Goal: Task Accomplishment & Management: Manage account settings

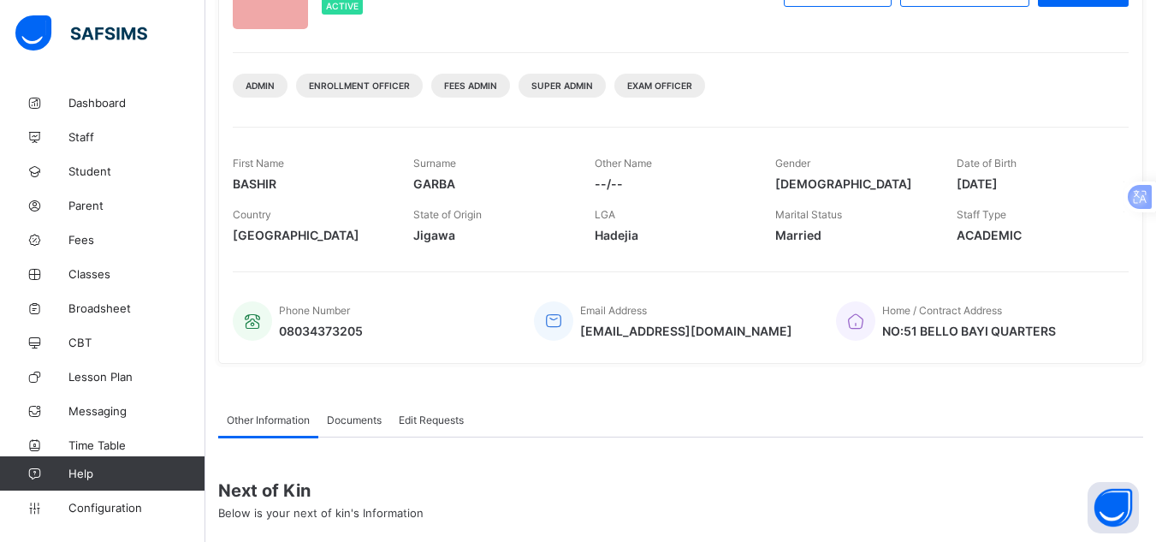
scroll to position [159, 0]
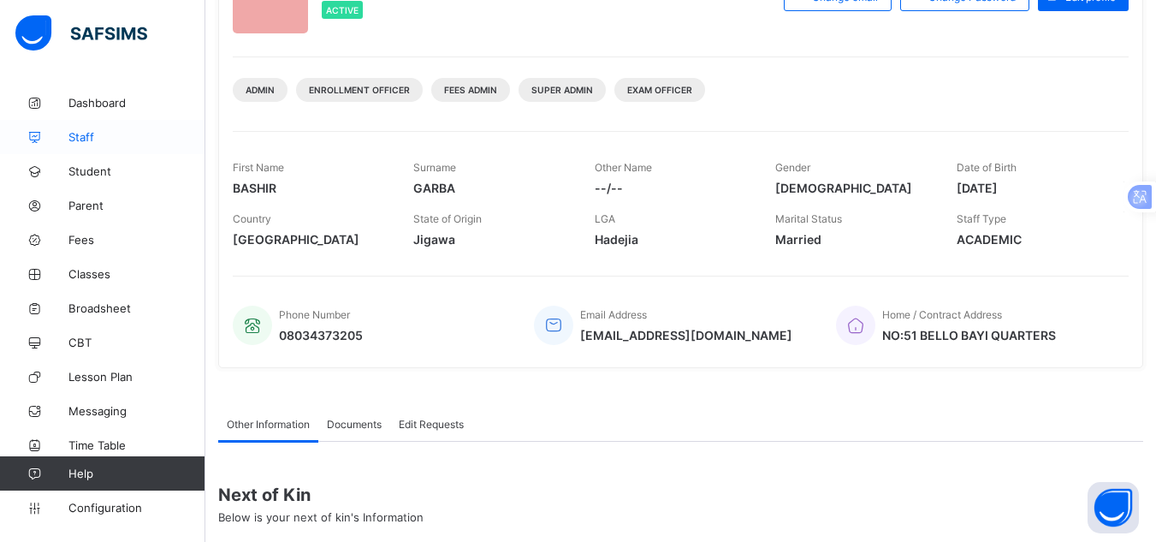
click at [106, 140] on span "Staff" at bounding box center [136, 137] width 137 height 14
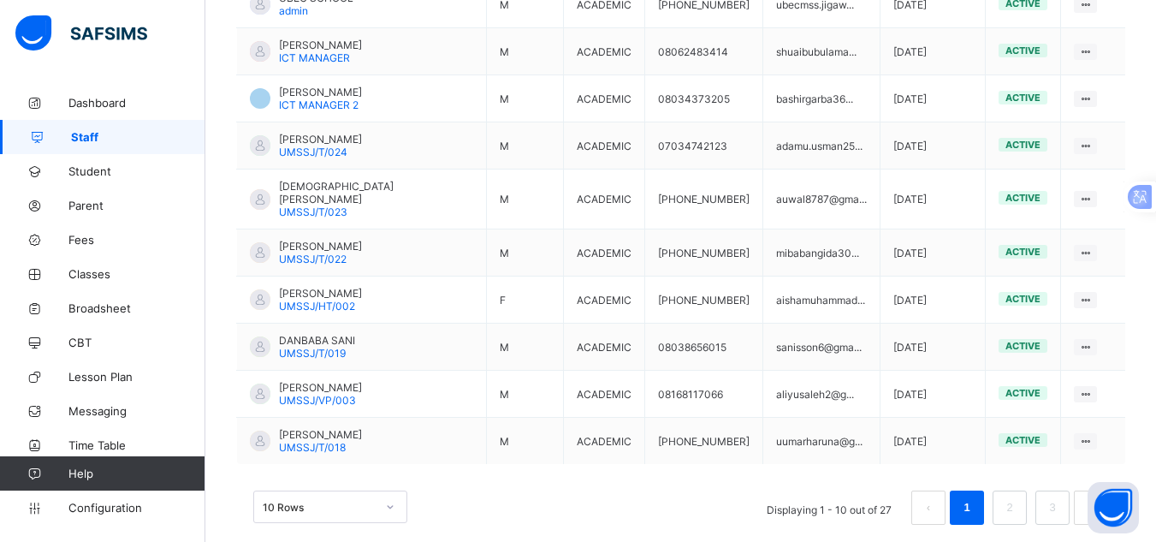
scroll to position [538, 0]
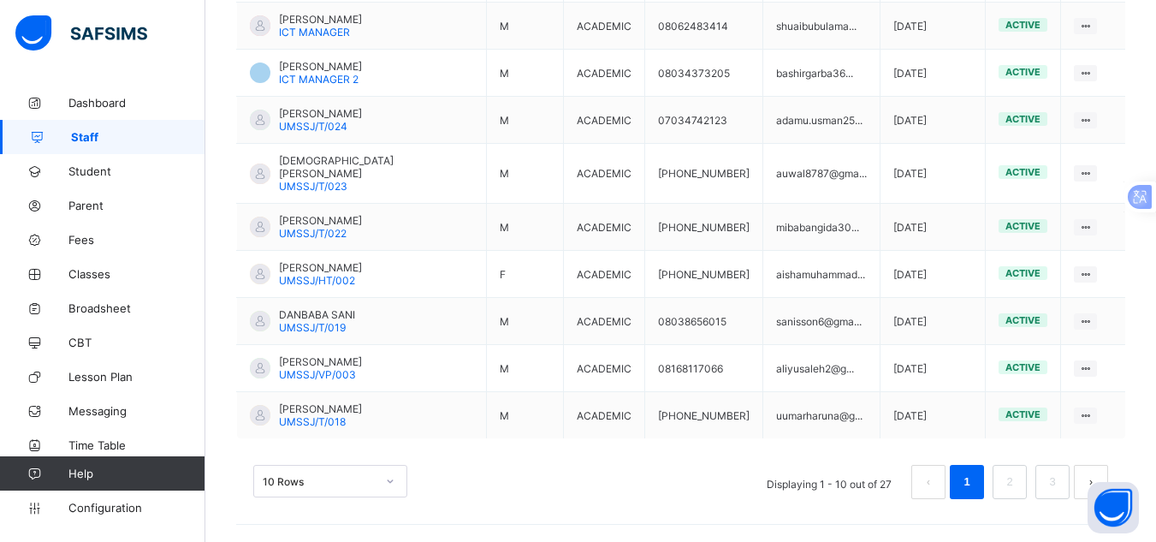
click at [393, 480] on div "10 Rows" at bounding box center [330, 481] width 154 height 33
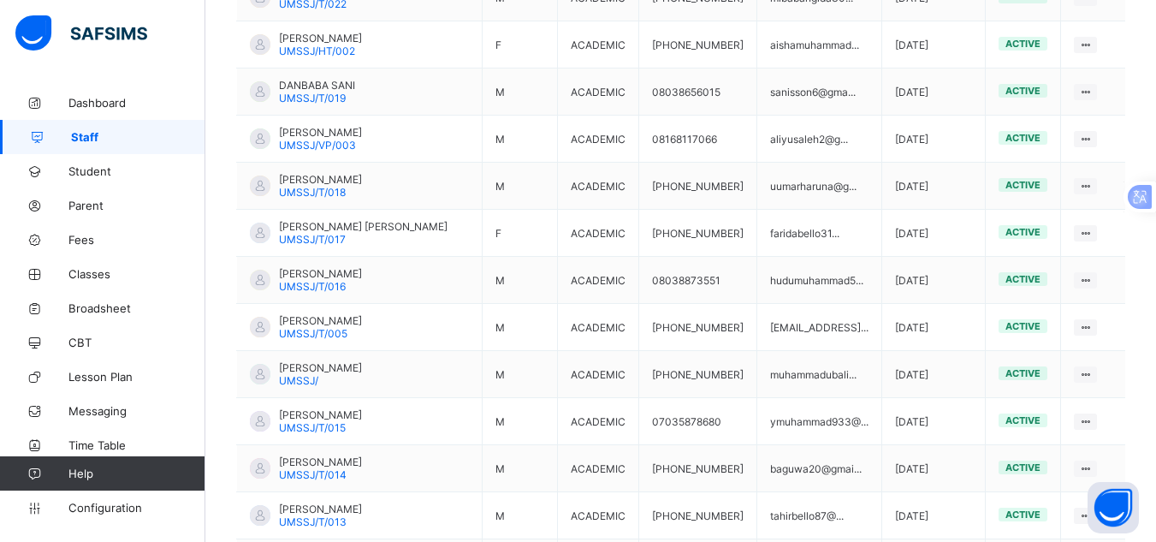
scroll to position [753, 0]
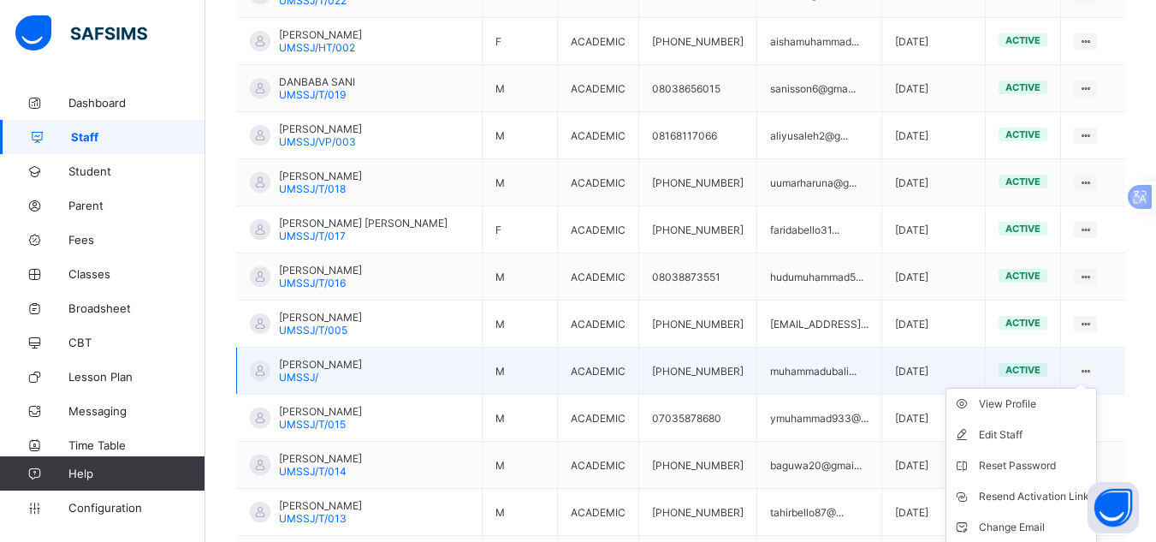
click at [1091, 388] on ul "View Profile Edit Staff Reset Password Resend Activation Link Change Email Dele…" at bounding box center [1021, 481] width 151 height 187
click at [1042, 388] on ul "View Profile Edit Staff Reset Password Resend Activation Link Change Email Dele…" at bounding box center [1021, 481] width 151 height 187
click at [1044, 395] on div "View Profile" at bounding box center [1034, 403] width 110 height 17
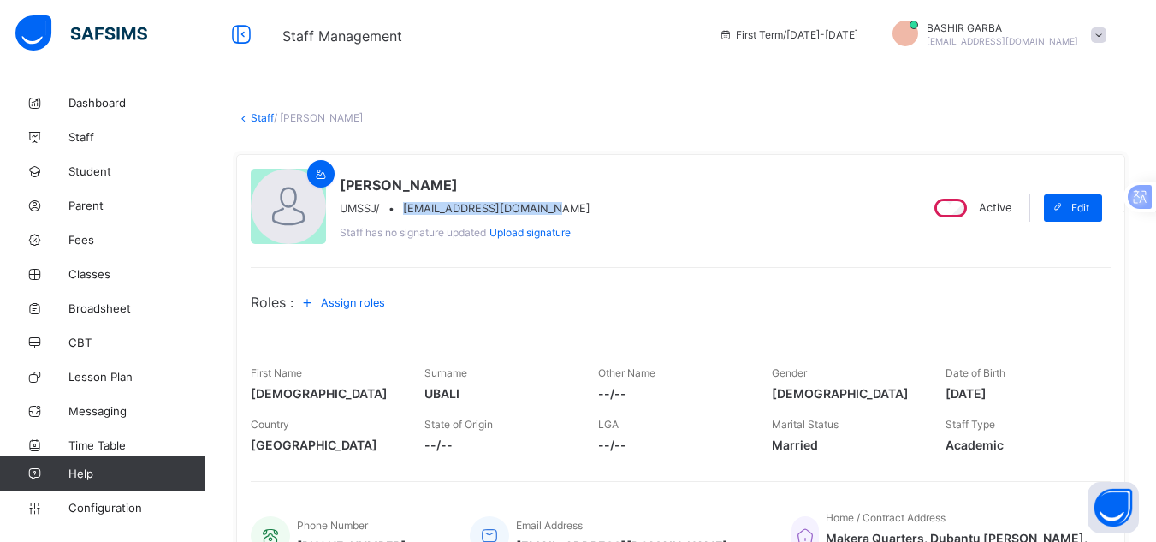
drag, startPoint x: 404, startPoint y: 205, endPoint x: 566, endPoint y: 212, distance: 161.9
click at [566, 212] on div "UMSSJ/ • muhammadubali6@gmail.com" at bounding box center [465, 208] width 251 height 13
copy span "muhammadubali6@gmail.com"
click at [626, 206] on div "MUHAMMAD UBALI UMSSJ/ • muhammadubali6@gmail.com Staff has no signature updated…" at bounding box center [578, 208] width 654 height 78
drag, startPoint x: 406, startPoint y: 203, endPoint x: 576, endPoint y: 210, distance: 170.4
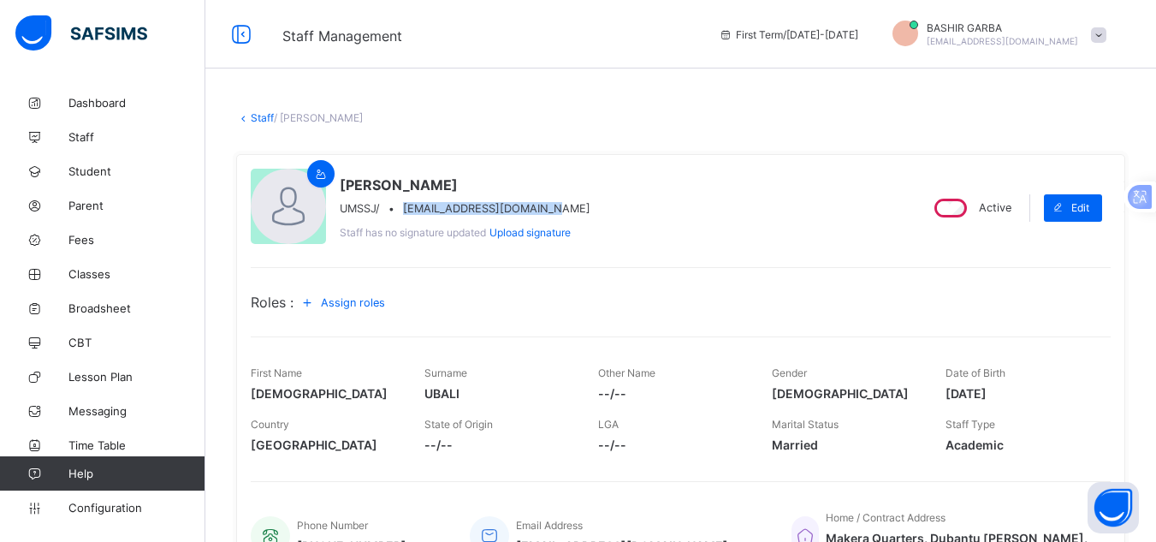
click at [576, 210] on div "MUHAMMAD UBALI UMSSJ/ • muhammadubali6@gmail.com Staff has no signature updated…" at bounding box center [578, 208] width 654 height 78
copy span "muhammadubali6@gmail.com"
click at [629, 229] on div "MUHAMMAD UBALI UMSSJ/ • muhammadubali6@gmail.com Staff has no signature updated…" at bounding box center [578, 208] width 654 height 78
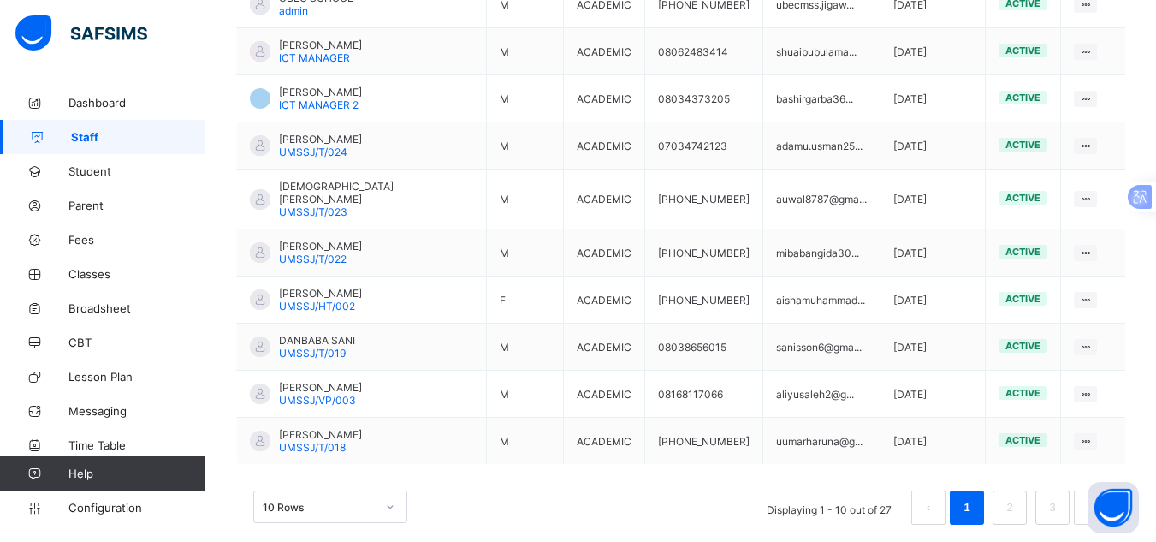
scroll to position [538, 0]
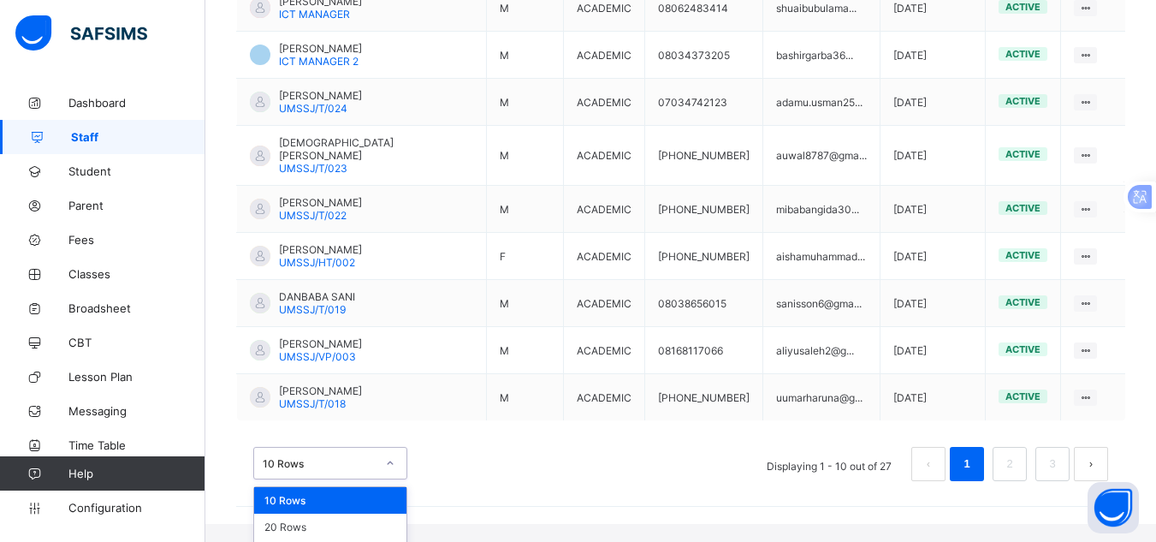
click at [388, 476] on div "option 10 Rows focused, 1 of 3. 3 results available. Use Up and Down to choose …" at bounding box center [330, 463] width 154 height 33
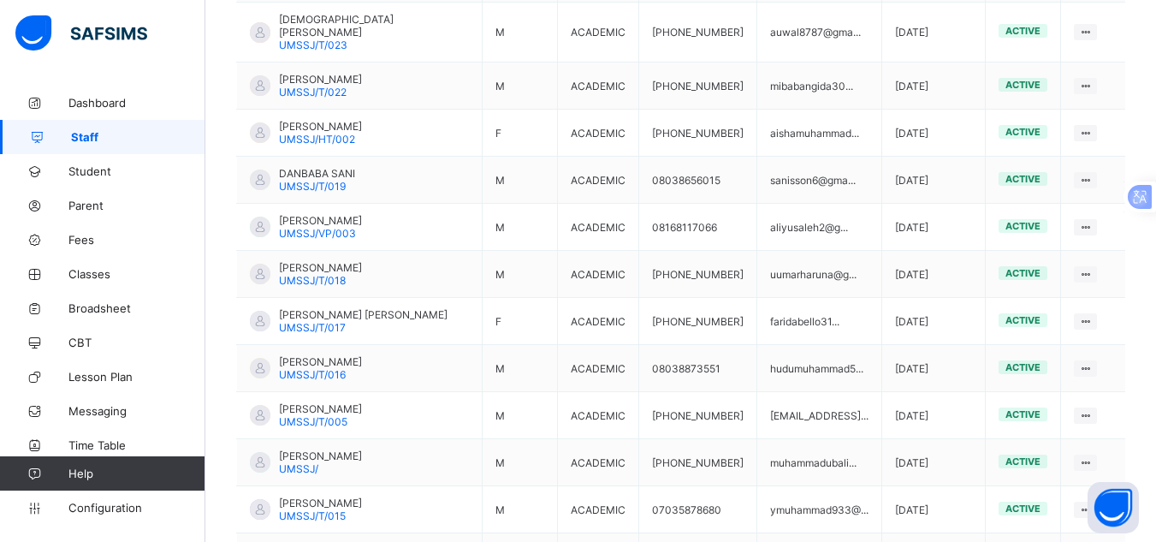
scroll to position [664, 0]
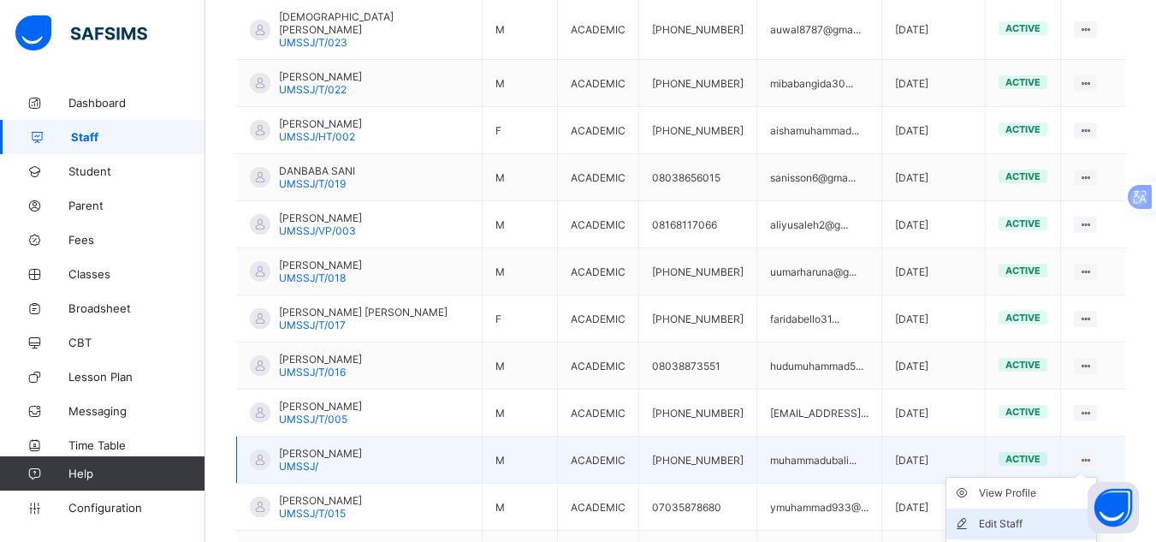
click at [1047, 515] on div "Edit Staff" at bounding box center [1034, 523] width 110 height 17
select select "**"
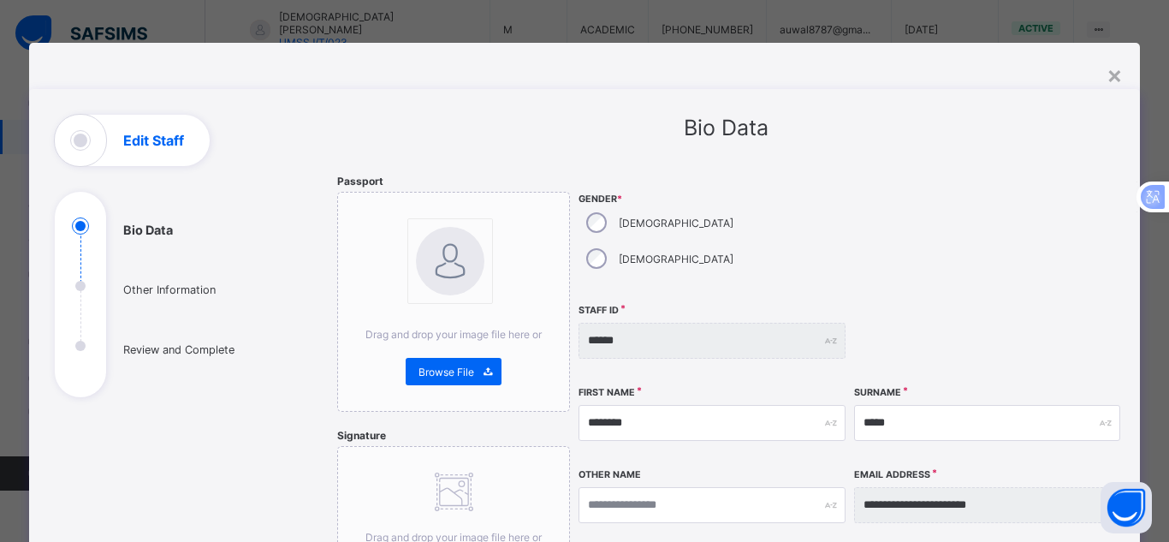
click at [1047, 495] on div "**********" at bounding box center [987, 505] width 266 height 74
click at [827, 323] on div "******" at bounding box center [711, 341] width 266 height 36
click at [1106, 68] on div "×" at bounding box center [1114, 74] width 16 height 29
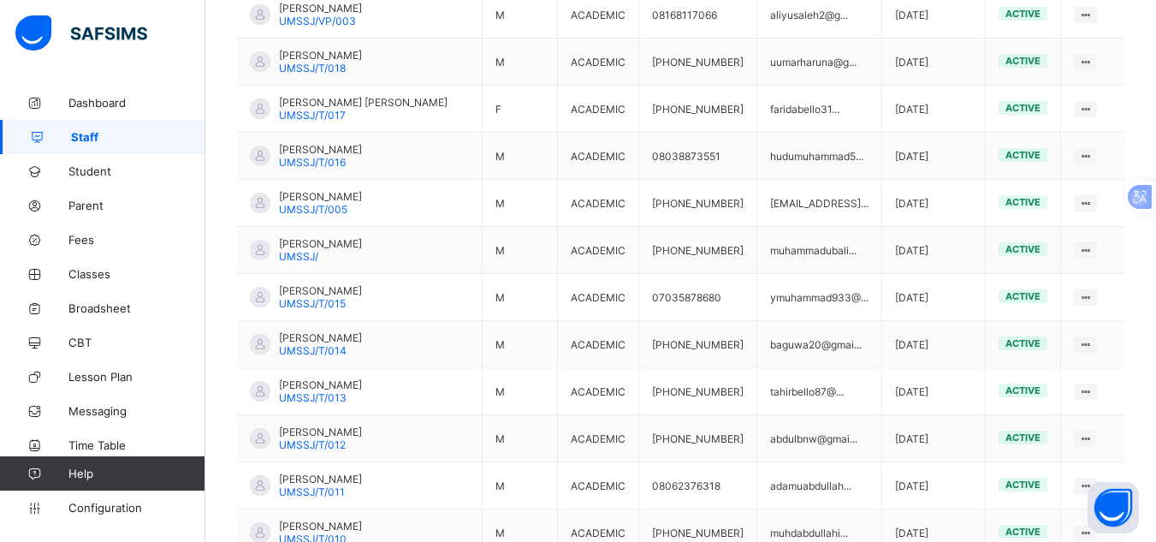
scroll to position [880, 0]
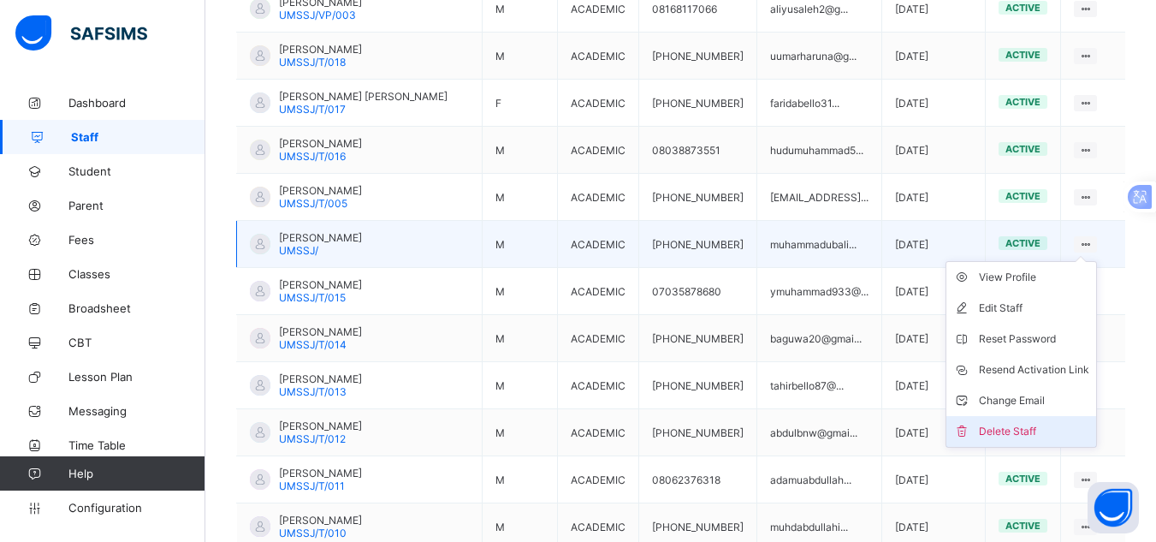
click at [1047, 416] on li "Delete Staff" at bounding box center [1021, 431] width 150 height 31
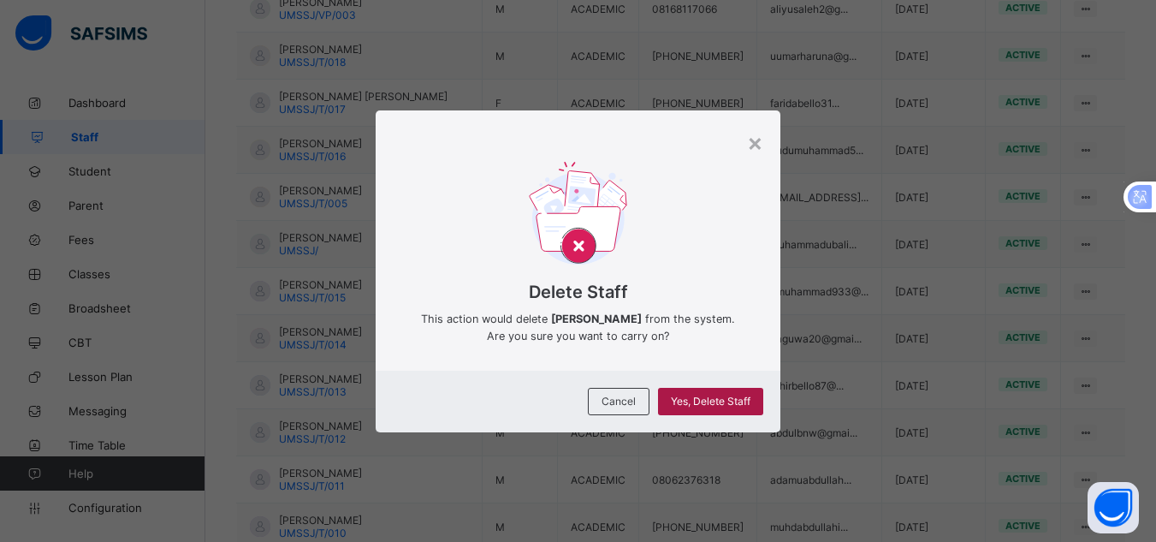
click at [735, 396] on span "Yes, Delete Staff" at bounding box center [711, 400] width 80 height 13
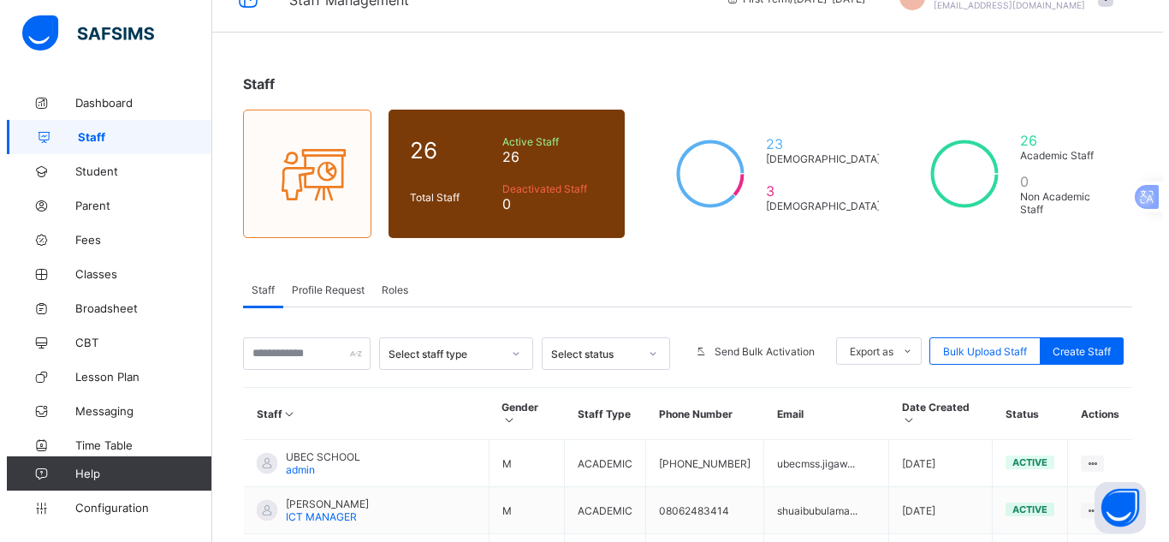
scroll to position [0, 0]
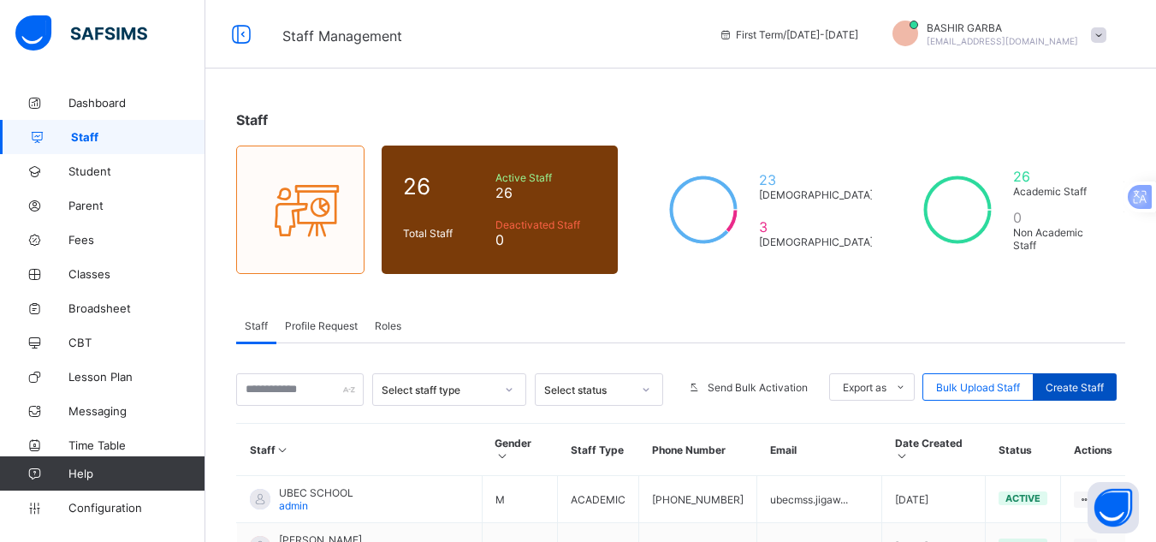
click at [1078, 382] on span "Create Staff" at bounding box center [1075, 387] width 58 height 13
select select "**"
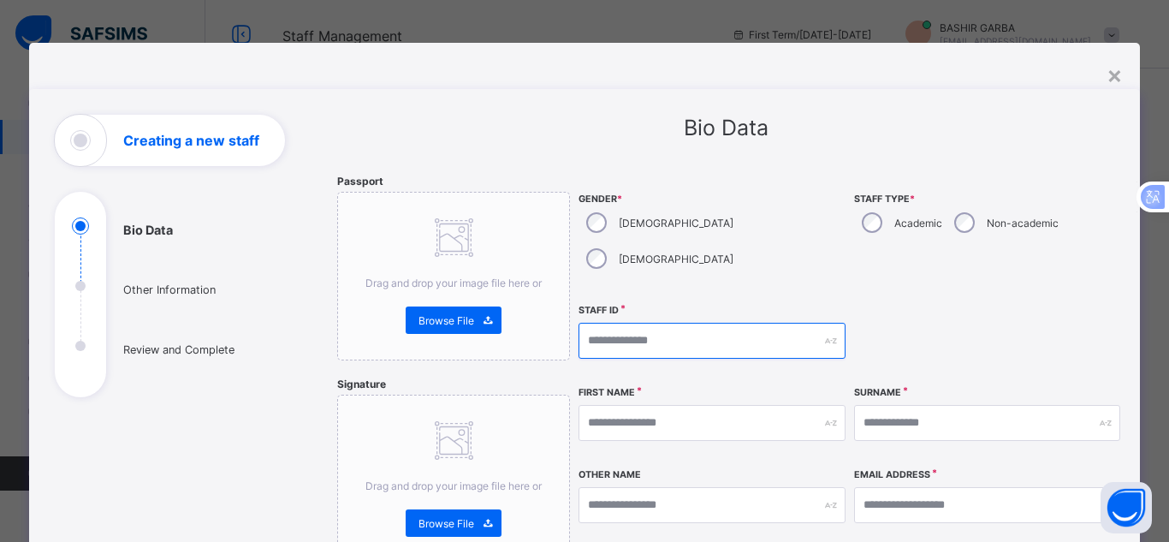
click at [662, 323] on input "text" at bounding box center [711, 341] width 266 height 36
type input "**********"
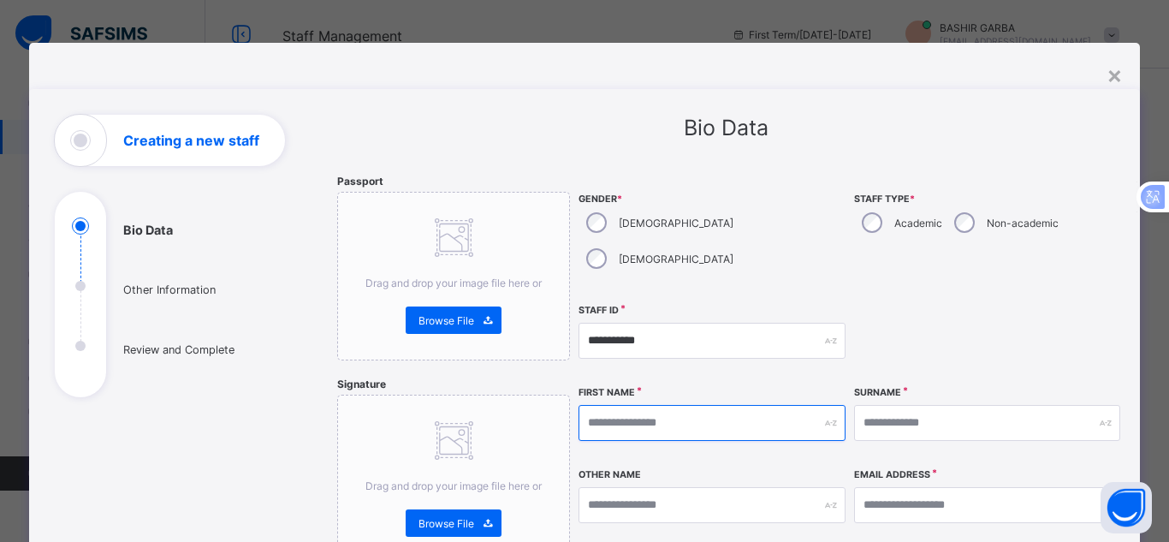
click at [636, 405] on input "text" at bounding box center [711, 423] width 266 height 36
type input "********"
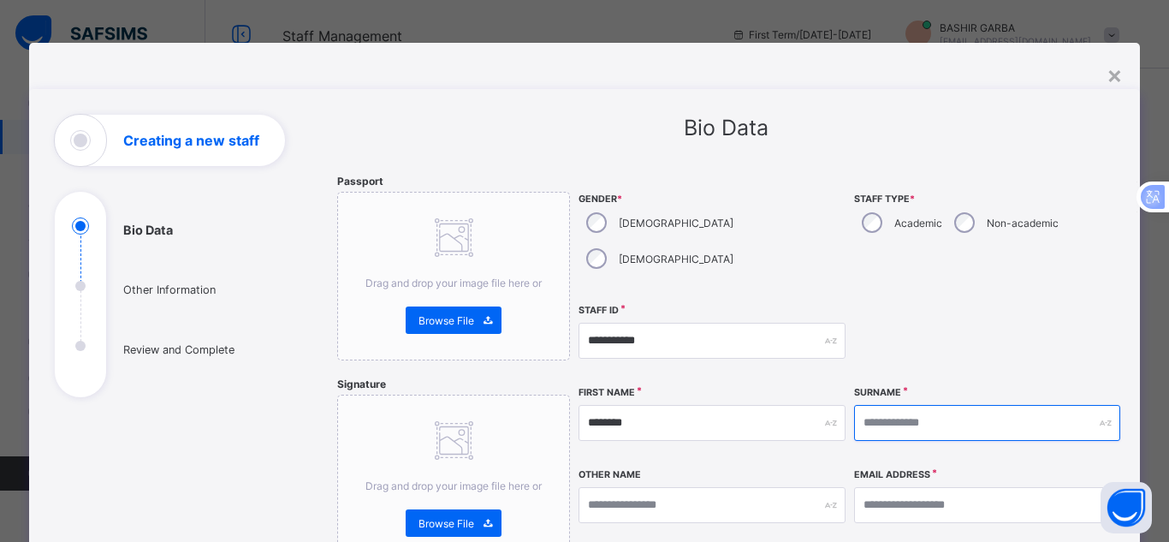
click at [868, 405] on input "text" at bounding box center [987, 423] width 266 height 36
type input "*****"
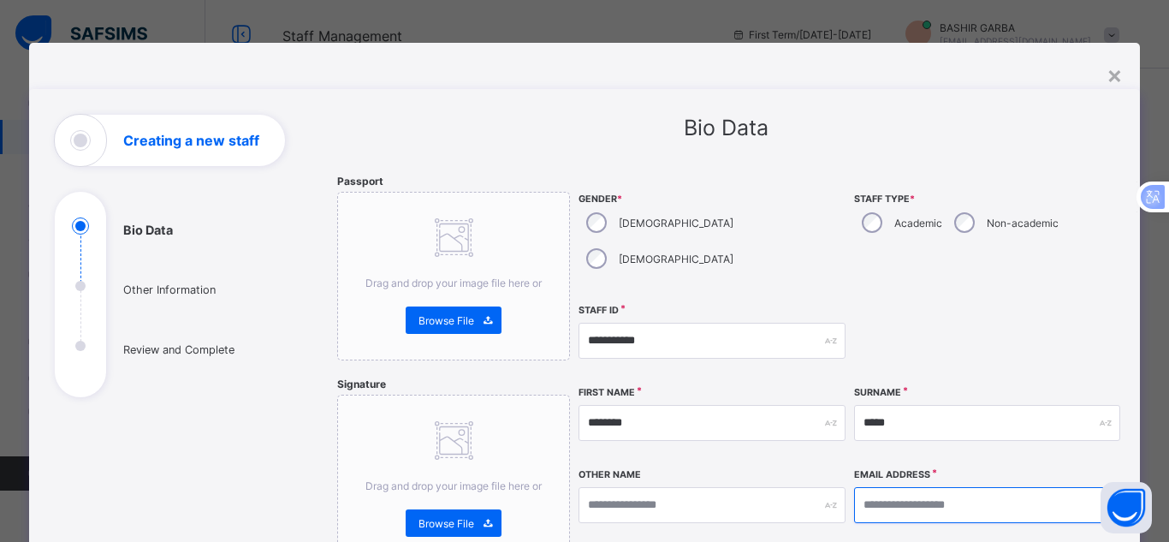
click at [869, 487] on input "email" at bounding box center [987, 505] width 266 height 36
paste input "**********"
type input "**********"
click at [1049, 304] on div at bounding box center [987, 341] width 266 height 74
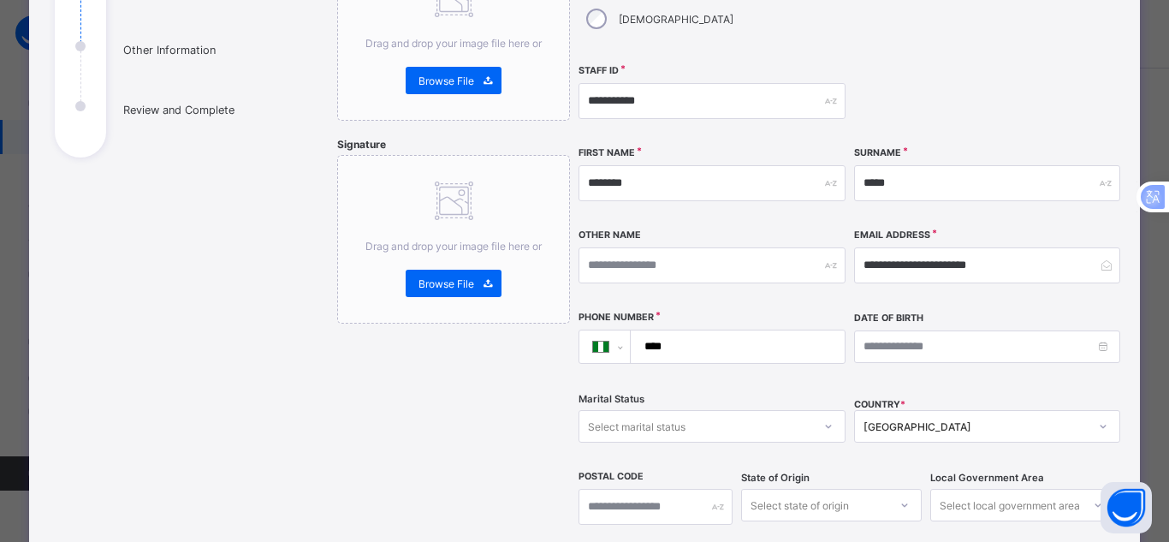
scroll to position [274, 0]
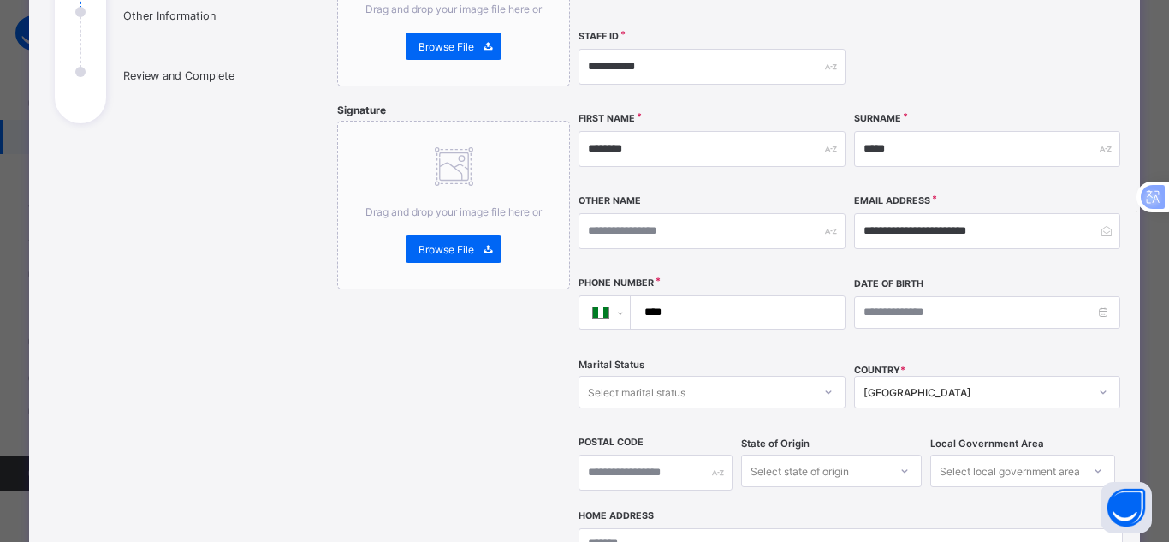
click at [701, 296] on input "****" at bounding box center [734, 312] width 200 height 33
type input "**********"
click at [983, 311] on div "Date of Birth" at bounding box center [987, 312] width 266 height 72
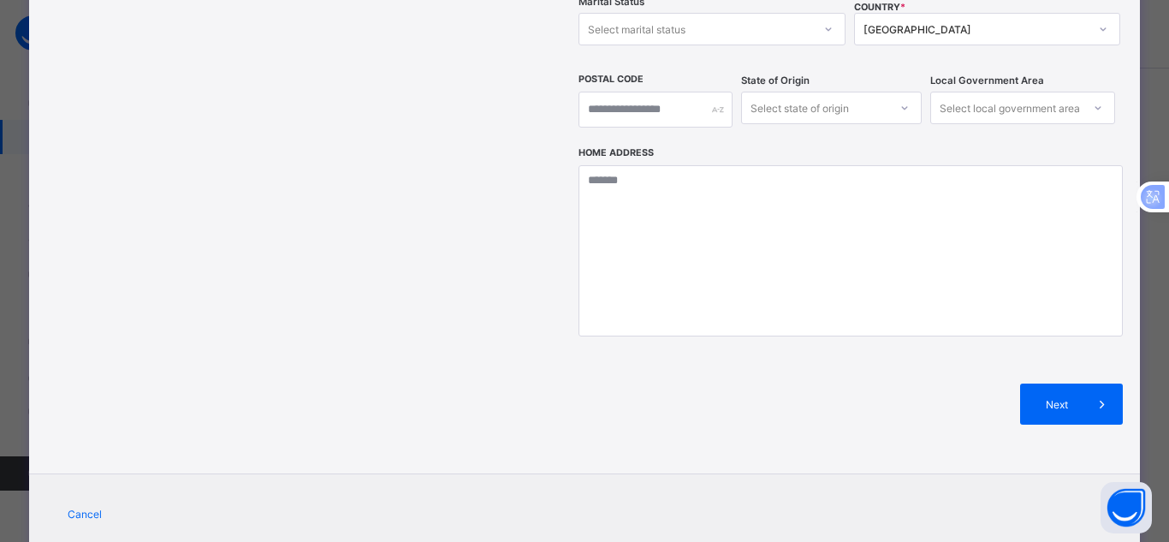
scroll to position [655, 0]
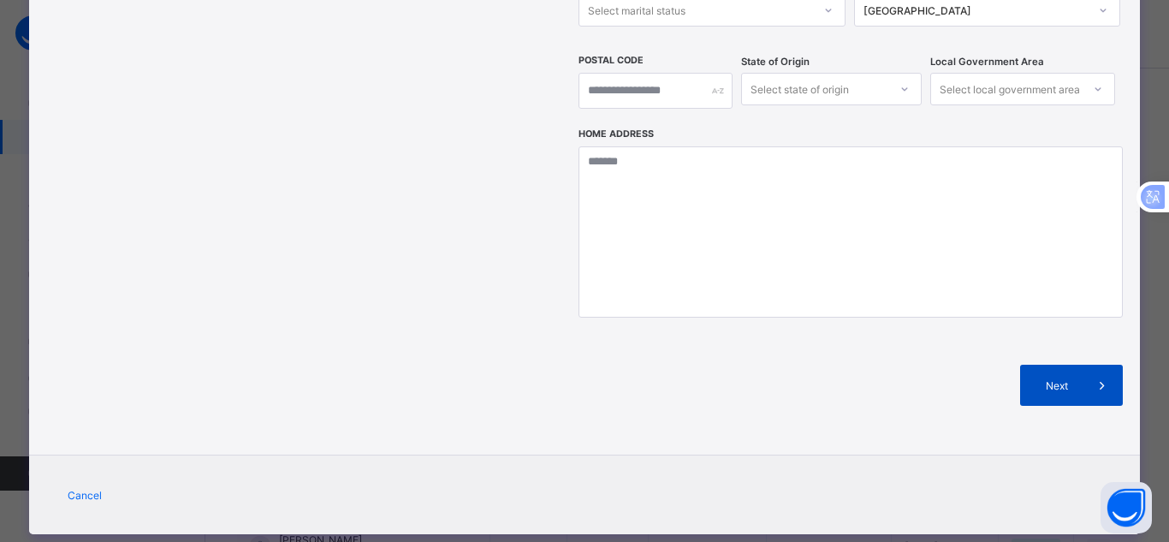
click at [1037, 365] on div "Next" at bounding box center [1071, 385] width 103 height 41
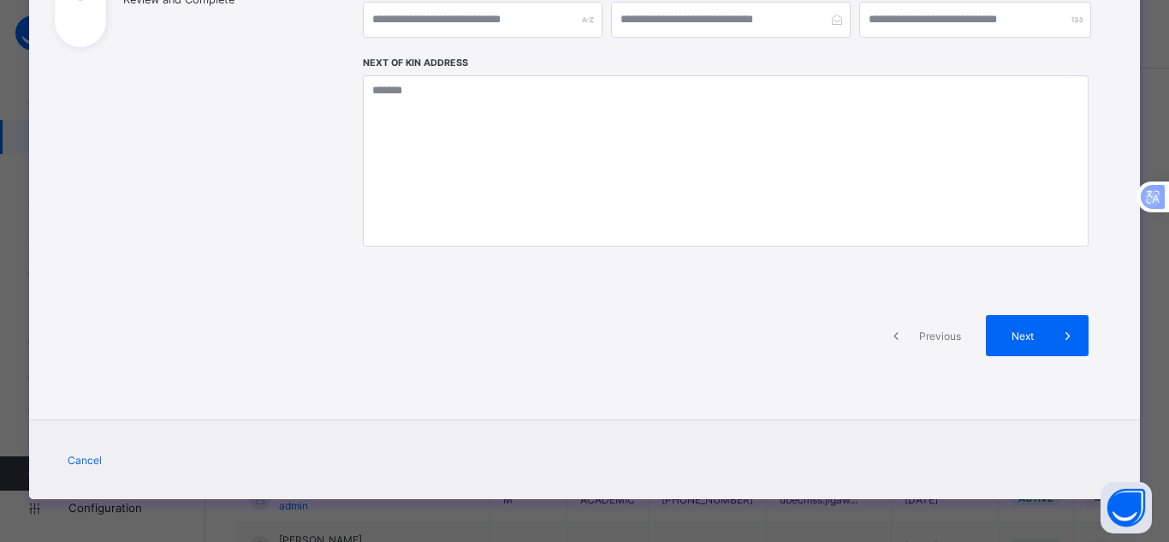
click at [1037, 338] on span "Next" at bounding box center [1023, 335] width 49 height 13
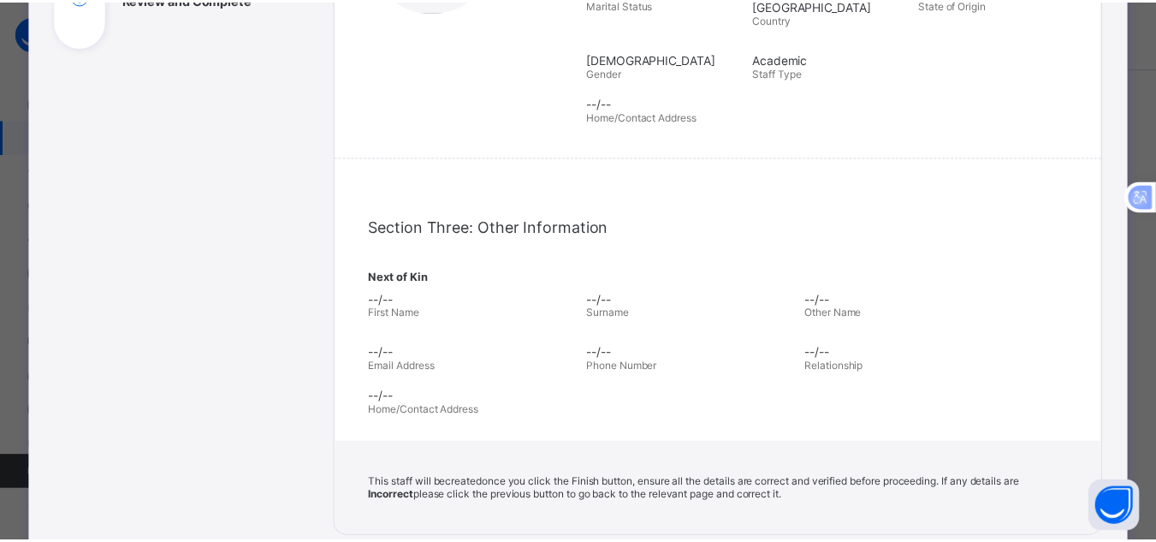
scroll to position [589, 0]
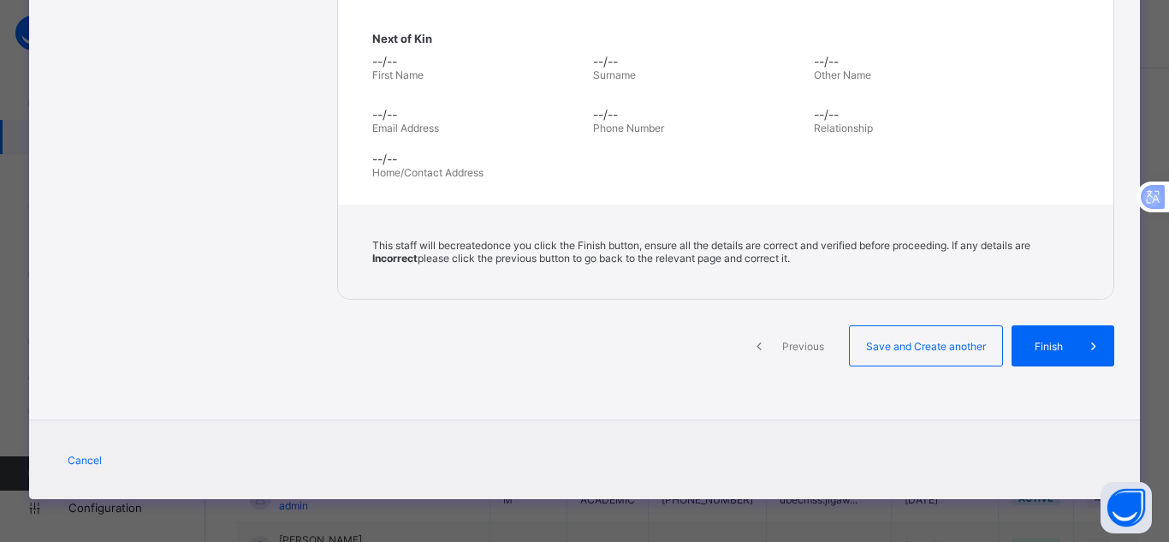
click at [1037, 338] on div "Finish" at bounding box center [1062, 345] width 103 height 41
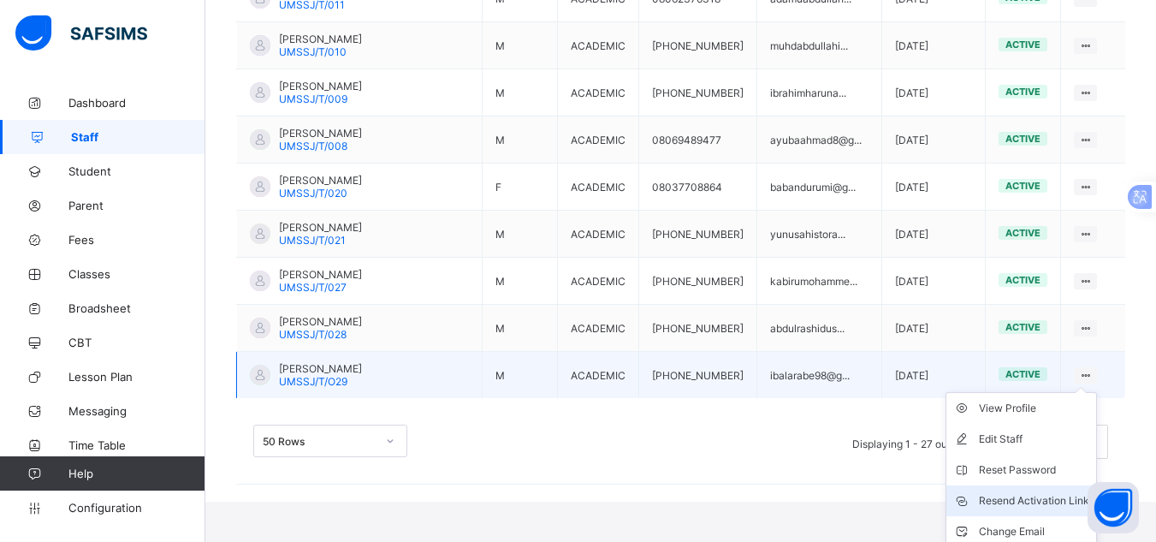
scroll to position [1363, 0]
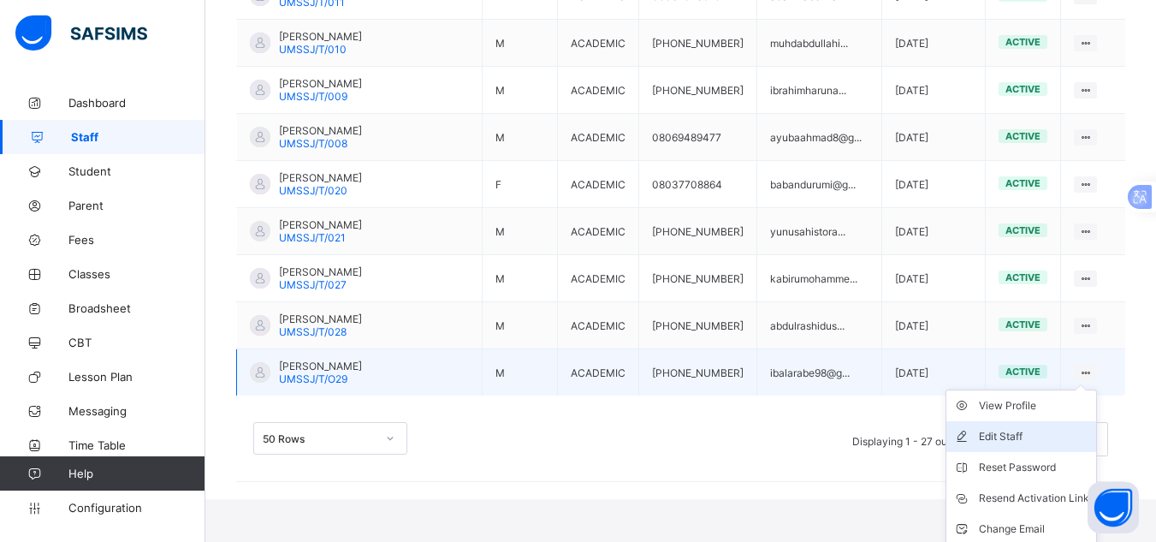
click at [1023, 428] on div "Edit Staff" at bounding box center [1034, 436] width 110 height 17
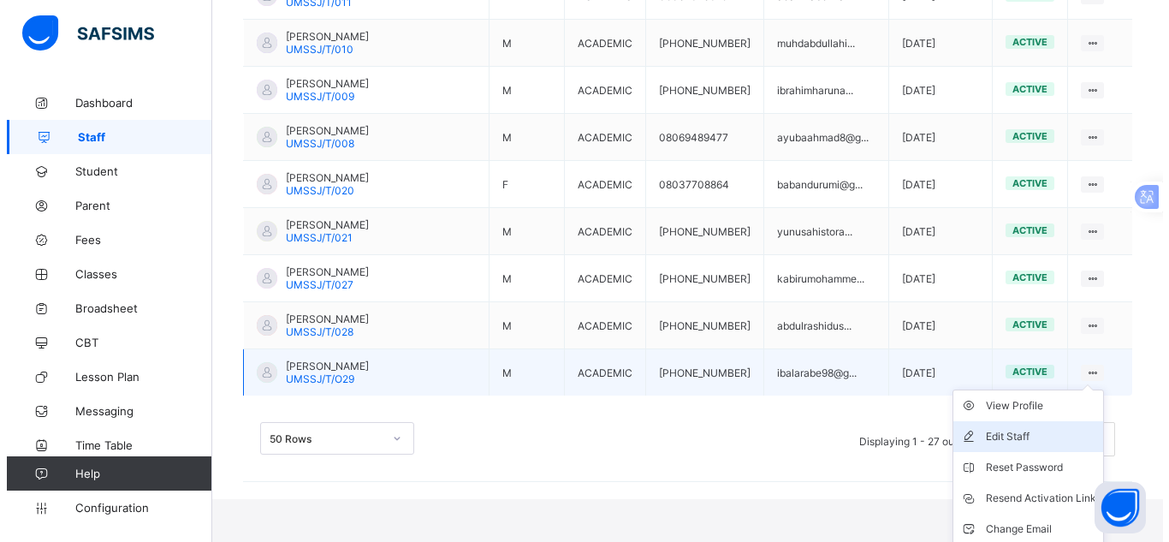
scroll to position [1295, 0]
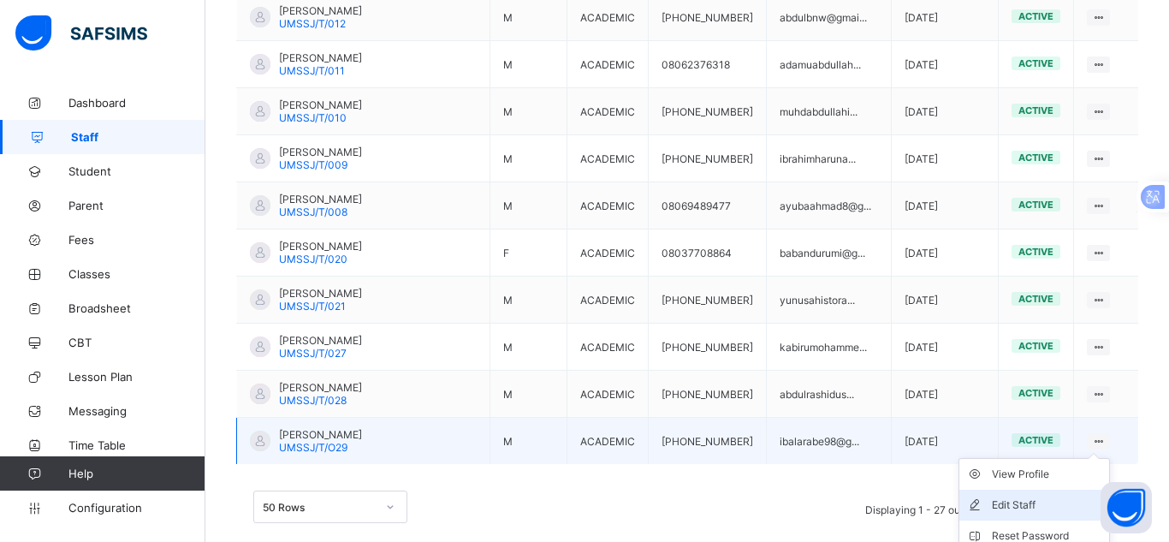
select select "**"
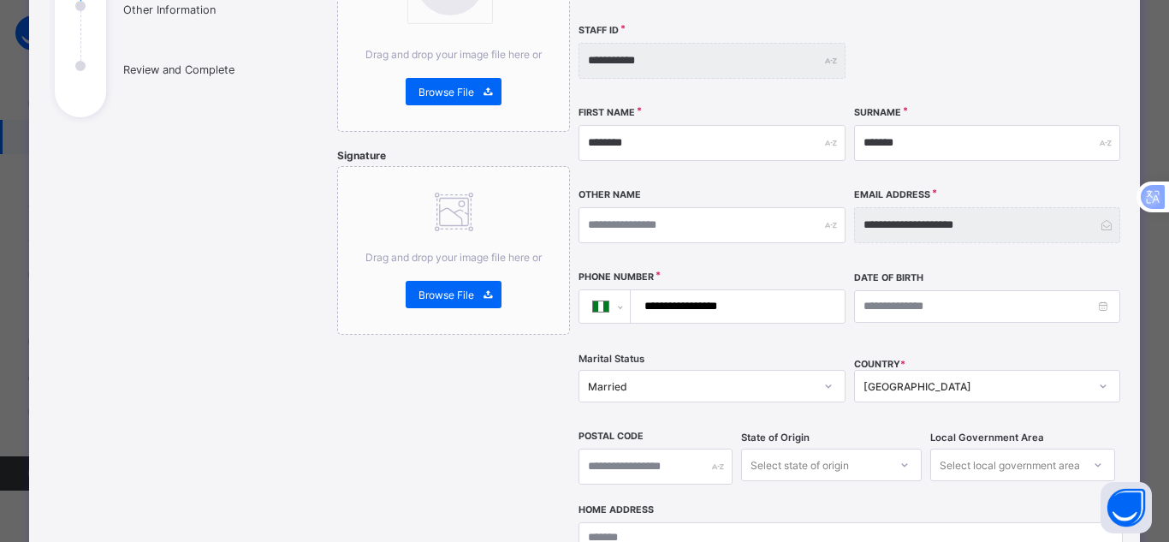
scroll to position [282, 0]
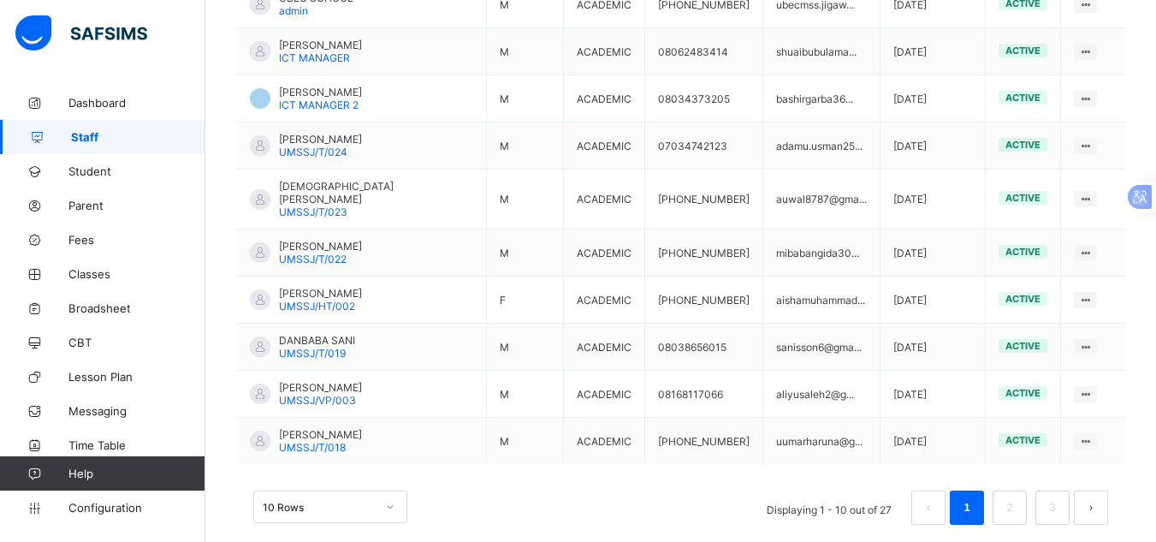
scroll to position [538, 0]
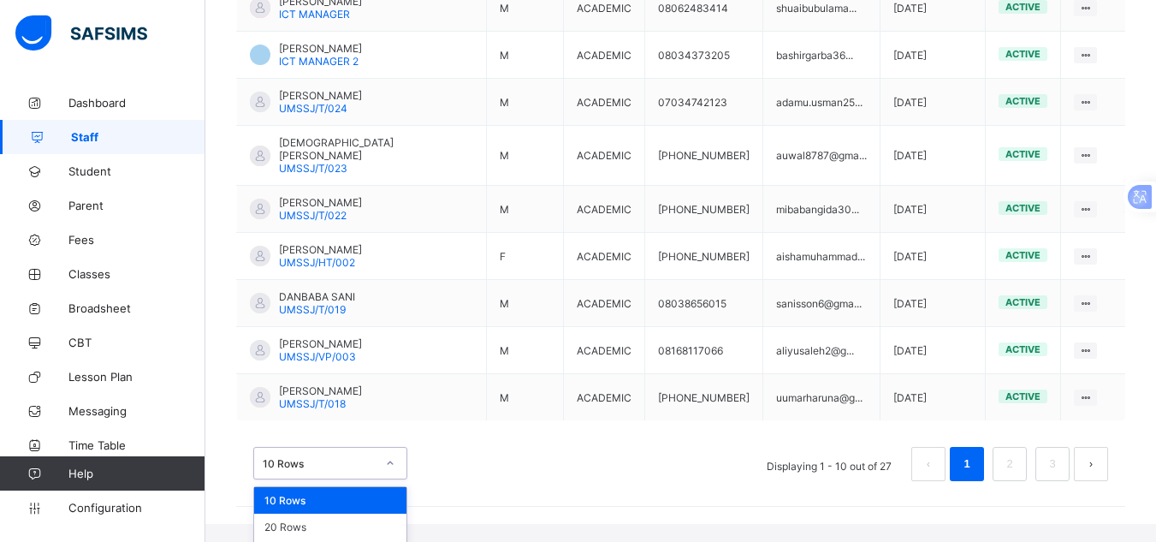
click at [391, 478] on div "option 10 Rows focused, 1 of 3. 3 results available. Use Up and Down to choose …" at bounding box center [330, 463] width 154 height 33
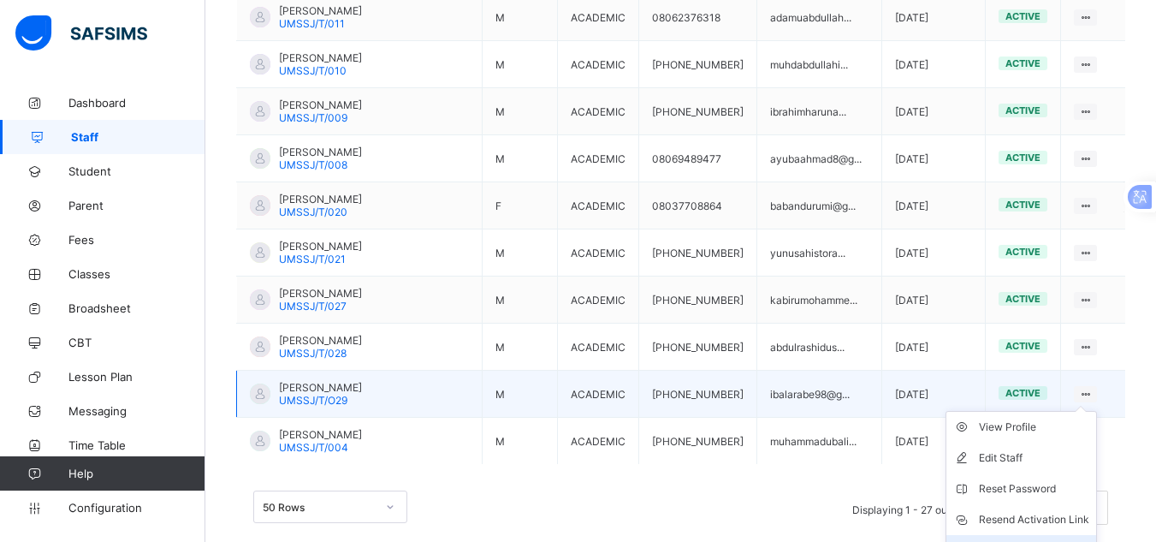
scroll to position [1325, 0]
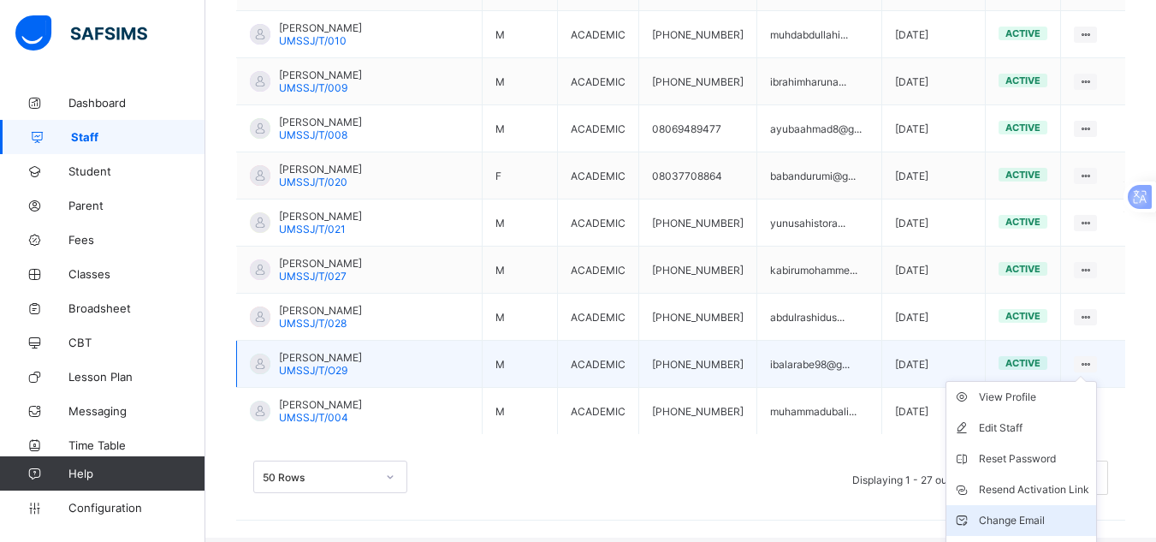
click at [1047, 541] on div "Delete Staff" at bounding box center [1034, 551] width 110 height 17
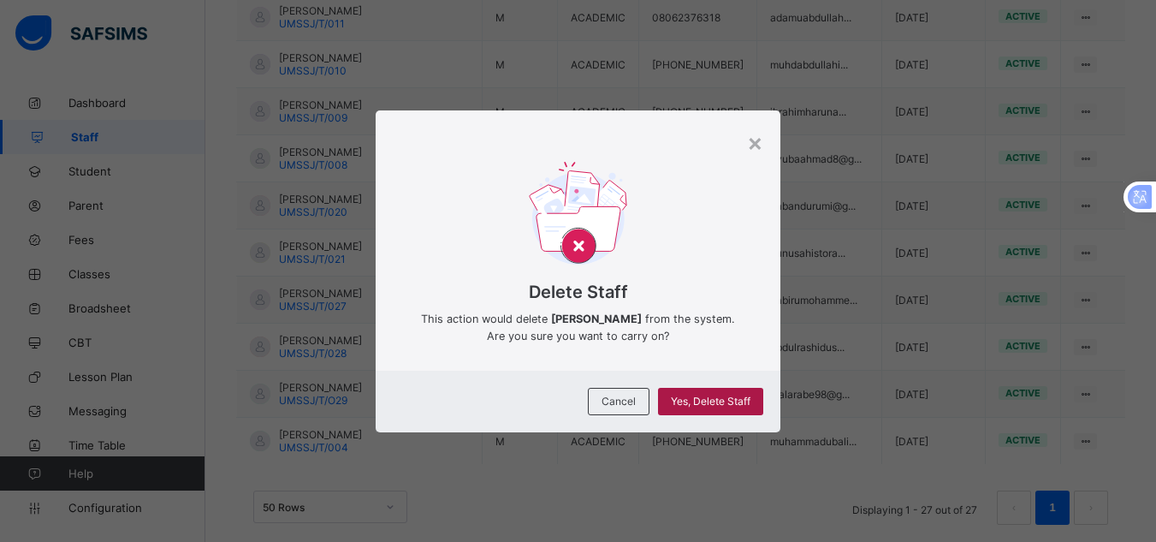
click at [698, 402] on span "Yes, Delete Staff" at bounding box center [711, 400] width 80 height 13
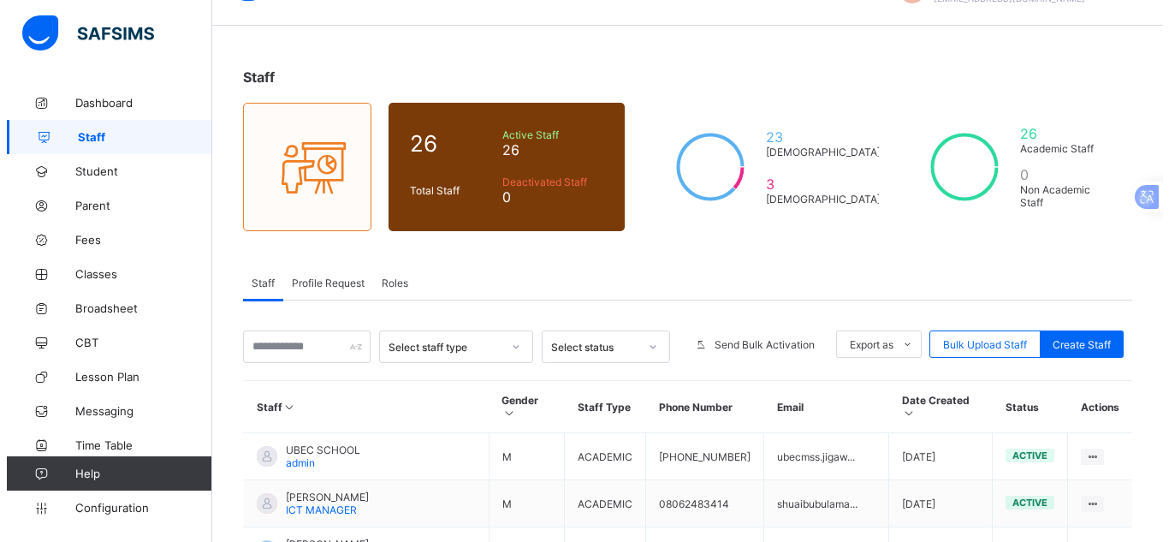
scroll to position [0, 0]
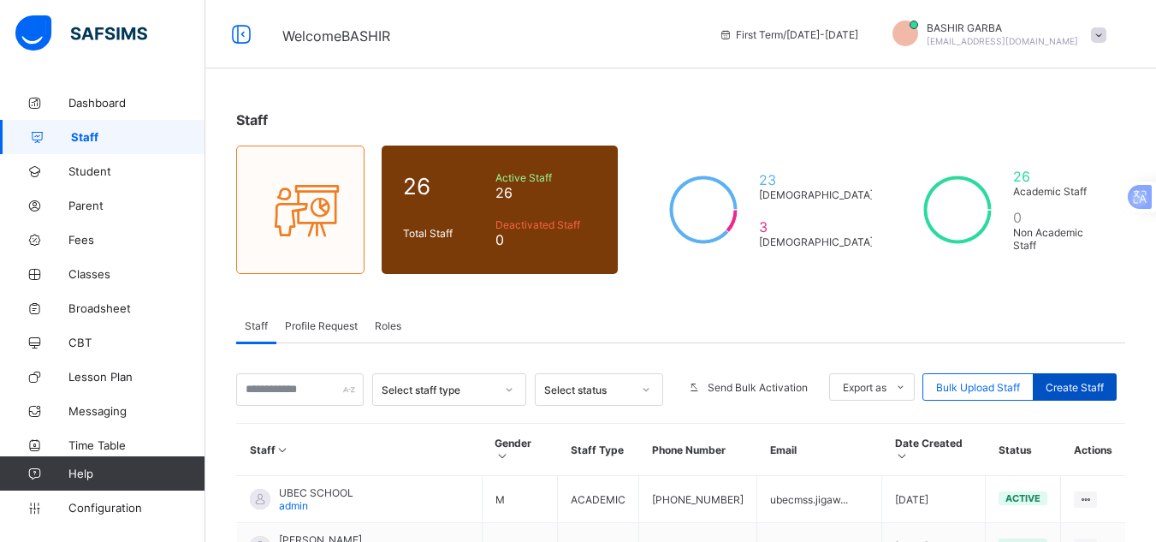
click at [1090, 381] on span "Create Staff" at bounding box center [1075, 387] width 58 height 13
select select "**"
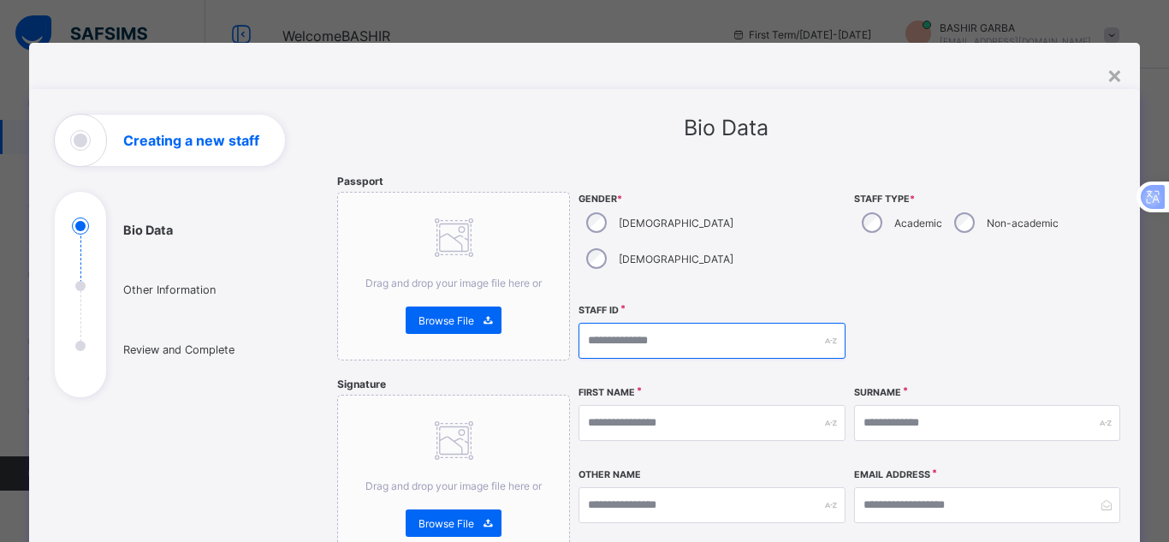
click at [696, 323] on input "text" at bounding box center [711, 341] width 266 height 36
type input "**********"
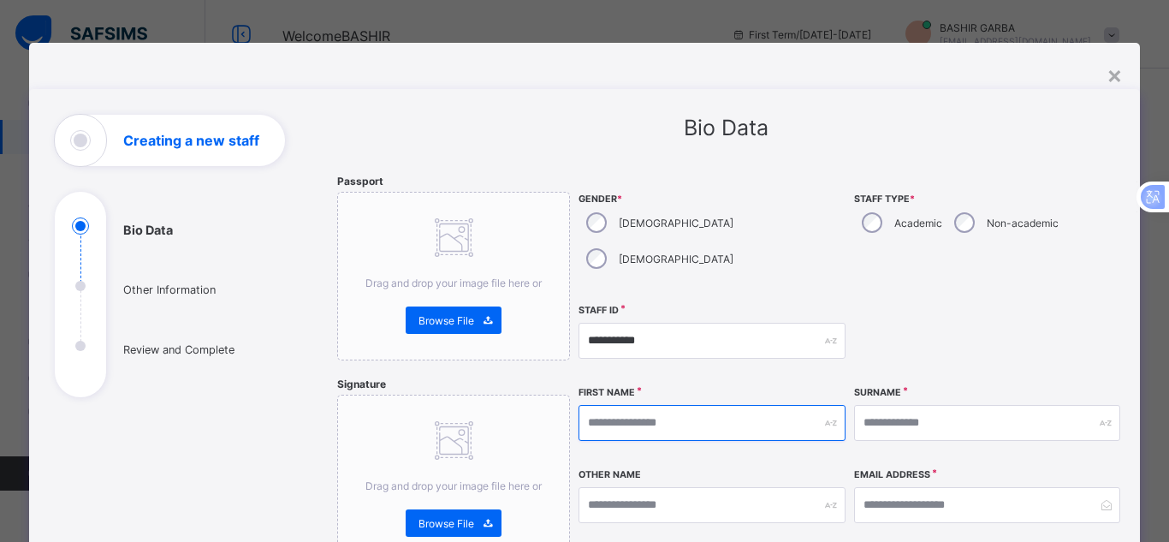
click at [647, 405] on input "text" at bounding box center [711, 423] width 266 height 36
type input "********"
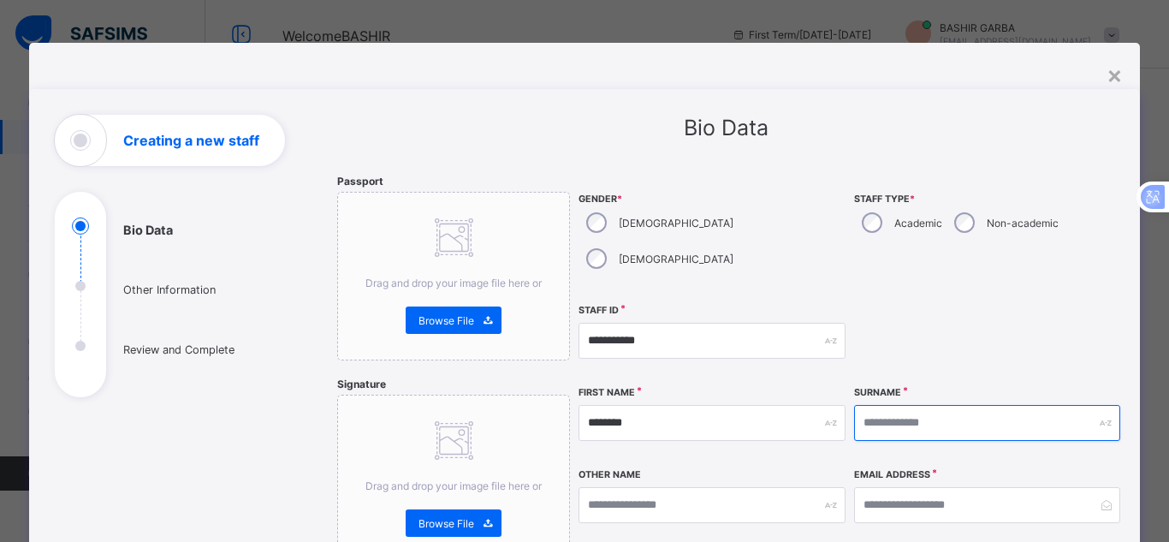
click at [867, 405] on input "text" at bounding box center [987, 423] width 266 height 36
type input "*******"
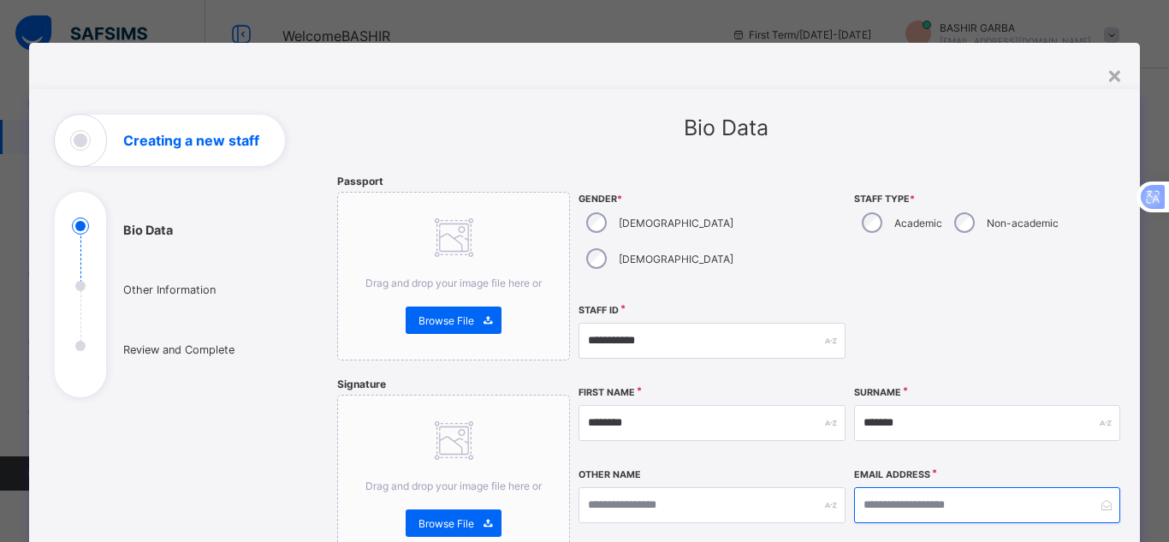
click at [869, 487] on input "email" at bounding box center [987, 505] width 266 height 36
paste input "**********"
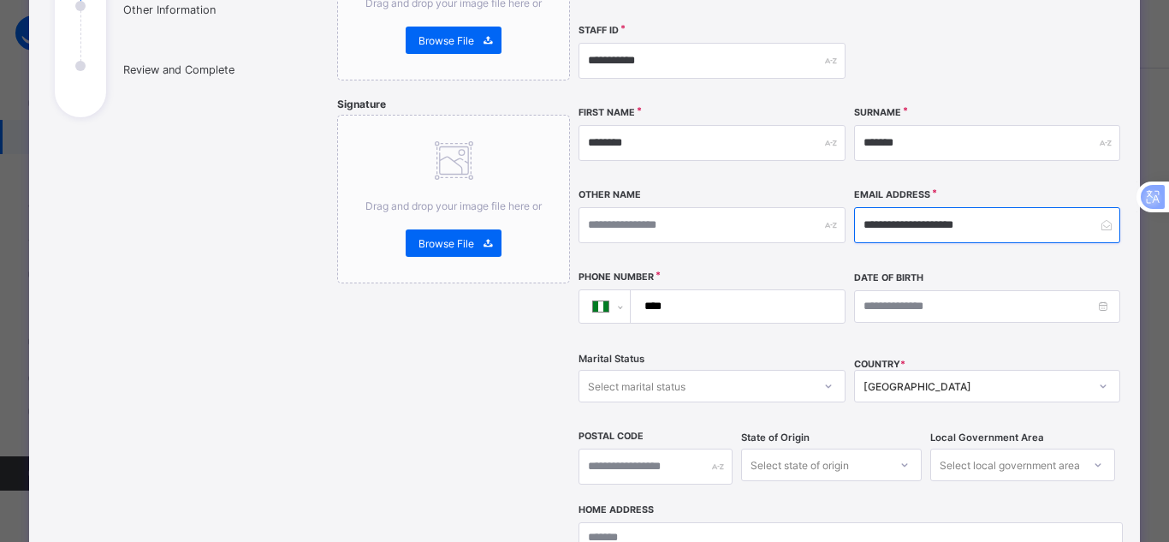
scroll to position [282, 0]
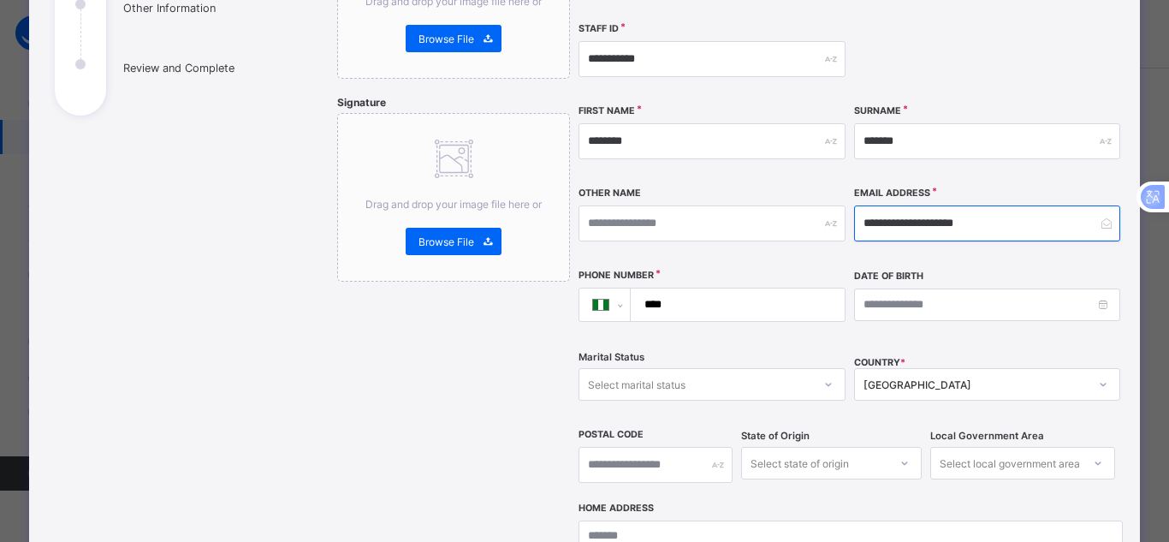
type input "**********"
click at [707, 288] on input "****" at bounding box center [734, 304] width 200 height 33
type input "**********"
click at [833, 302] on div "**********" at bounding box center [711, 305] width 266 height 72
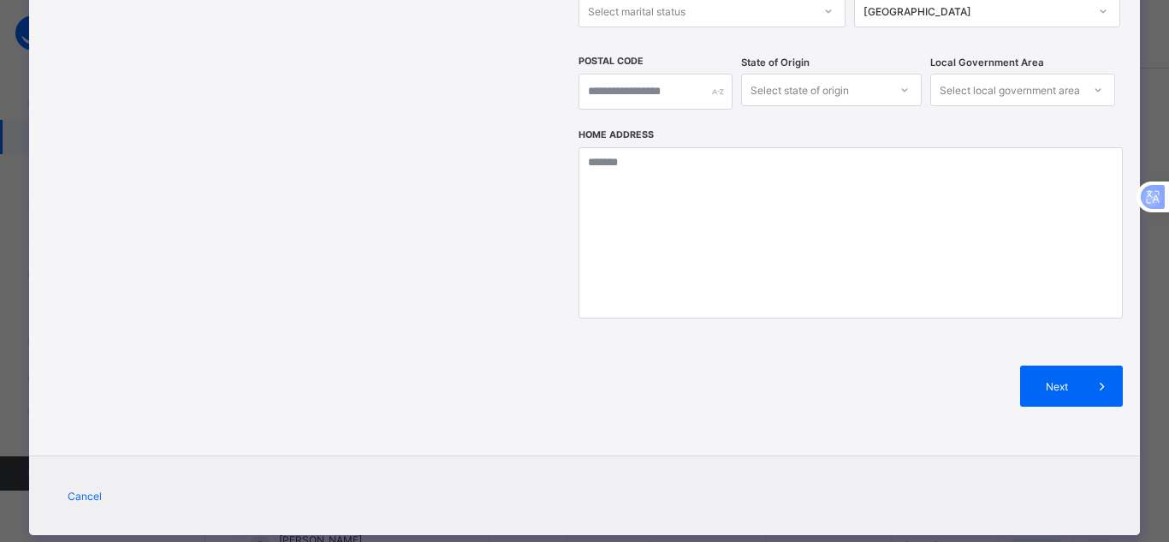
scroll to position [655, 0]
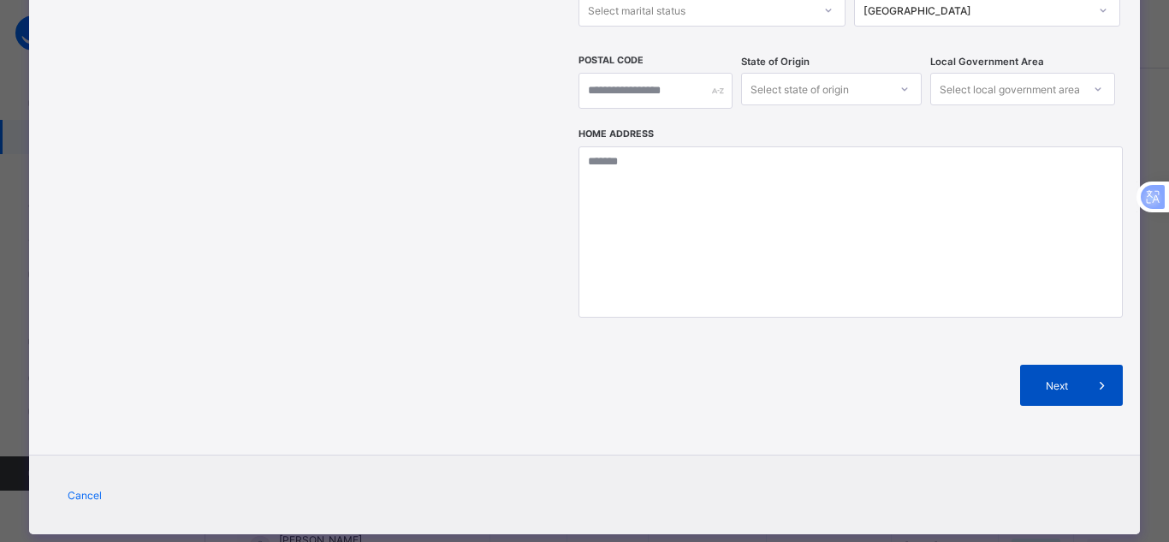
click at [1045, 379] on span "Next" at bounding box center [1057, 385] width 49 height 13
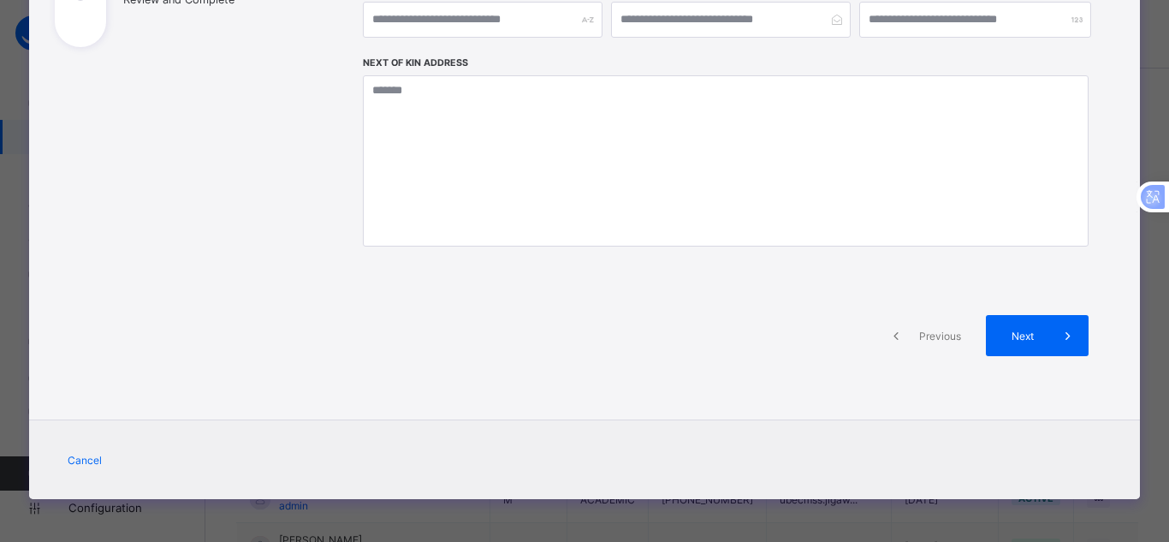
scroll to position [350, 0]
click at [1023, 329] on span "Next" at bounding box center [1023, 335] width 49 height 13
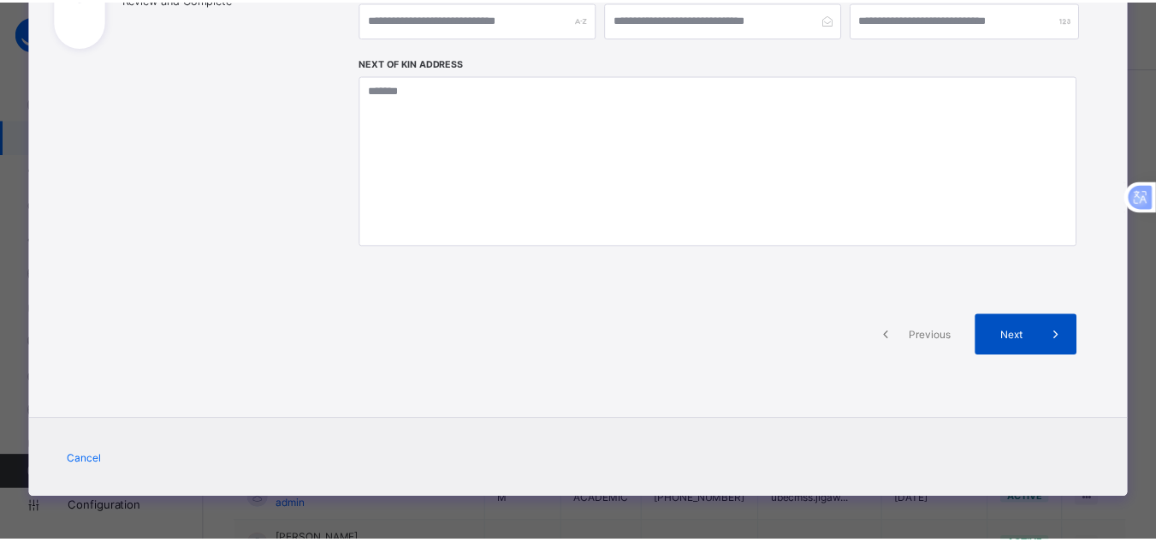
scroll to position [589, 0]
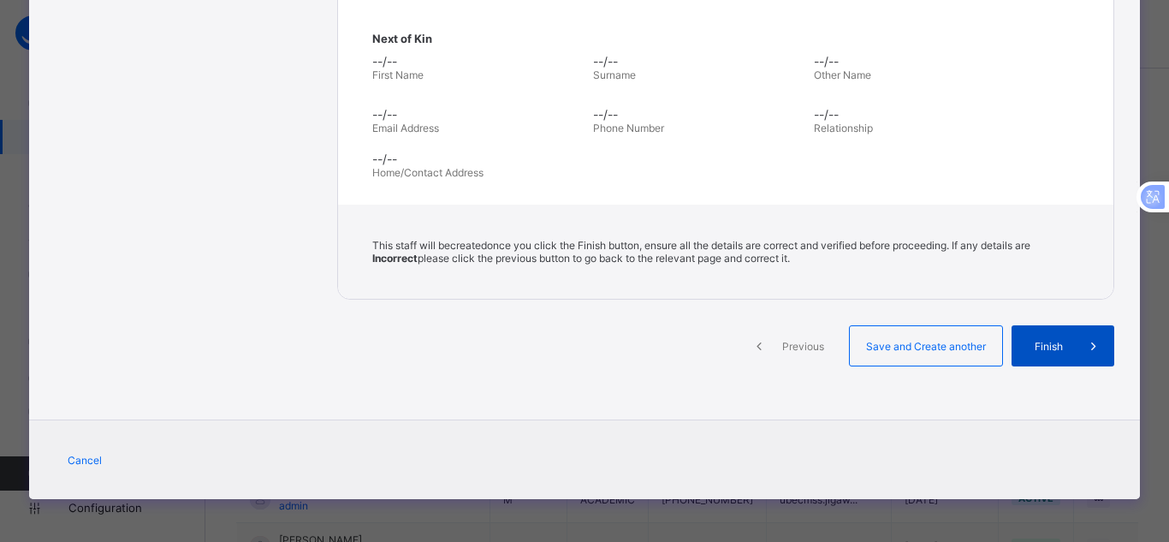
click at [1053, 345] on span "Finish" at bounding box center [1048, 346] width 49 height 13
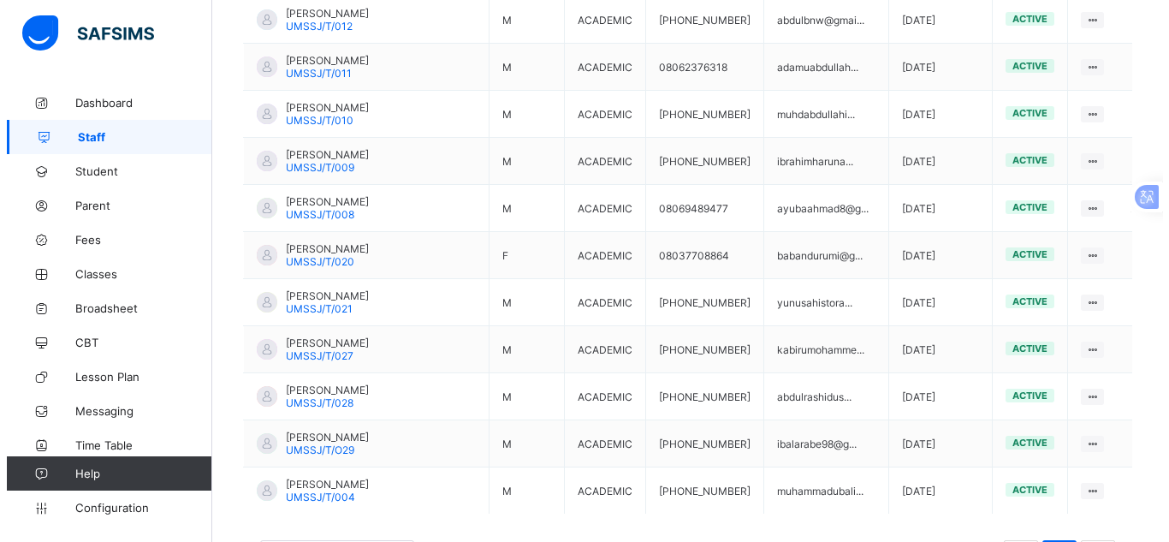
scroll to position [1295, 0]
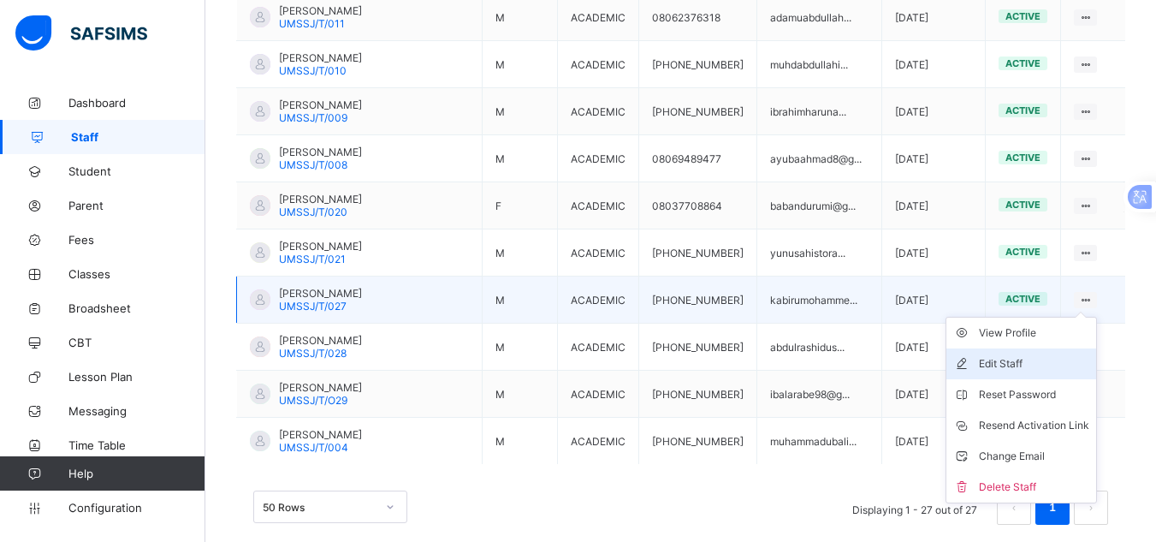
click at [1059, 355] on div "Edit Staff" at bounding box center [1034, 363] width 110 height 17
select select "**"
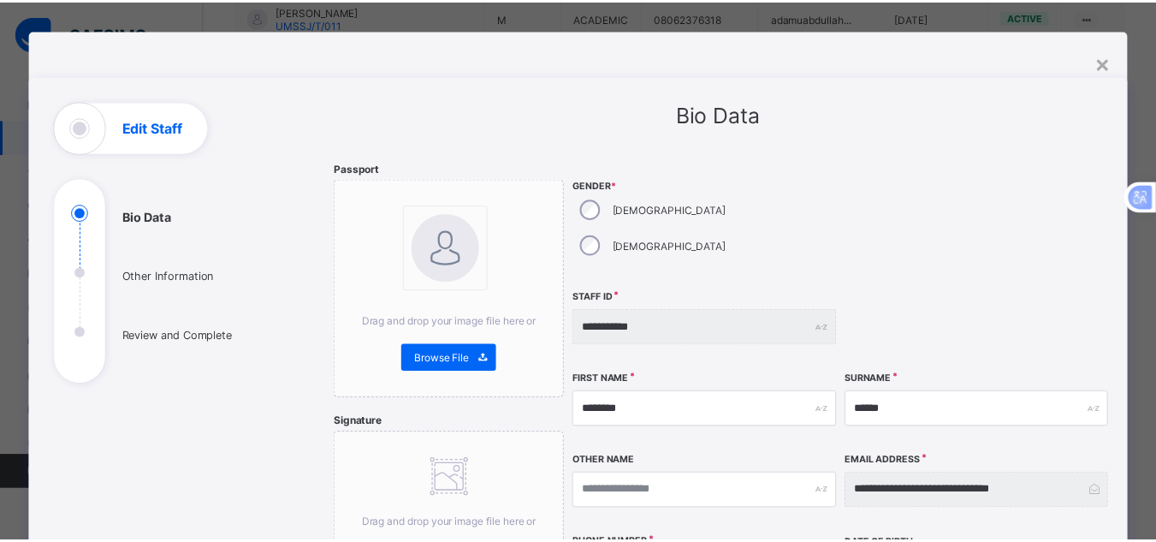
scroll to position [0, 0]
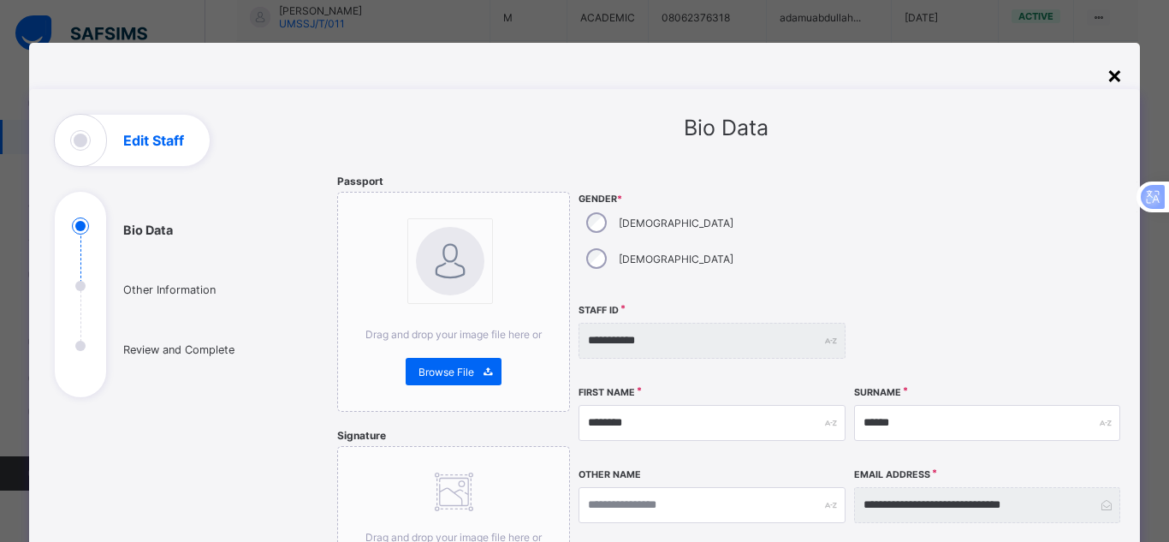
click at [1106, 72] on div "×" at bounding box center [1114, 74] width 16 height 29
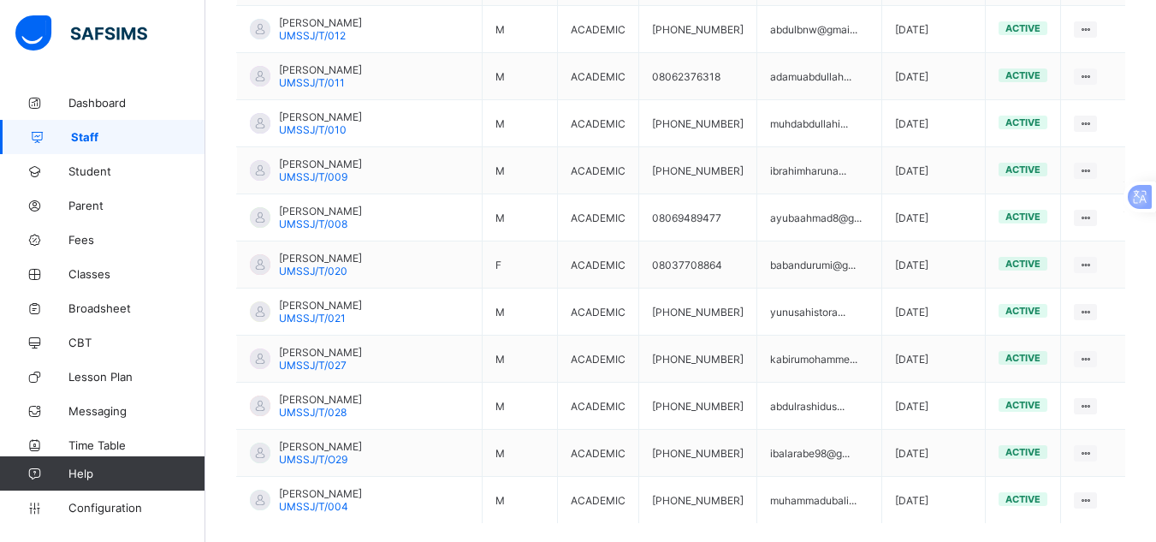
scroll to position [1295, 0]
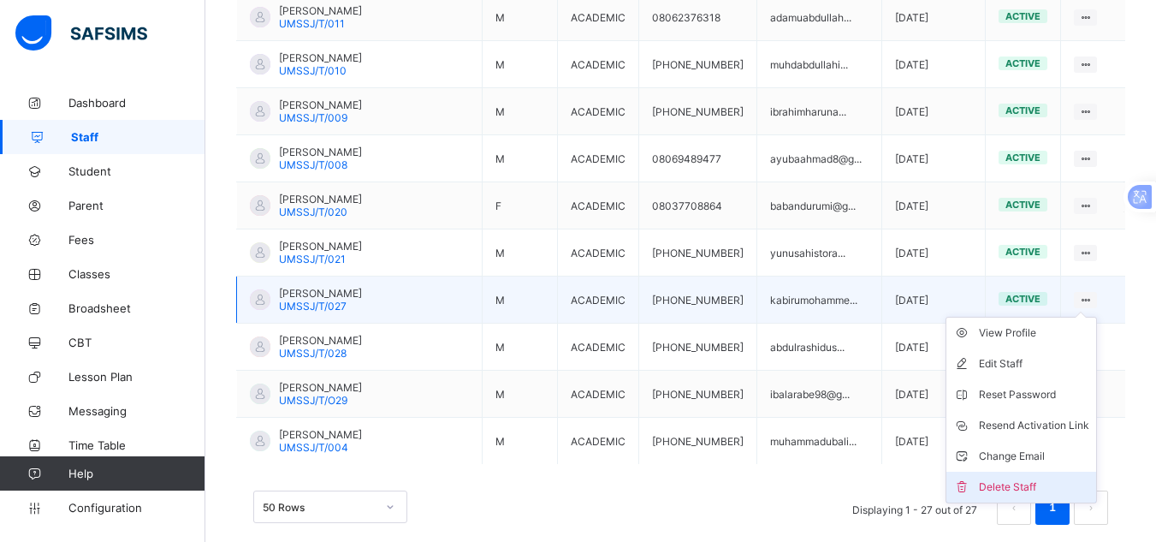
click at [1052, 478] on div "Delete Staff" at bounding box center [1034, 486] width 110 height 17
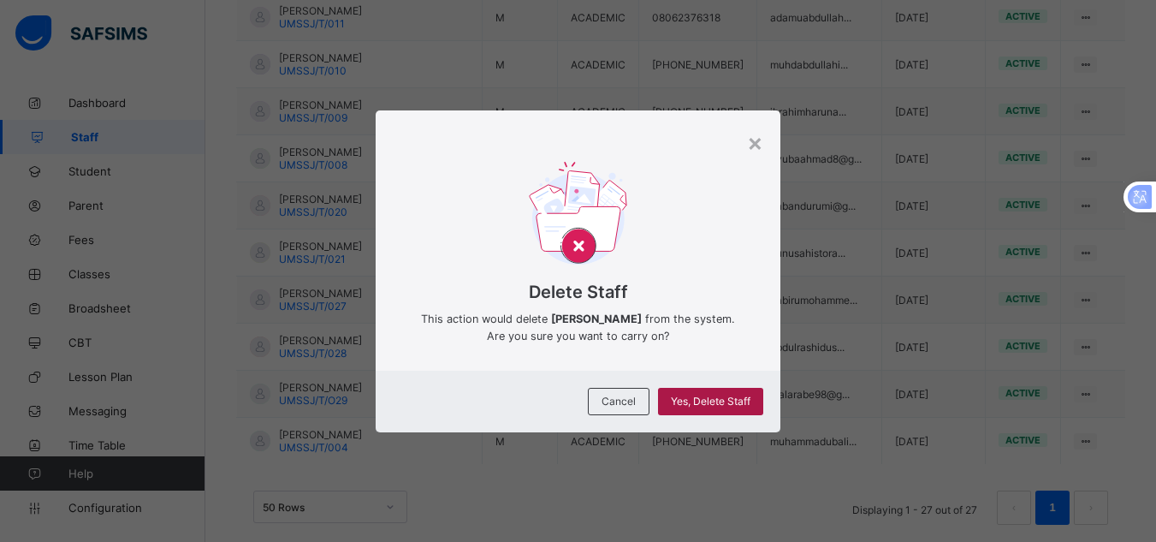
click at [734, 403] on span "Yes, Delete Staff" at bounding box center [711, 400] width 80 height 13
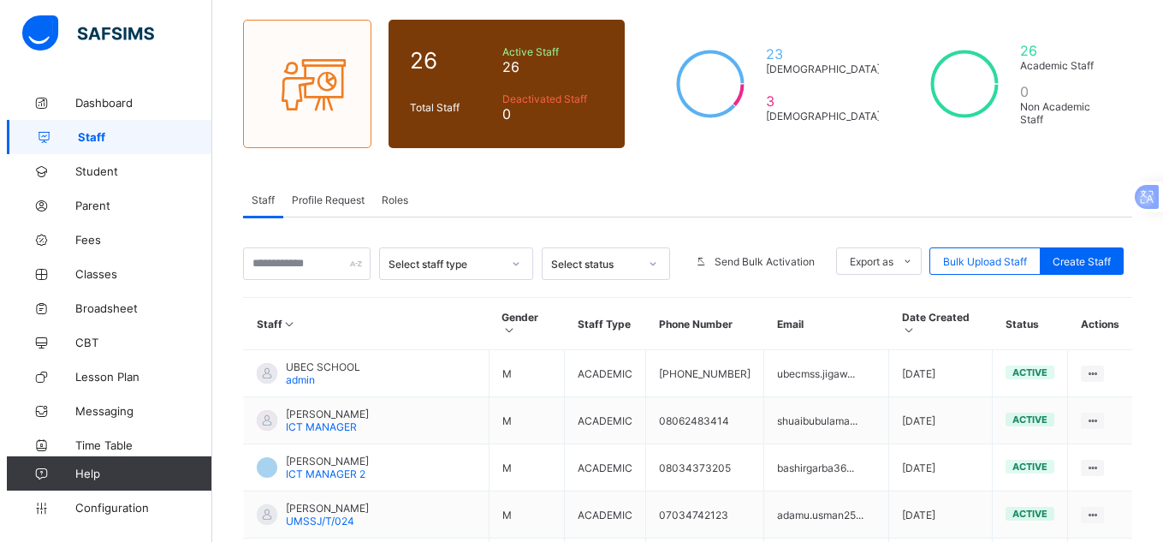
scroll to position [0, 0]
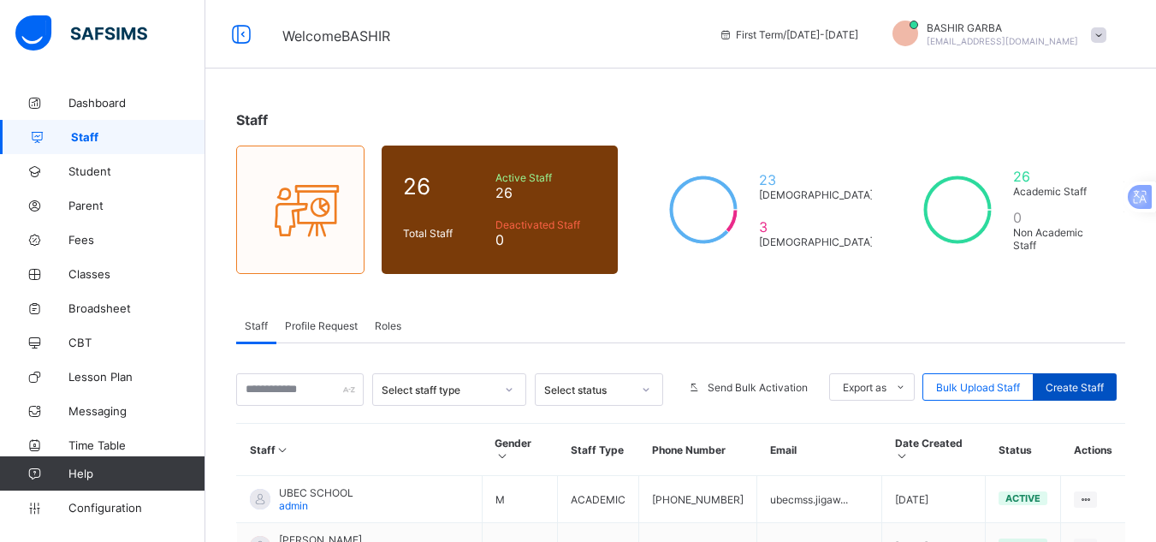
click at [1083, 382] on span "Create Staff" at bounding box center [1075, 387] width 58 height 13
select select "**"
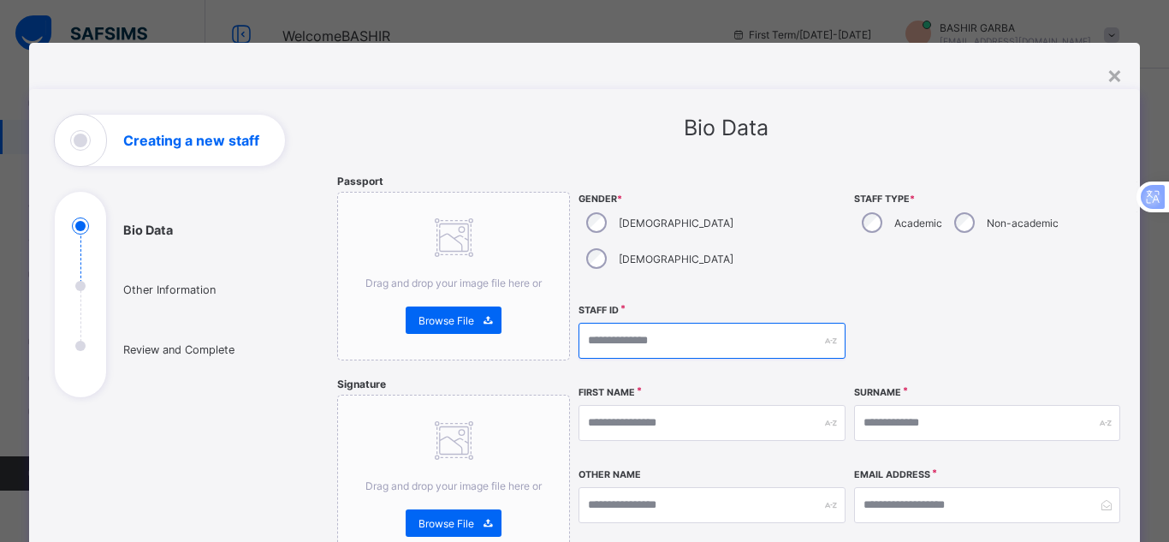
click at [673, 323] on input "text" at bounding box center [711, 341] width 266 height 36
type input "**********"
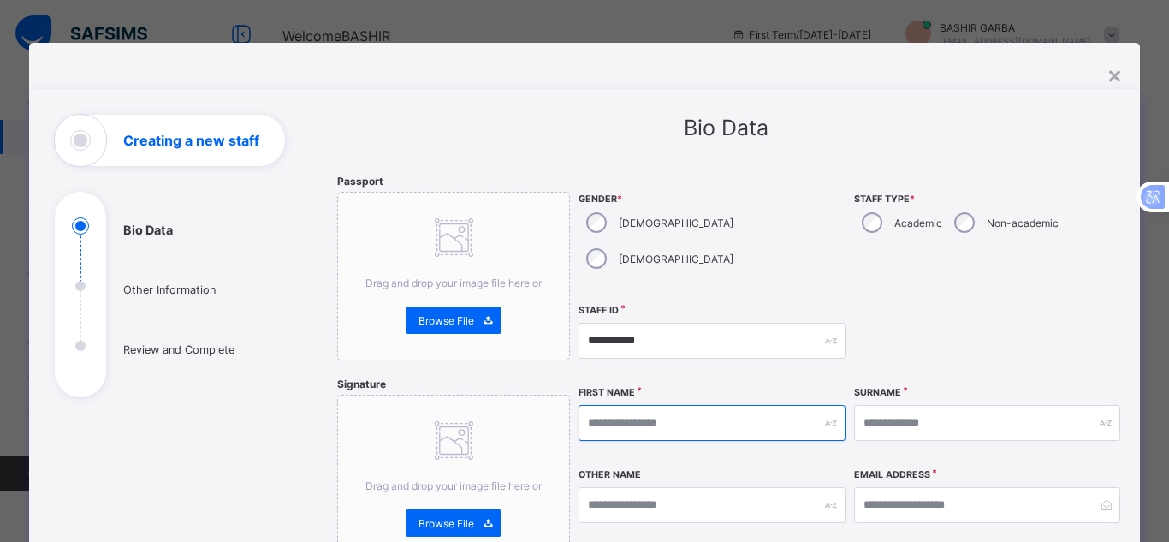
click at [625, 405] on input "text" at bounding box center [711, 423] width 266 height 36
type input "********"
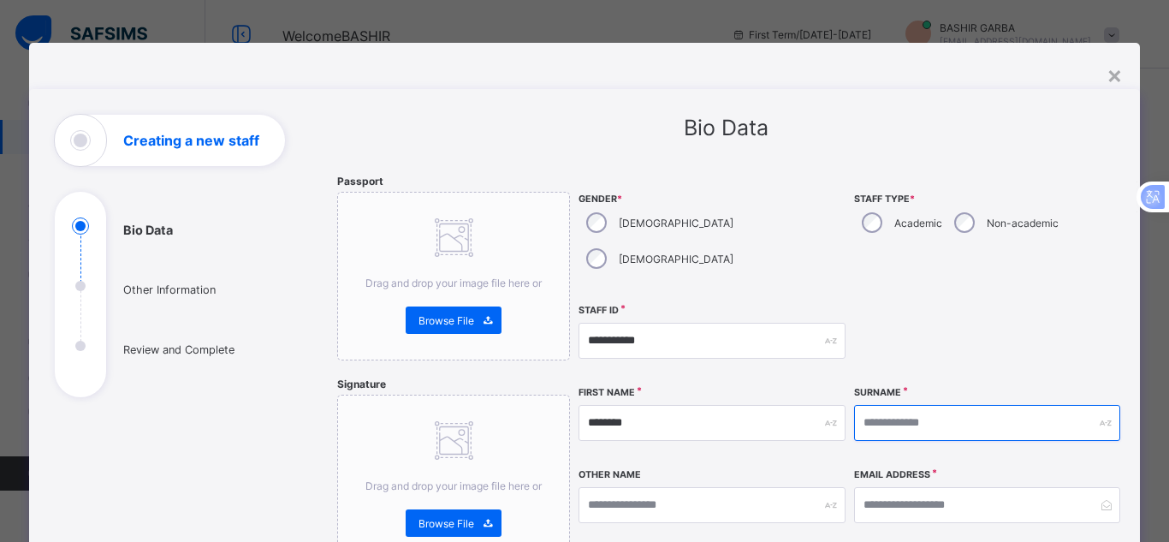
click at [862, 405] on input "text" at bounding box center [987, 423] width 266 height 36
type input "******"
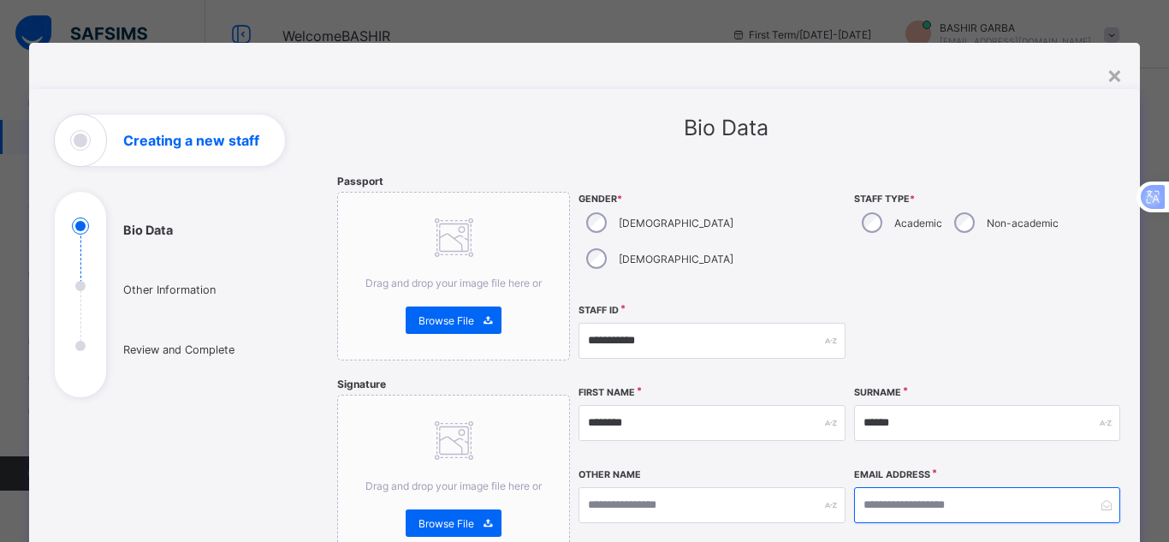
click at [893, 487] on input "email" at bounding box center [987, 505] width 266 height 36
paste input "**********"
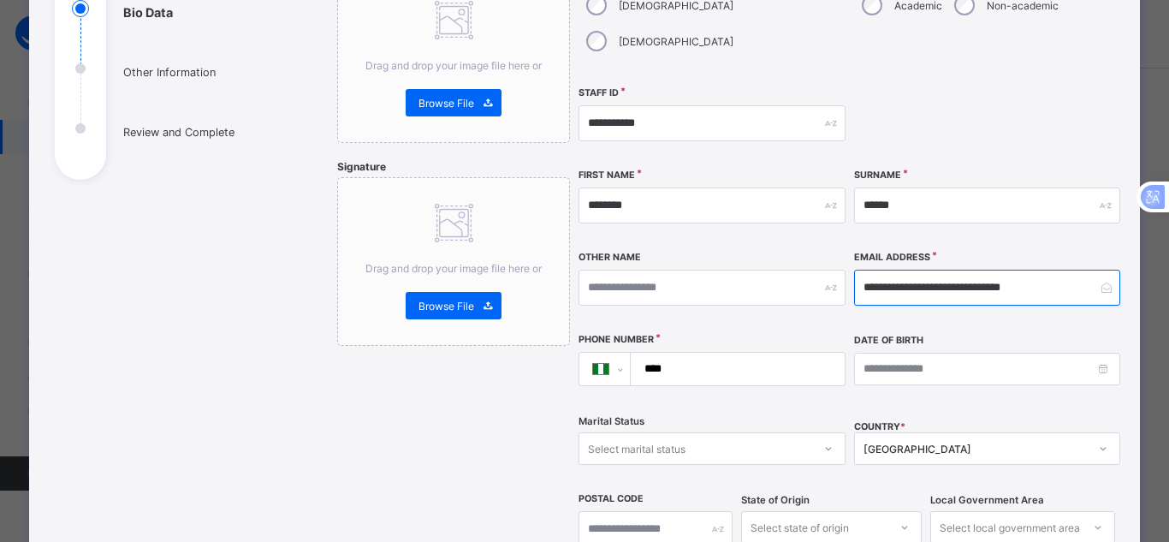
scroll to position [219, 0]
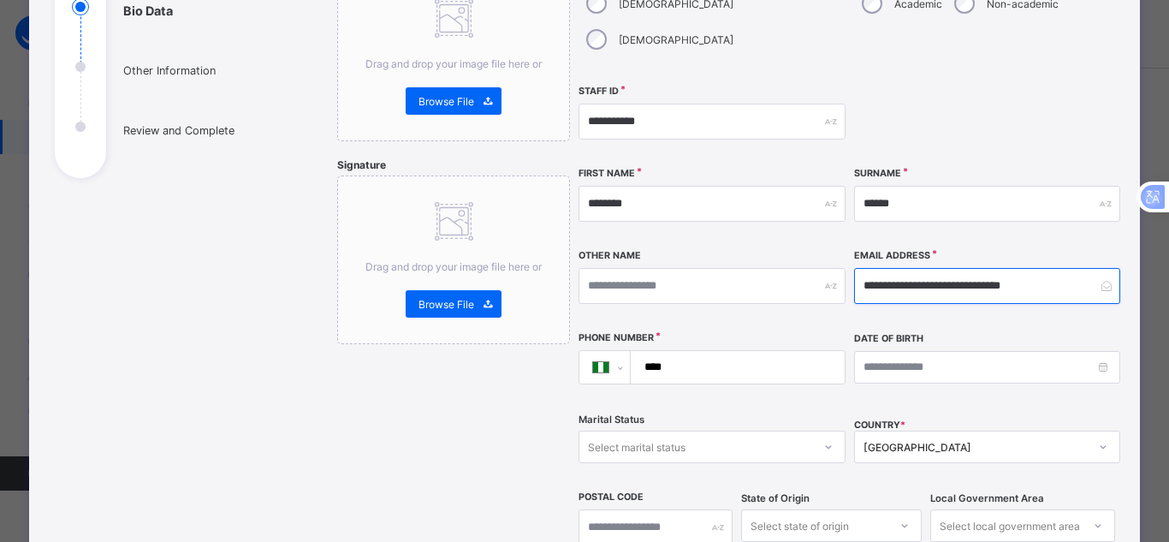
type input "**********"
click at [715, 351] on input "****" at bounding box center [734, 367] width 200 height 33
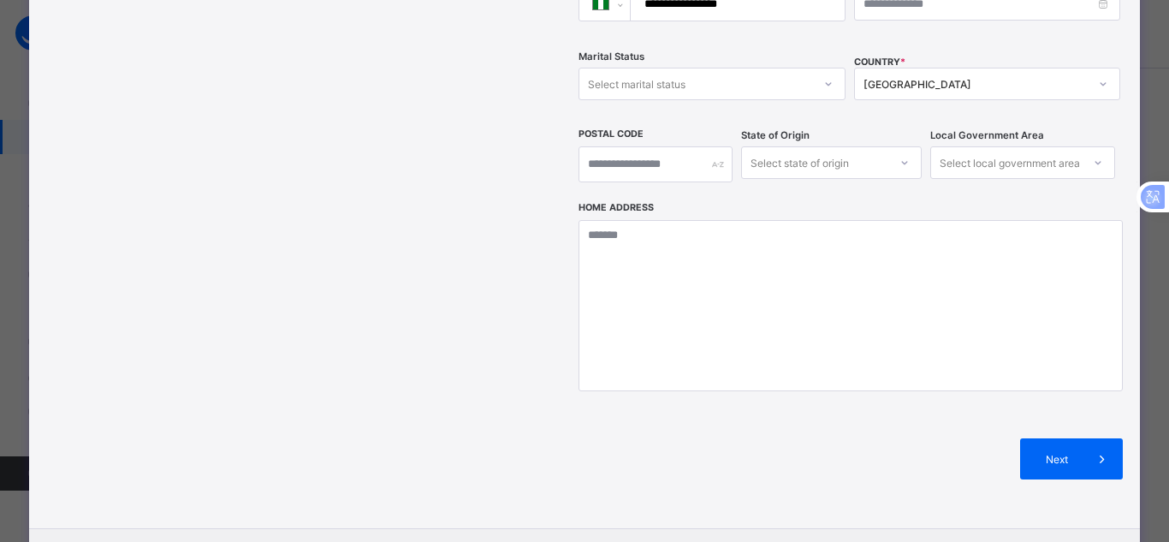
scroll to position [587, 0]
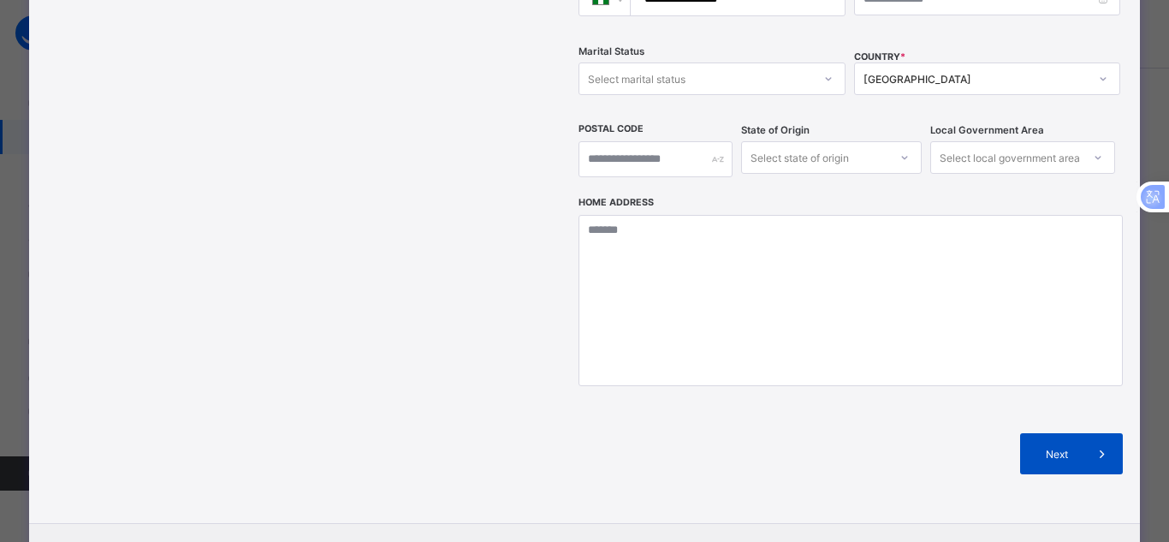
type input "**********"
click at [1082, 433] on span at bounding box center [1102, 453] width 41 height 41
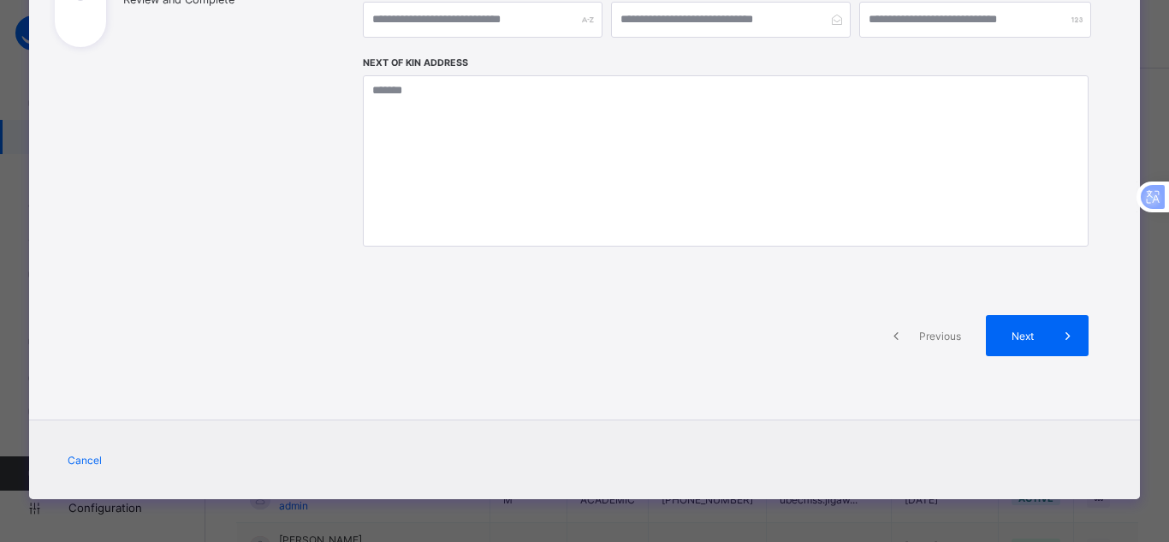
scroll to position [350, 0]
click at [1028, 337] on span "Next" at bounding box center [1023, 335] width 49 height 13
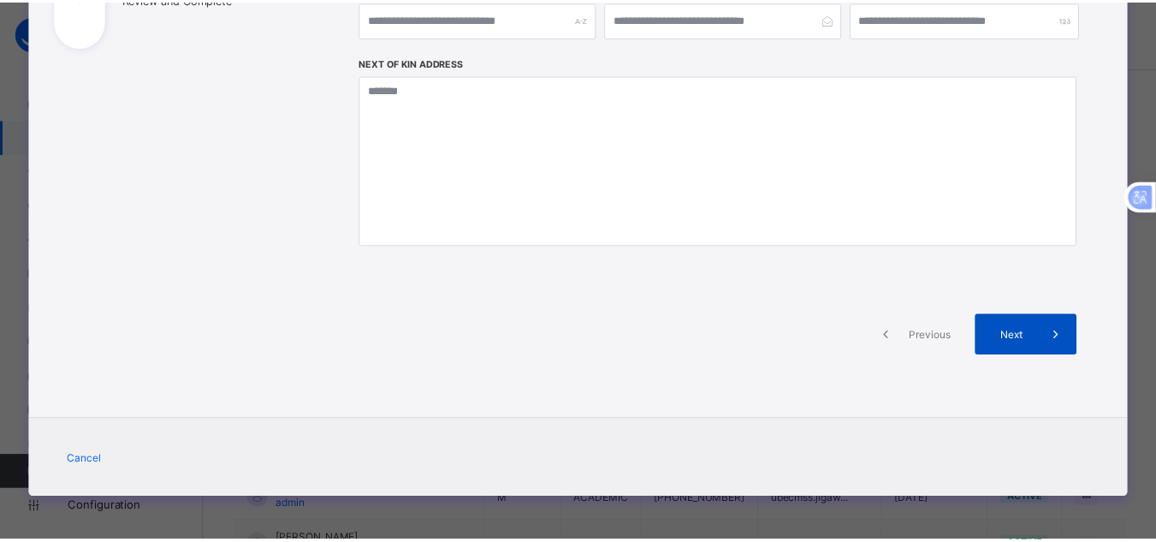
scroll to position [587, 0]
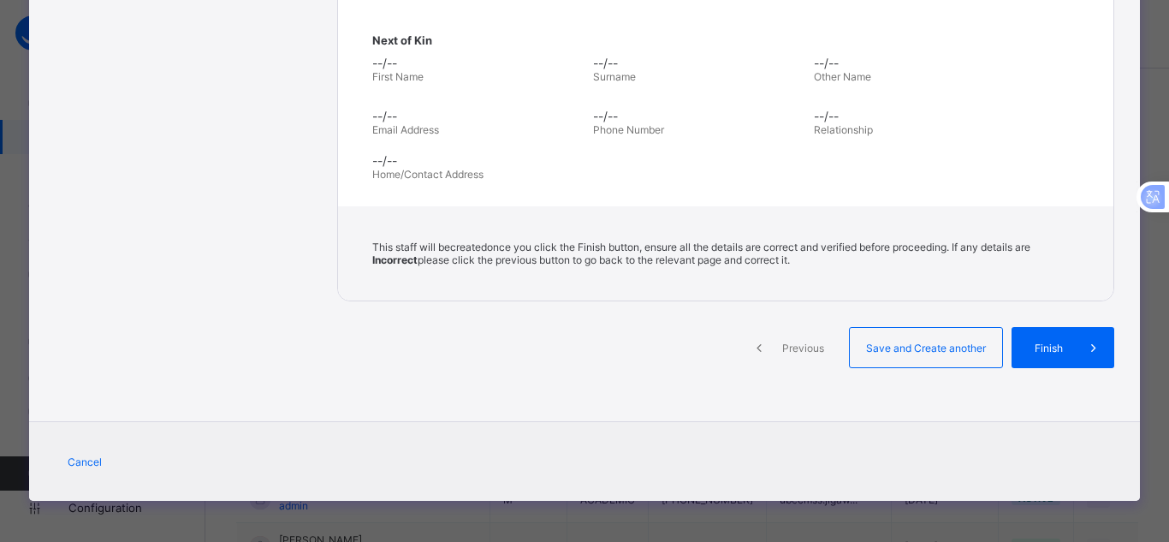
click at [1028, 337] on div "Finish" at bounding box center [1062, 347] width 103 height 41
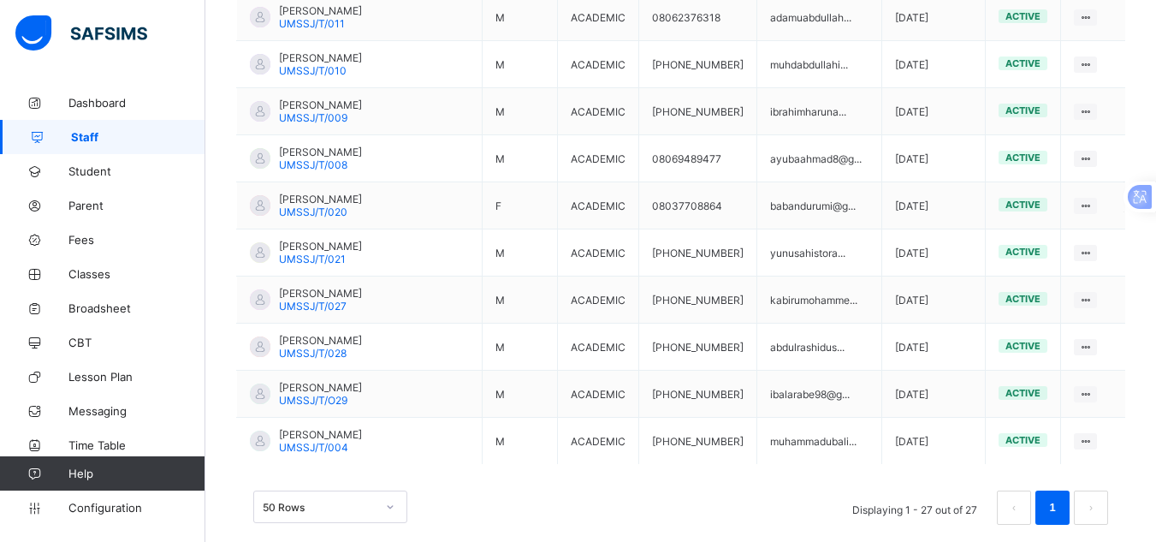
scroll to position [1338, 0]
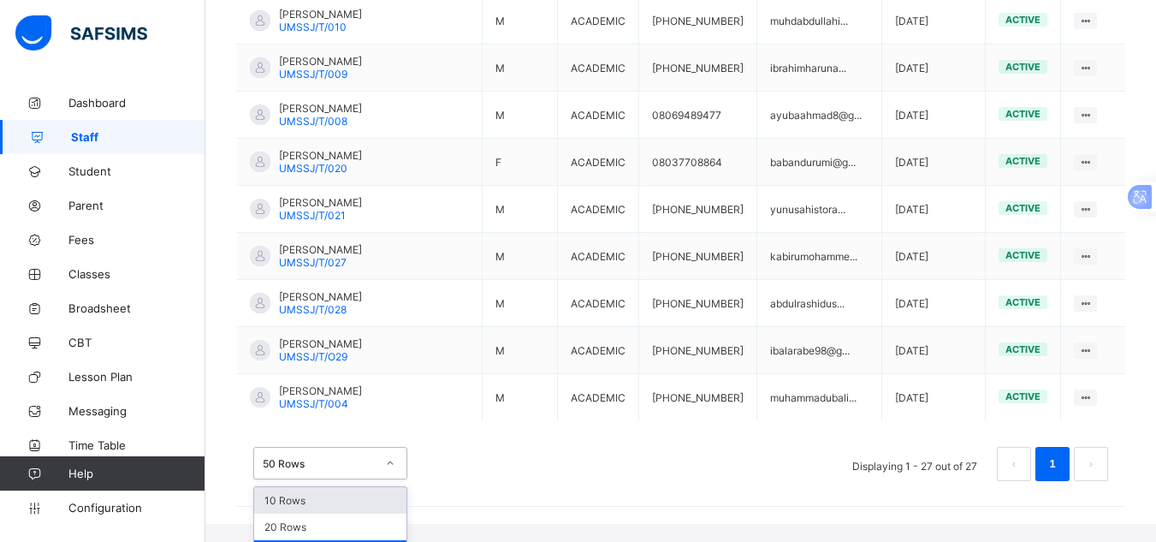
click at [382, 474] on div "option 10 Rows focused, 1 of 3. 3 results available. Use Up and Down to choose …" at bounding box center [330, 463] width 154 height 33
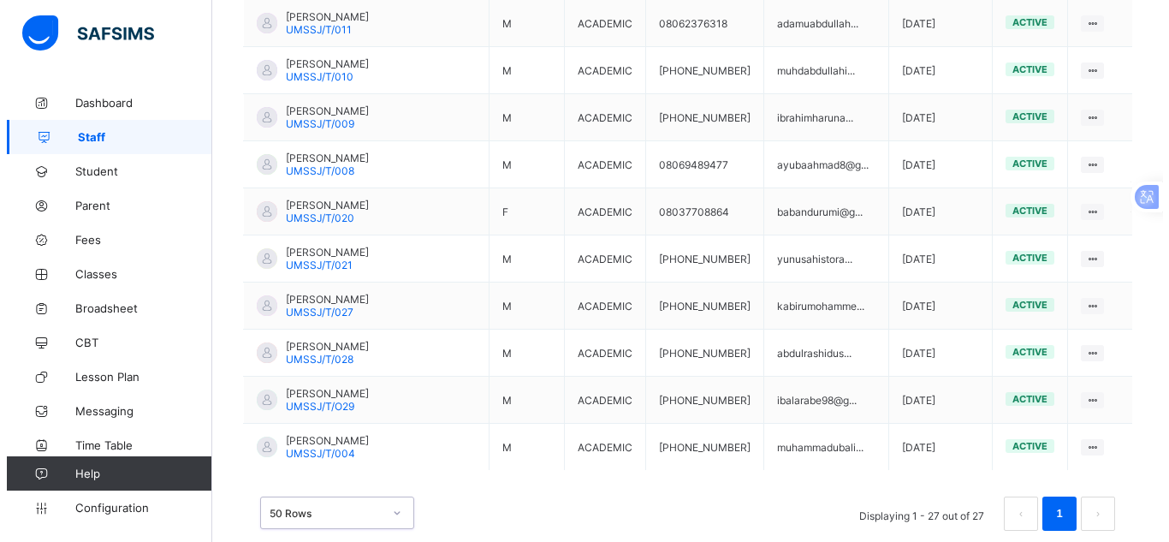
scroll to position [1295, 0]
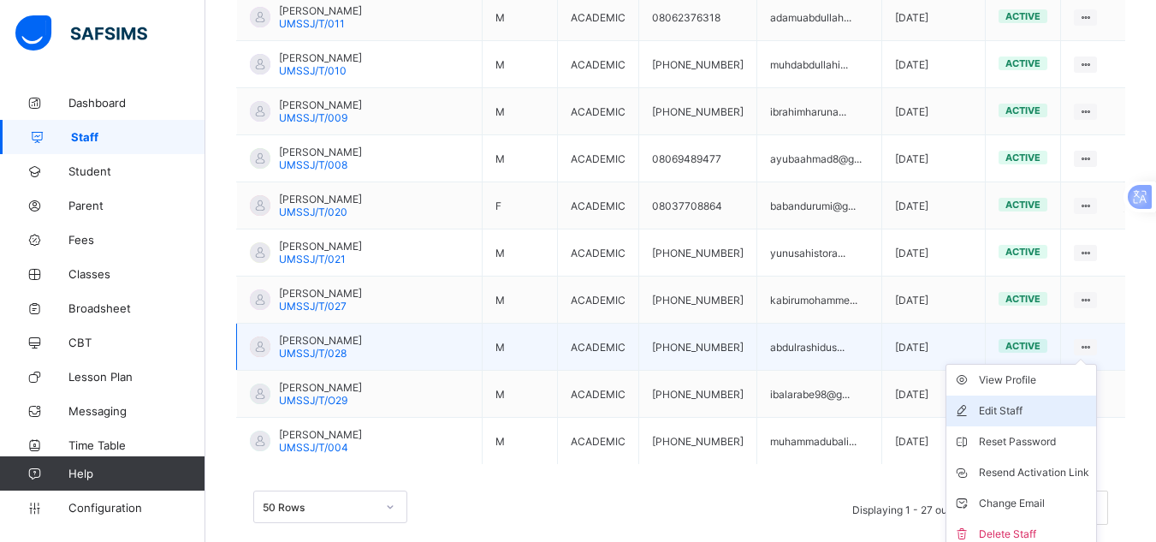
click at [1052, 402] on div "Edit Staff" at bounding box center [1034, 410] width 110 height 17
select select "**"
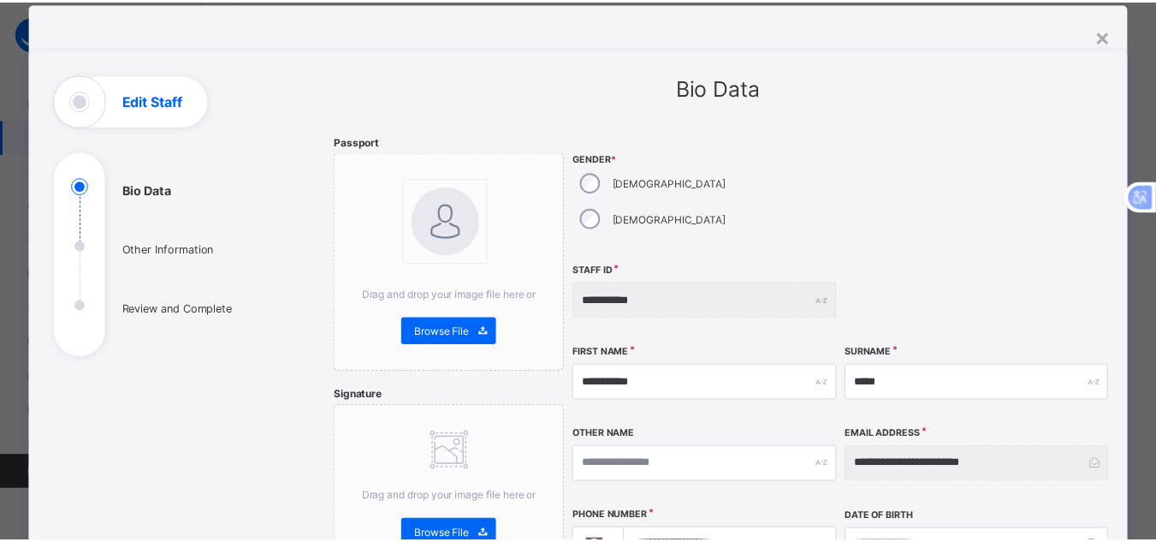
scroll to position [0, 0]
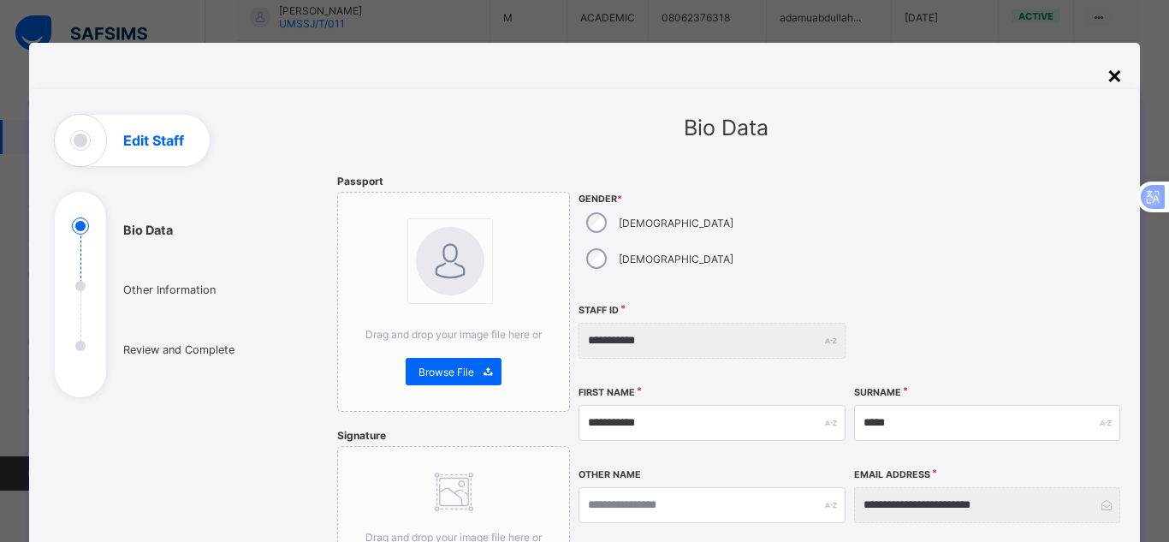
click at [1106, 74] on div "×" at bounding box center [1114, 74] width 16 height 29
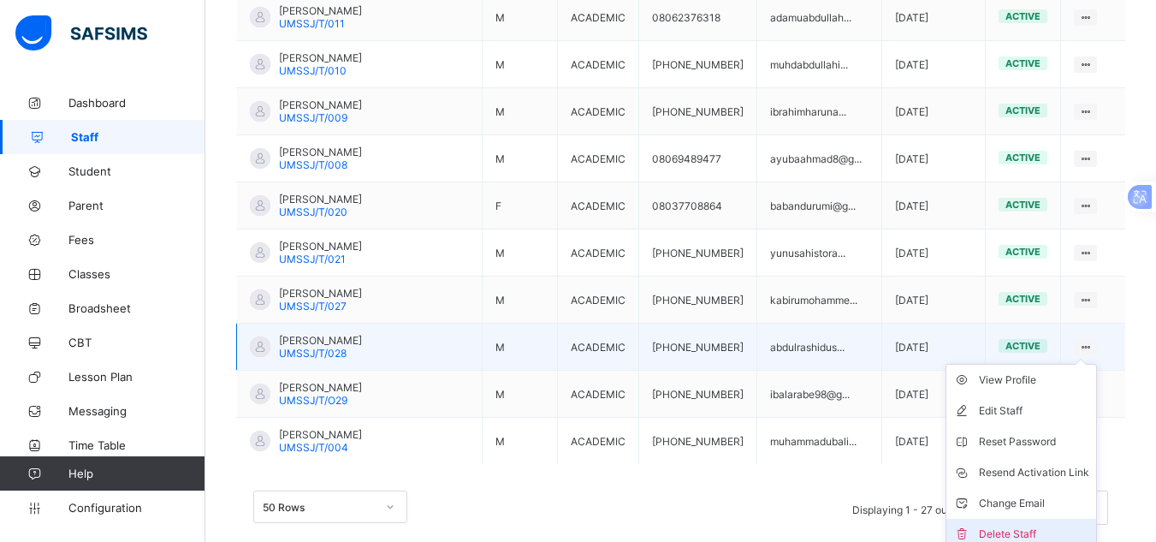
click at [1053, 525] on div "Delete Staff" at bounding box center [1034, 533] width 110 height 17
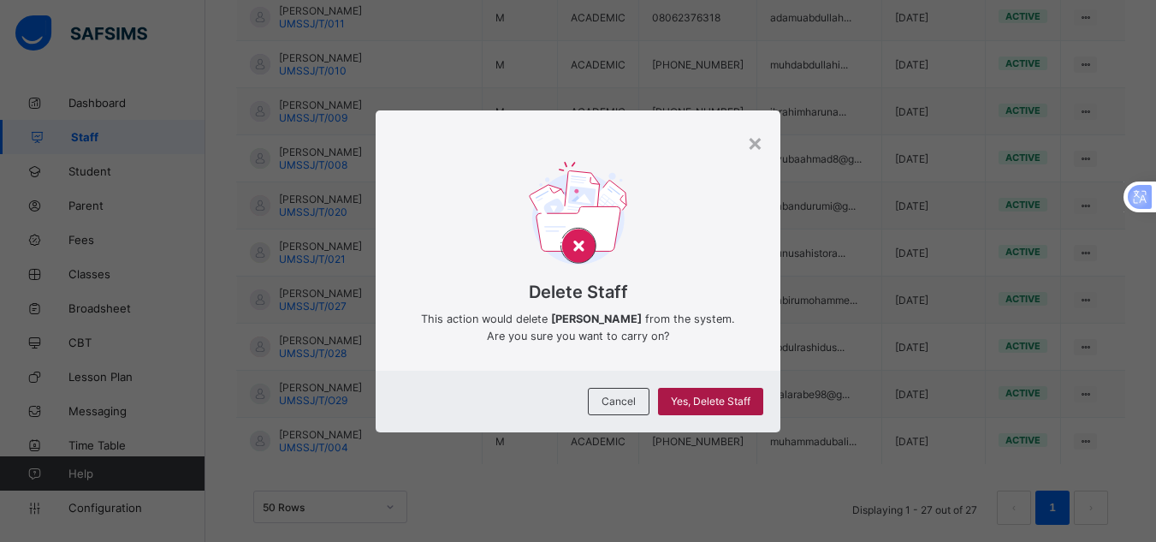
click at [731, 395] on span "Yes, Delete Staff" at bounding box center [711, 400] width 80 height 13
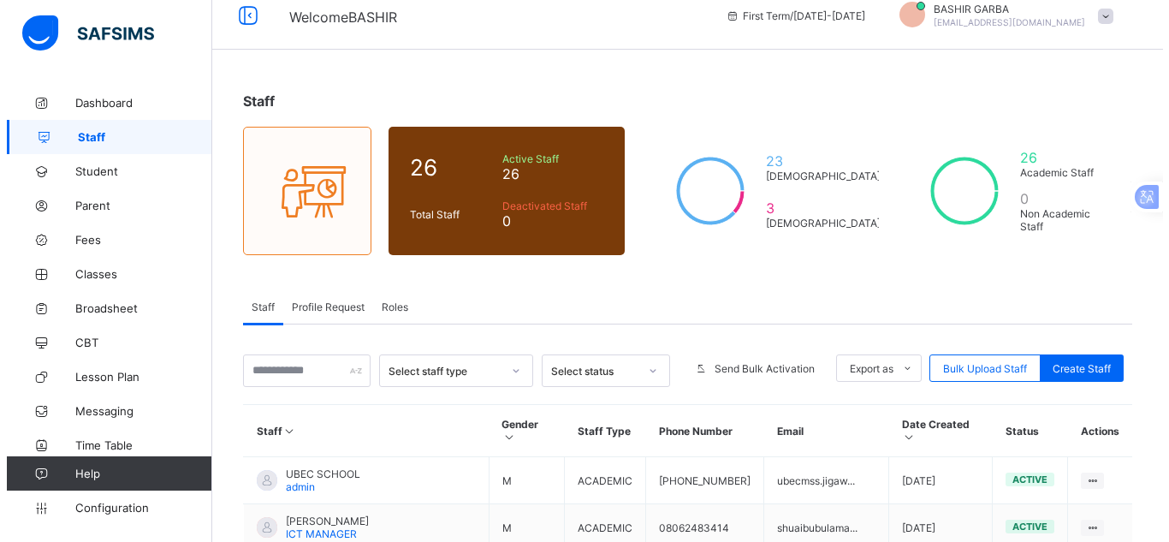
scroll to position [12, 0]
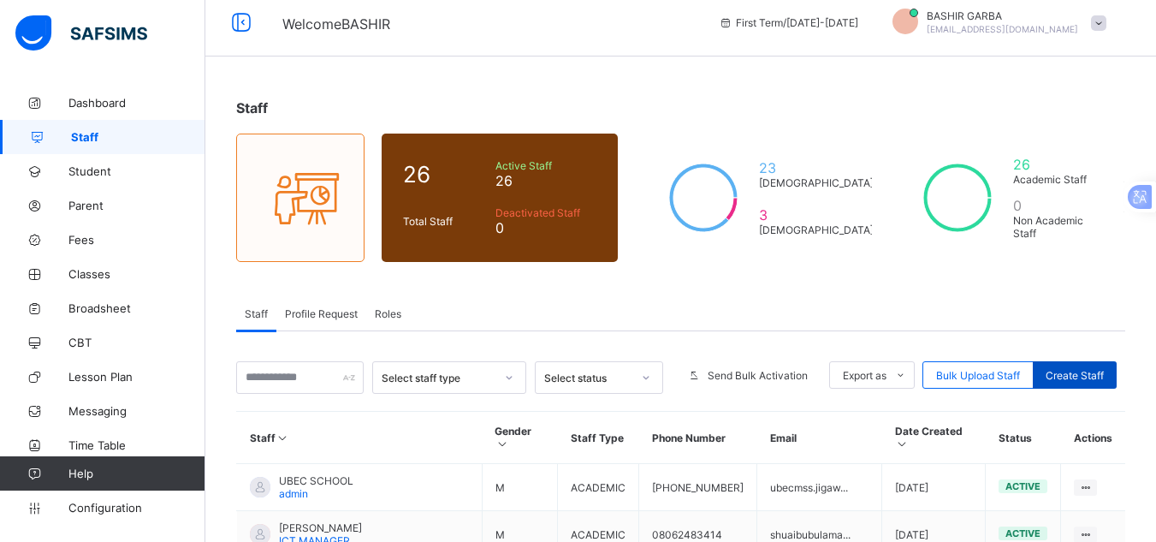
click at [1077, 365] on div "Create Staff" at bounding box center [1075, 374] width 84 height 27
select select "**"
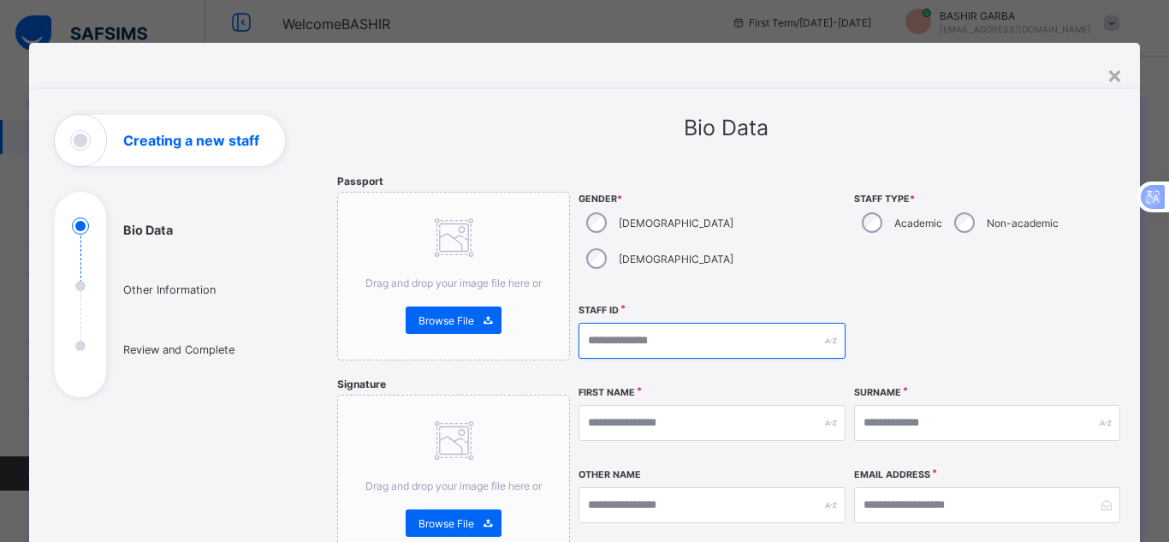
click at [690, 323] on input "text" at bounding box center [711, 341] width 266 height 36
type input "**********"
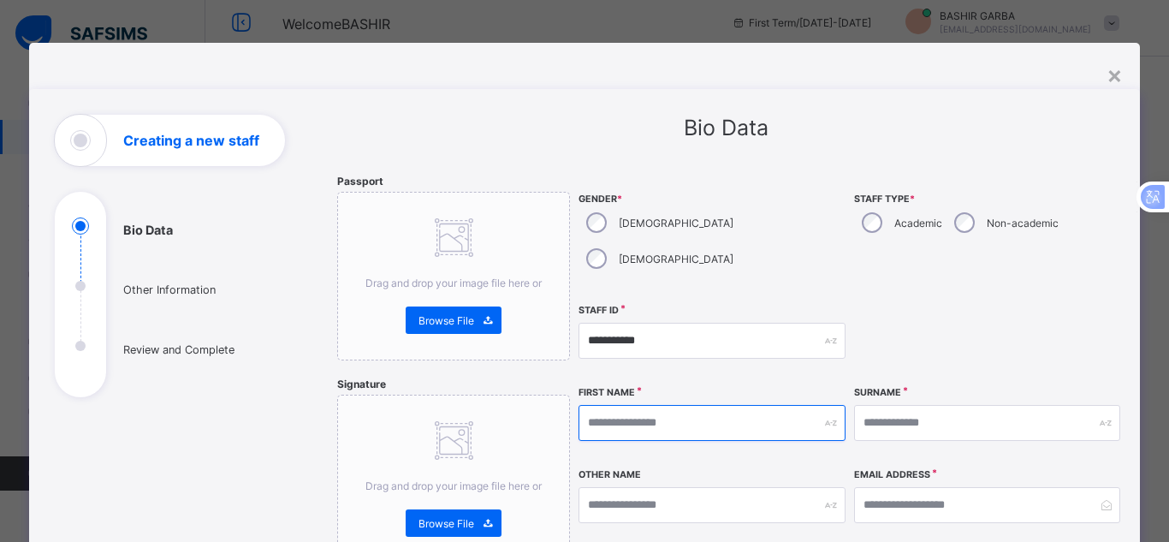
click at [650, 405] on input "text" at bounding box center [711, 423] width 266 height 36
type input "**********"
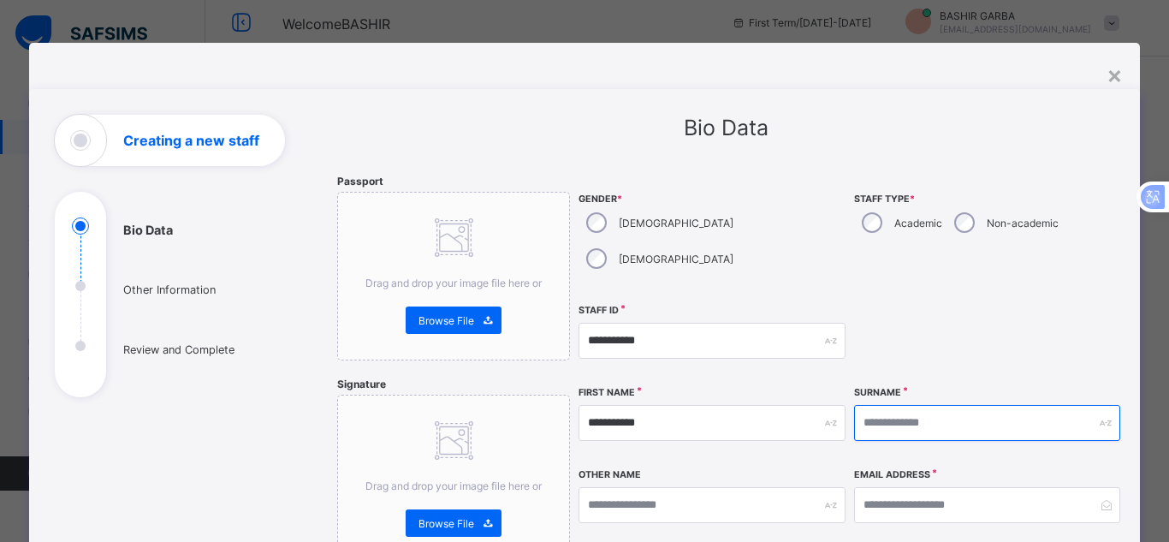
click at [870, 405] on input "text" at bounding box center [987, 423] width 266 height 36
type input "*****"
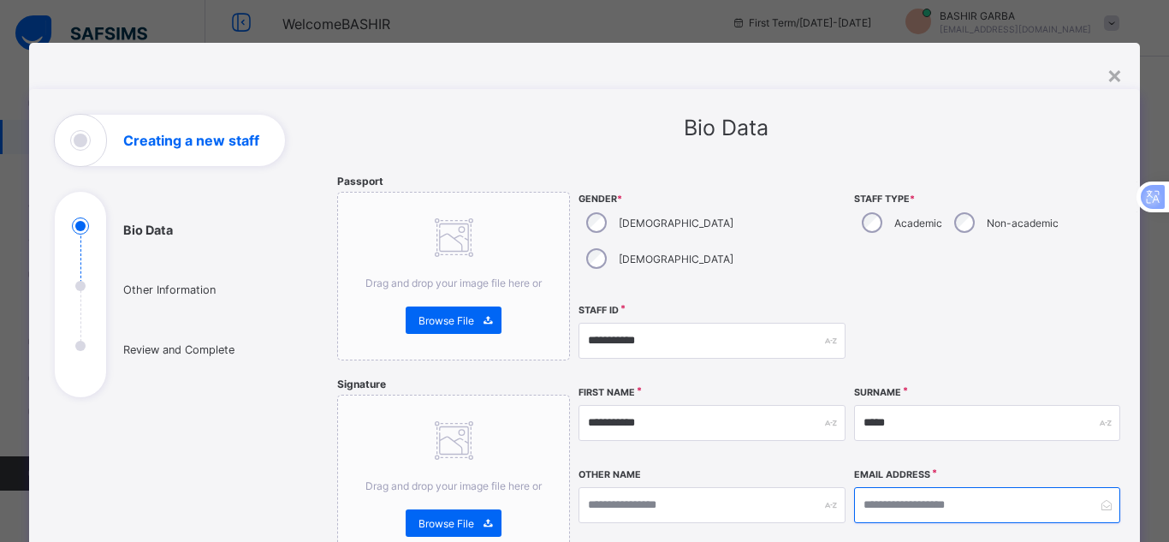
click at [862, 487] on input "email" at bounding box center [987, 505] width 266 height 36
paste input "**********"
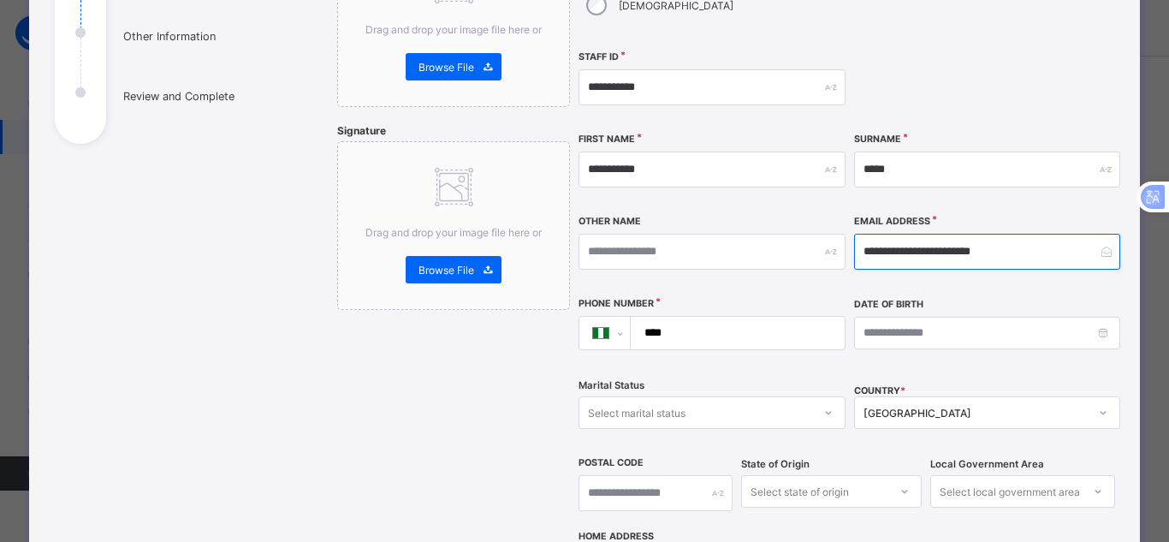
scroll to position [259, 0]
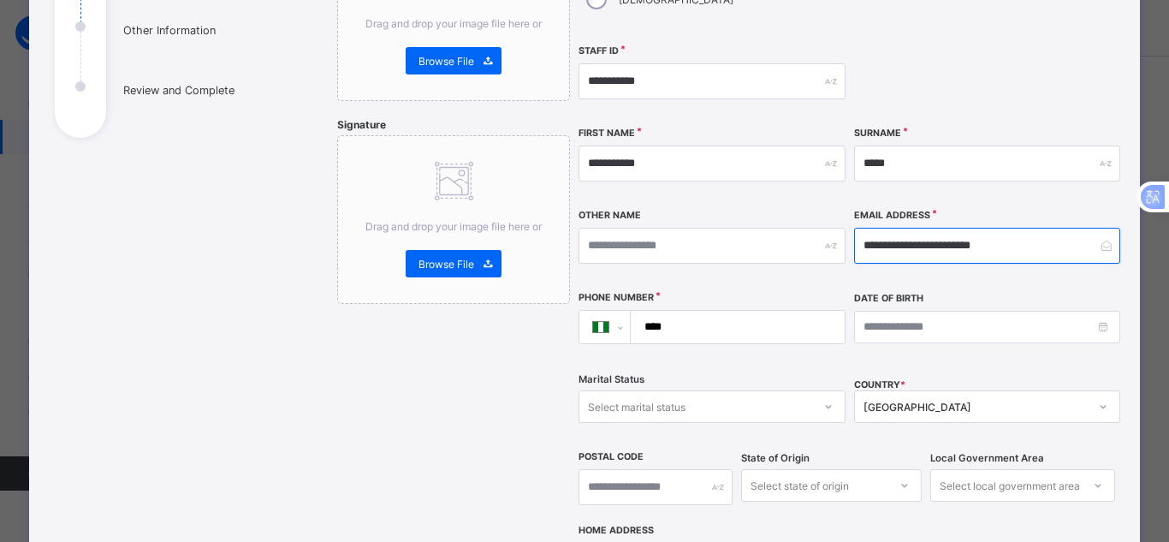
type input "**********"
click at [714, 311] on input "****" at bounding box center [734, 327] width 200 height 33
type input "**********"
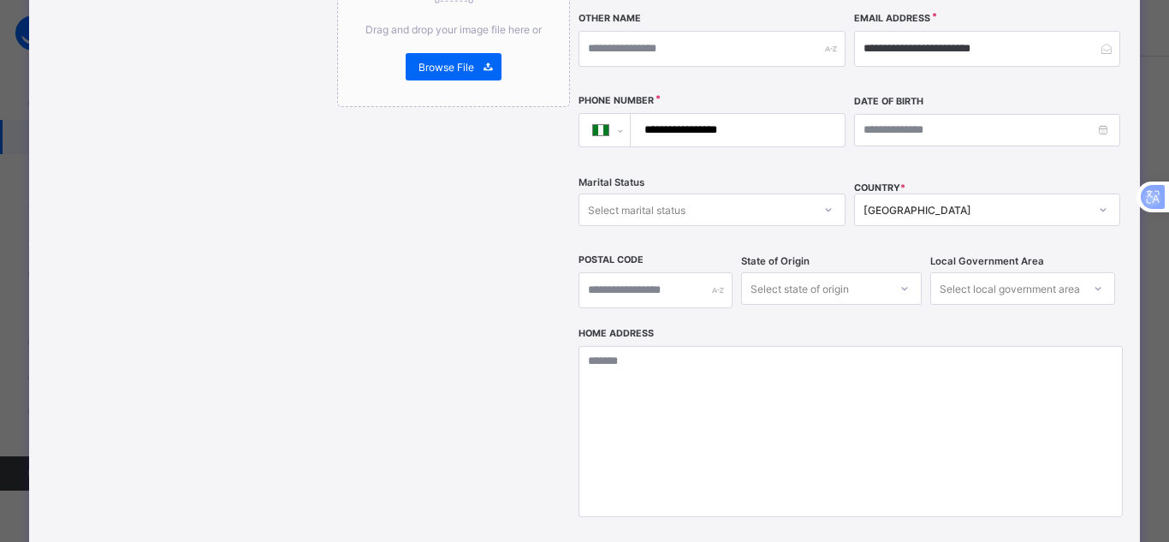
click at [785, 305] on div "Select state of origin" at bounding box center [831, 288] width 181 height 33
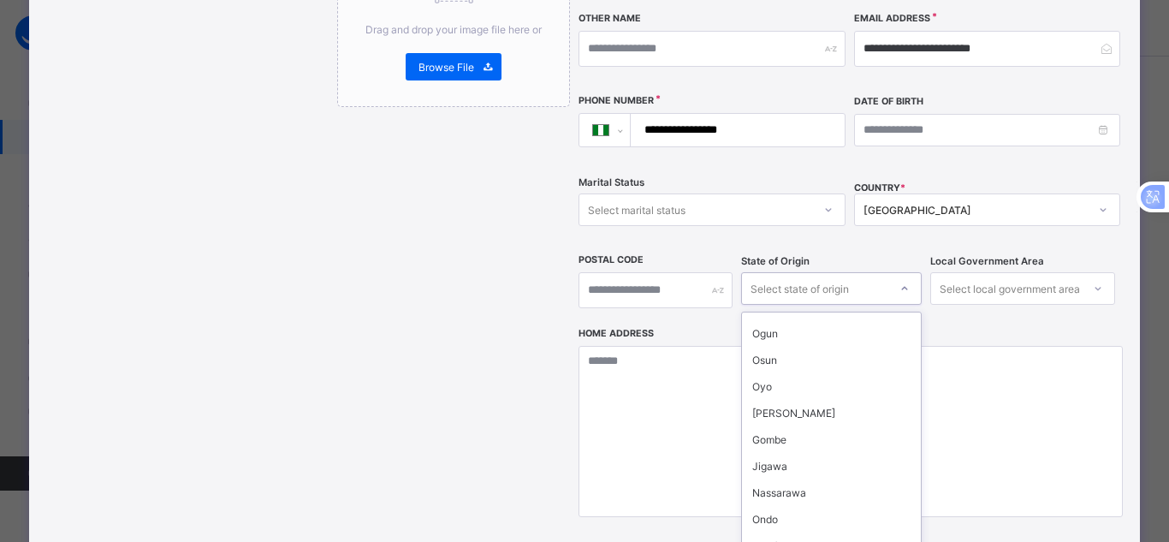
scroll to position [274, 0]
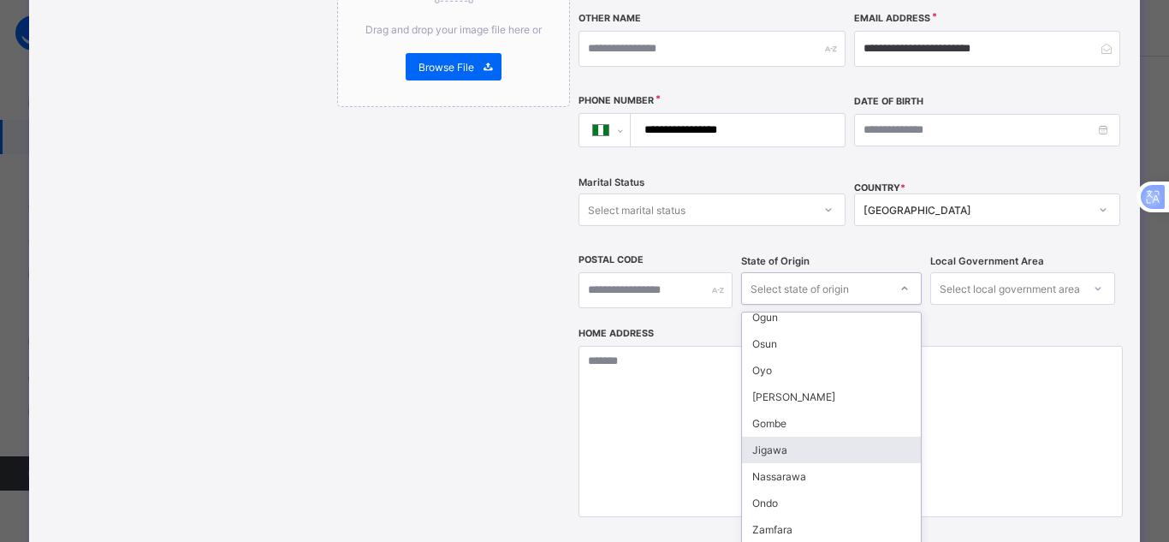
click at [807, 436] on div "Jigawa" at bounding box center [831, 449] width 179 height 27
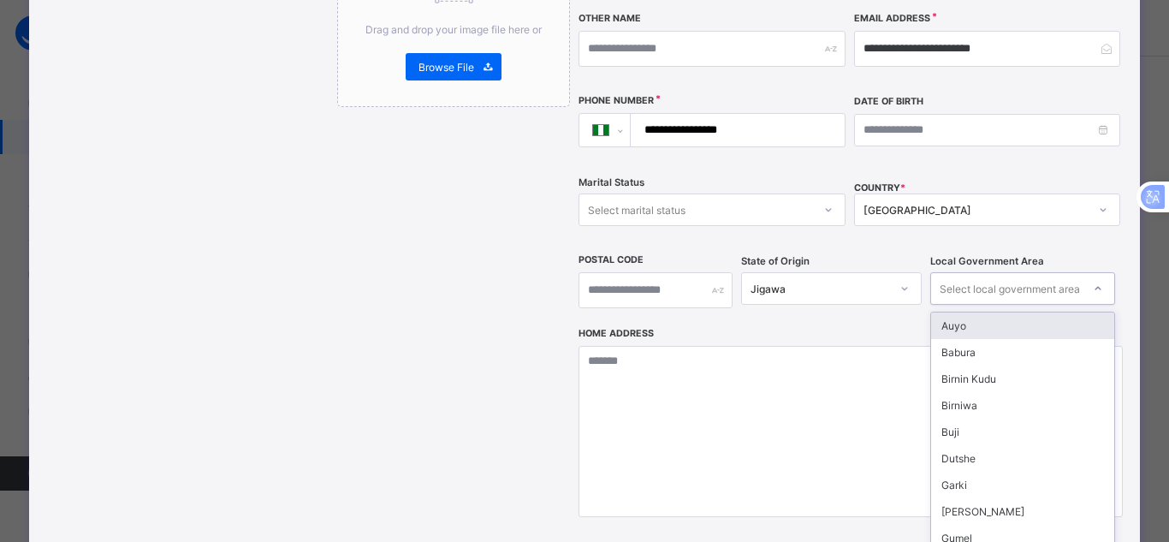
click at [1051, 272] on div "Select local government area" at bounding box center [1010, 288] width 140 height 33
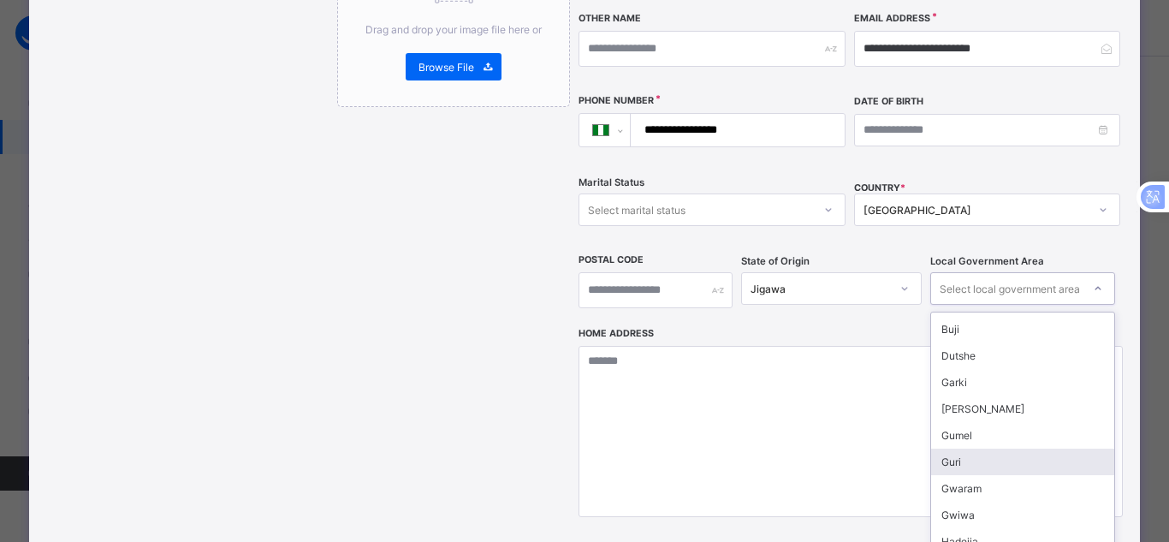
scroll to position [137, 0]
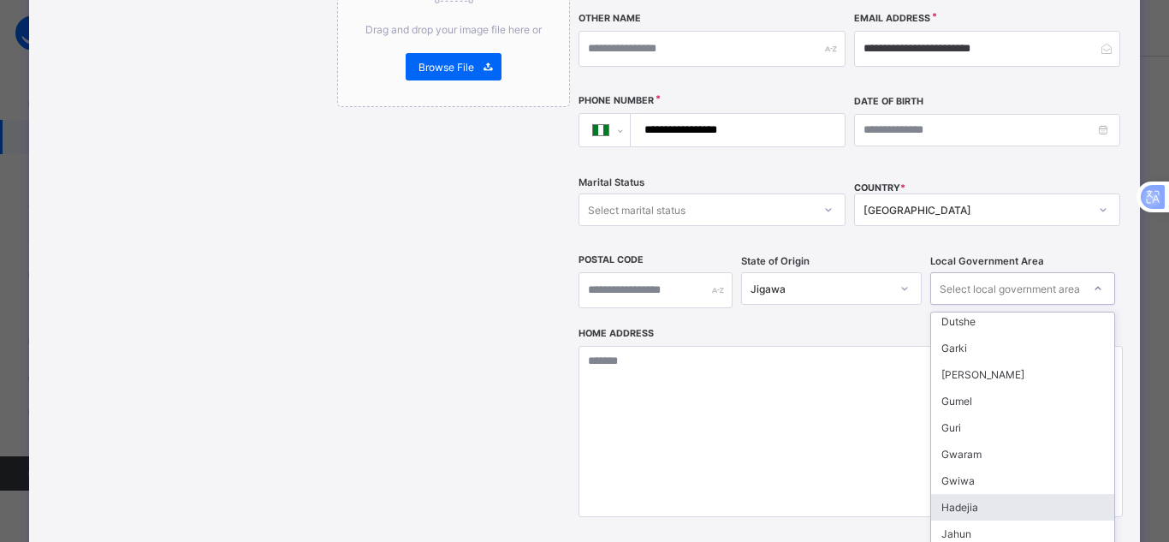
click at [1011, 494] on div "Hadejia" at bounding box center [1023, 507] width 184 height 27
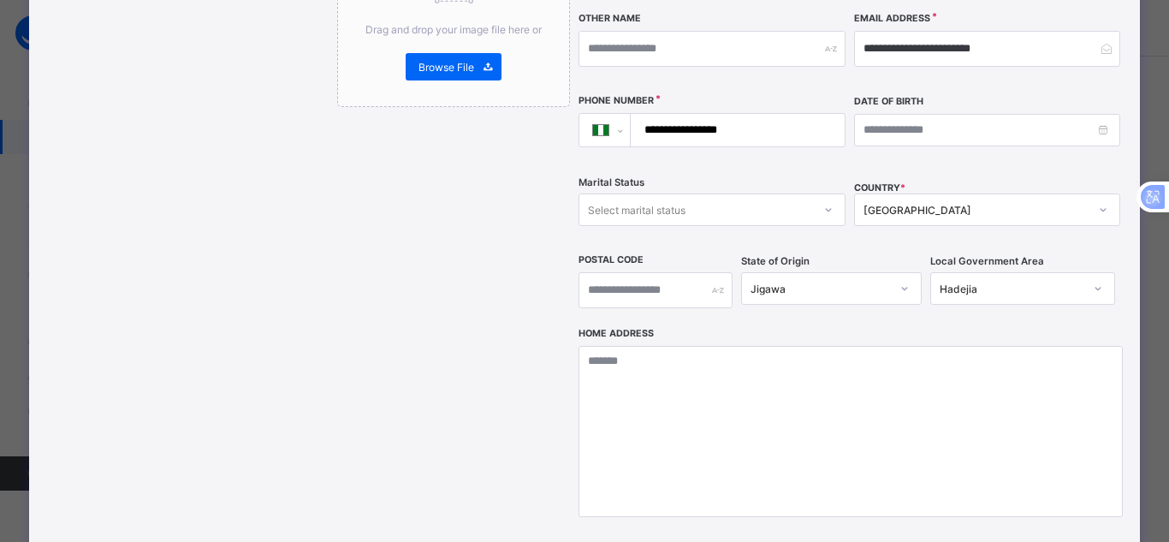
click at [942, 291] on div "Local Government Area Hadejia" at bounding box center [1023, 290] width 186 height 74
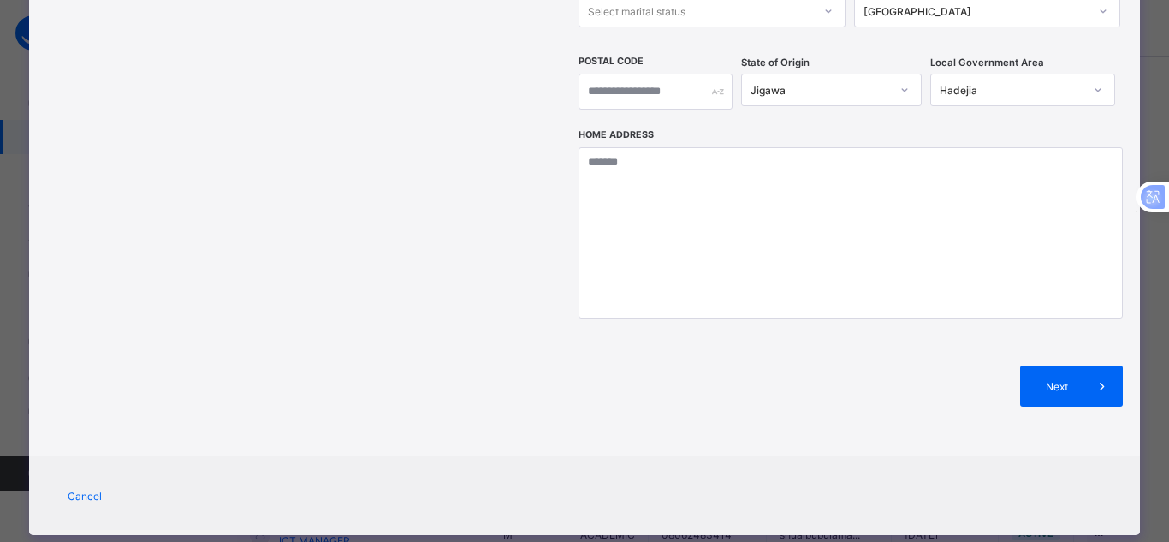
scroll to position [655, 0]
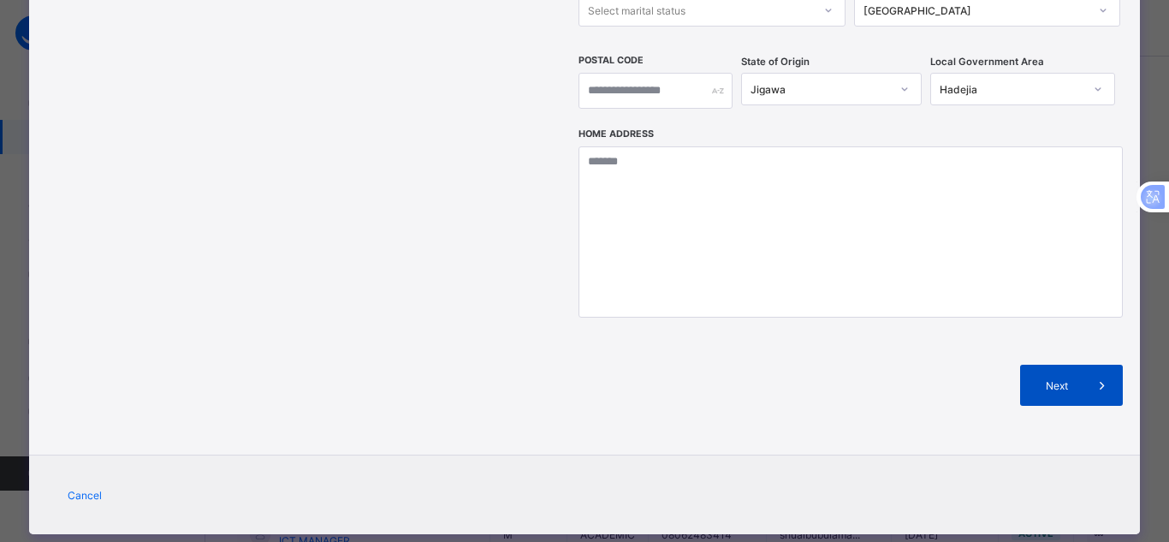
click at [1046, 379] on span "Next" at bounding box center [1057, 385] width 49 height 13
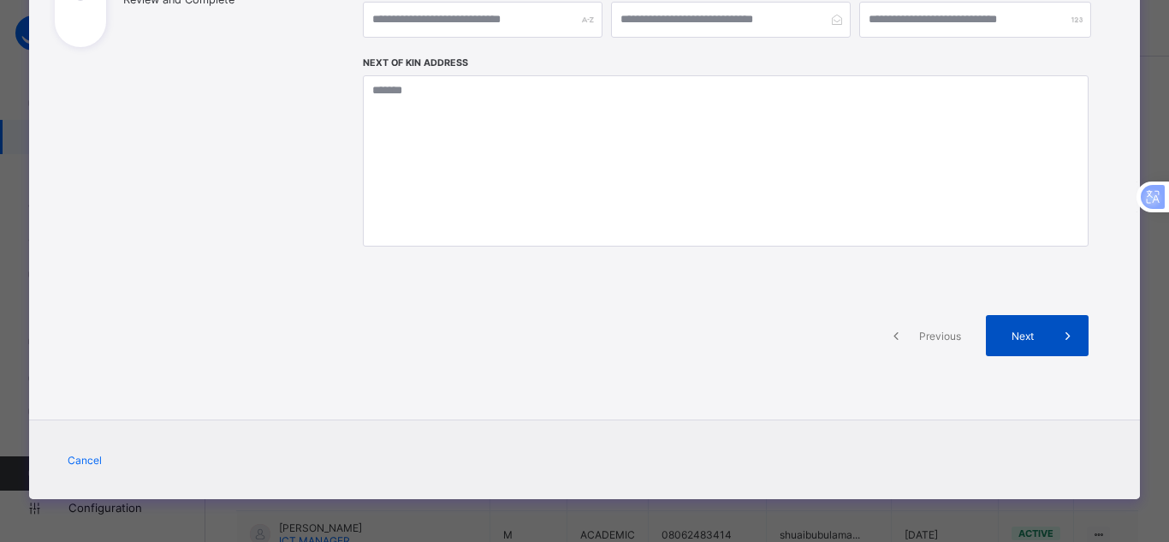
click at [1047, 335] on span at bounding box center [1067, 335] width 41 height 41
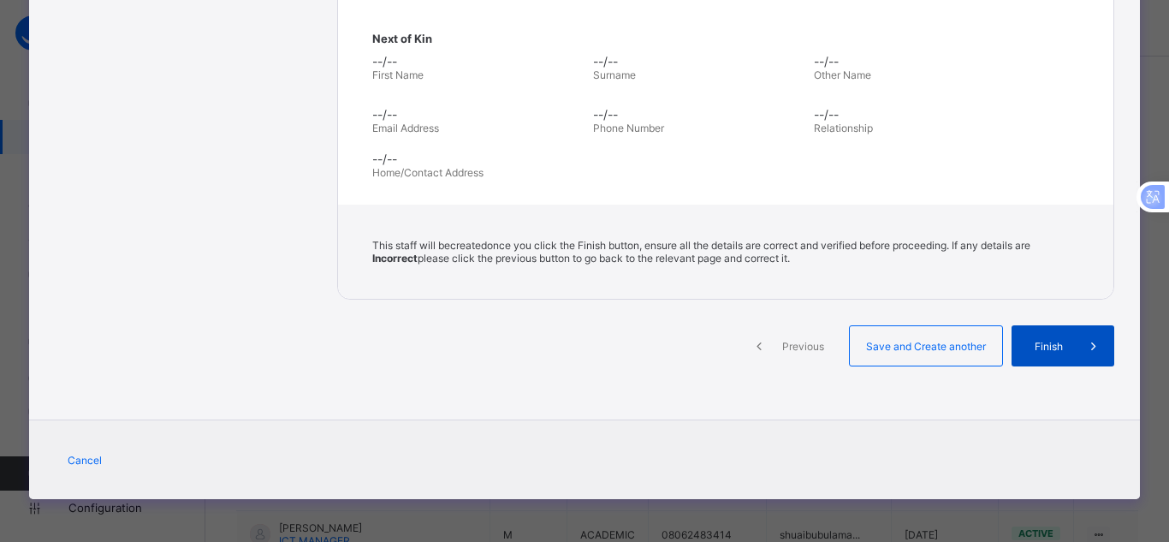
click at [1045, 340] on span "Finish" at bounding box center [1048, 346] width 49 height 13
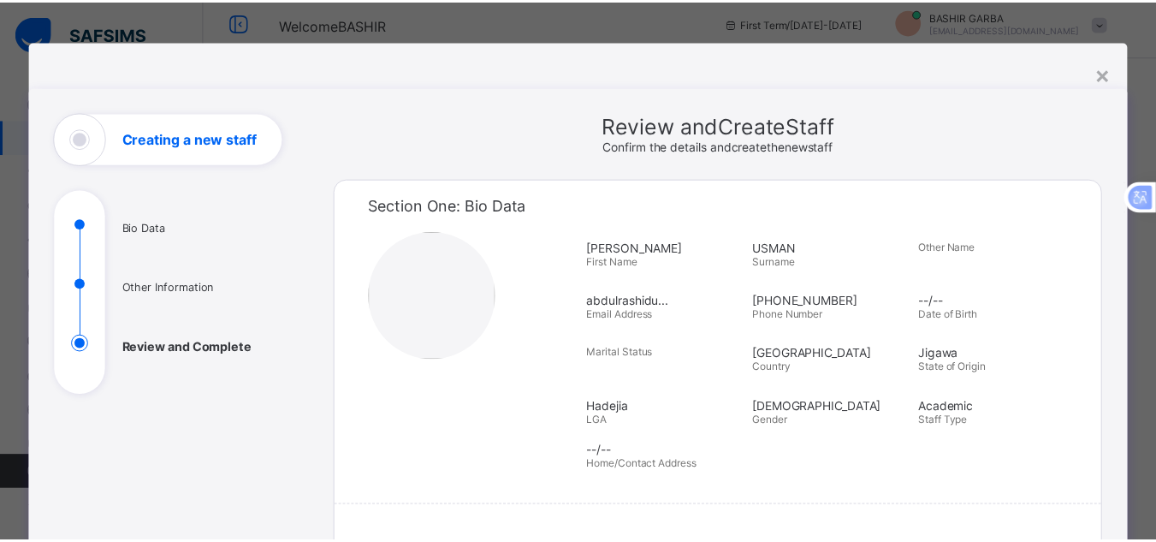
scroll to position [0, 0]
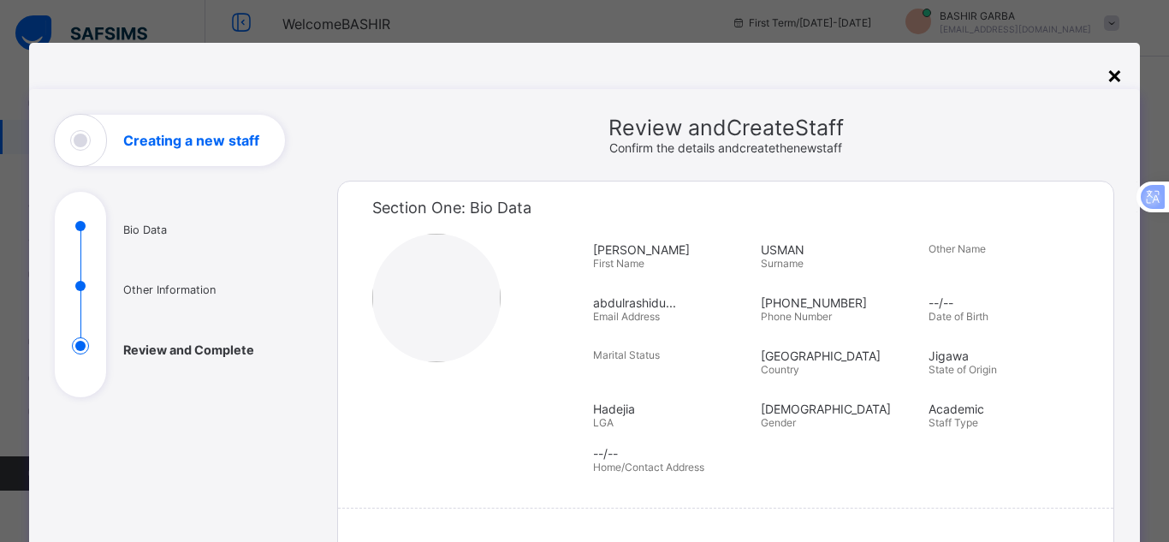
click at [1106, 75] on div "×" at bounding box center [1114, 74] width 16 height 29
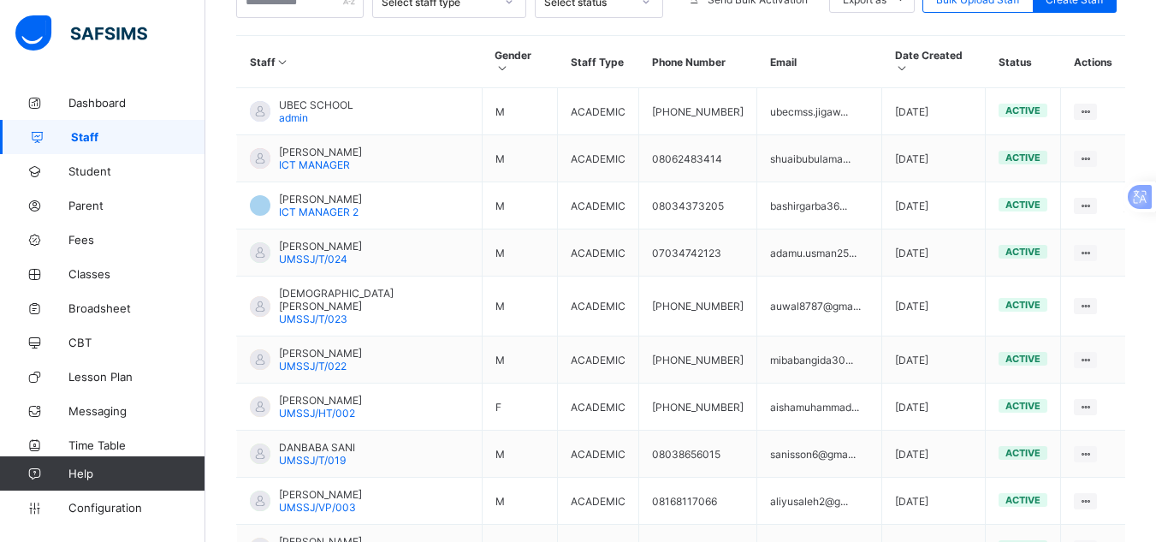
scroll to position [397, 0]
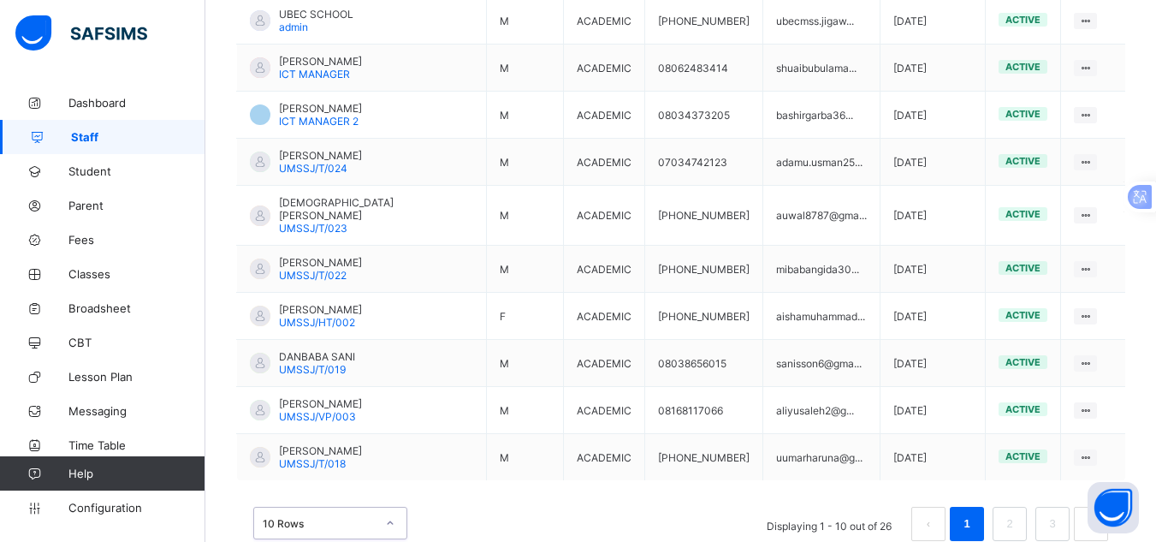
scroll to position [538, 0]
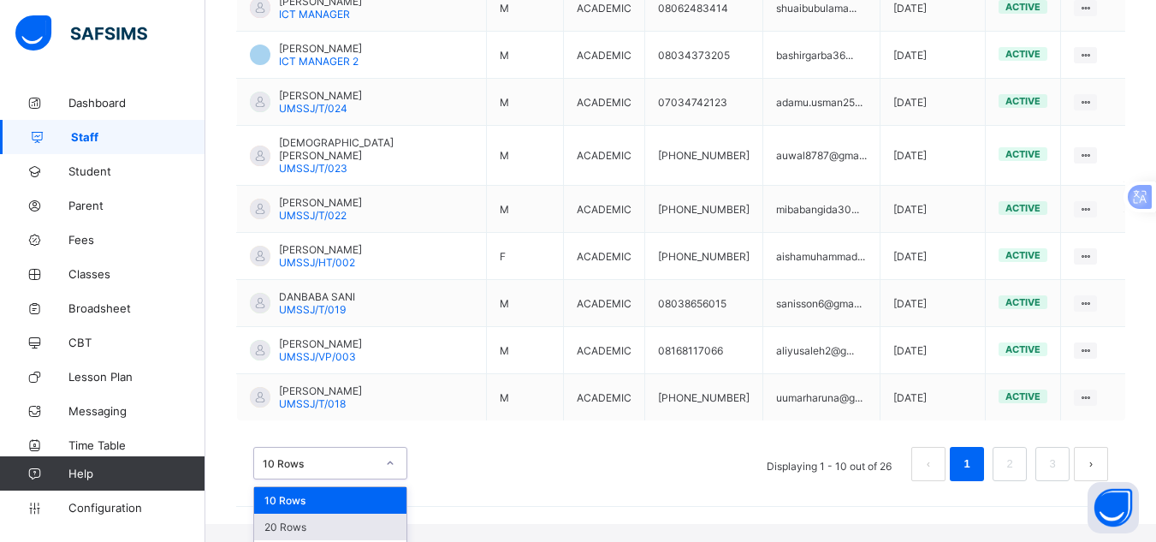
click at [394, 479] on div "option 20 Rows focused, 2 of 3. 3 results available. Use Up and Down to choose …" at bounding box center [330, 463] width 154 height 33
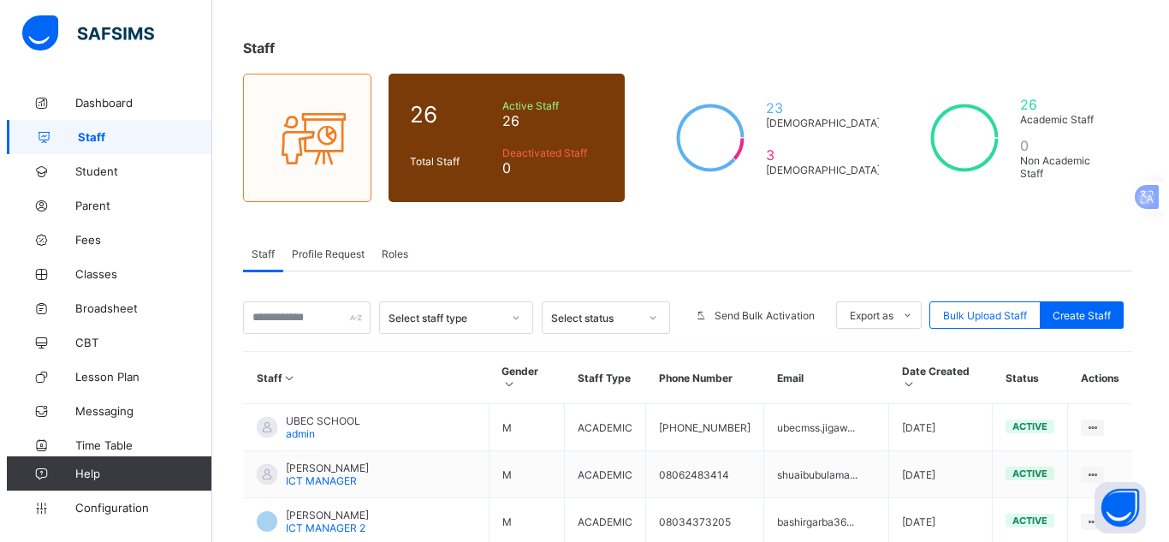
scroll to position [0, 0]
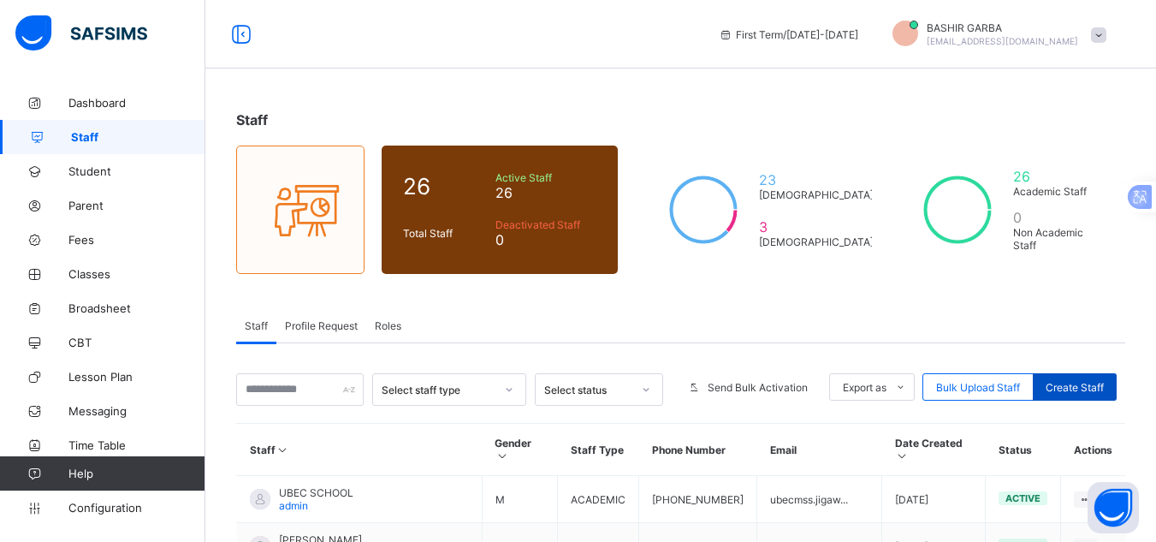
click at [1086, 381] on span "Create Staff" at bounding box center [1075, 387] width 58 height 13
select select "**"
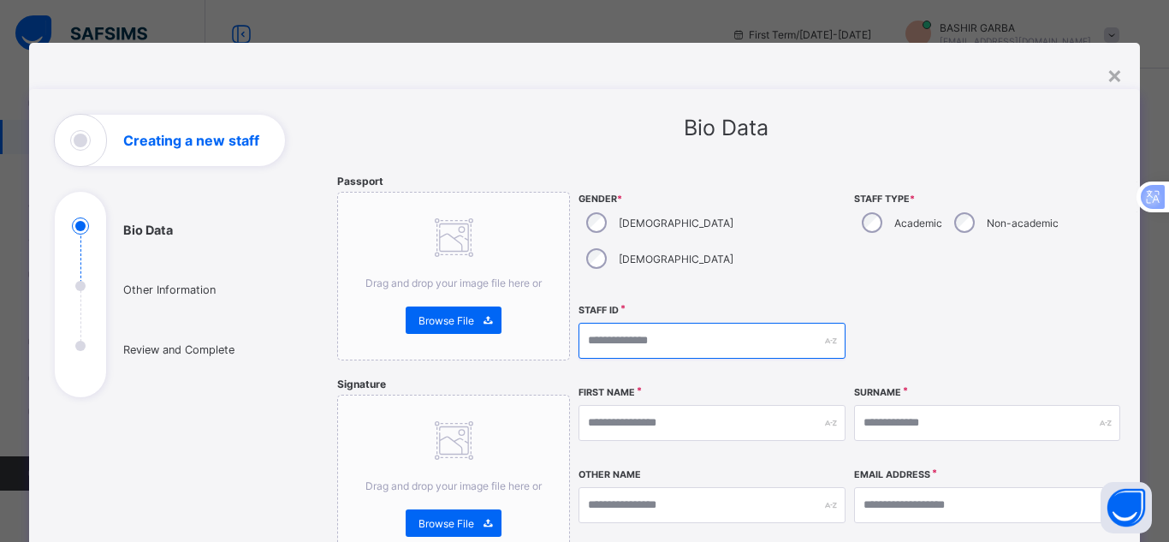
click at [666, 323] on input "text" at bounding box center [711, 341] width 266 height 36
type input "**********"
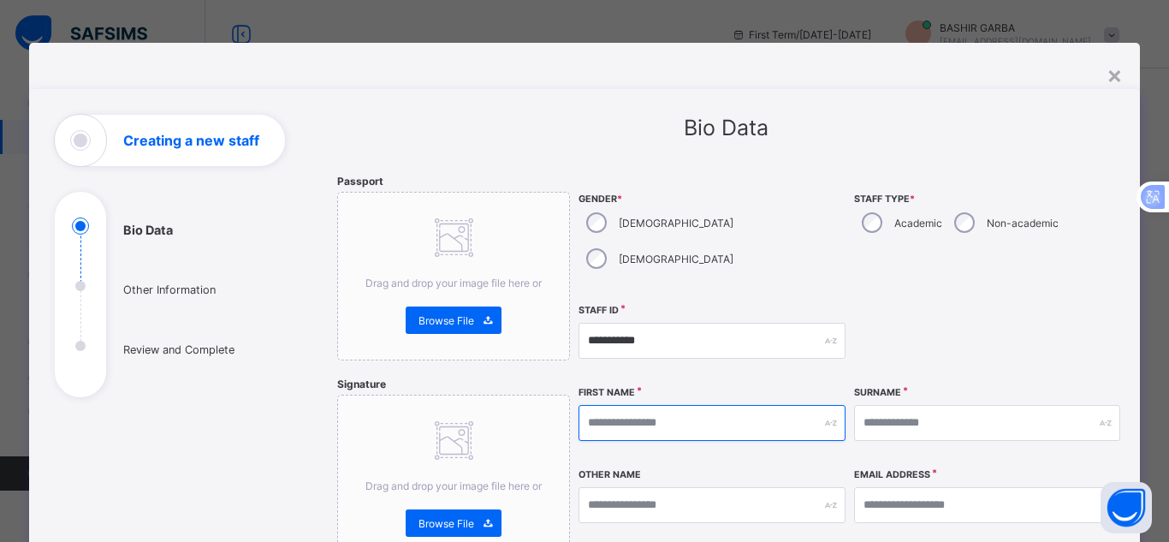
click at [650, 405] on input "text" at bounding box center [711, 423] width 266 height 36
type input "**********"
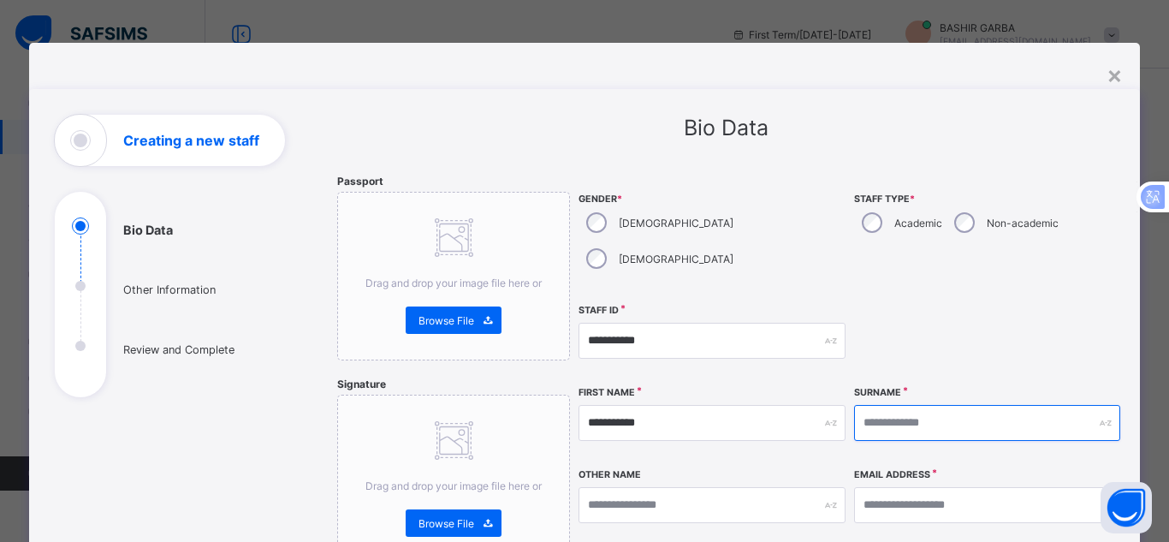
click at [869, 405] on input "text" at bounding box center [987, 423] width 266 height 36
type input "*****"
click at [973, 317] on div at bounding box center [987, 341] width 266 height 74
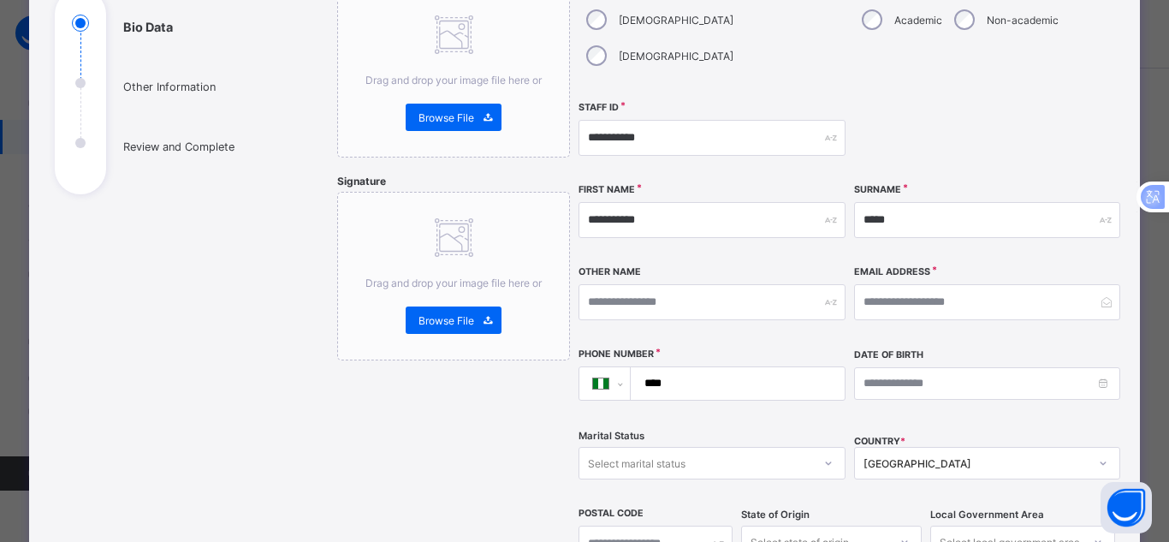
scroll to position [205, 0]
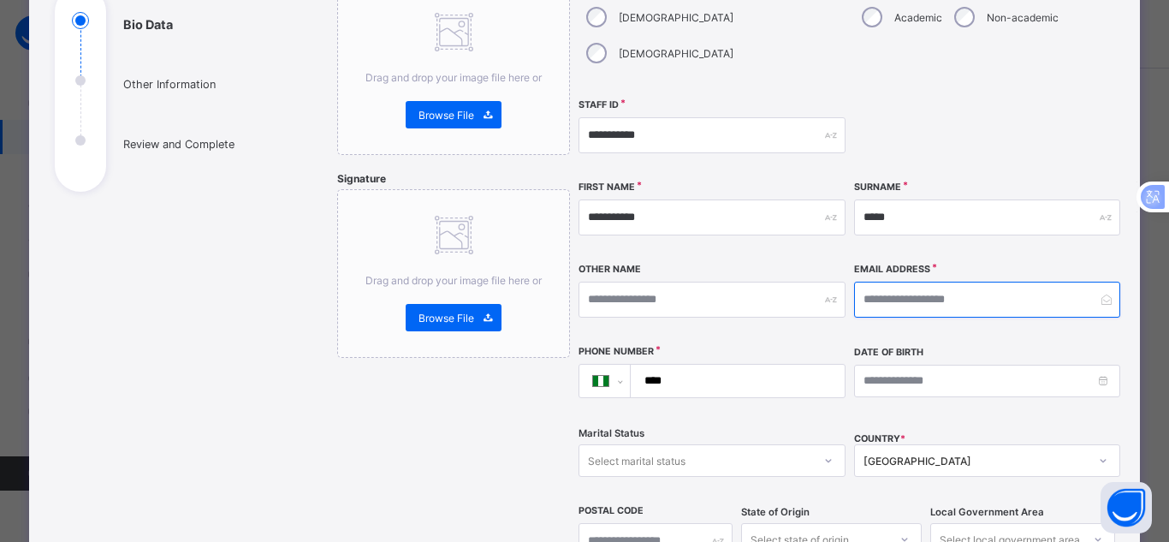
click at [858, 282] on input "email" at bounding box center [987, 300] width 266 height 36
paste input "**********"
type input "**********"
click at [695, 365] on input "****" at bounding box center [734, 381] width 200 height 33
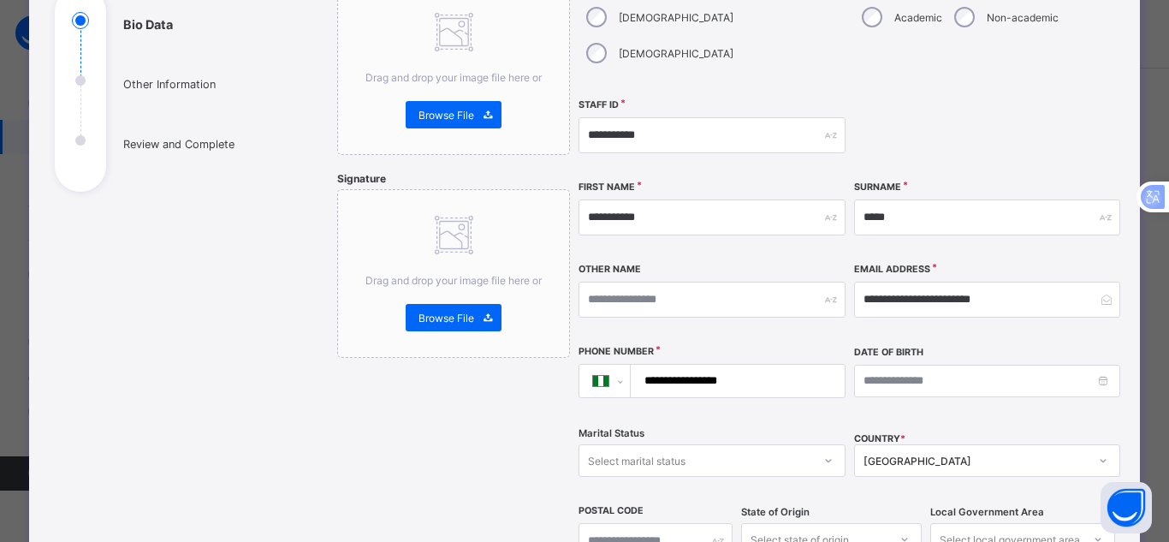
type input "**********"
drag, startPoint x: 1113, startPoint y: 335, endPoint x: 1163, endPoint y: 303, distance: 59.3
click at [1155, 303] on div "**********" at bounding box center [584, 271] width 1169 height 542
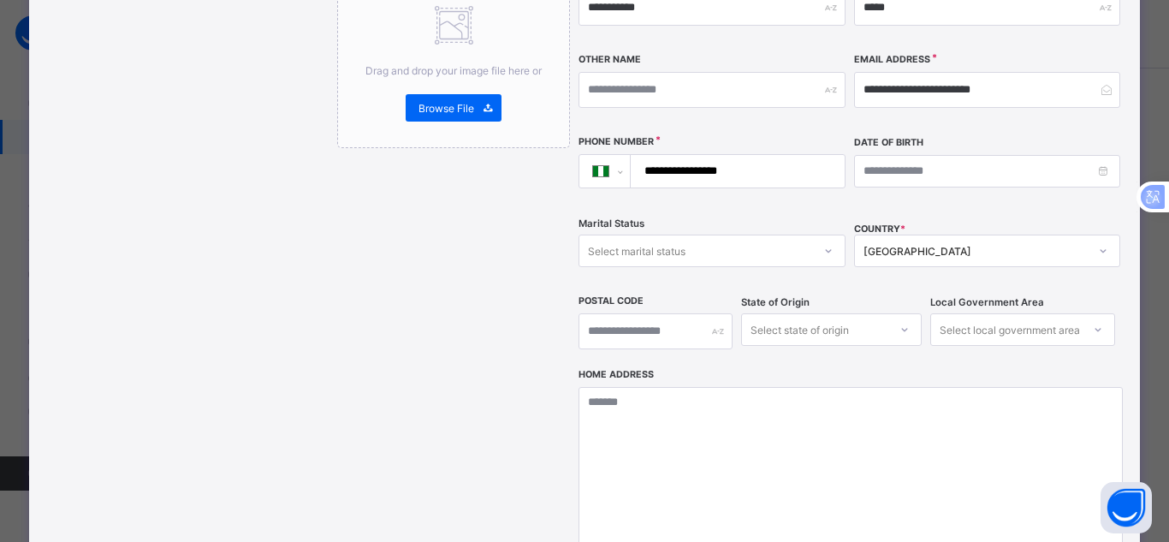
scroll to position [456, 0]
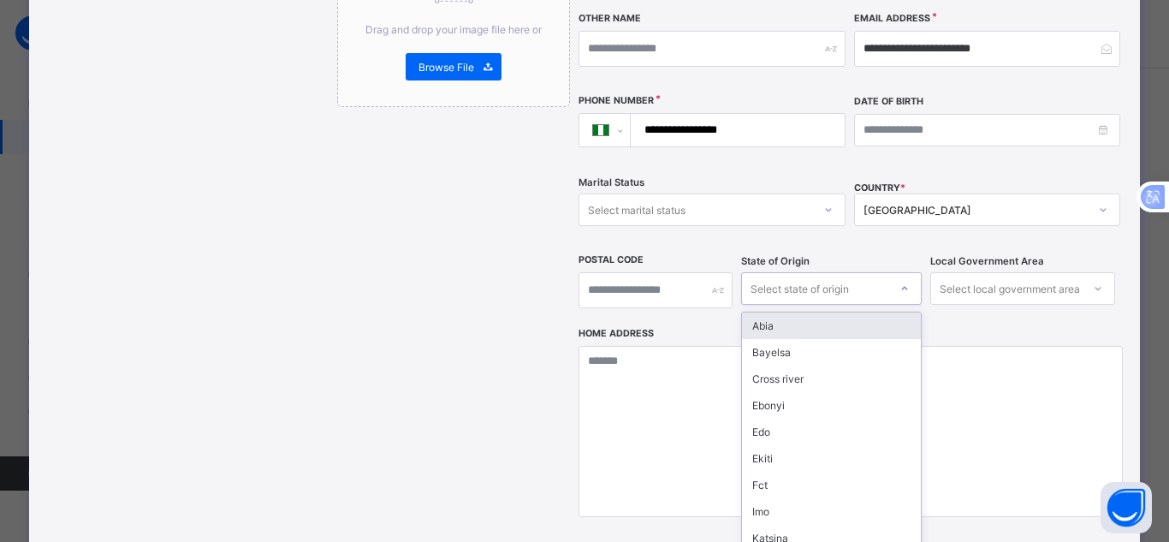
click at [872, 294] on div "option Abia focused, 1 of 37. 37 results available. Use Up and Down to choose o…" at bounding box center [831, 288] width 181 height 33
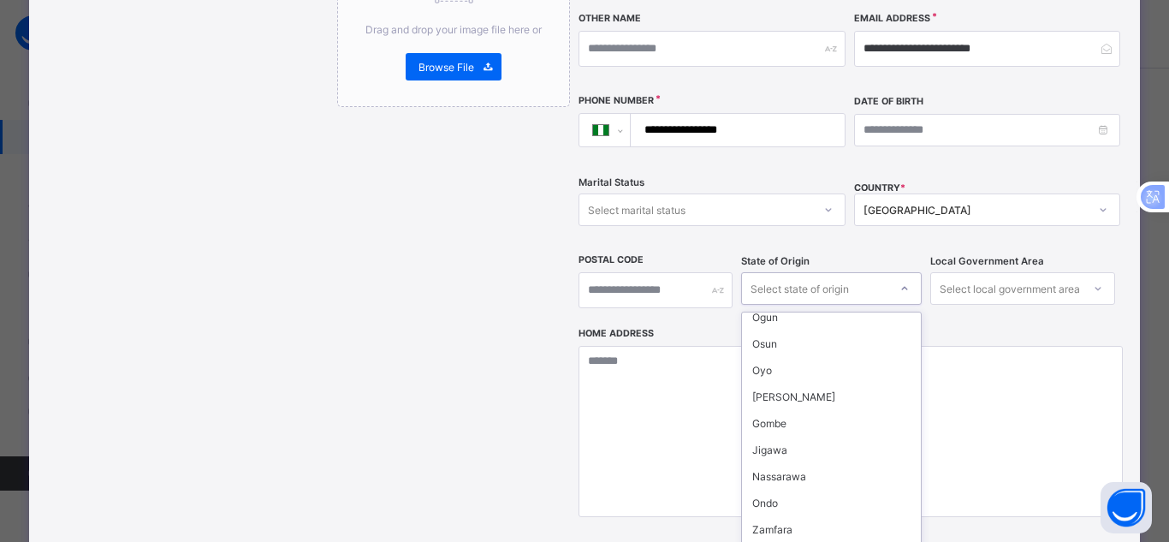
scroll to position [331, 0]
click at [769, 379] on div "Jigawa" at bounding box center [831, 392] width 179 height 27
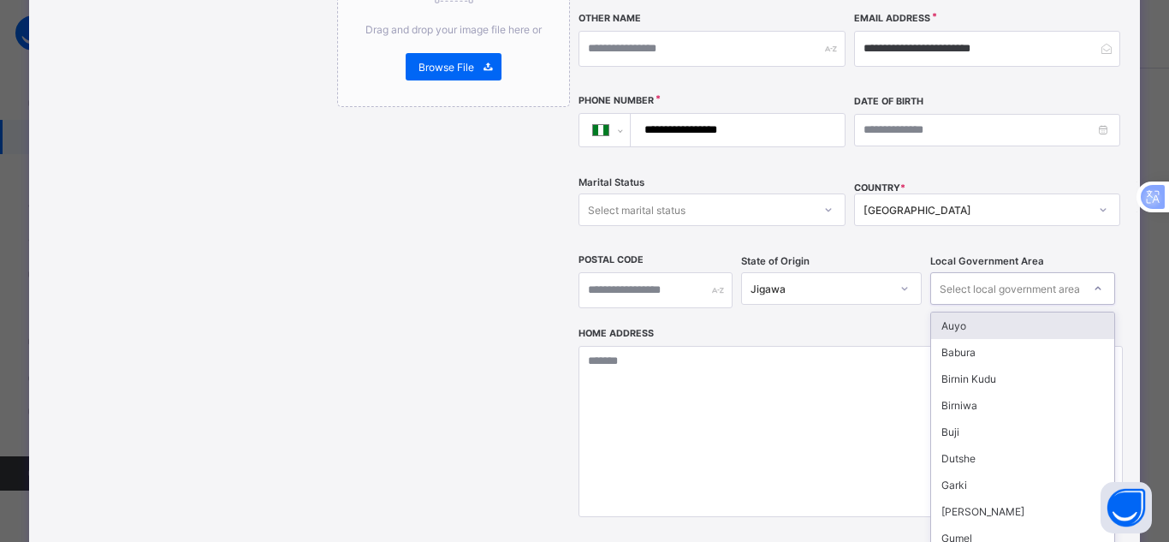
click at [1093, 280] on icon at bounding box center [1098, 288] width 10 height 17
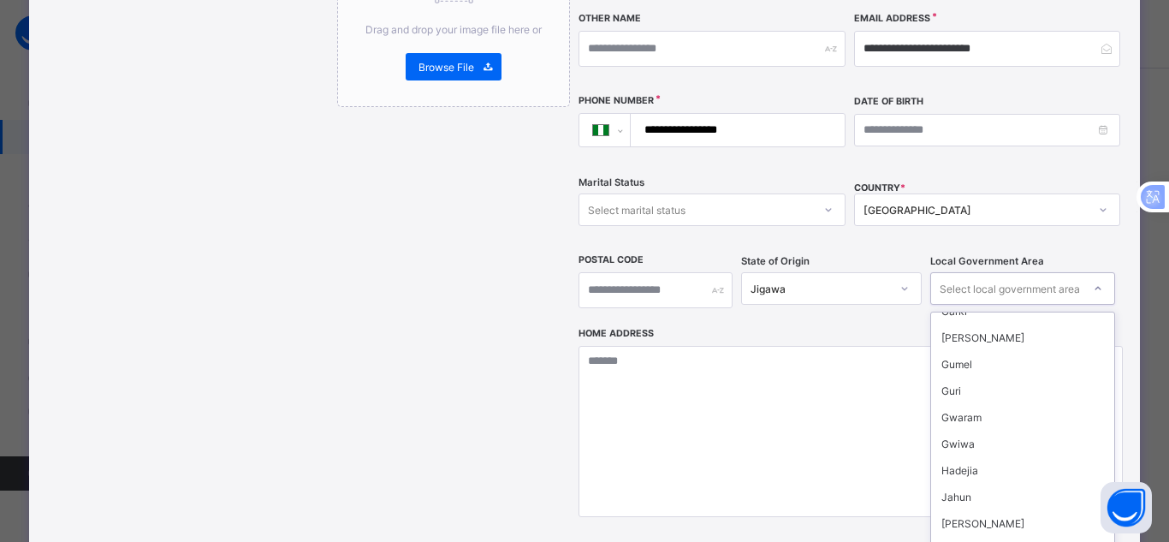
scroll to position [180, 0]
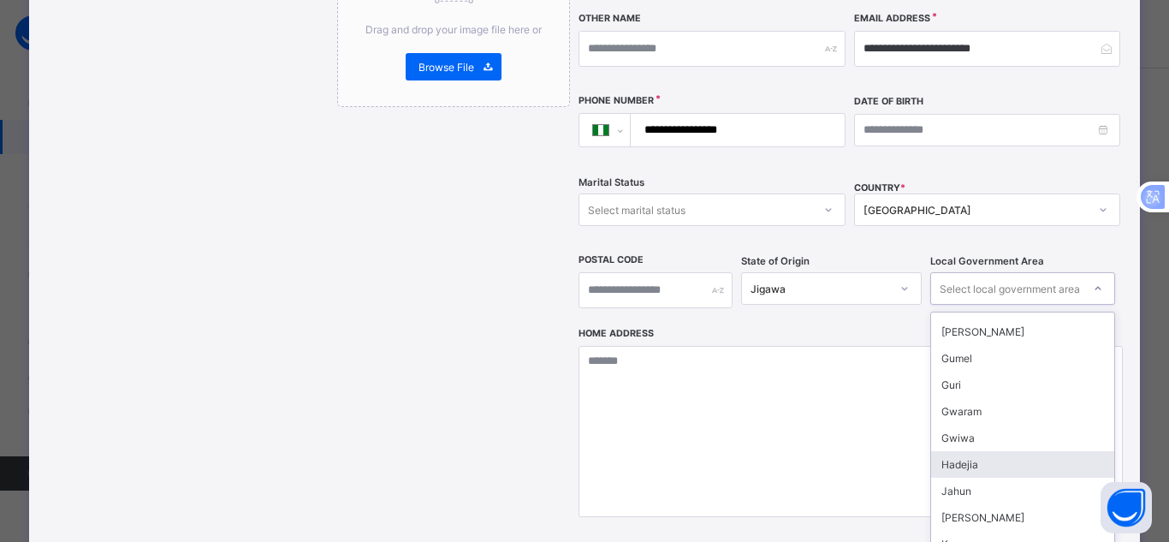
click at [1029, 451] on div "Hadejia" at bounding box center [1023, 464] width 184 height 27
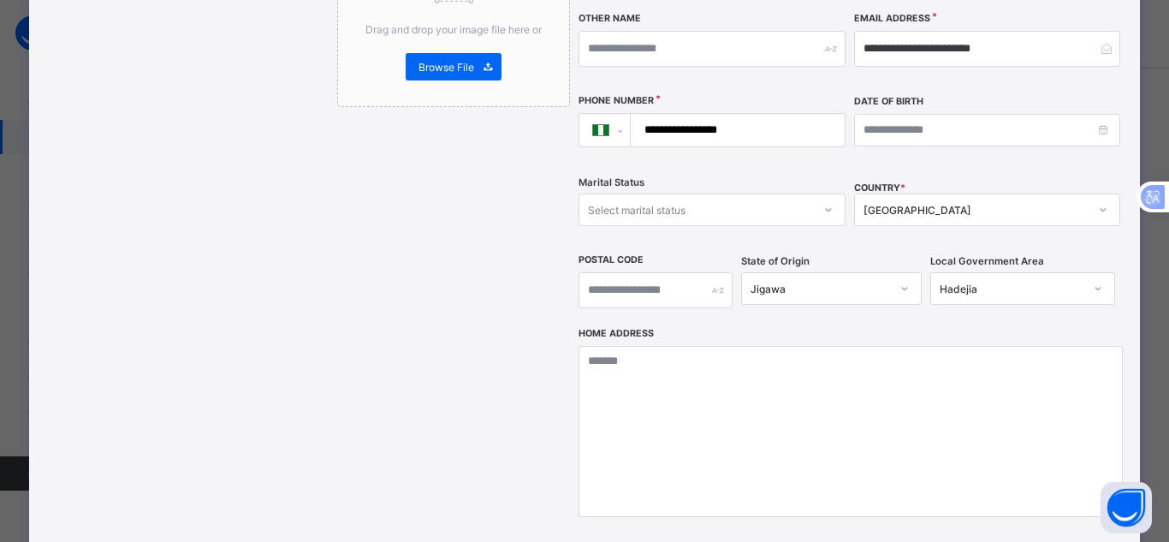
click at [878, 288] on div "State of Origin Jigawa" at bounding box center [831, 290] width 181 height 74
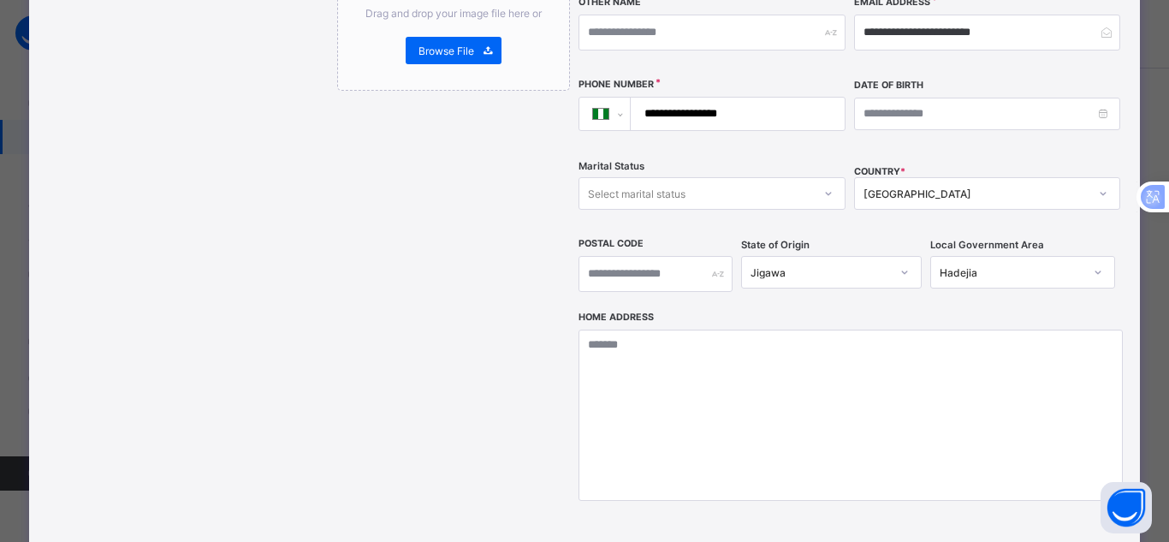
scroll to position [655, 0]
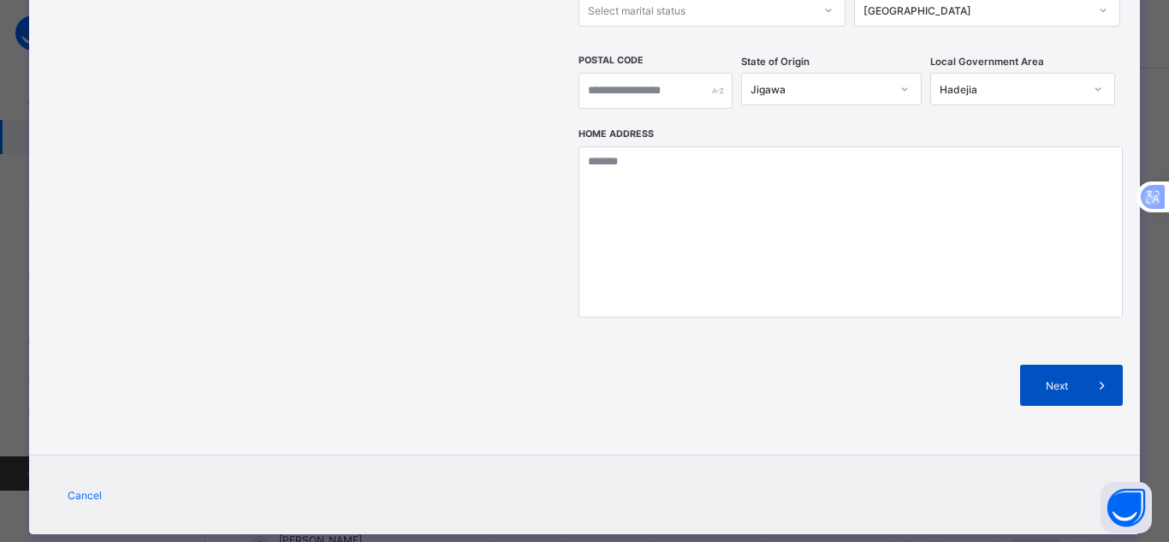
click at [1048, 379] on span "Next" at bounding box center [1057, 385] width 49 height 13
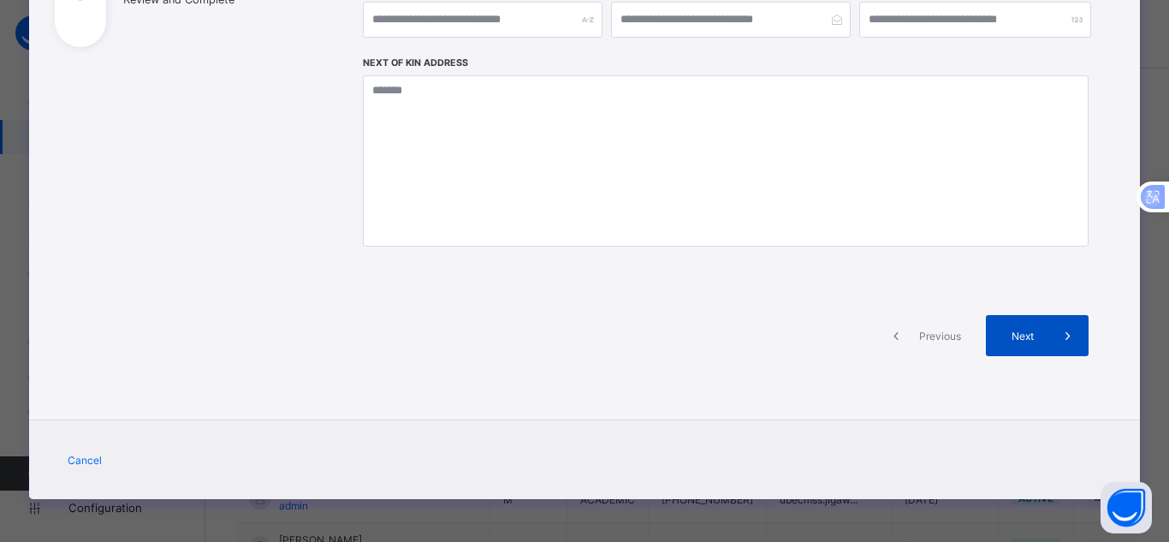
click at [1036, 339] on span "Next" at bounding box center [1023, 335] width 49 height 13
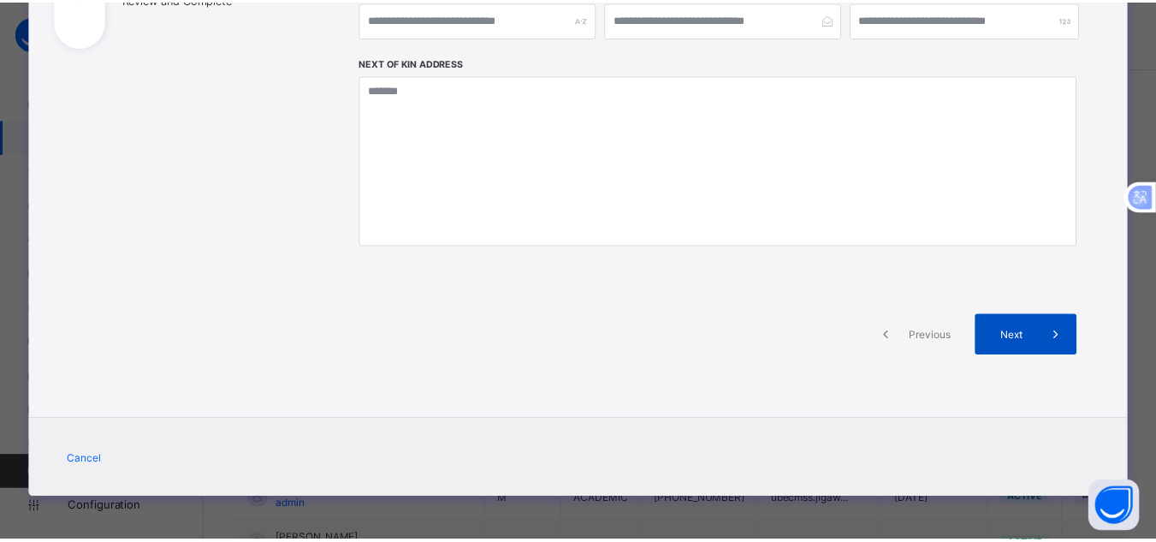
scroll to position [589, 0]
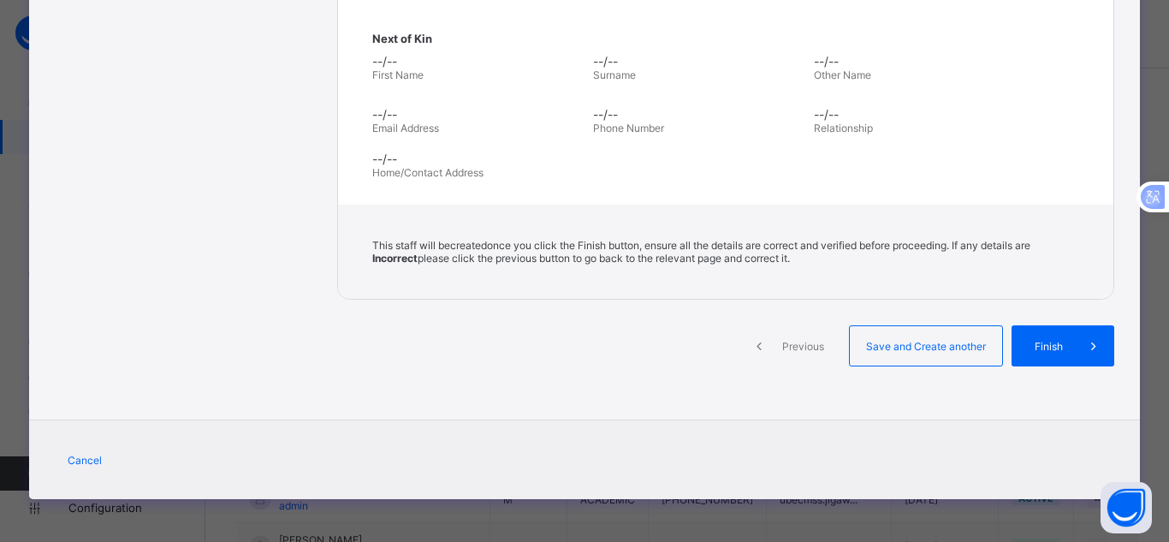
click at [1036, 340] on span "Finish" at bounding box center [1048, 346] width 49 height 13
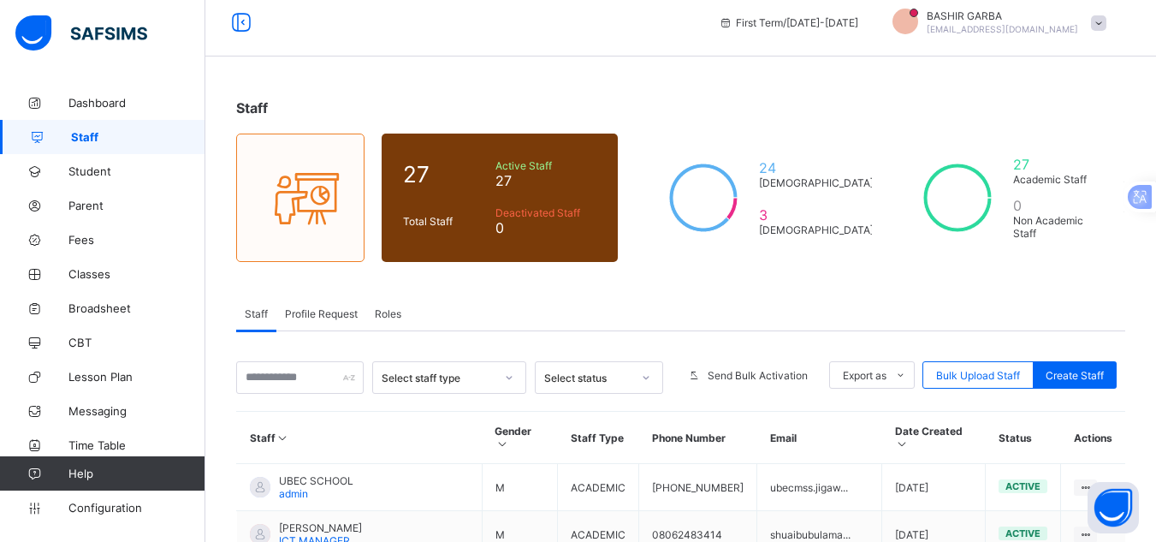
scroll to position [0, 0]
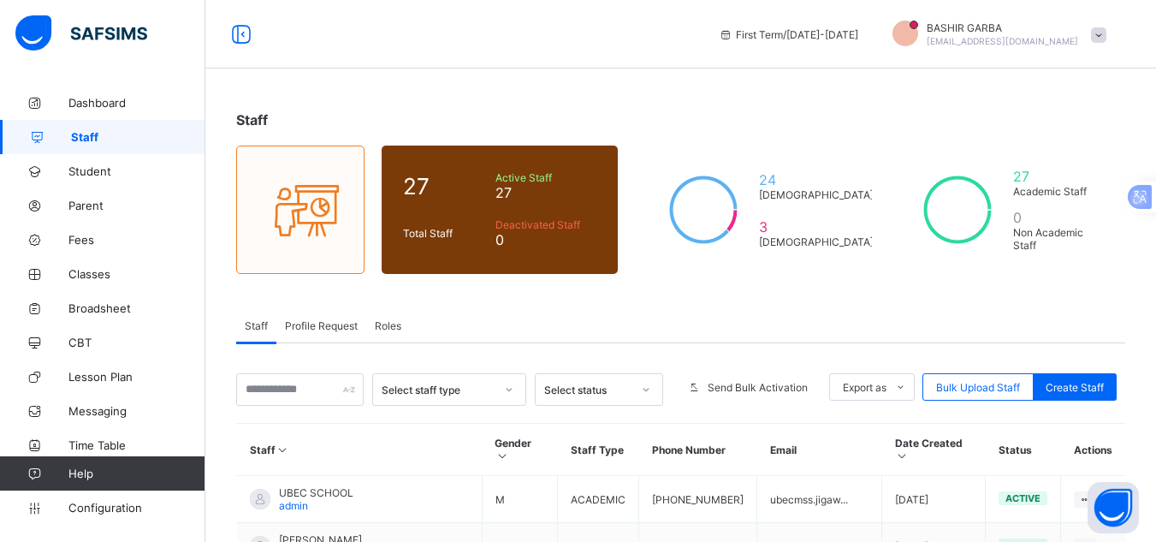
click at [391, 320] on span "Roles" at bounding box center [388, 325] width 27 height 13
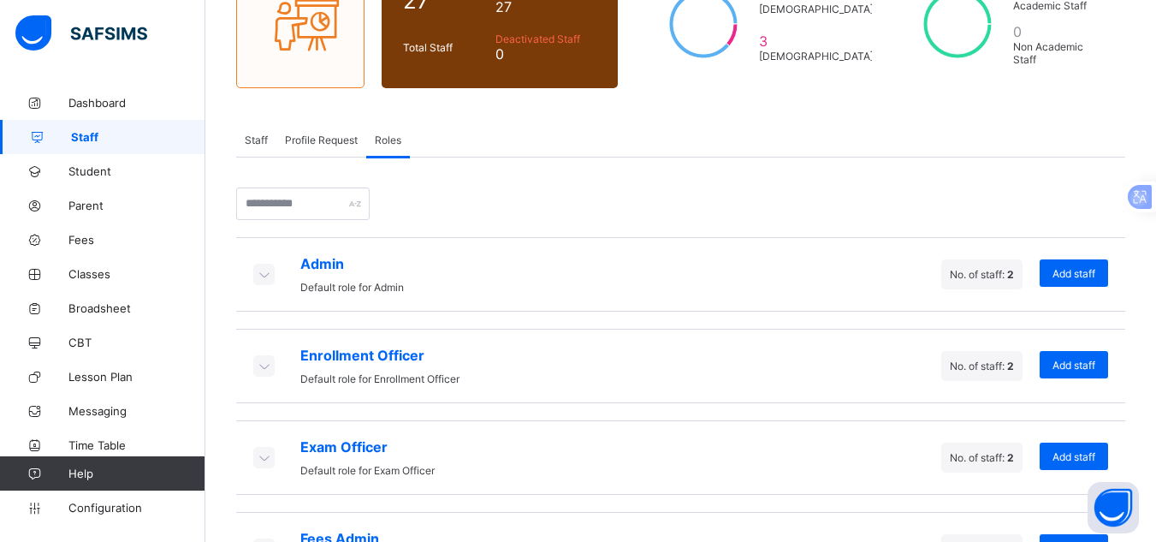
scroll to position [176, 0]
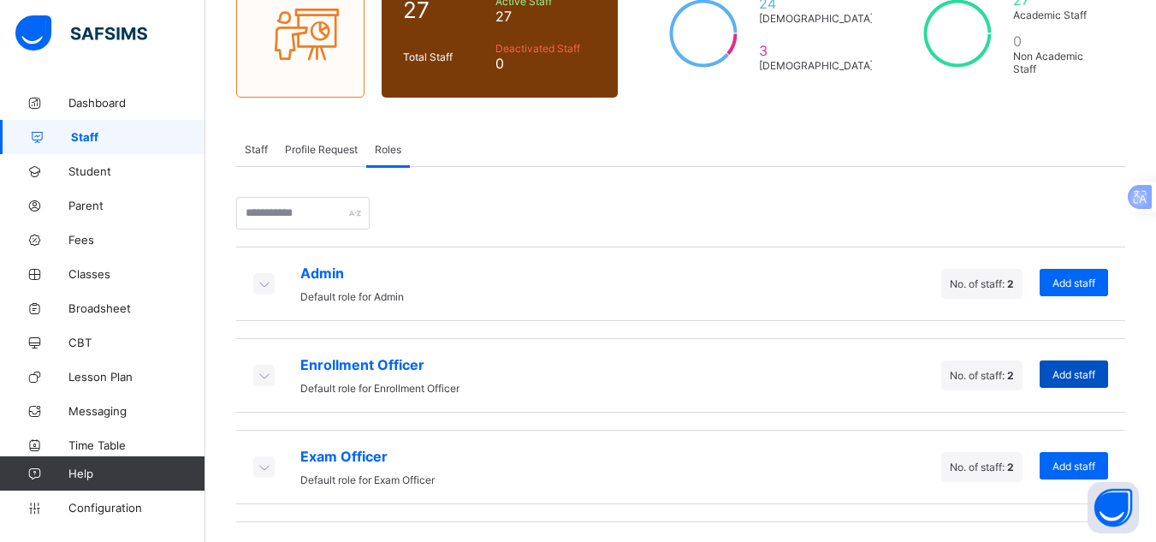
click at [1091, 370] on span "Add staff" at bounding box center [1074, 374] width 43 height 13
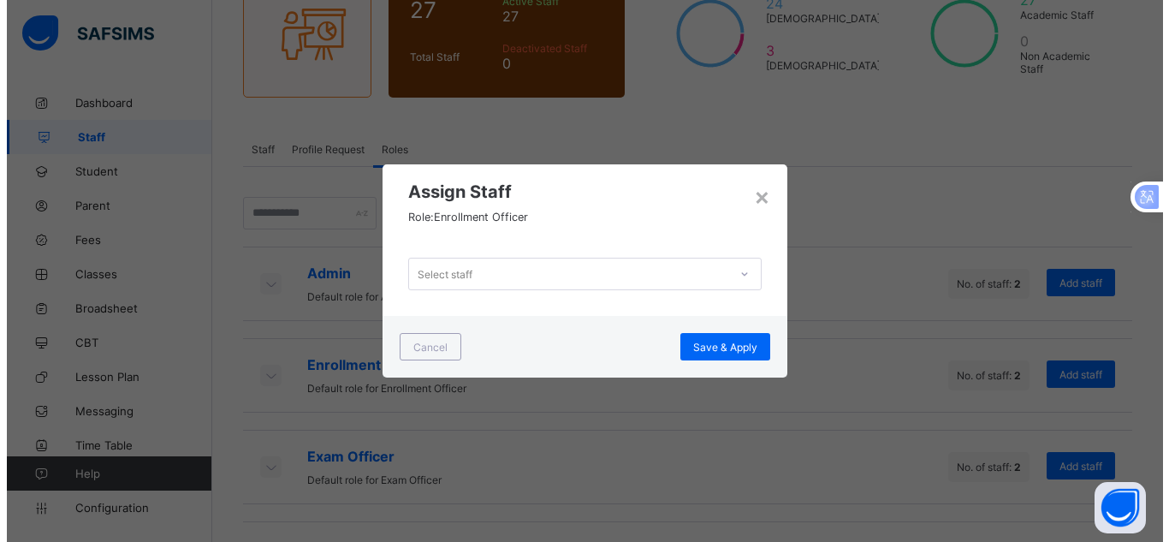
scroll to position [0, 0]
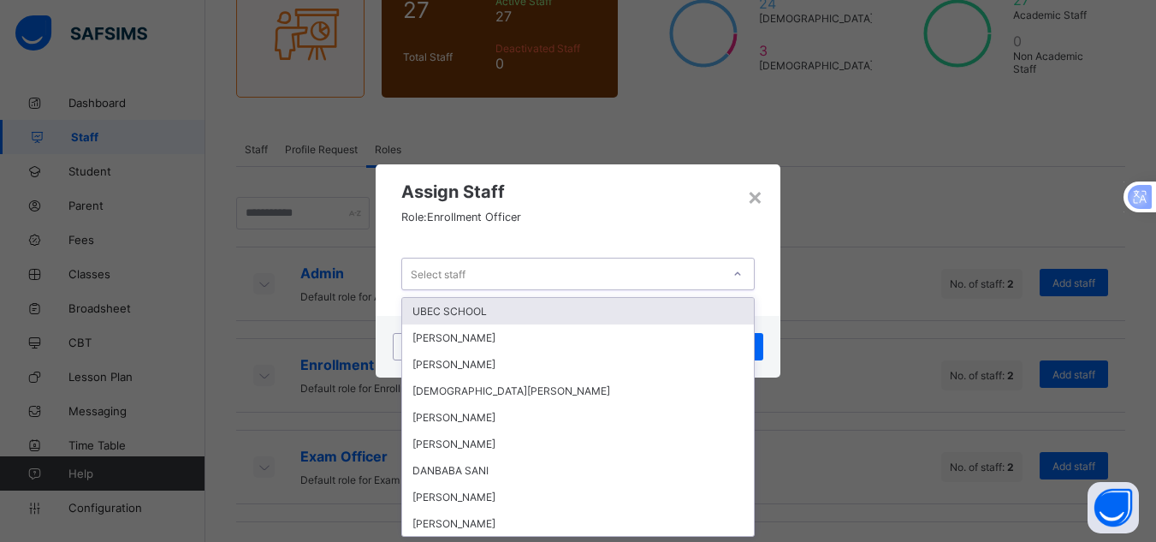
click at [737, 274] on icon at bounding box center [738, 273] width 10 height 17
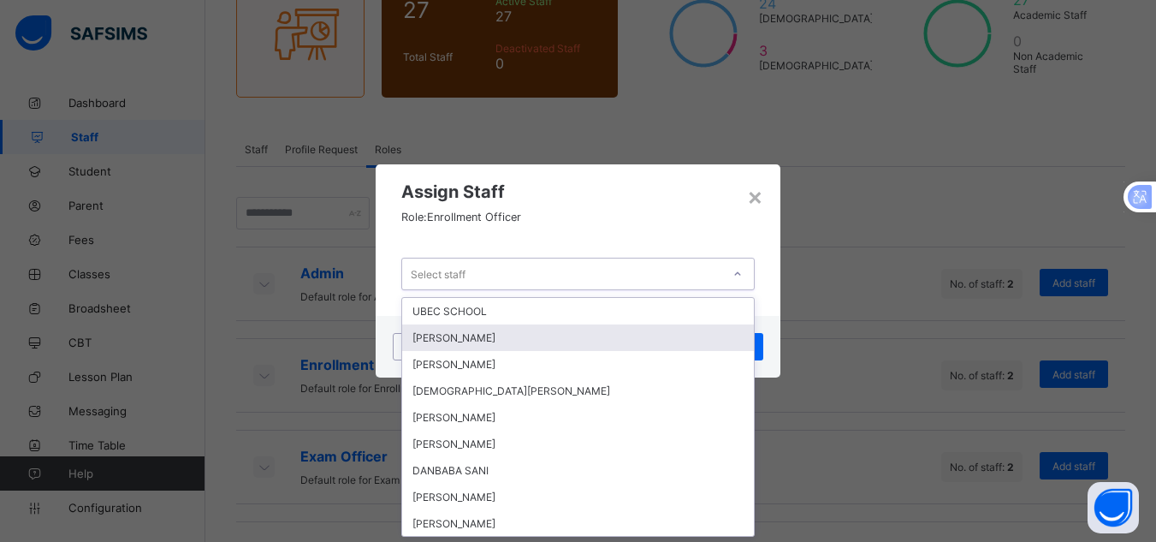
click at [703, 335] on div "[PERSON_NAME]" at bounding box center [578, 337] width 352 height 27
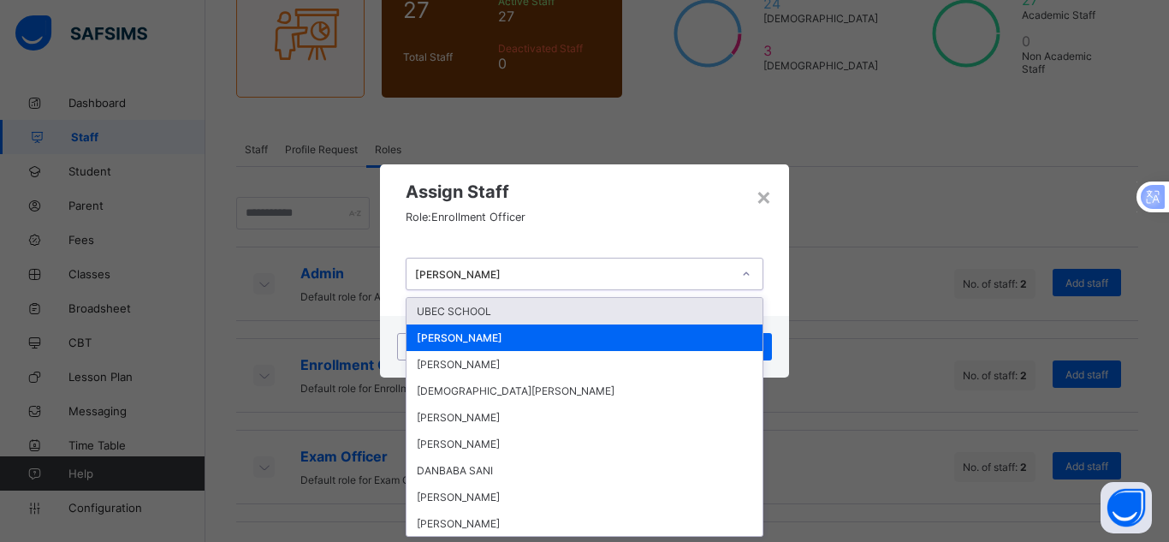
click at [744, 272] on icon at bounding box center [746, 273] width 10 height 17
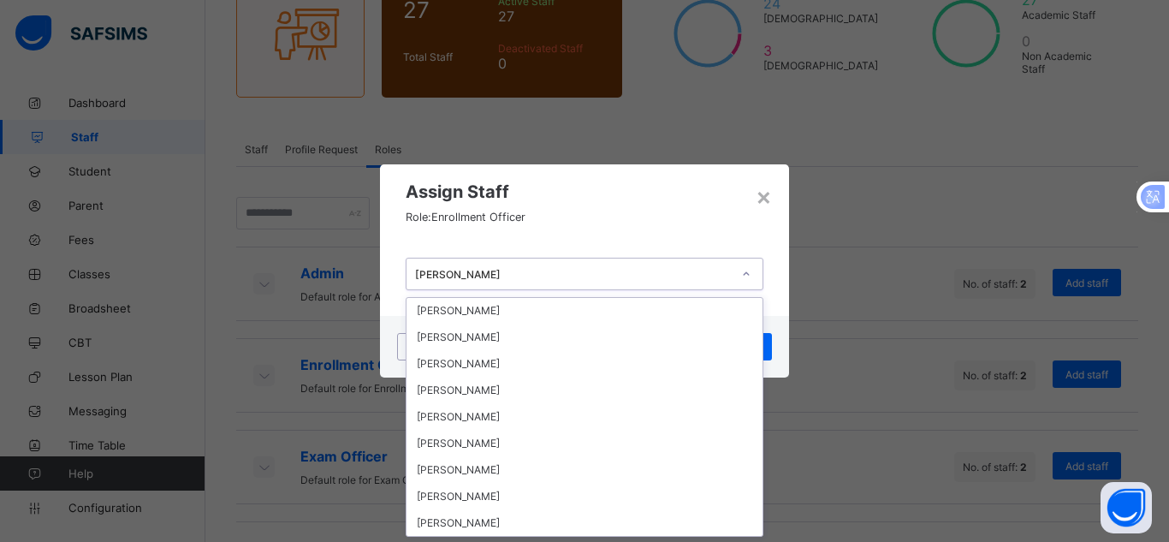
scroll to position [452, 0]
click at [573, 466] on div "[PERSON_NAME]" at bounding box center [584, 469] width 356 height 27
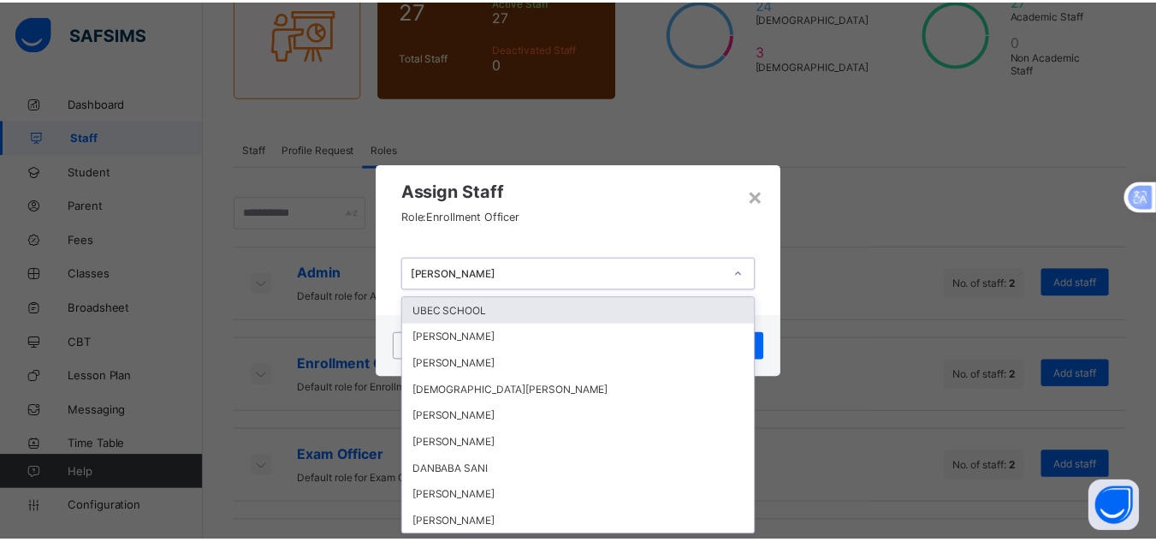
scroll to position [0, 0]
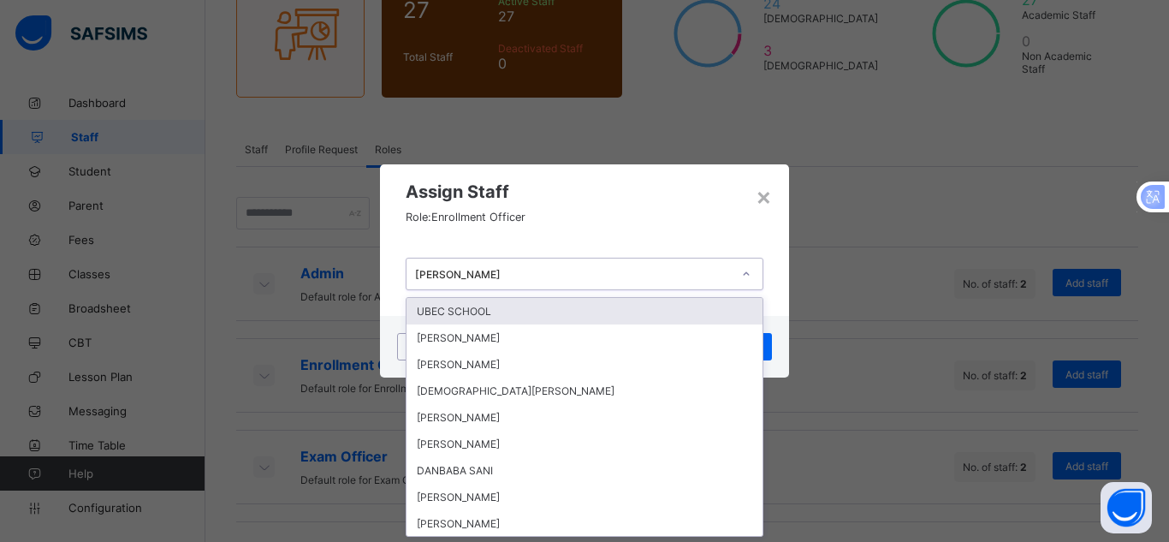
click at [746, 275] on icon at bounding box center [746, 273] width 10 height 17
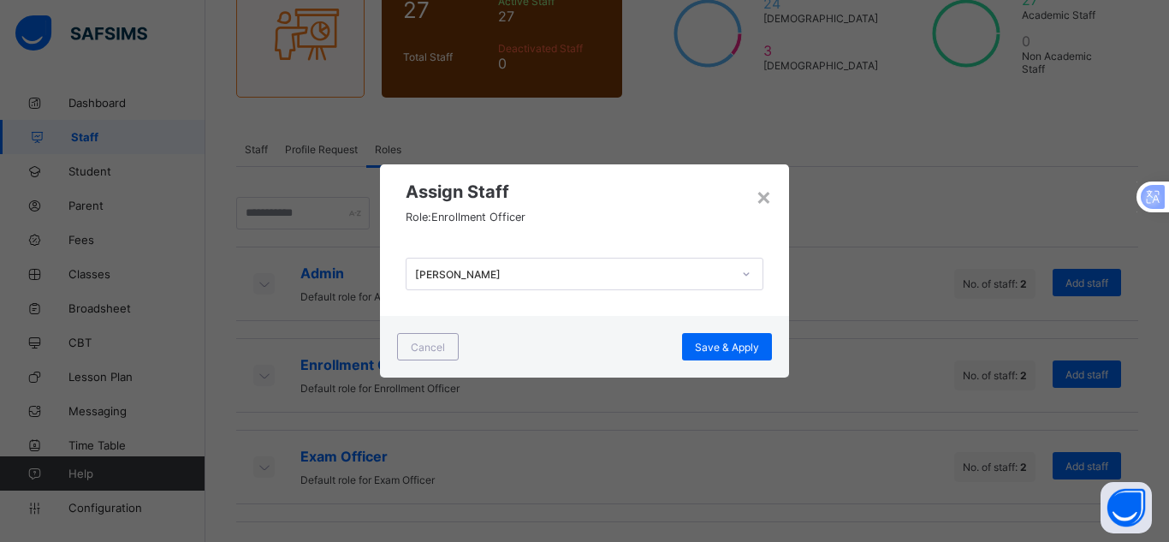
click at [827, 334] on div "× Assign Staff Role: Enrollment Officer BASHIR GARBA Cancel Save & Apply" at bounding box center [584, 271] width 1169 height 542
click at [738, 341] on span "Save & Apply" at bounding box center [727, 347] width 64 height 13
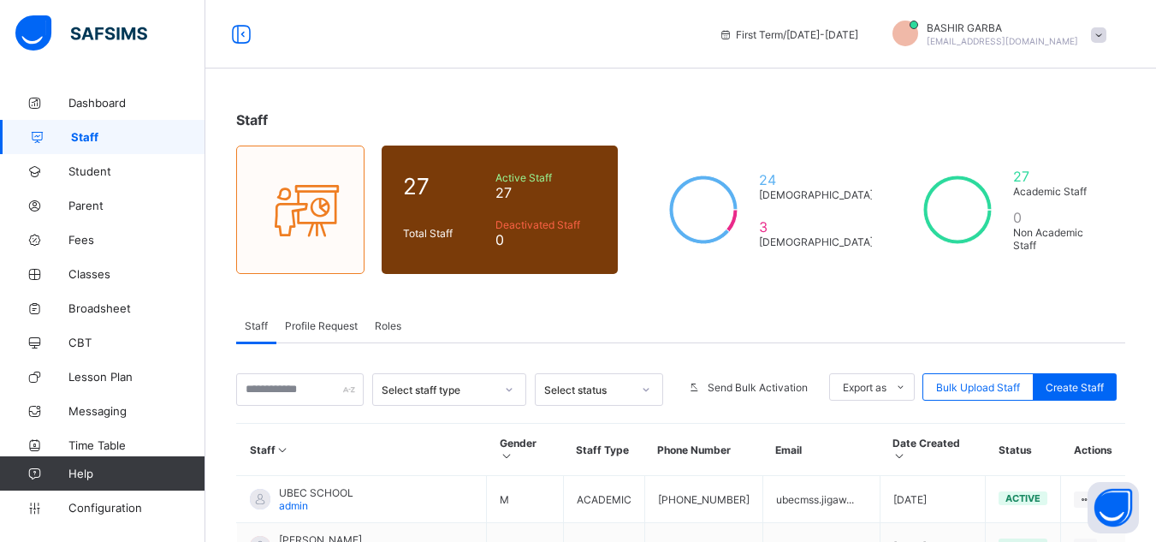
scroll to position [176, 0]
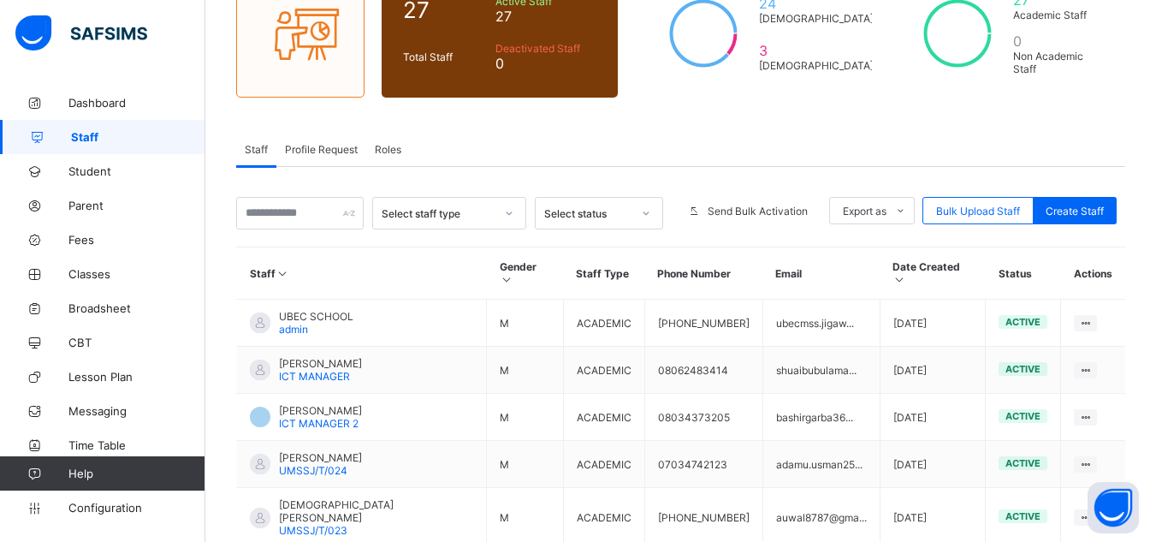
click at [386, 146] on span "Roles" at bounding box center [388, 149] width 27 height 13
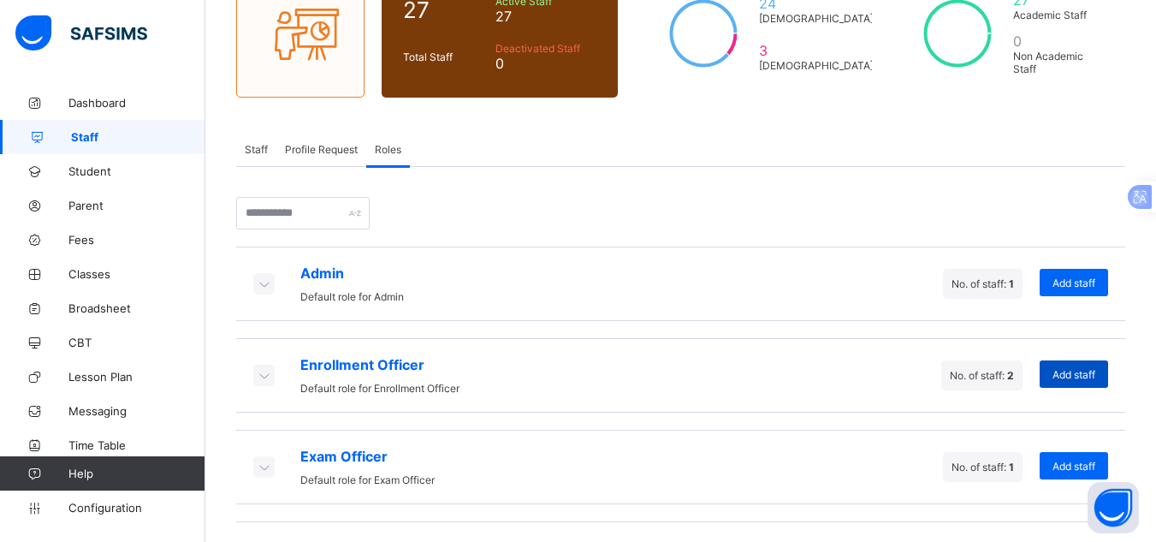
click at [1073, 374] on span "Add staff" at bounding box center [1074, 374] width 43 height 13
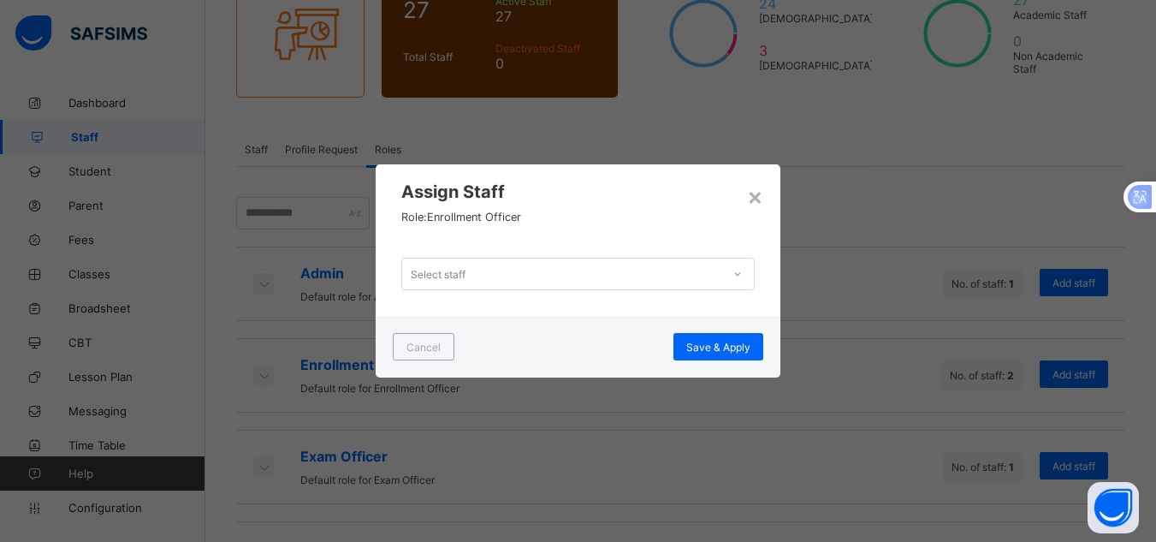
click at [939, 208] on div "× Assign Staff Role: Enrollment Officer Select staff Cancel Save & Apply" at bounding box center [578, 271] width 1156 height 542
drag, startPoint x: 939, startPoint y: 208, endPoint x: 758, endPoint y: 198, distance: 180.8
click at [758, 198] on div "× Assign Staff Role: Enrollment Officer Select staff Cancel Save & Apply" at bounding box center [578, 271] width 1156 height 542
click at [758, 198] on div "×" at bounding box center [755, 195] width 16 height 29
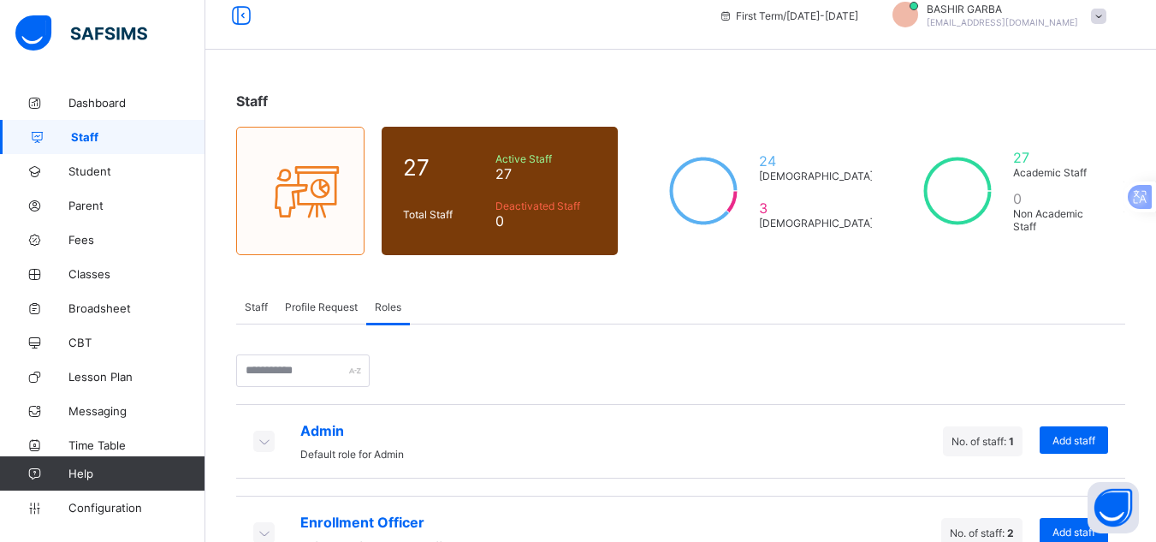
scroll to position [0, 0]
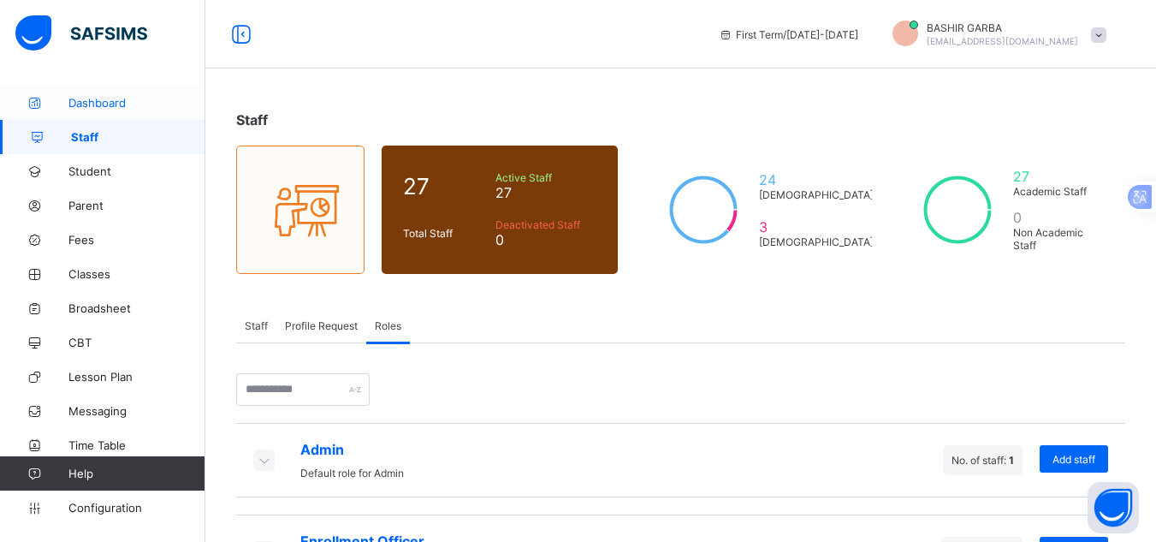
click at [115, 100] on span "Dashboard" at bounding box center [136, 103] width 137 height 14
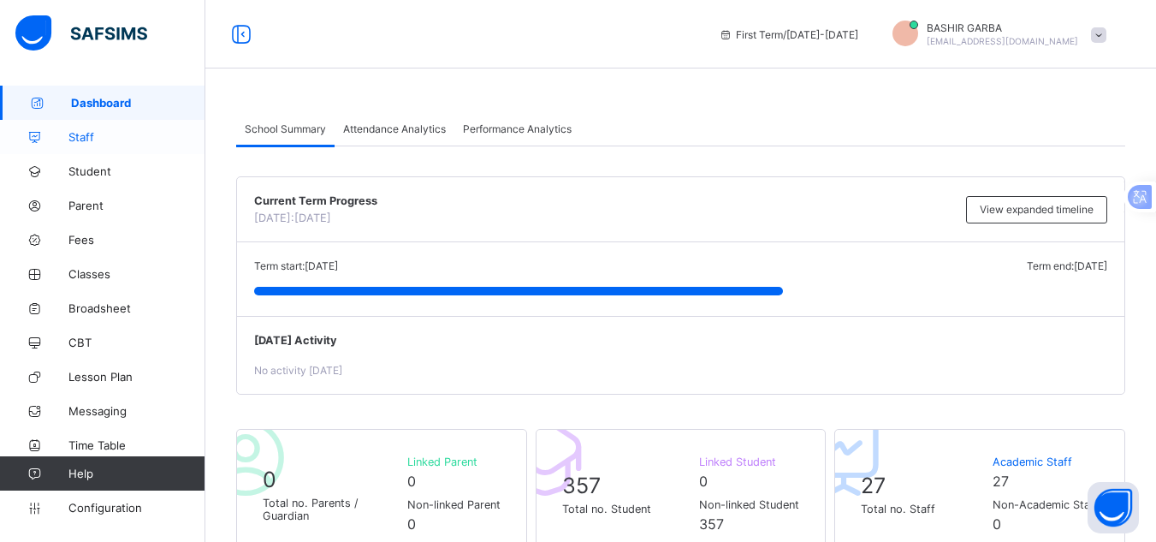
click at [90, 140] on span "Staff" at bounding box center [136, 137] width 137 height 14
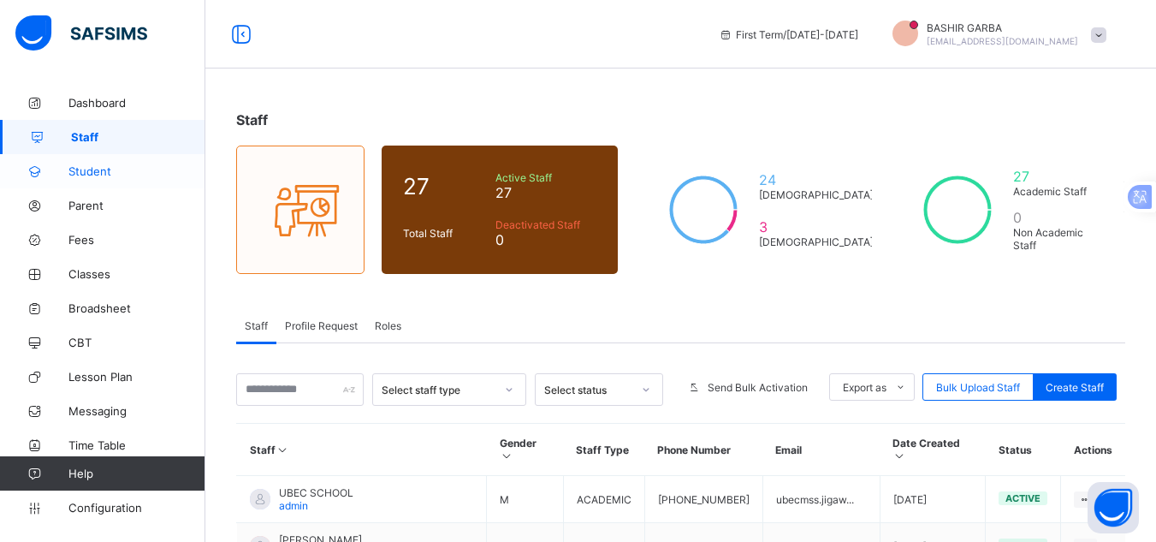
click at [122, 169] on span "Student" at bounding box center [136, 171] width 137 height 14
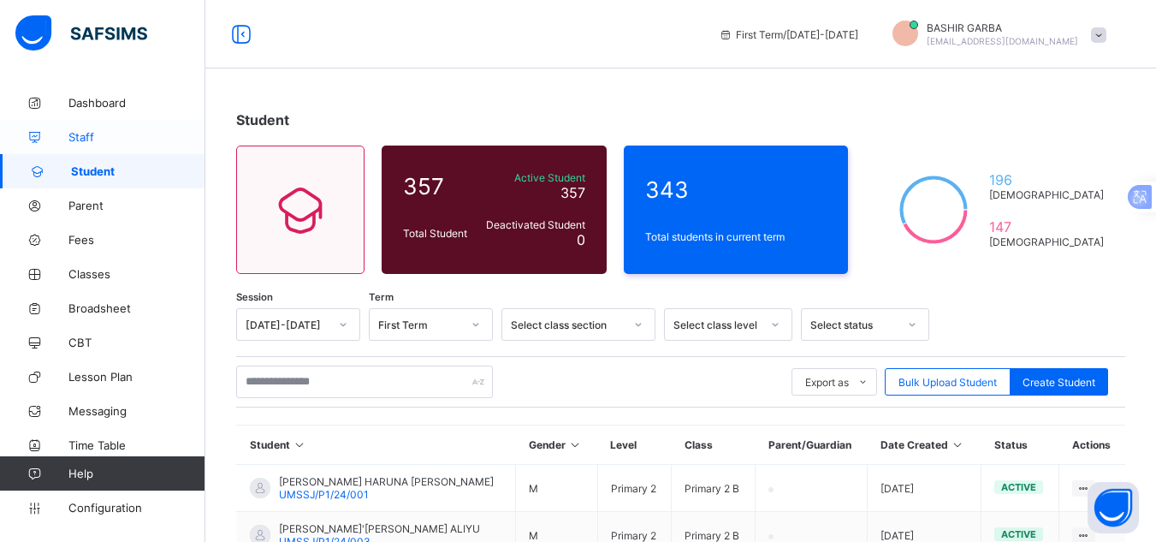
click at [95, 139] on span "Staff" at bounding box center [136, 137] width 137 height 14
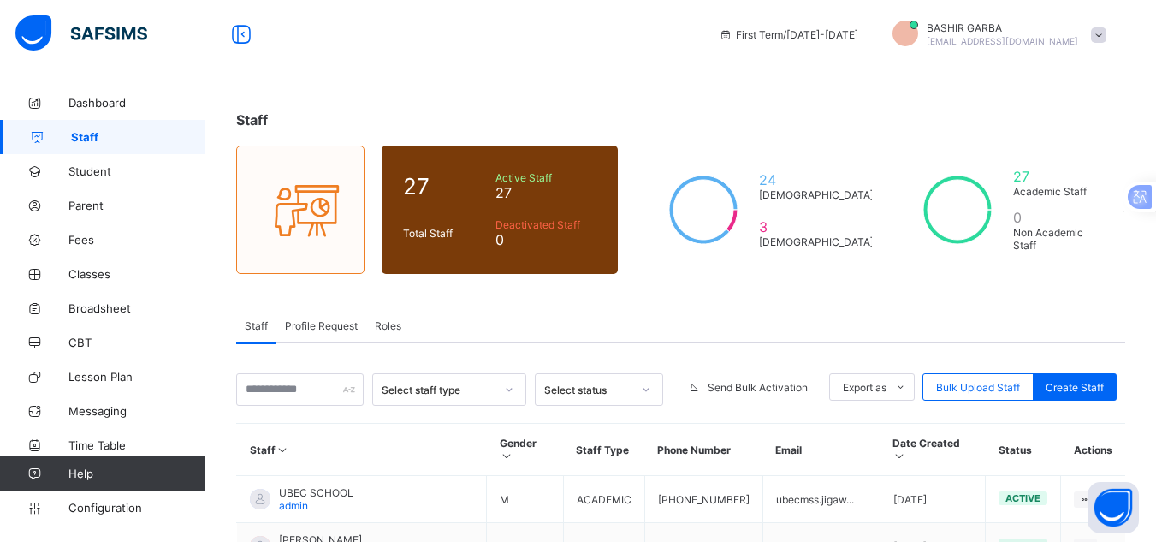
click at [393, 324] on span "Roles" at bounding box center [388, 325] width 27 height 13
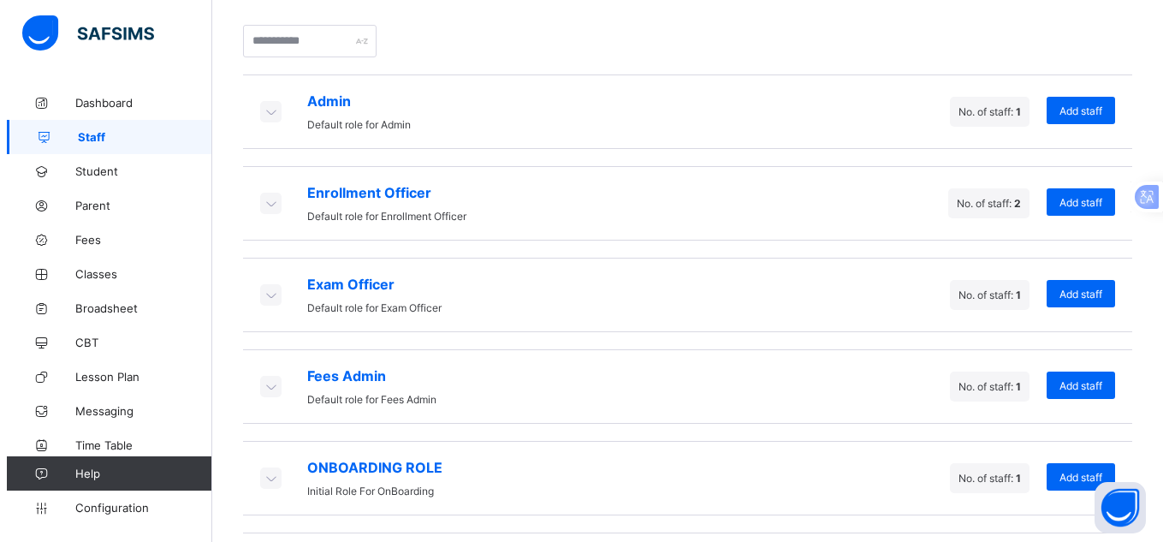
scroll to position [439, 0]
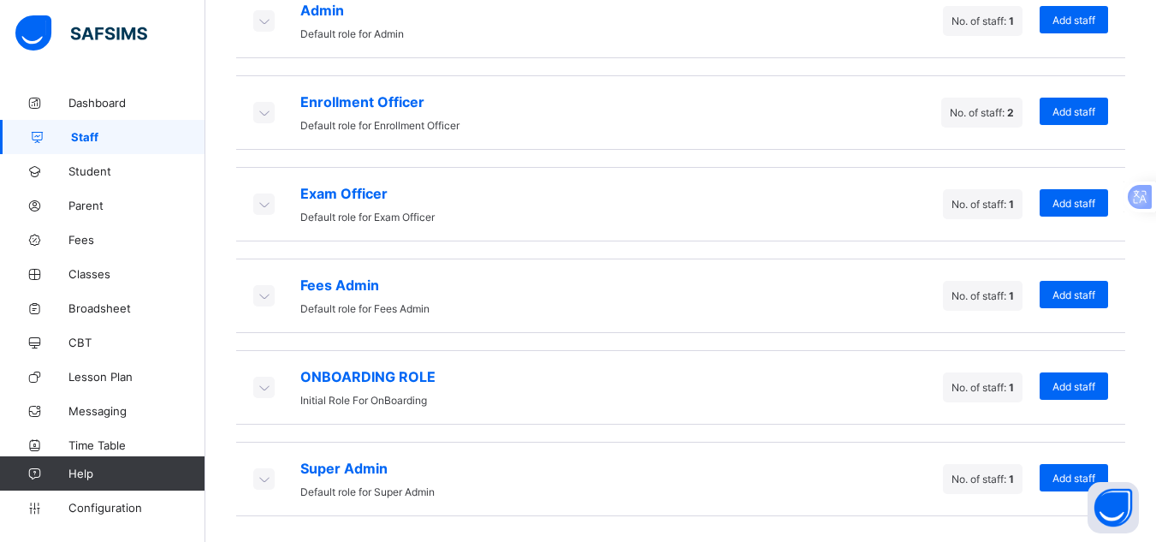
click at [261, 209] on icon at bounding box center [263, 203] width 19 height 17
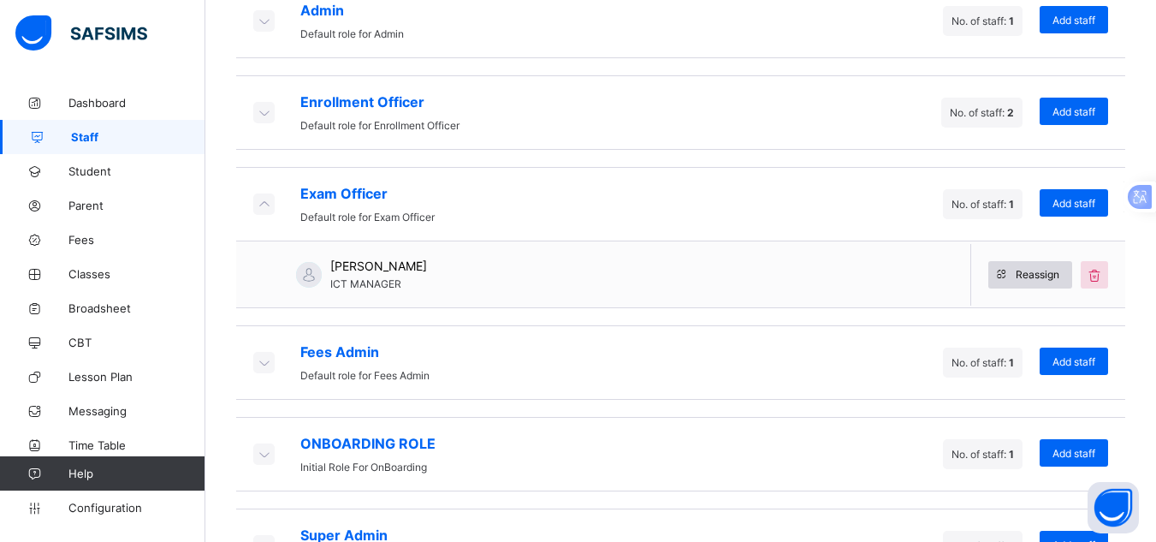
click at [1059, 275] on span "Reassign" at bounding box center [1038, 274] width 44 height 13
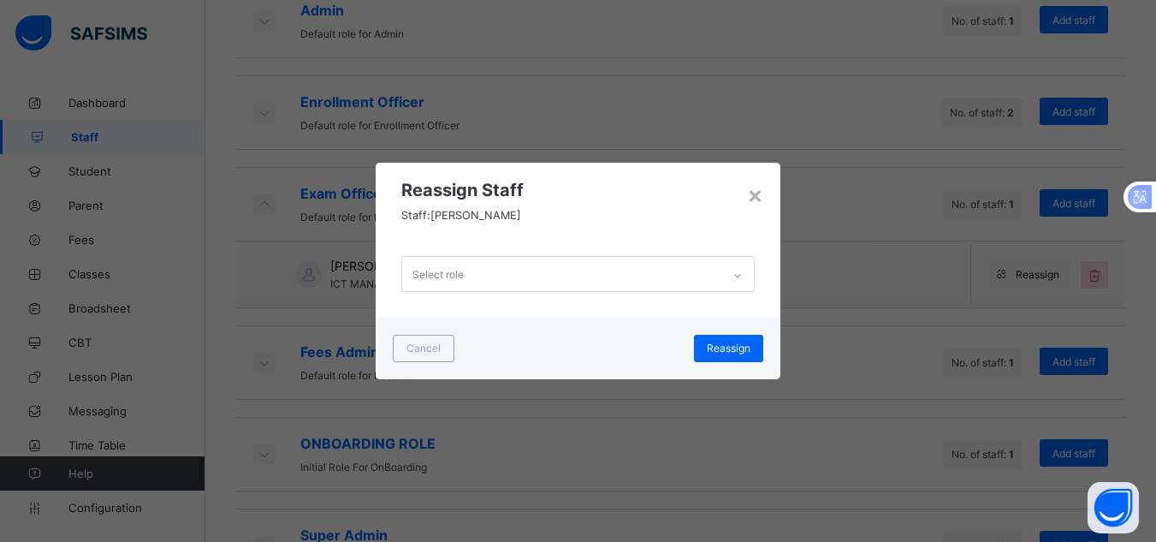
click at [739, 278] on icon at bounding box center [738, 275] width 10 height 17
click at [816, 460] on div "× Reassign Staff Staff: [PERSON_NAME] Select role Cancel Reassign" at bounding box center [578, 271] width 1156 height 542
click at [755, 198] on div "×" at bounding box center [755, 194] width 16 height 29
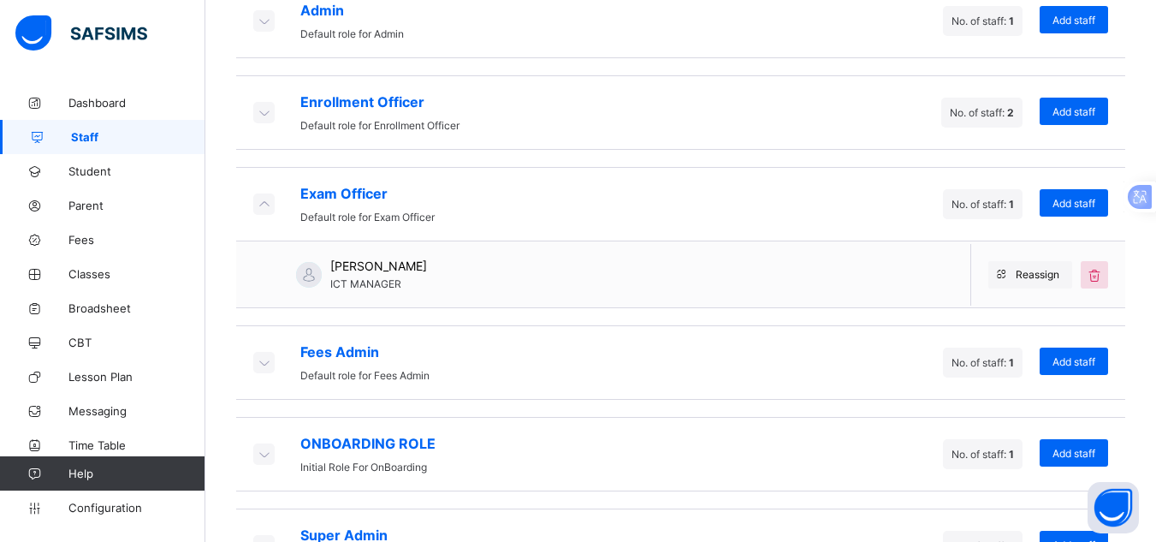
click at [261, 207] on icon at bounding box center [263, 203] width 19 height 17
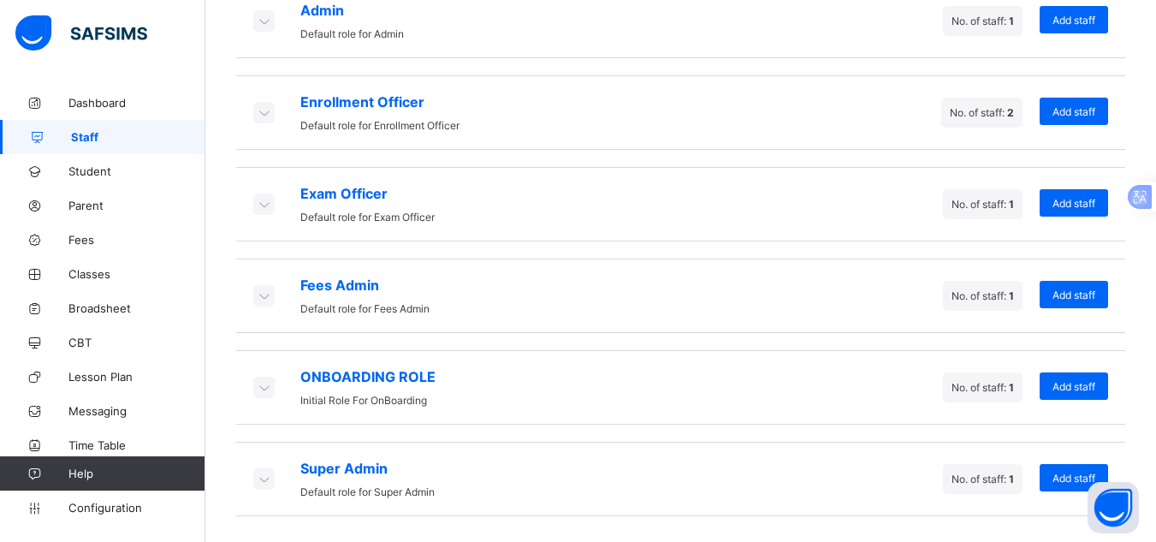
click at [264, 114] on icon at bounding box center [263, 112] width 19 height 17
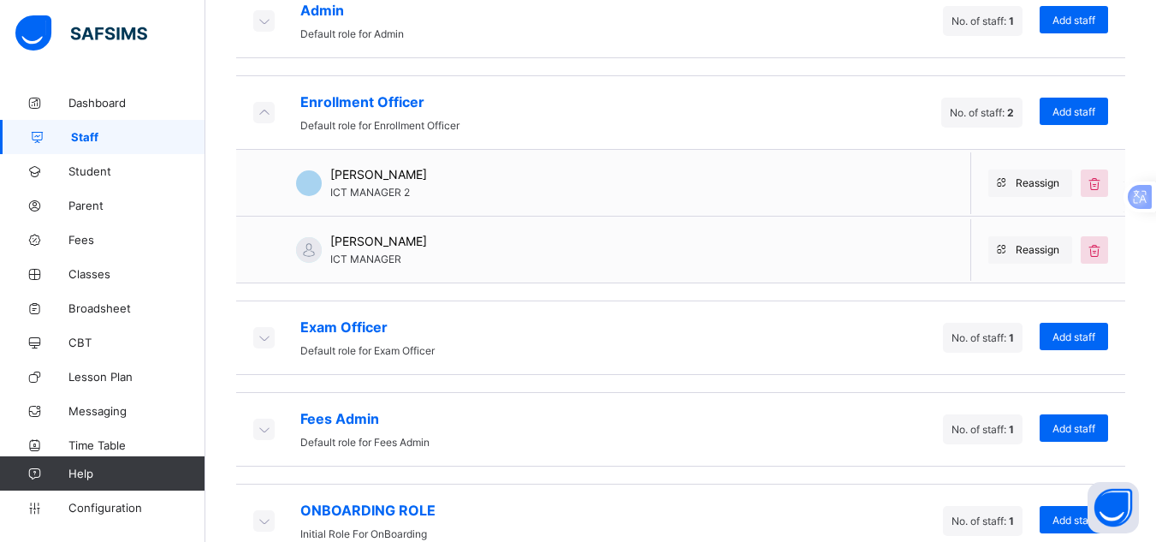
click at [264, 114] on icon at bounding box center [263, 112] width 19 height 17
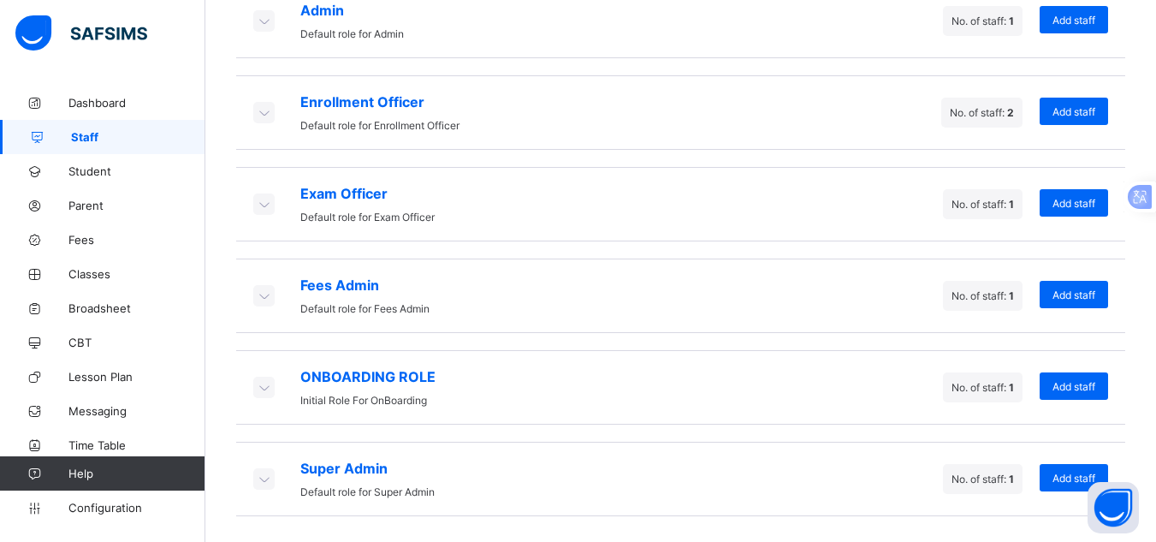
click at [261, 205] on icon at bounding box center [263, 203] width 19 height 17
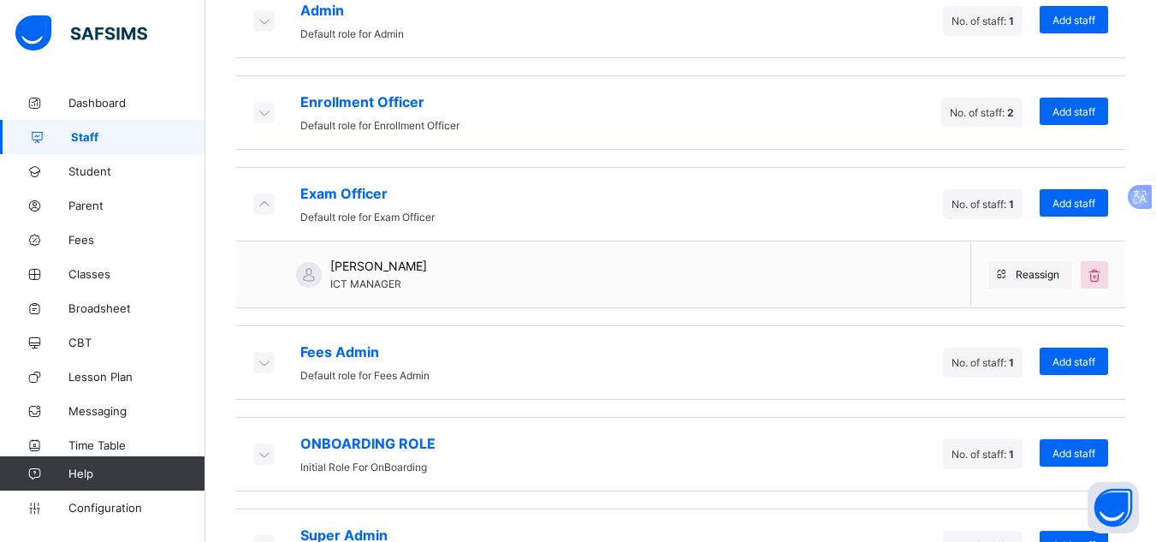
click at [656, 282] on div "[PERSON_NAME] ICT MANAGER Reassign" at bounding box center [680, 274] width 889 height 67
click at [1051, 276] on span "Reassign" at bounding box center [1038, 274] width 44 height 13
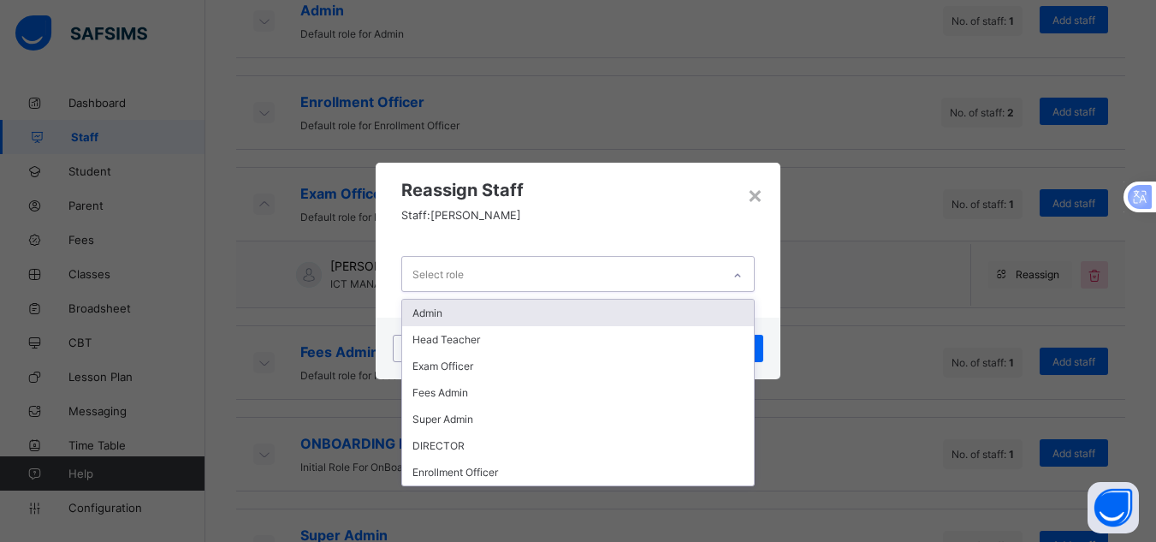
click at [542, 272] on div "Select role" at bounding box center [561, 273] width 319 height 33
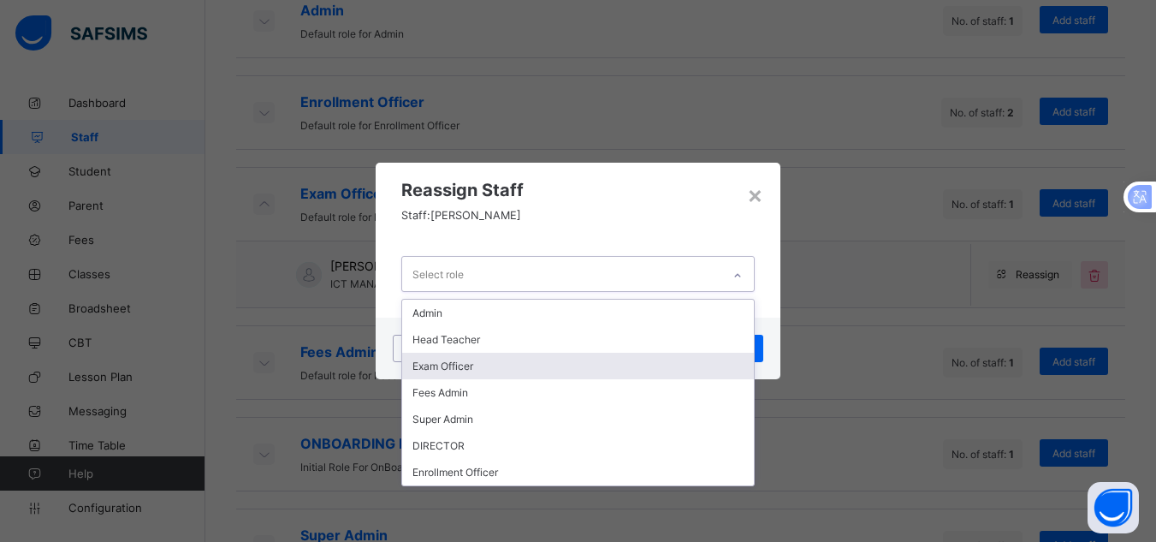
click at [514, 361] on div "Exam Officer" at bounding box center [578, 366] width 352 height 27
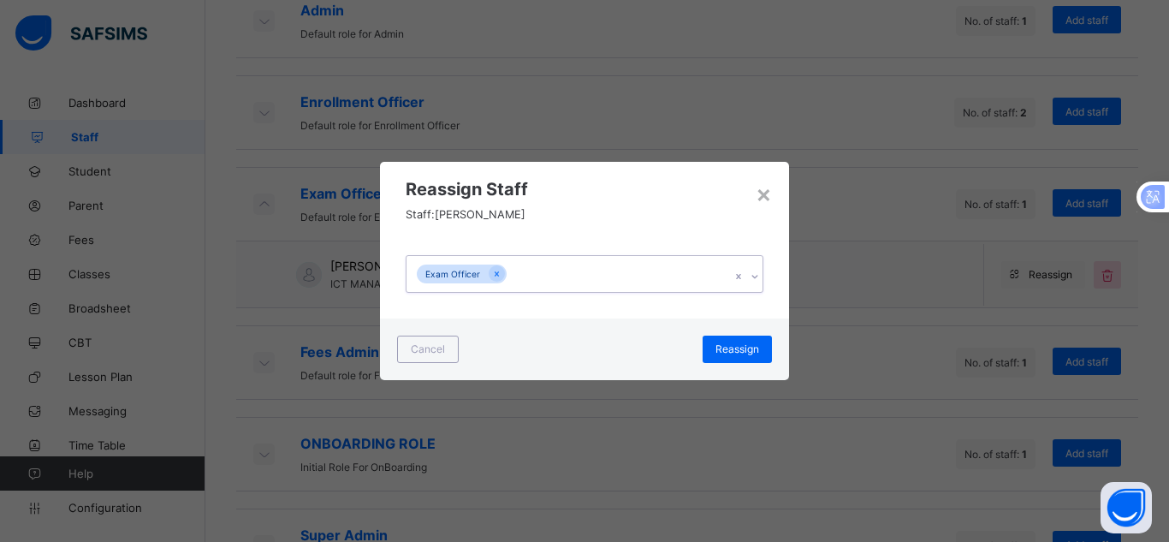
click at [753, 276] on icon at bounding box center [755, 276] width 10 height 17
click at [839, 386] on div "× Reassign Staff Staff: [PERSON_NAME] Exam Officer Cancel Reassign" at bounding box center [584, 271] width 1169 height 542
click at [558, 270] on div "Exam Officer" at bounding box center [567, 274] width 323 height 36
type input "**********"
click at [729, 351] on span "Reassign" at bounding box center [737, 348] width 44 height 13
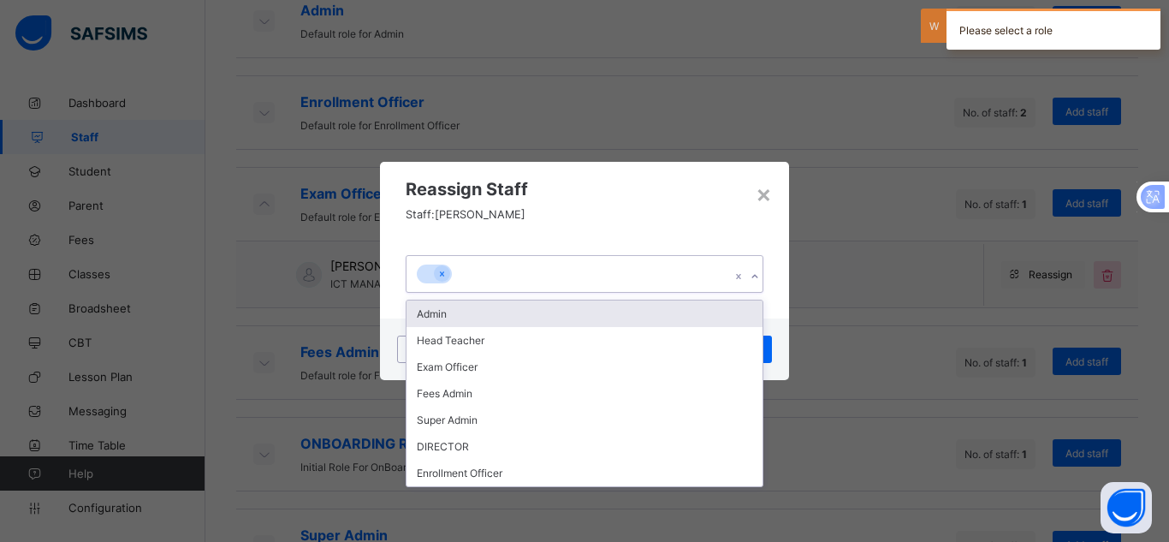
click at [751, 277] on icon at bounding box center [755, 276] width 10 height 17
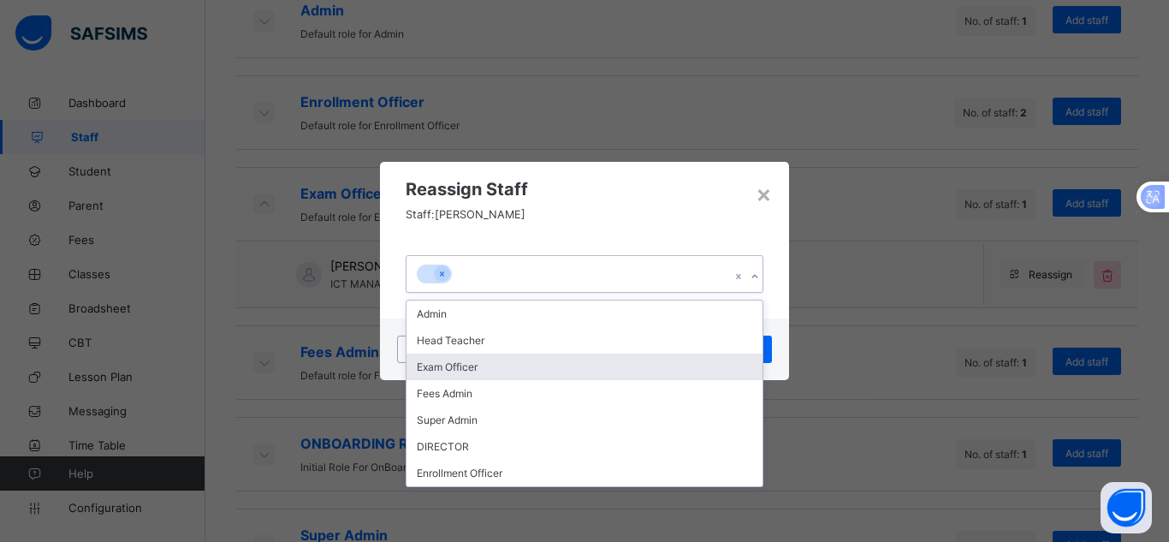
click at [585, 365] on div "Exam Officer" at bounding box center [584, 366] width 356 height 27
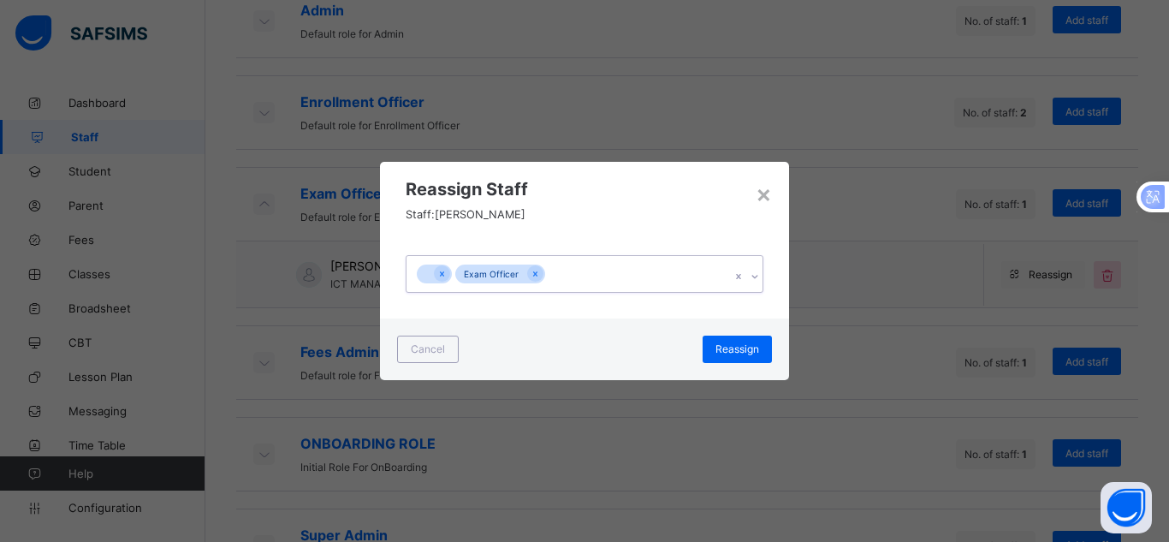
type input "*"
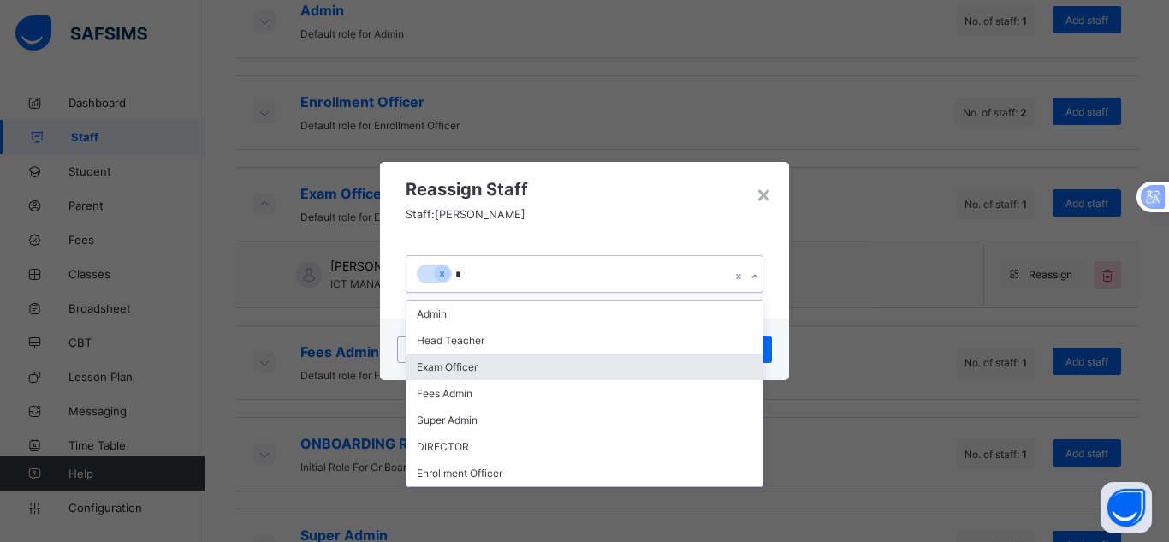
click at [497, 359] on div "Exam Officer" at bounding box center [584, 366] width 356 height 27
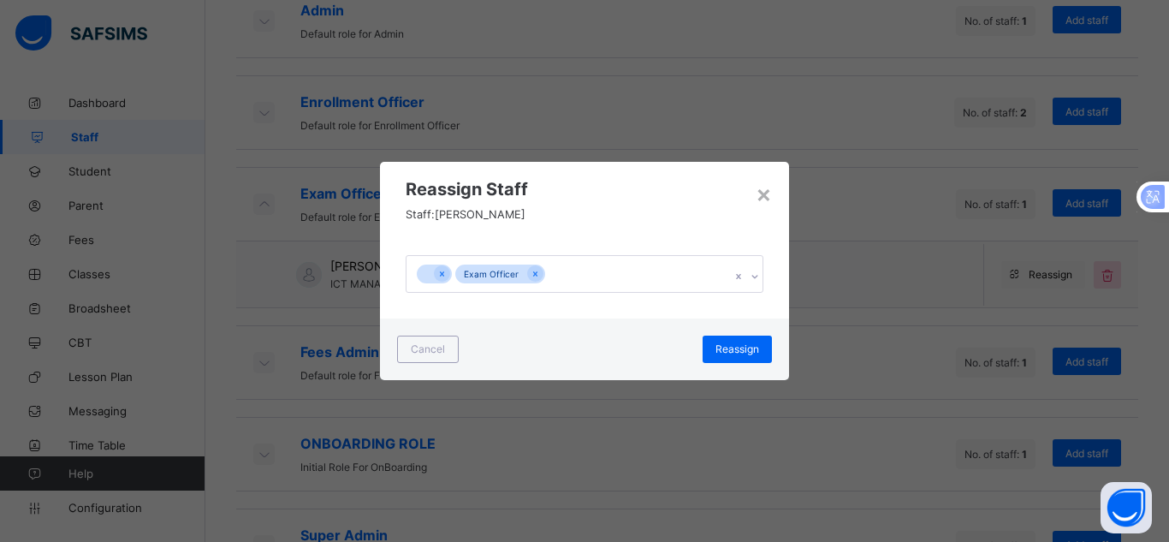
click at [497, 359] on div "Cancel Reassign" at bounding box center [584, 349] width 409 height 62
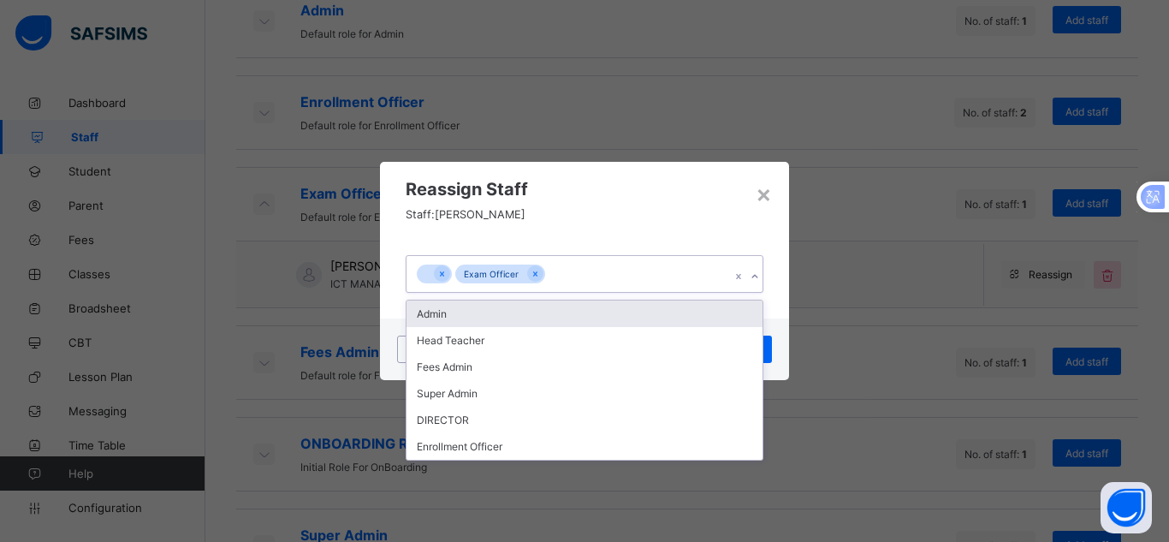
click at [555, 272] on div "Exam Officer" at bounding box center [567, 274] width 323 height 36
click at [443, 275] on icon at bounding box center [442, 273] width 4 height 5
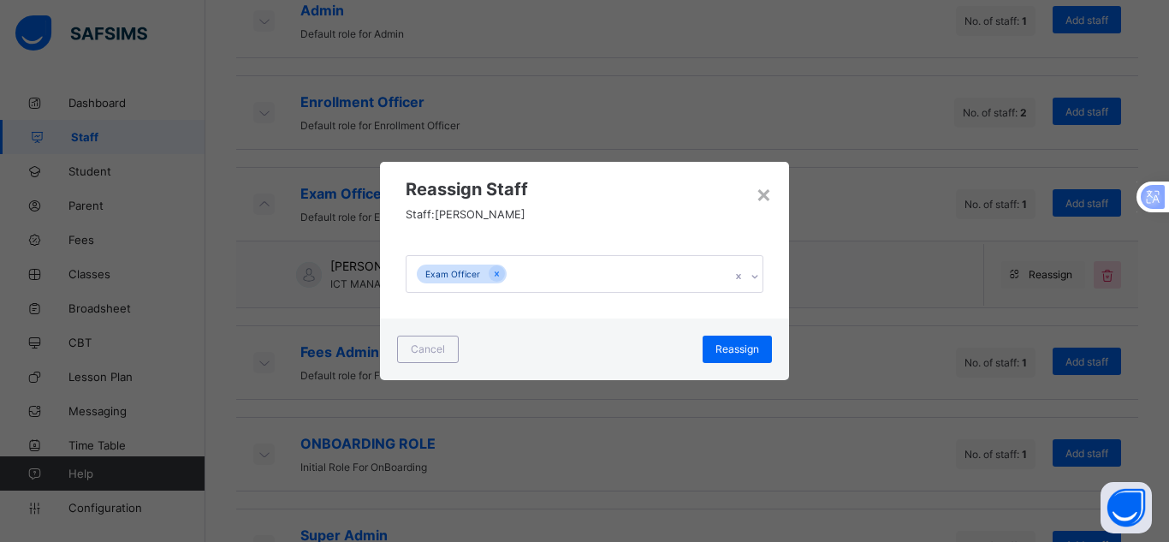
click at [780, 276] on div "Exam Officer" at bounding box center [584, 273] width 409 height 89
click at [742, 346] on span "Reassign" at bounding box center [737, 348] width 44 height 13
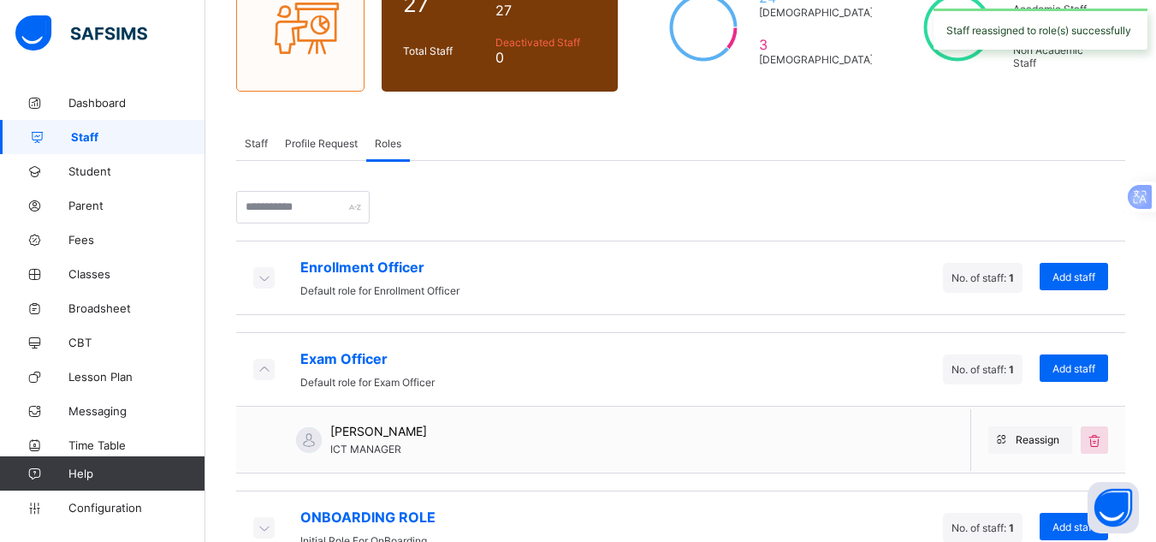
scroll to position [231, 0]
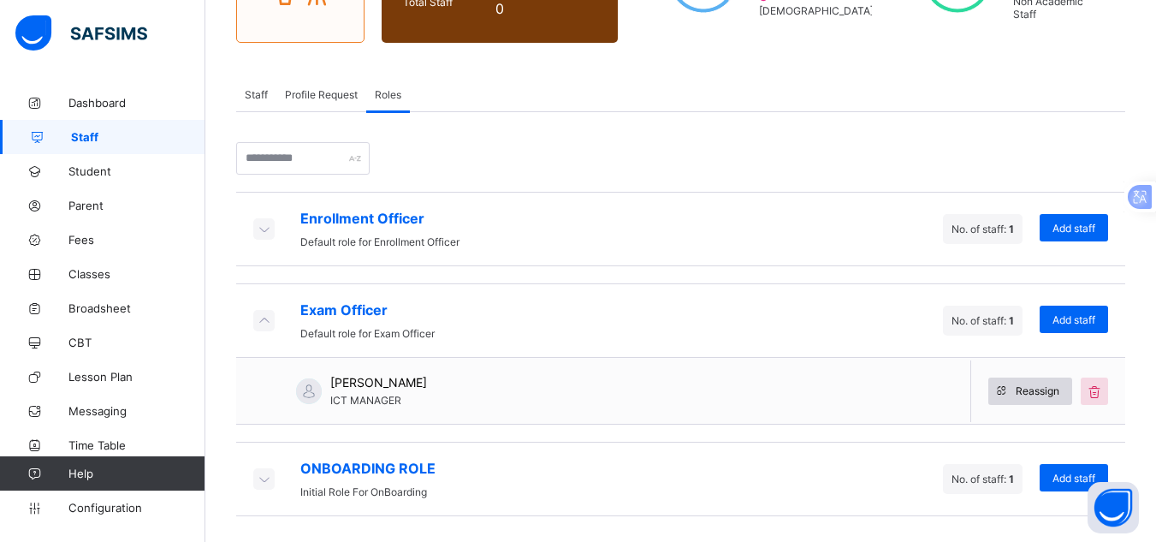
click at [1033, 390] on span "Reassign" at bounding box center [1038, 390] width 44 height 13
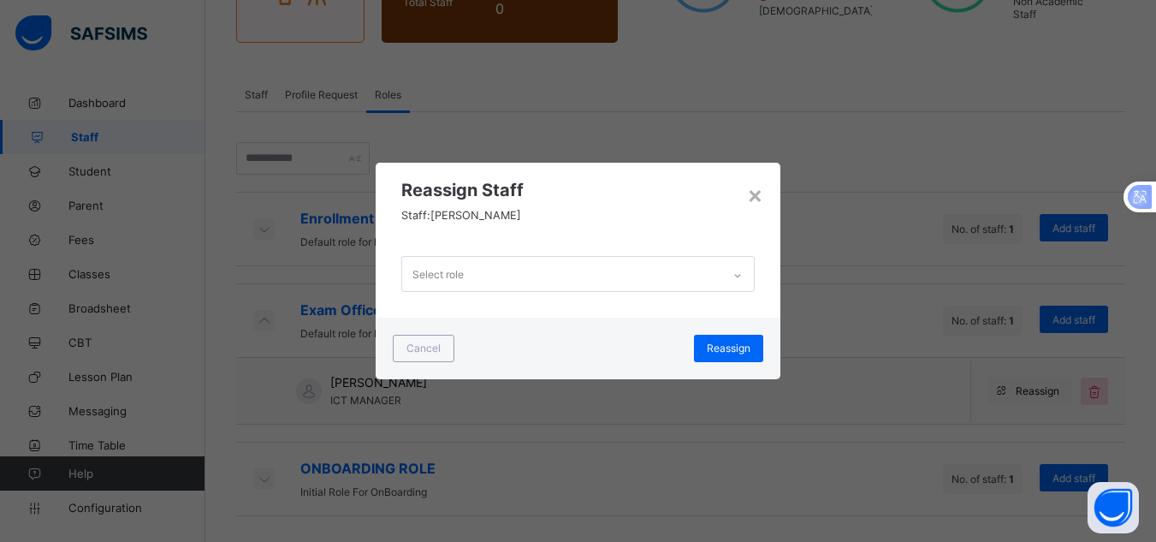
click at [861, 222] on div "× Reassign Staff Staff: SHUAIBU ADAMU Select role Cancel Reassign" at bounding box center [578, 271] width 1156 height 542
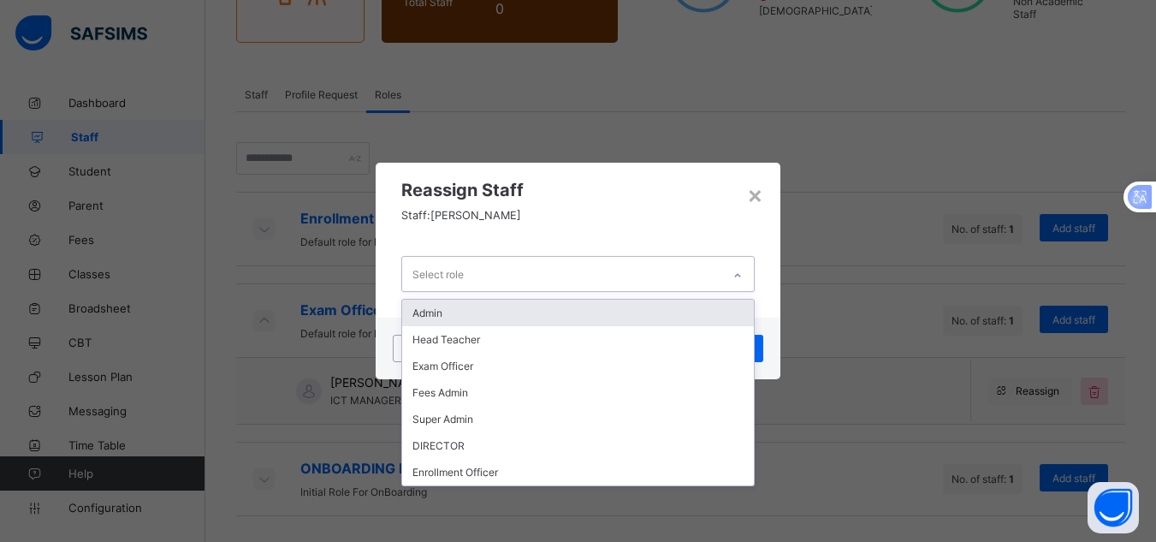
click at [740, 276] on icon at bounding box center [738, 275] width 10 height 17
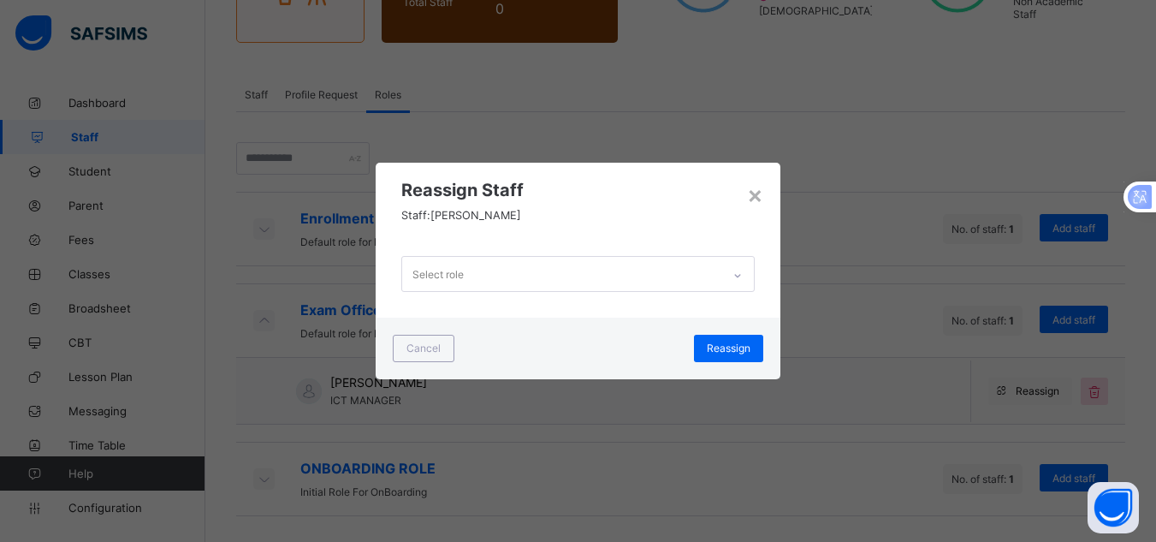
click at [922, 490] on div "× Reassign Staff Staff: SHUAIBU ADAMU Select role Cancel Reassign" at bounding box center [578, 271] width 1156 height 542
click at [756, 190] on div "×" at bounding box center [755, 194] width 16 height 29
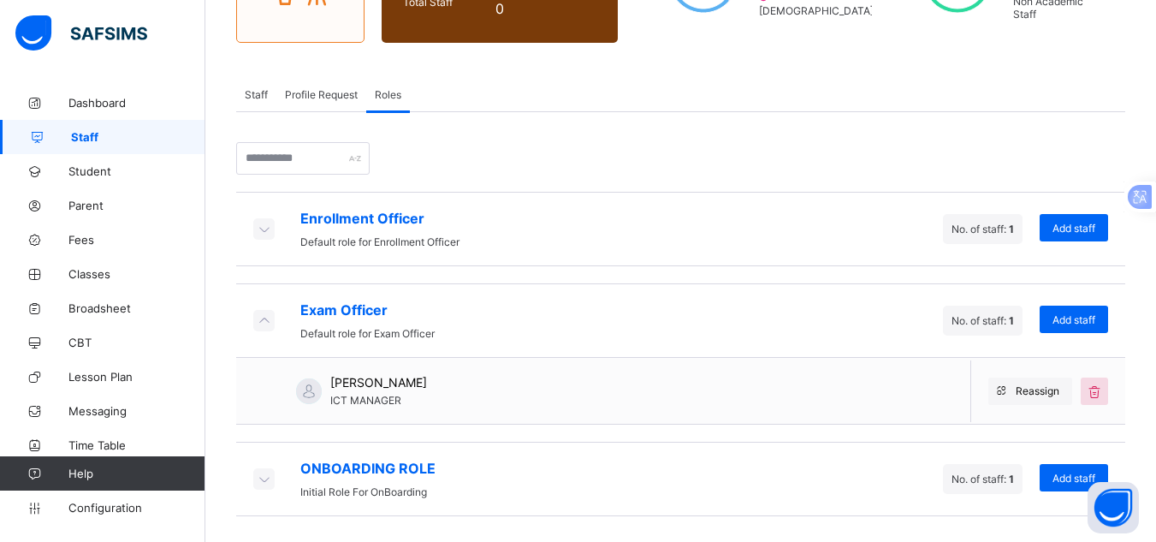
click at [264, 231] on icon at bounding box center [263, 228] width 19 height 17
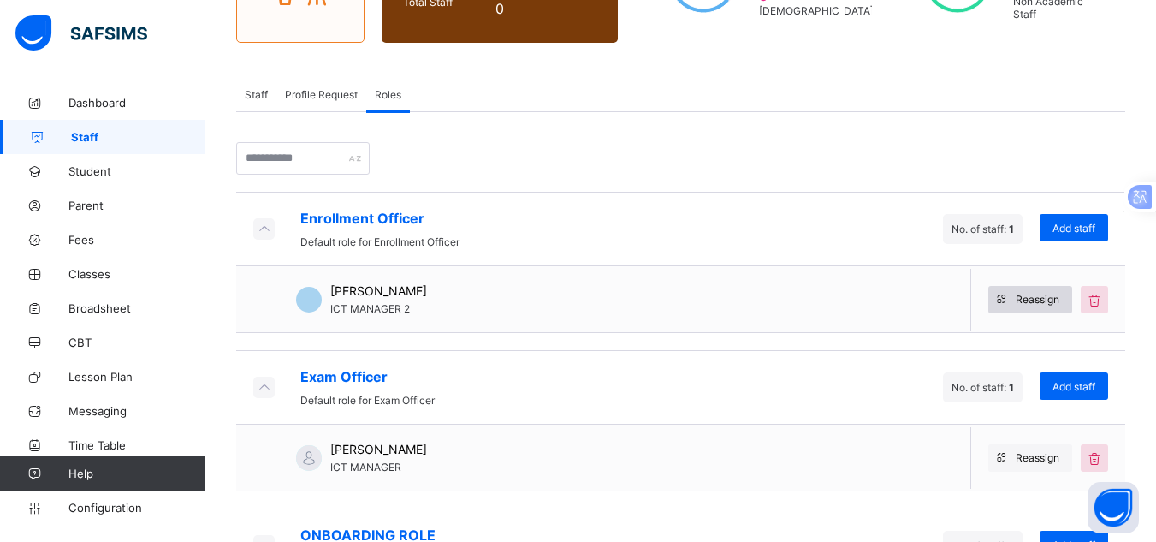
click at [1055, 295] on span "Reassign" at bounding box center [1038, 299] width 44 height 13
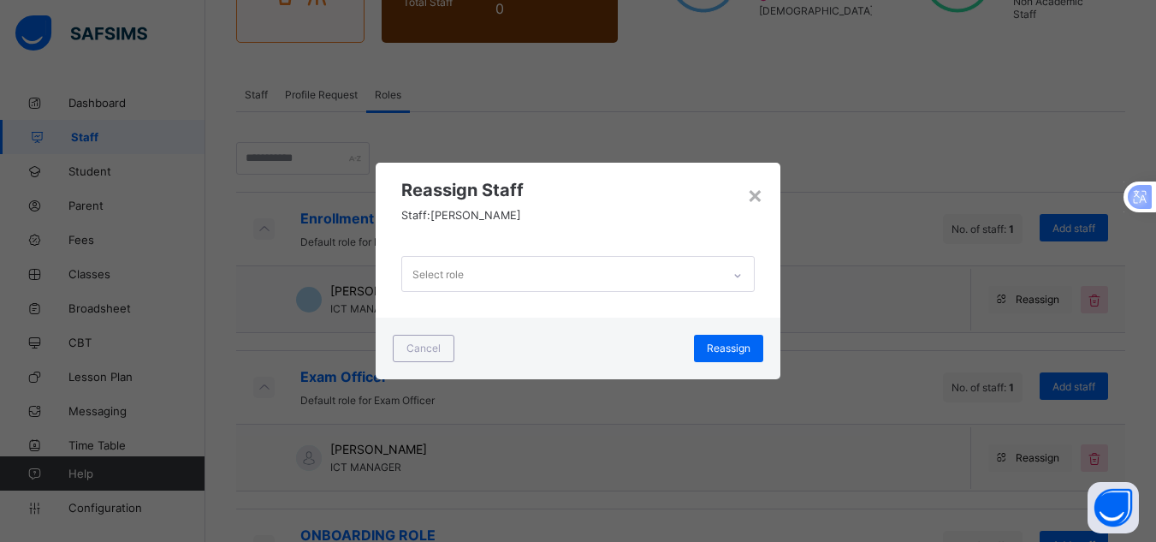
click at [966, 270] on div "× Reassign Staff Staff: BASHIR GARBA Select role Cancel Reassign" at bounding box center [578, 271] width 1156 height 542
click at [759, 197] on div "×" at bounding box center [755, 194] width 16 height 29
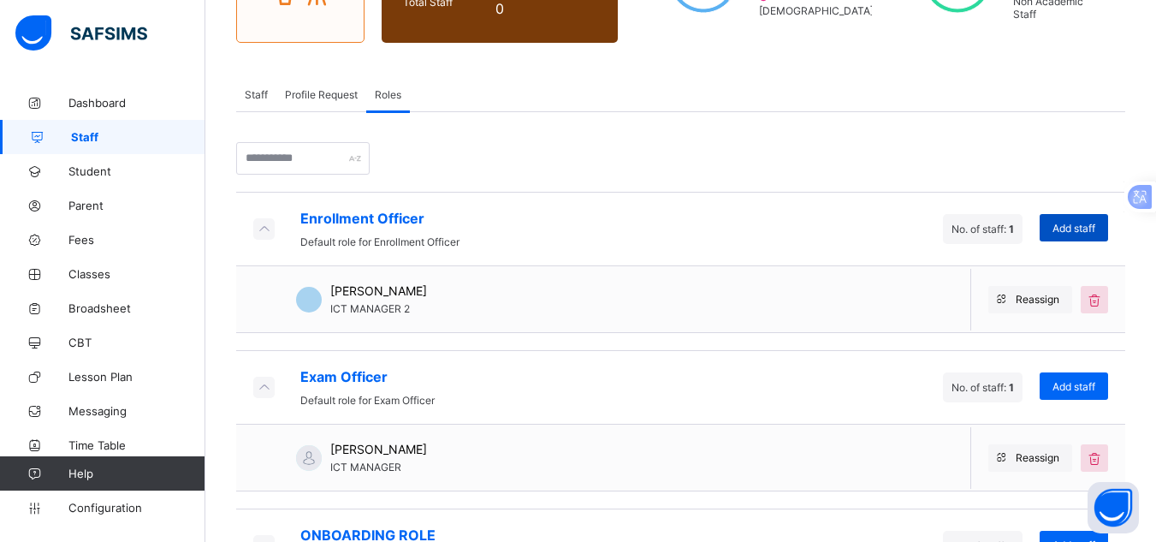
click at [1077, 226] on span "Add staff" at bounding box center [1074, 228] width 43 height 13
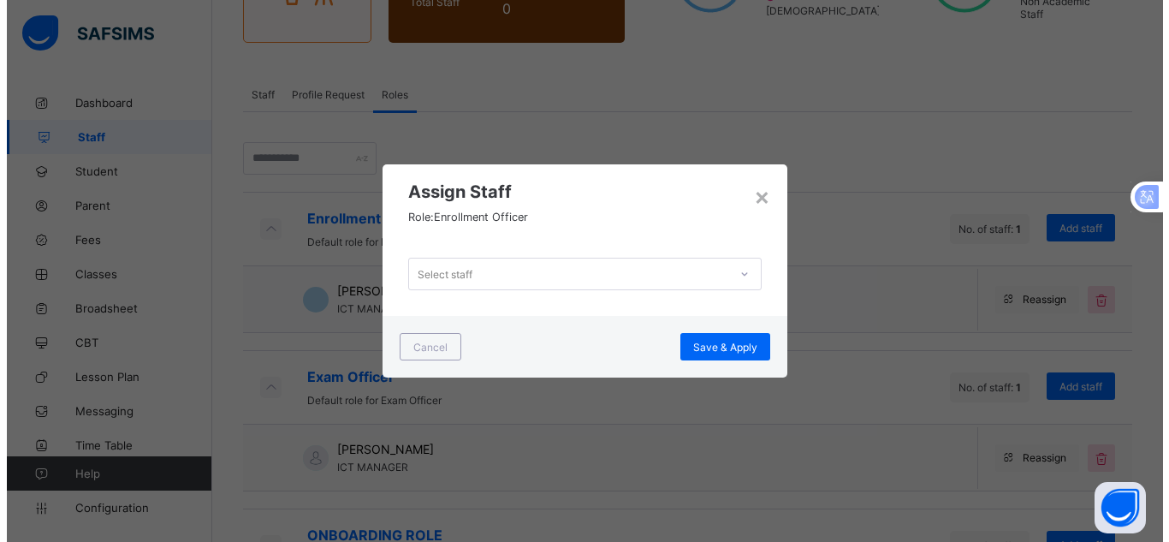
scroll to position [0, 0]
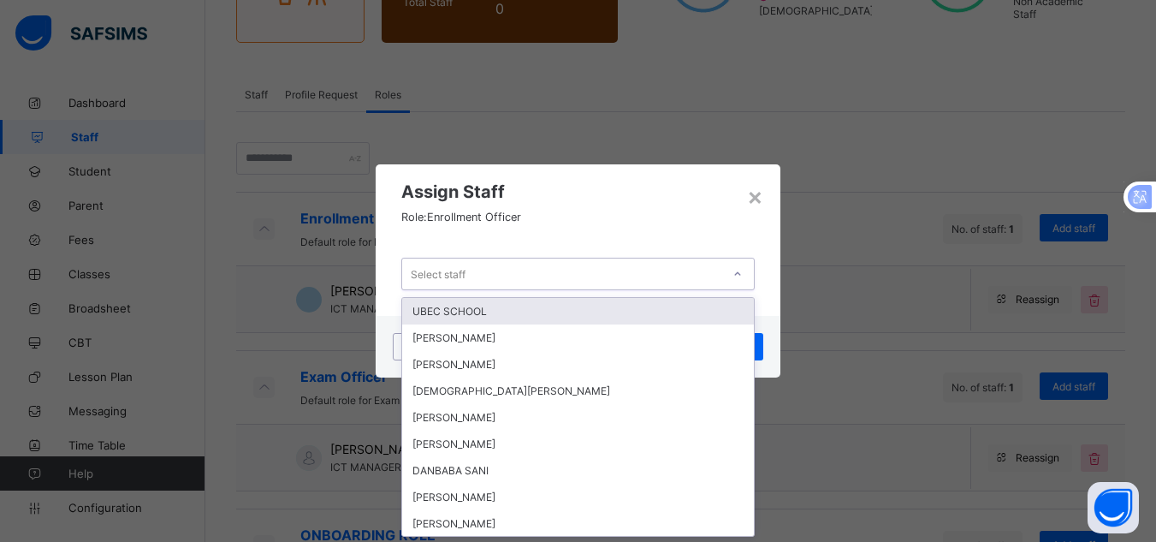
click at [736, 273] on icon at bounding box center [738, 273] width 10 height 17
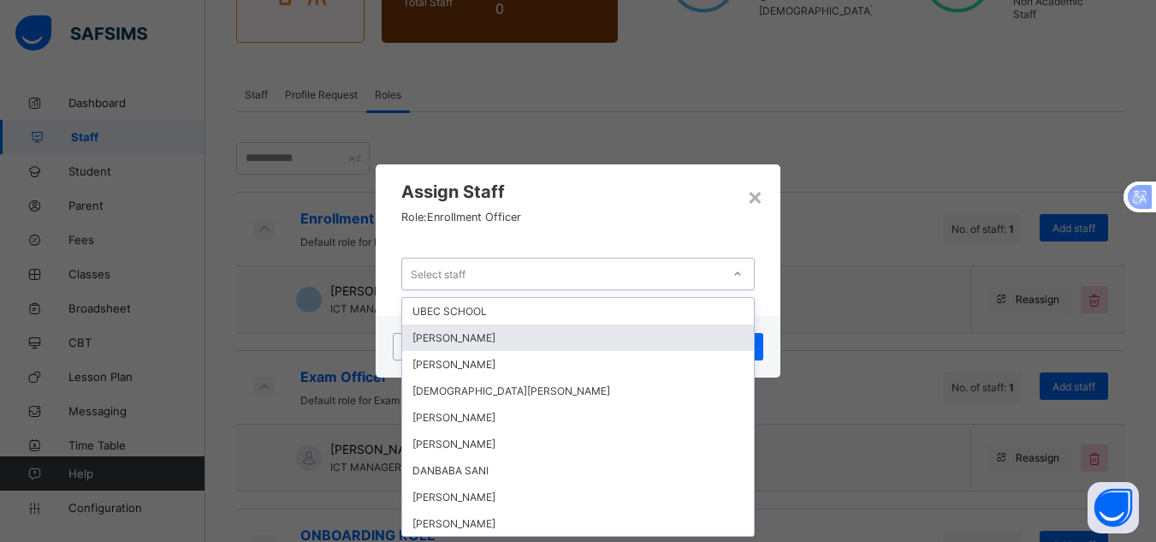
click at [679, 335] on div "[PERSON_NAME]" at bounding box center [578, 337] width 352 height 27
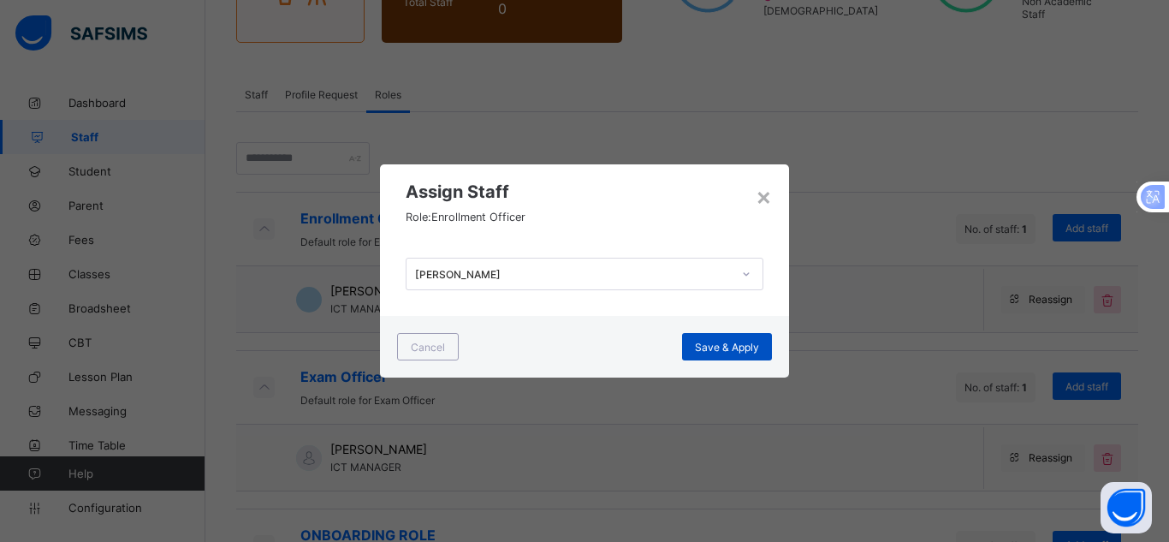
click at [706, 345] on span "Save & Apply" at bounding box center [727, 347] width 64 height 13
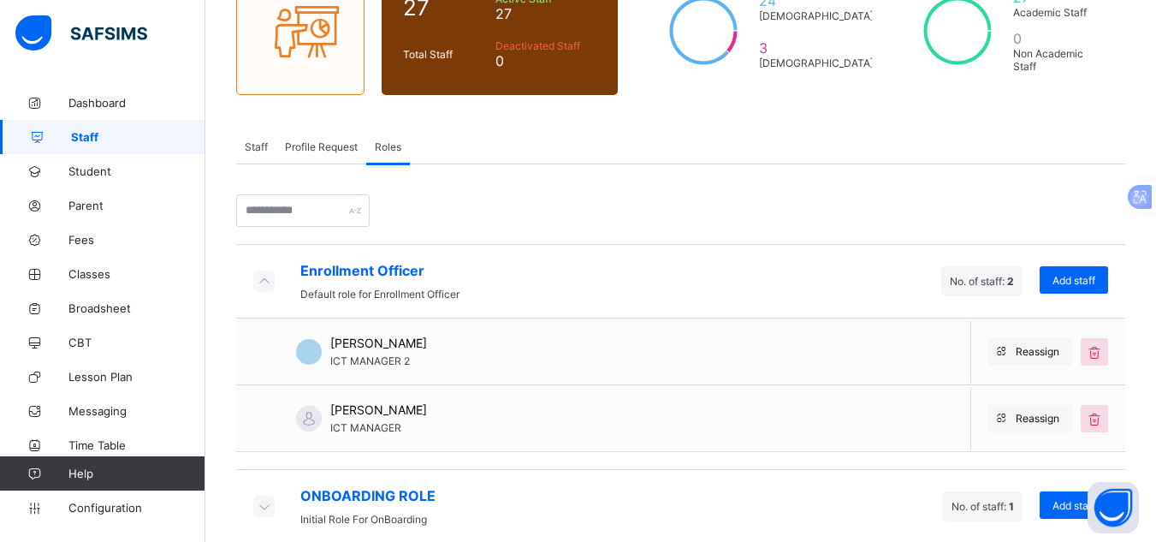
scroll to position [206, 0]
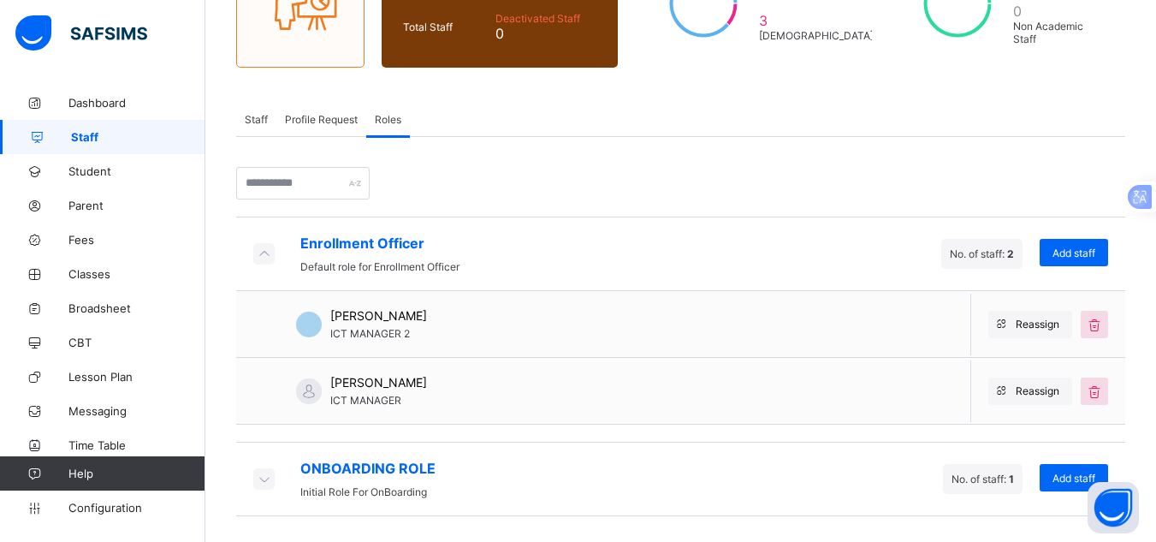
click at [632, 255] on div "Enrollment Officer Default role for Enrollment Officer No. of staff: 2 Add staff" at bounding box center [680, 253] width 889 height 74
click at [483, 183] on div "Enrollment Officer Default role for Enrollment Officer No. of staff: 2 Add staf…" at bounding box center [680, 326] width 889 height 379
click at [263, 250] on icon at bounding box center [263, 253] width 19 height 17
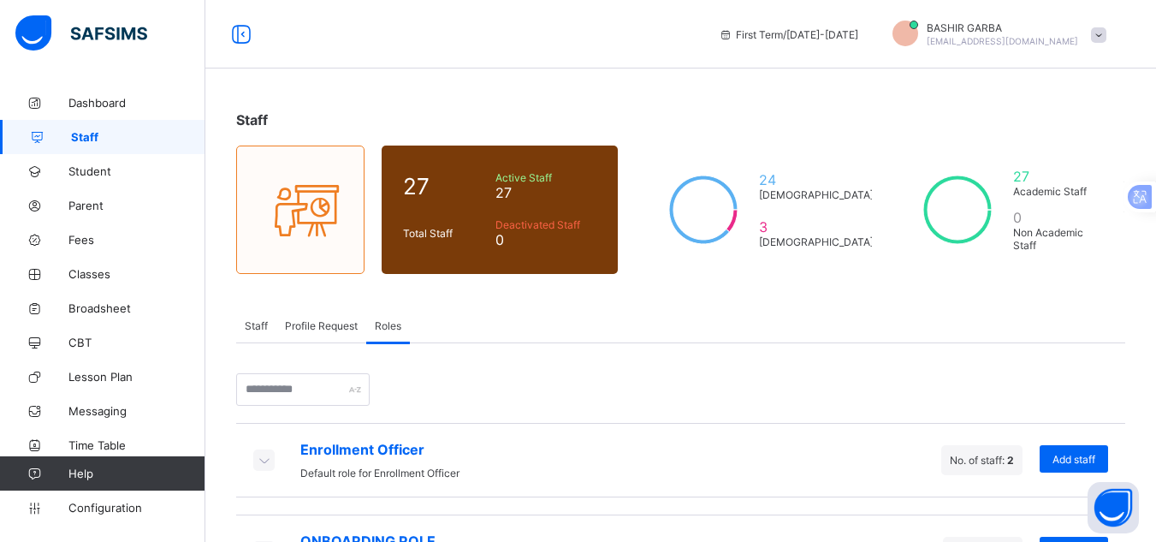
scroll to position [73, 0]
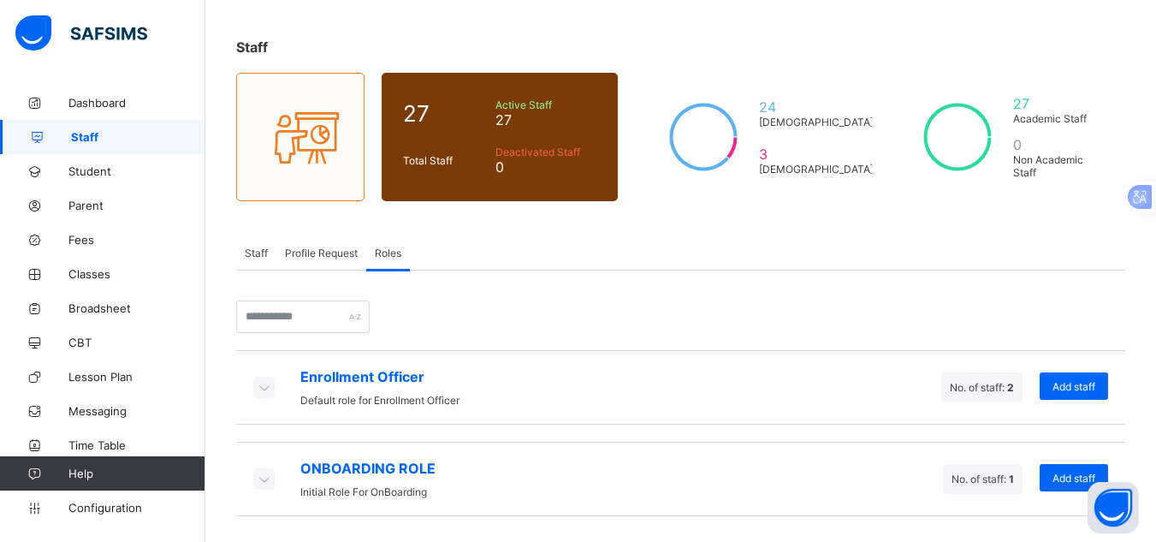
click at [393, 252] on span "Roles" at bounding box center [388, 252] width 27 height 13
click at [259, 391] on icon at bounding box center [263, 386] width 19 height 17
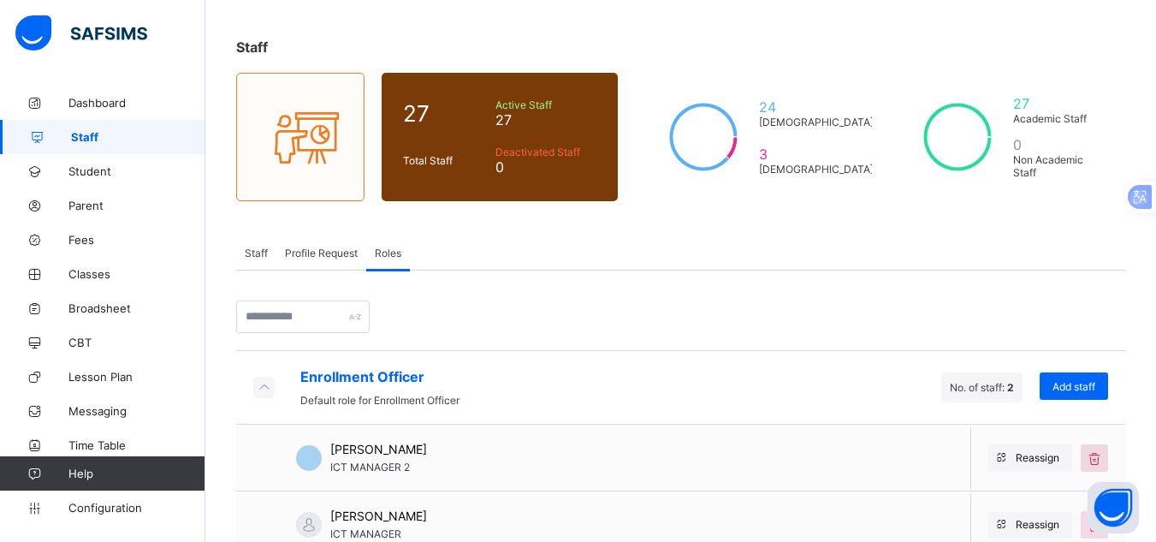
click at [1104, 460] on icon at bounding box center [1094, 457] width 19 height 17
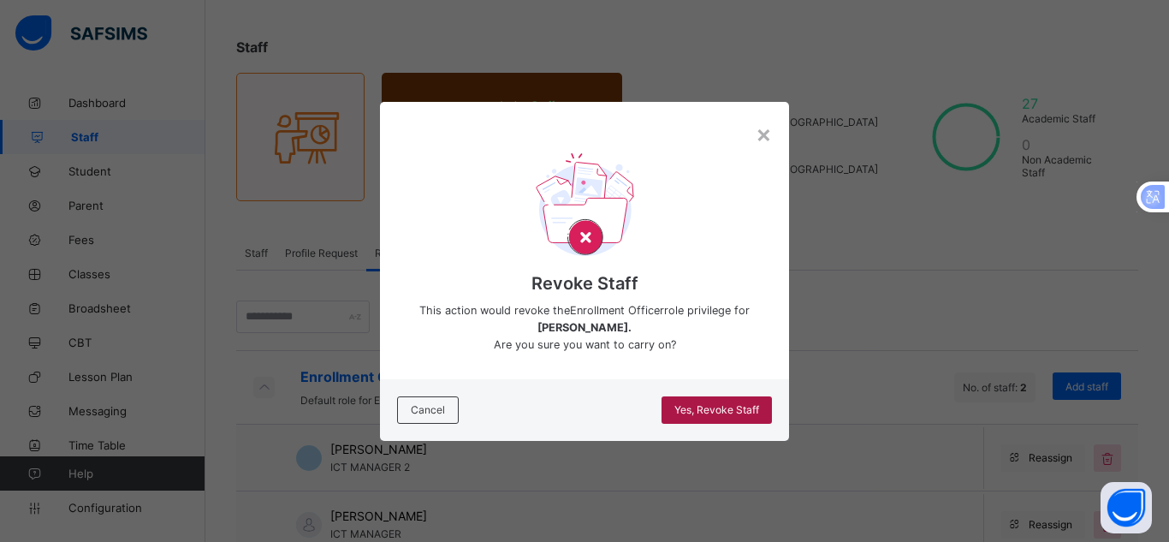
click at [727, 402] on div "Yes, Revoke Staff" at bounding box center [716, 409] width 110 height 27
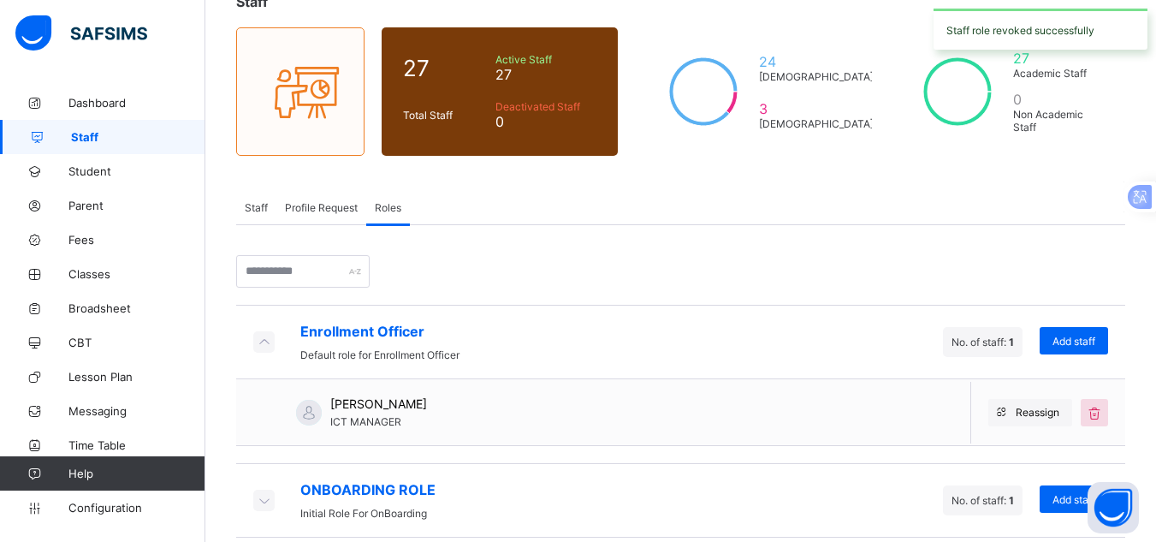
scroll to position [139, 0]
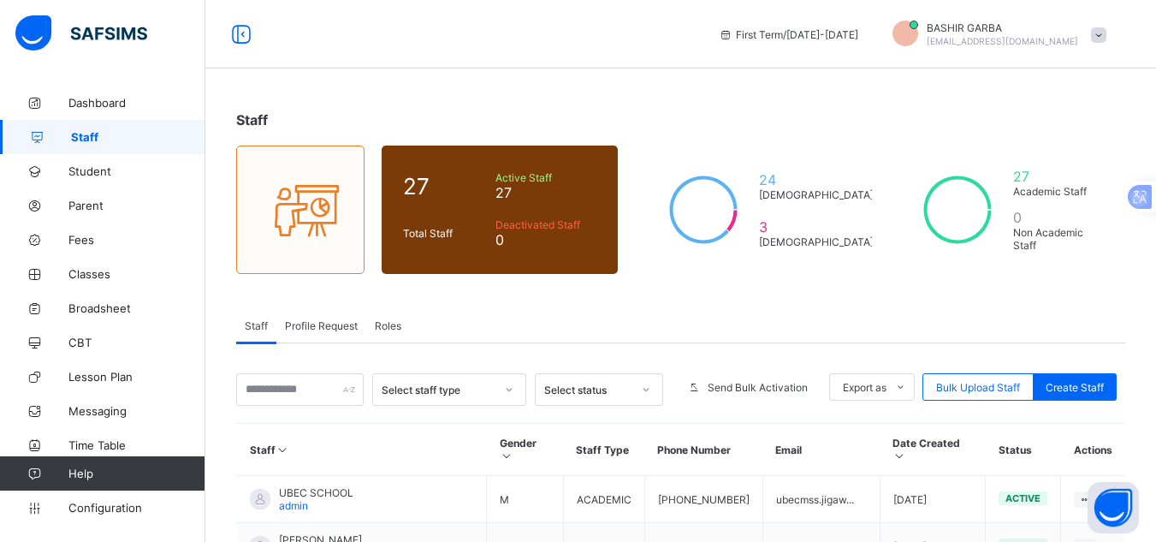
scroll to position [196, 0]
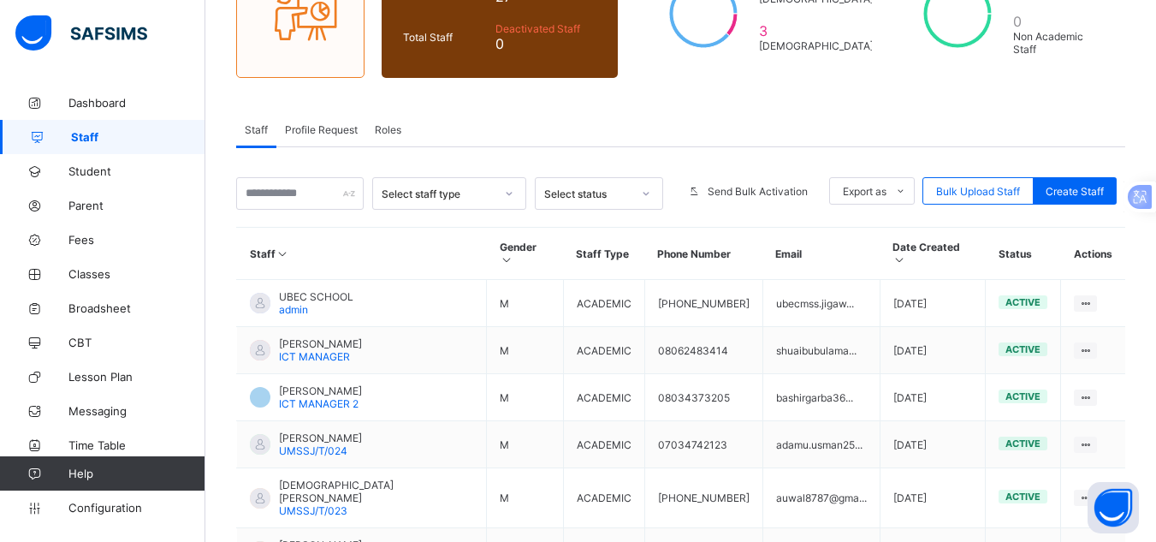
click at [394, 128] on span "Roles" at bounding box center [388, 129] width 27 height 13
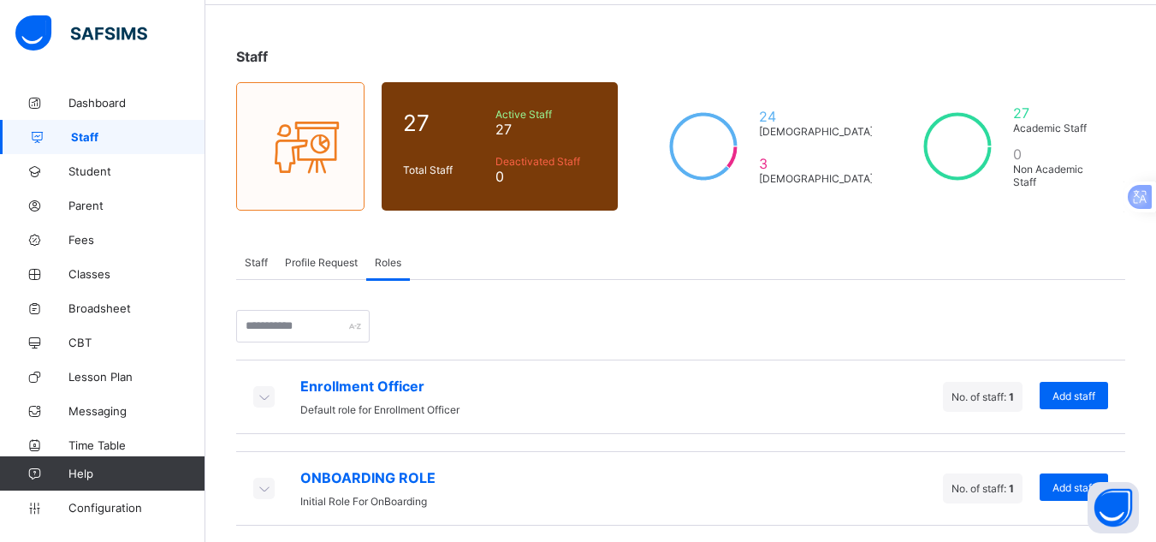
scroll to position [73, 0]
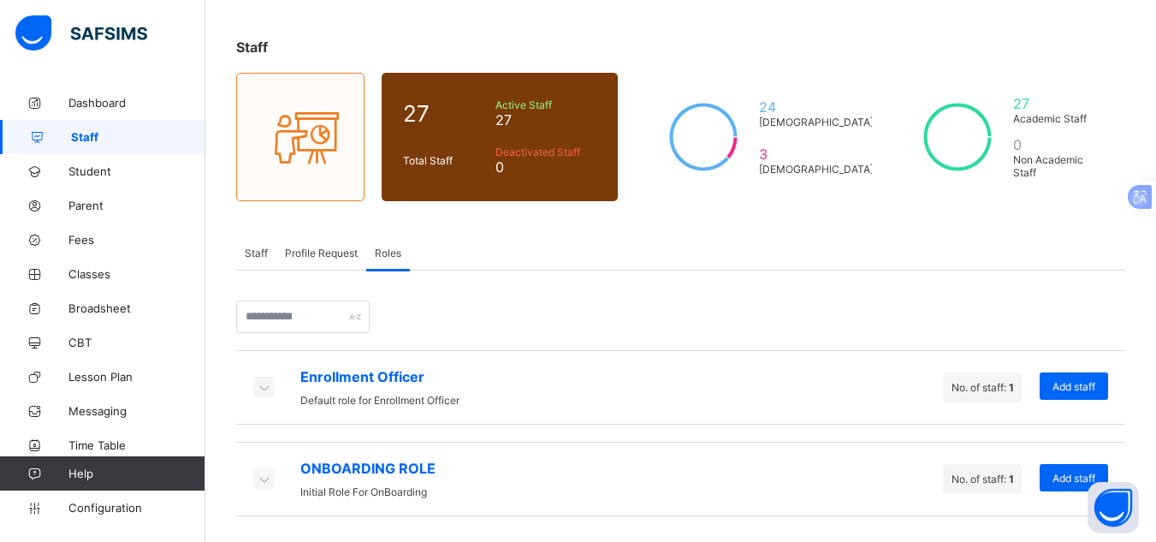
click at [260, 240] on div "Staff" at bounding box center [256, 252] width 40 height 34
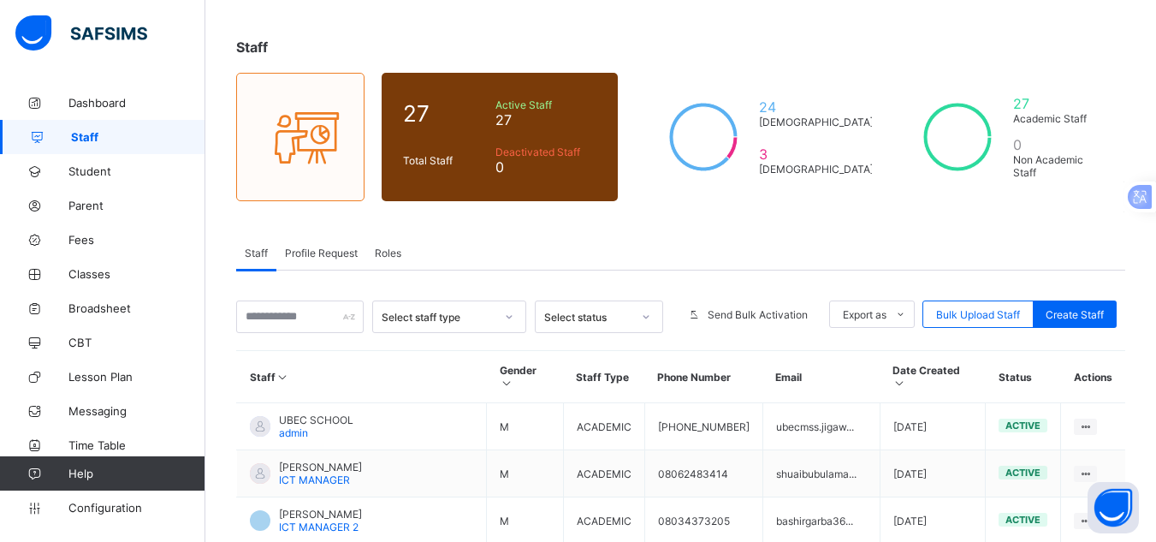
click at [299, 250] on span "Profile Request" at bounding box center [321, 252] width 73 height 13
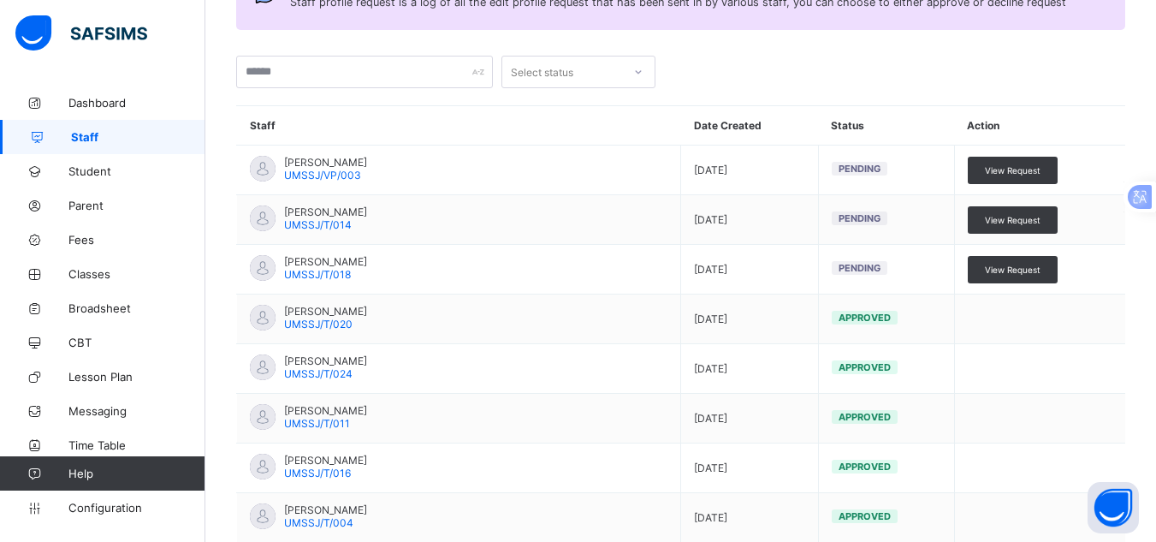
scroll to position [399, 0]
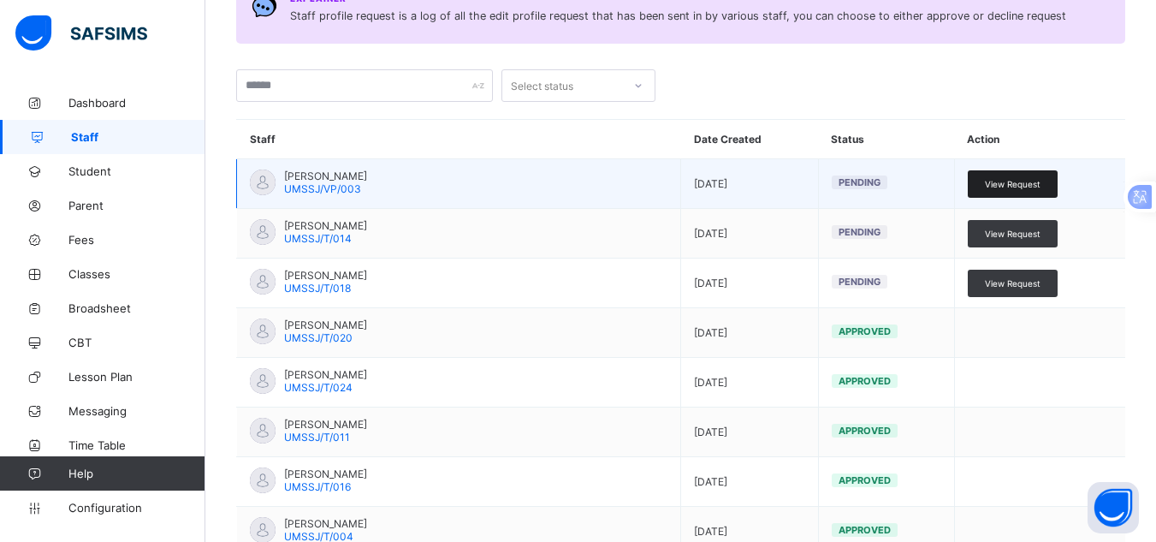
click at [1022, 188] on span "View Request" at bounding box center [1013, 184] width 56 height 10
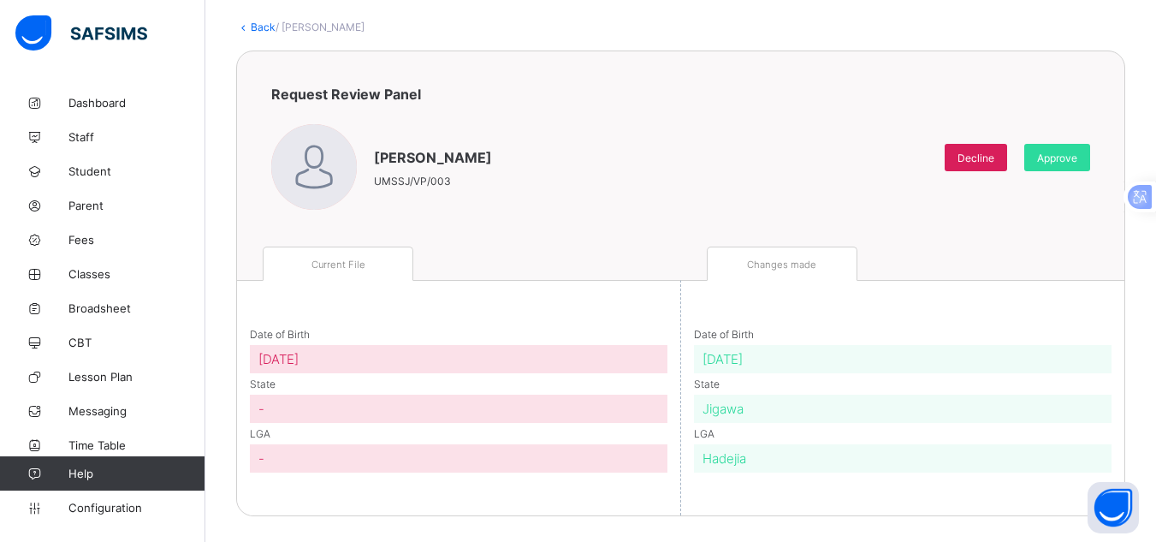
scroll to position [91, 0]
click at [1048, 156] on div "Approve" at bounding box center [1057, 157] width 66 height 27
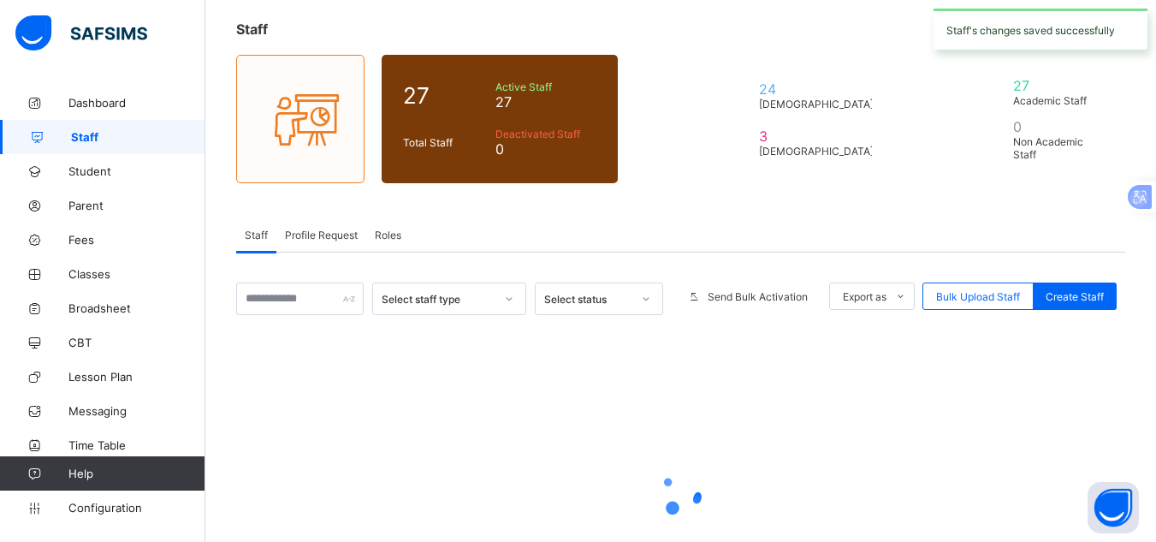
scroll to position [230, 0]
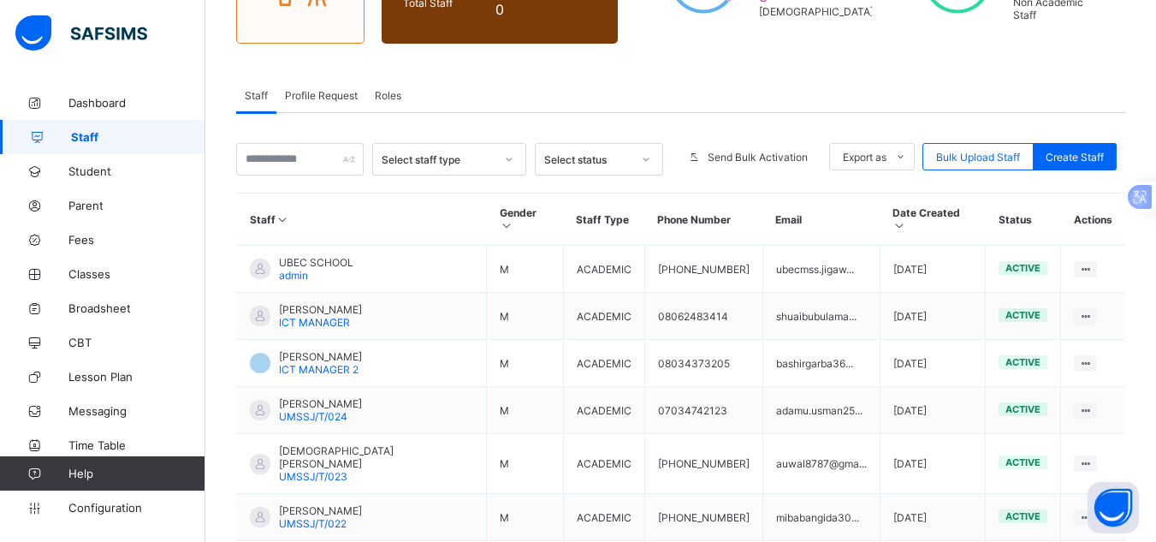
click at [335, 89] on span "Profile Request" at bounding box center [321, 95] width 73 height 13
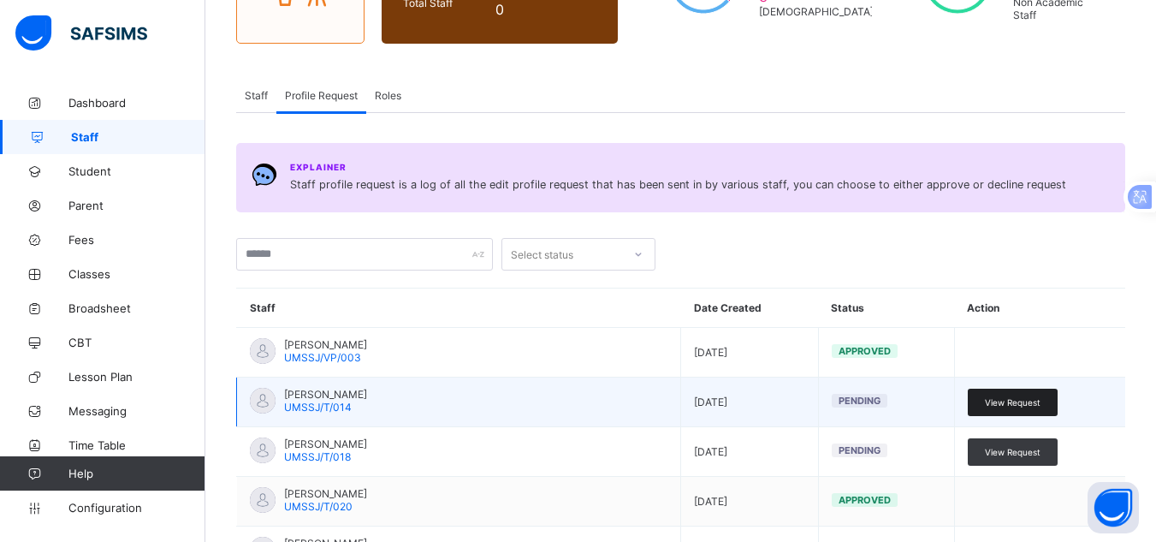
click at [1028, 391] on div "View Request" at bounding box center [1013, 401] width 90 height 27
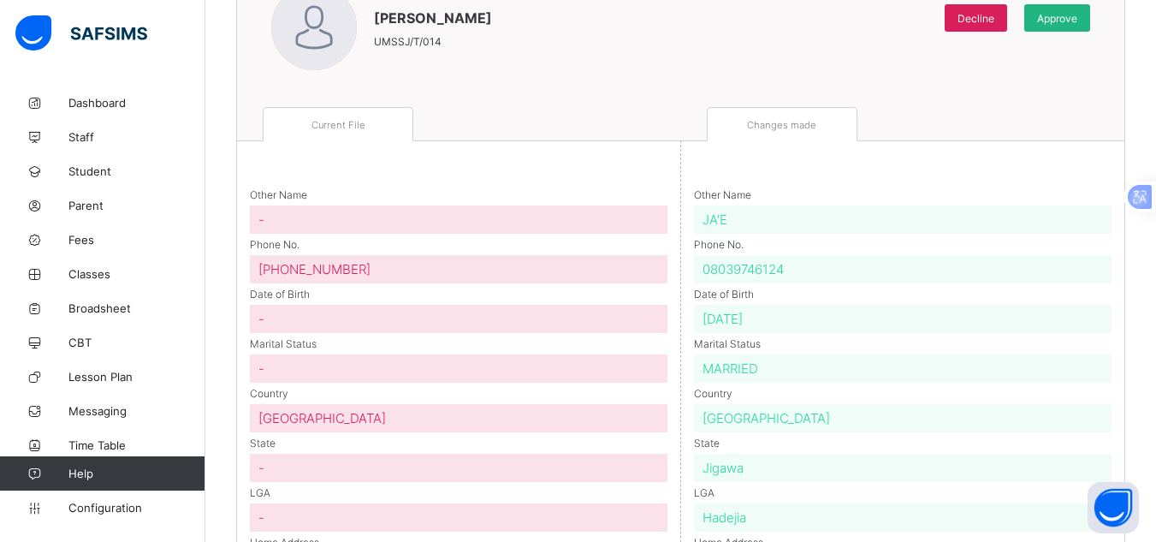
click at [1068, 16] on span "Approve" at bounding box center [1057, 18] width 40 height 13
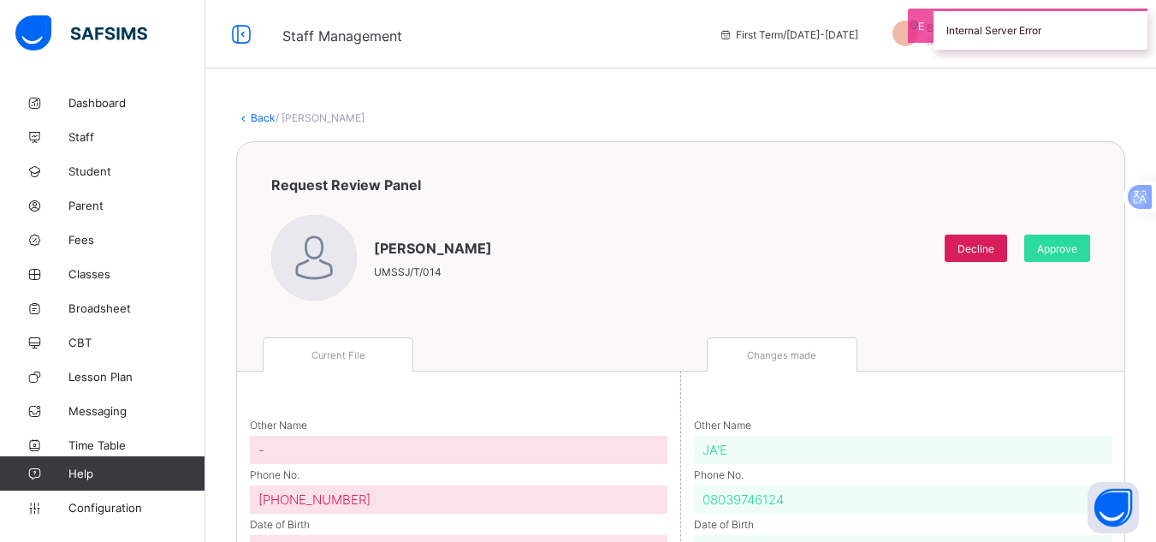
scroll to position [230, 0]
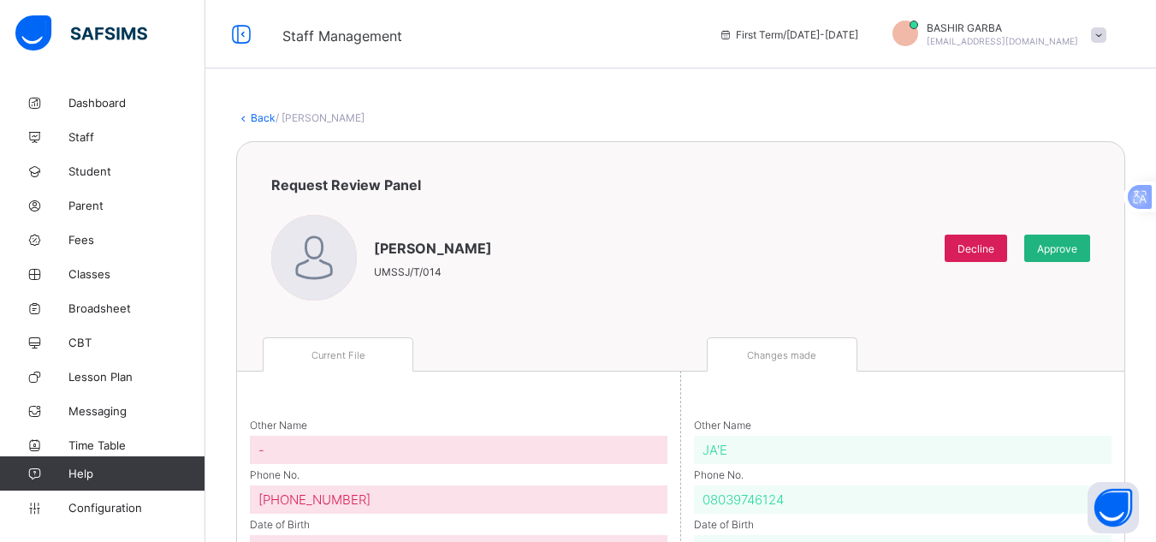
click at [1062, 245] on span "Approve" at bounding box center [1057, 248] width 40 height 13
click at [80, 133] on span "Staff" at bounding box center [136, 137] width 137 height 14
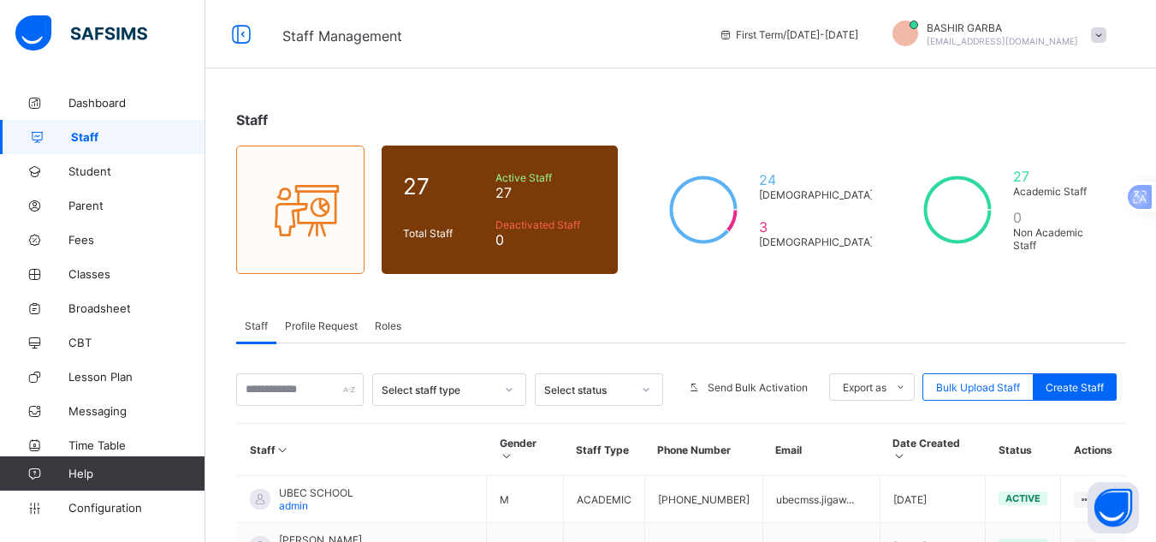
click at [316, 316] on div "Profile Request" at bounding box center [321, 325] width 90 height 34
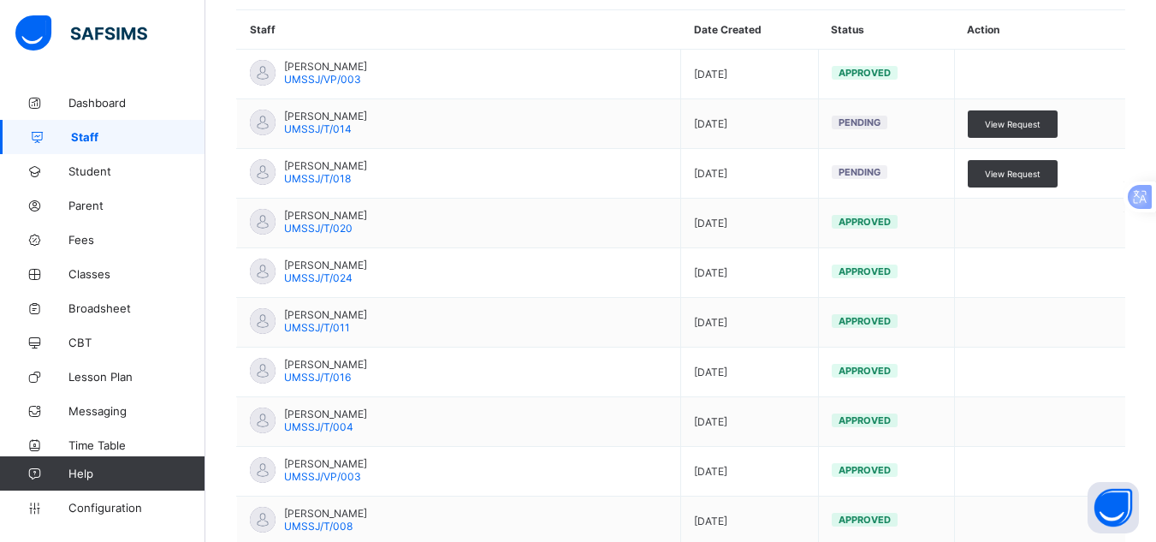
scroll to position [528, 0]
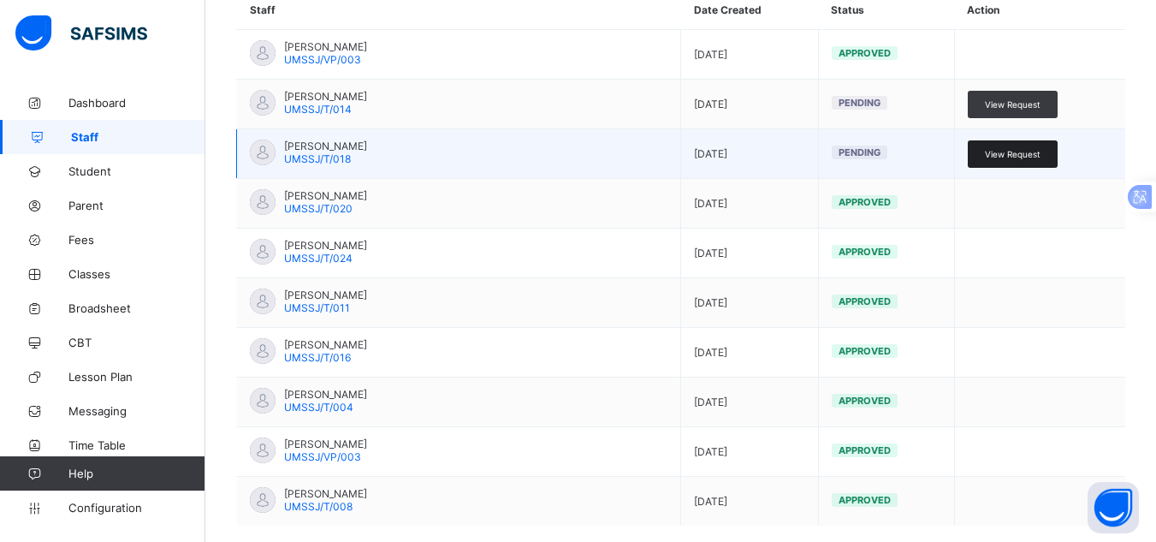
click at [1036, 152] on span "View Request" at bounding box center [1013, 154] width 56 height 10
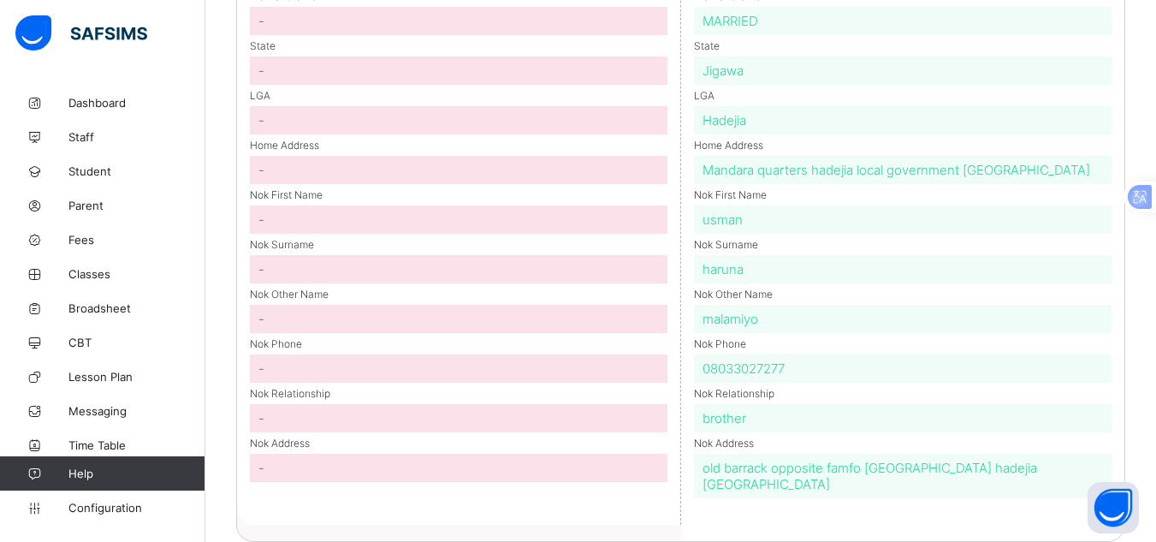
click at [1155, 285] on html "Staff Management First Term / 2025-2026 BASHIR GARBA bashirgarba36@gmail.com Da…" at bounding box center [578, 19] width 1156 height 1095
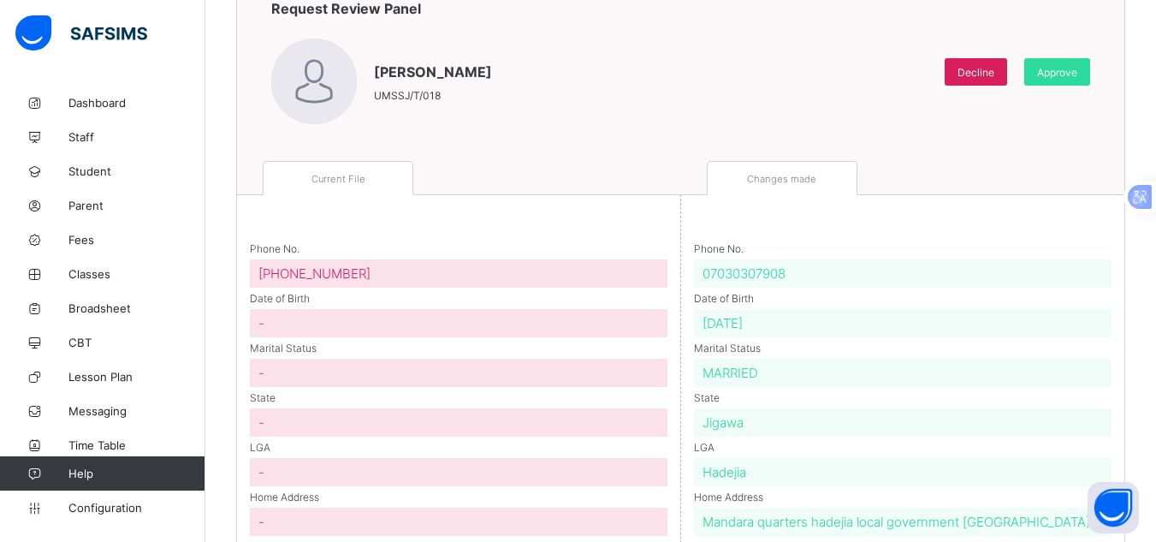
scroll to position [174, 0]
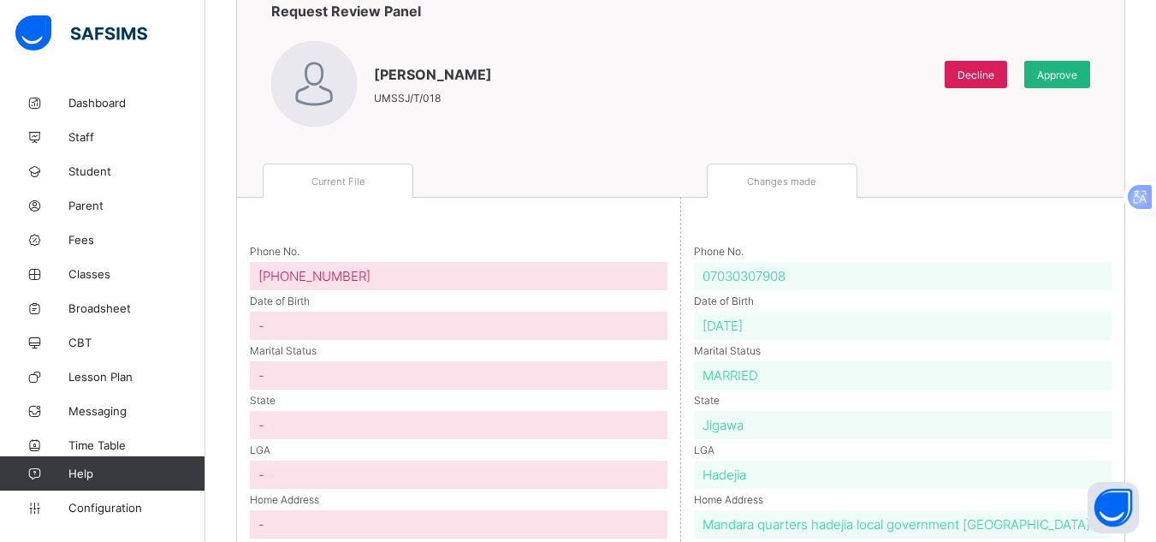
click at [1077, 76] on span "Approve" at bounding box center [1057, 74] width 40 height 13
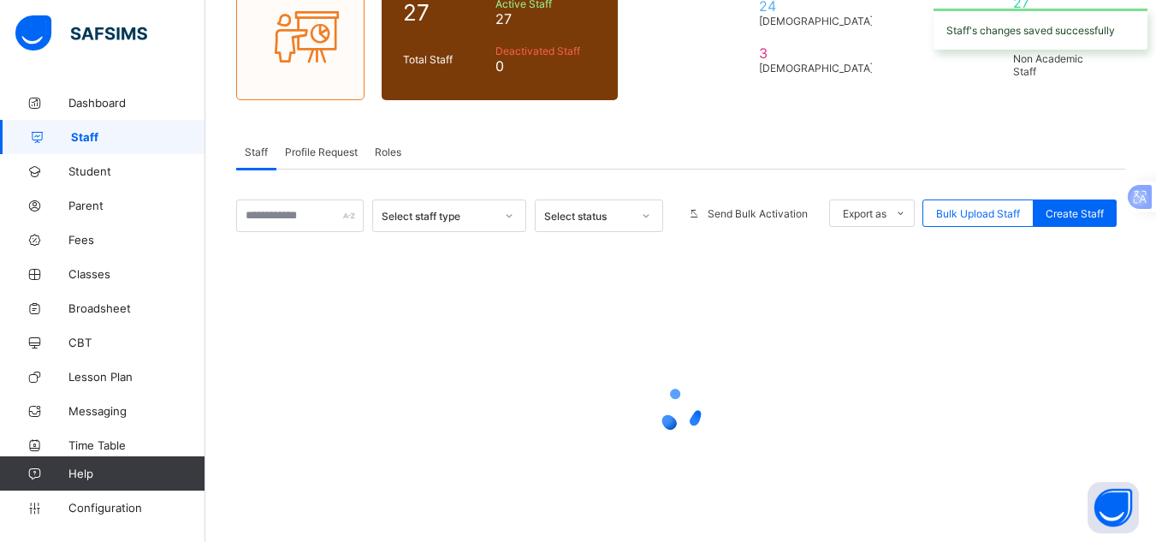
scroll to position [230, 0]
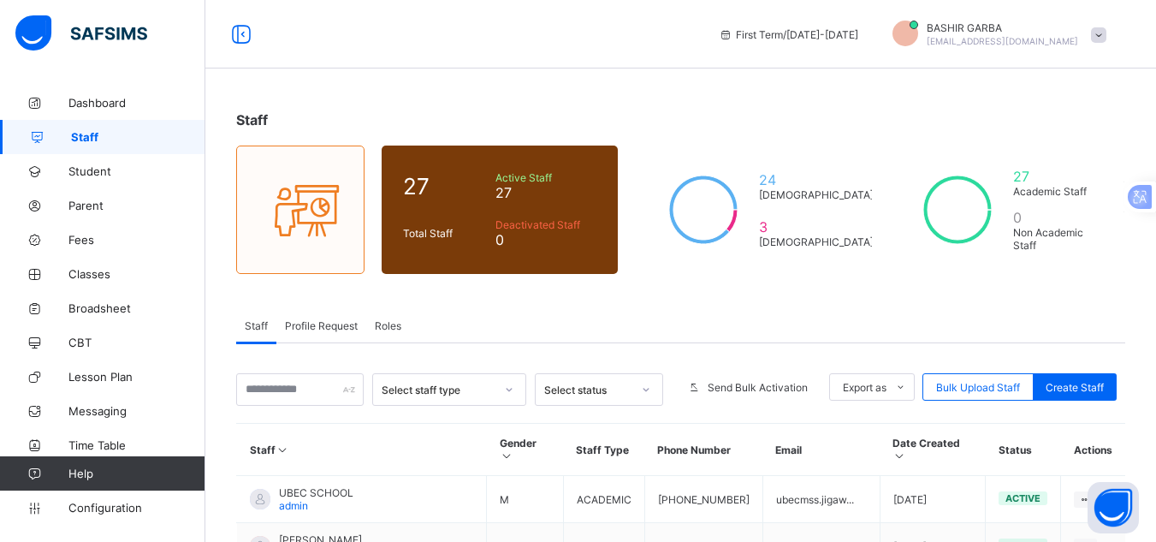
scroll to position [230, 0]
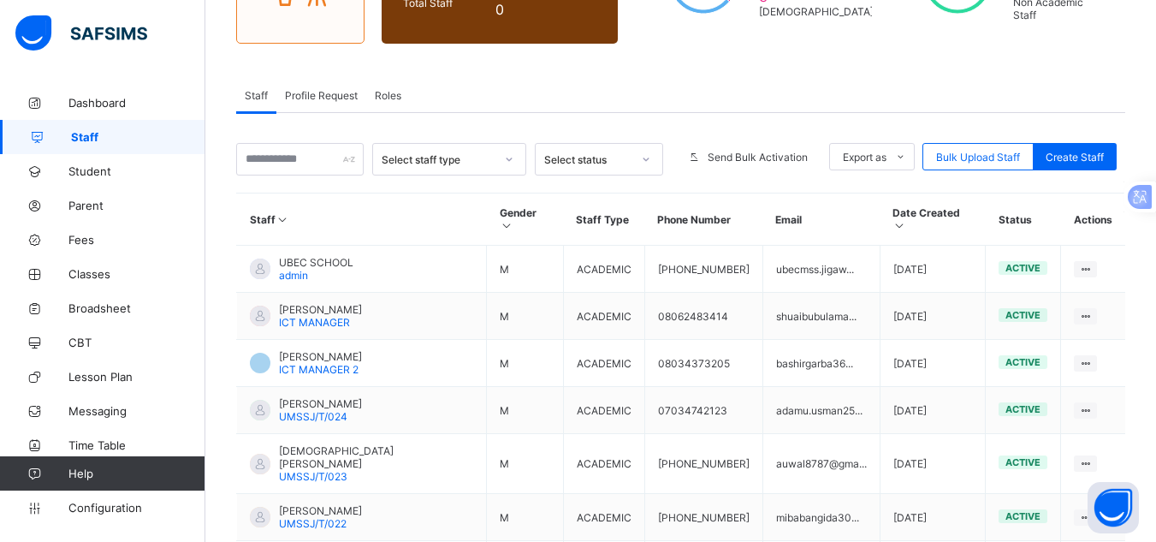
click at [318, 90] on span "Profile Request" at bounding box center [321, 95] width 73 height 13
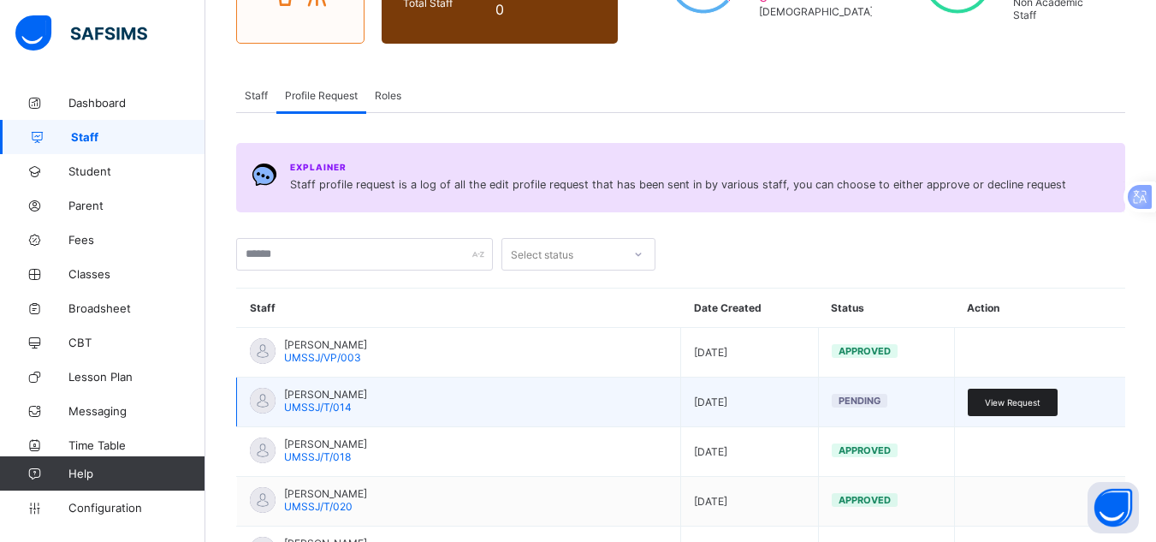
click at [992, 399] on div "View Request" at bounding box center [1013, 401] width 90 height 27
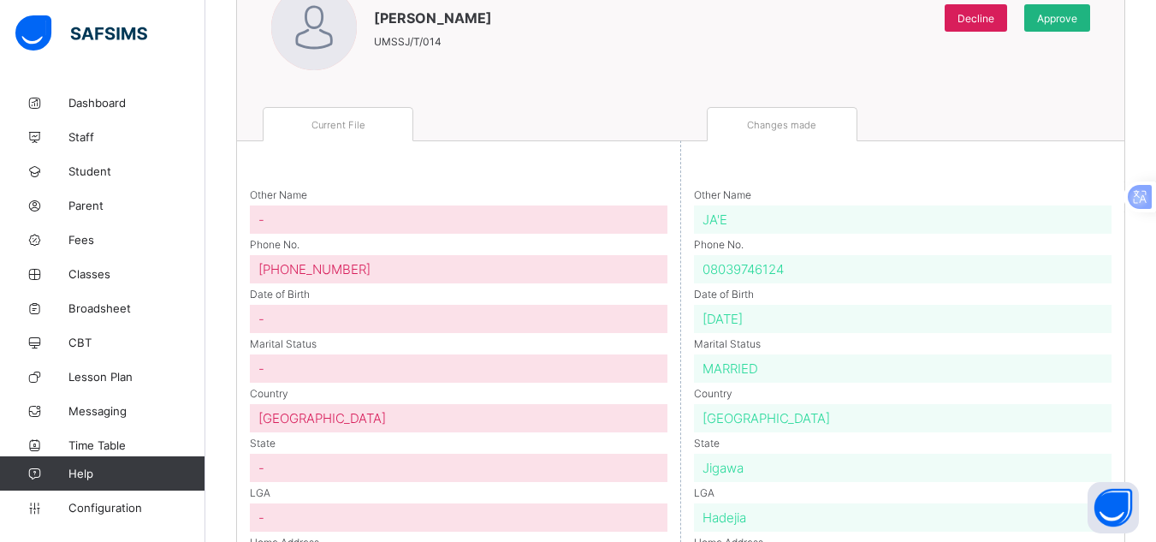
click at [1077, 23] on span "Approve" at bounding box center [1057, 18] width 40 height 13
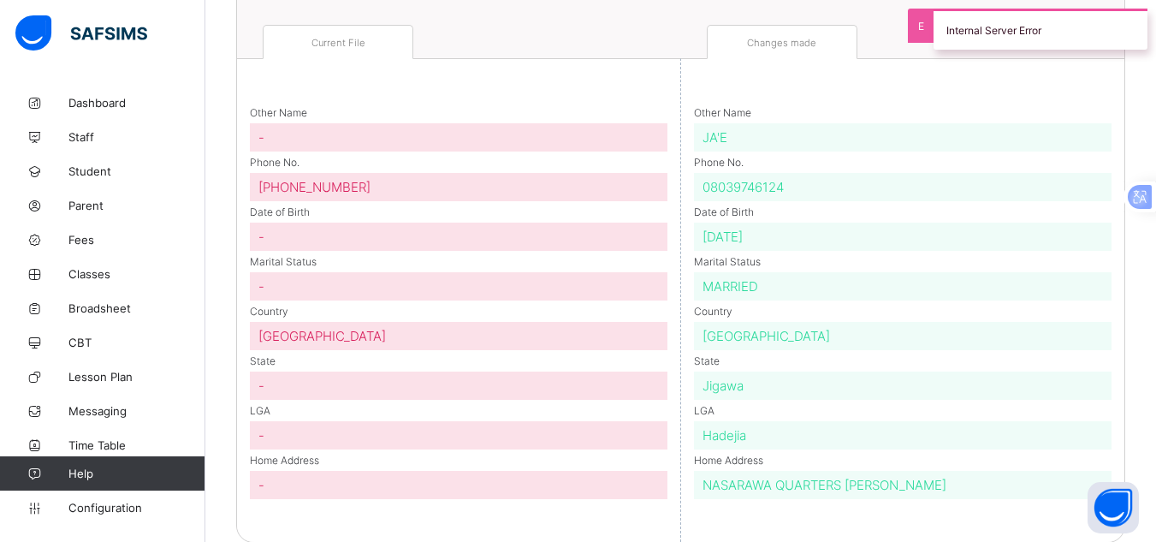
scroll to position [339, 0]
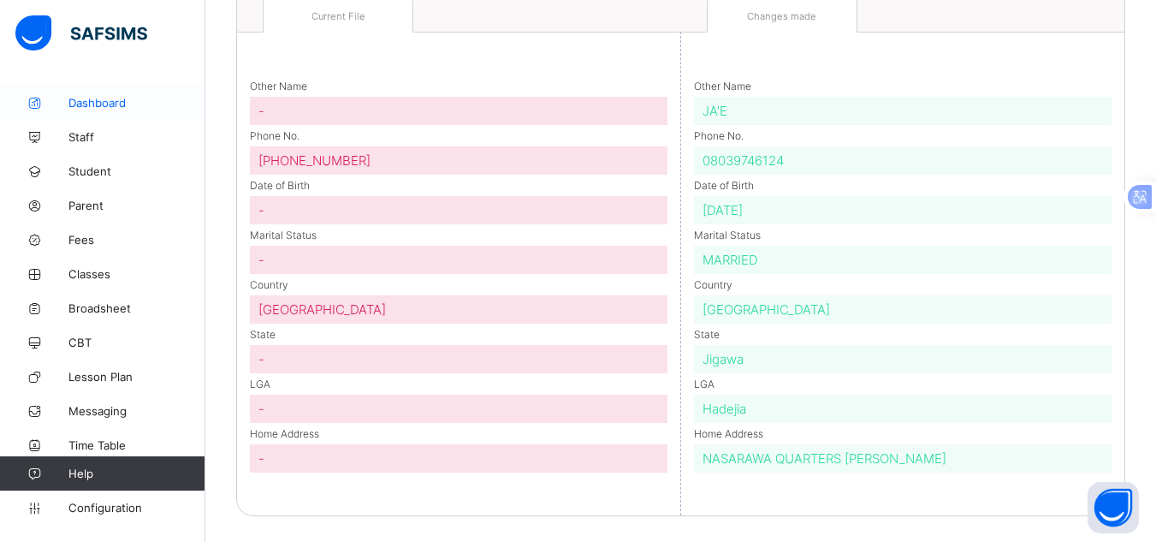
click at [122, 98] on span "Dashboard" at bounding box center [136, 103] width 137 height 14
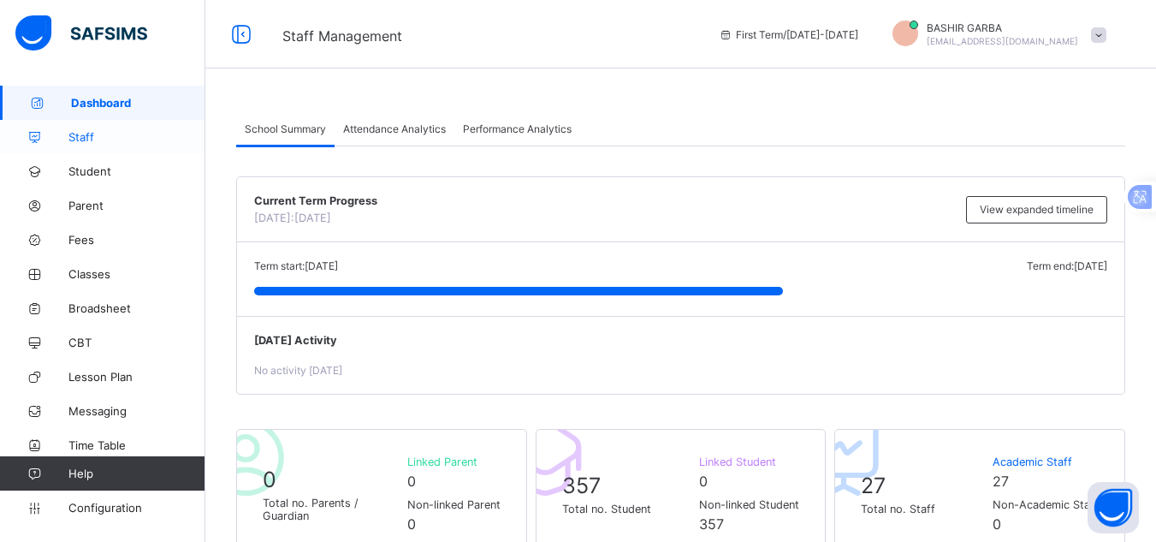
click at [116, 139] on span "Staff" at bounding box center [136, 137] width 137 height 14
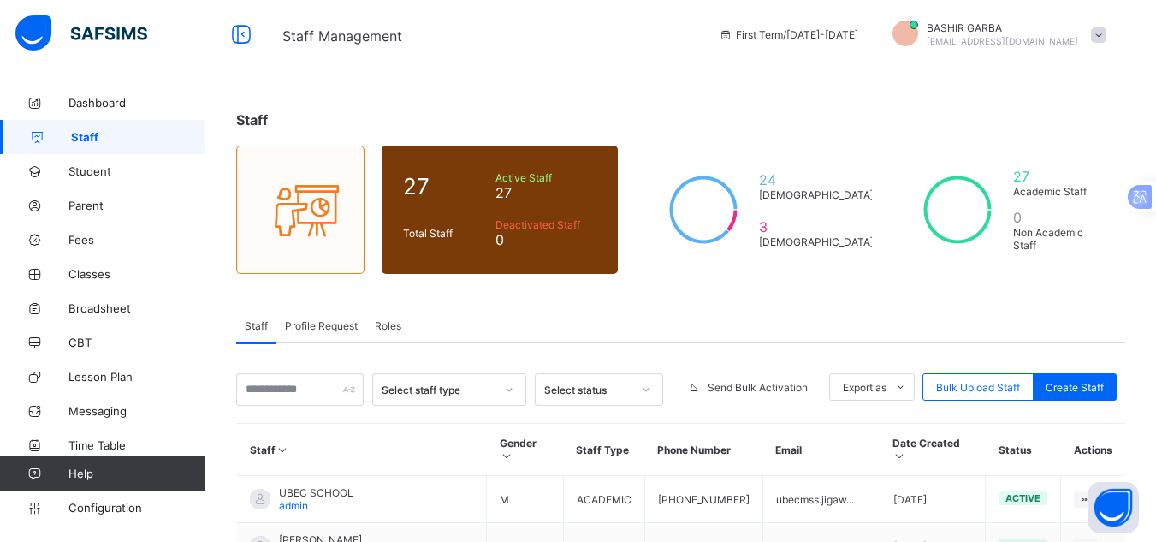
click at [321, 324] on span "Profile Request" at bounding box center [321, 325] width 73 height 13
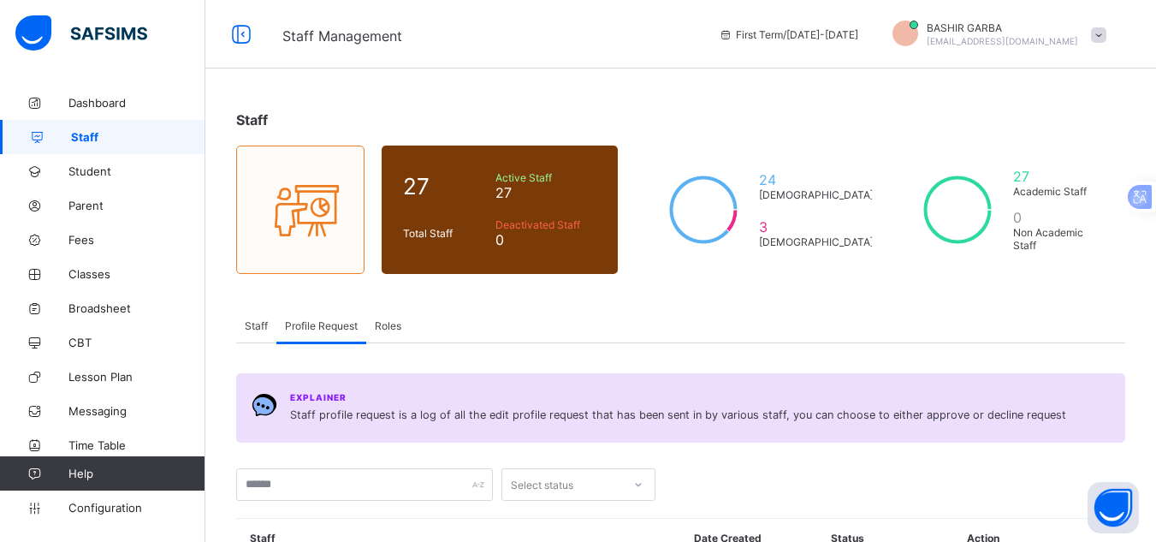
click at [253, 320] on span "Staff" at bounding box center [256, 325] width 23 height 13
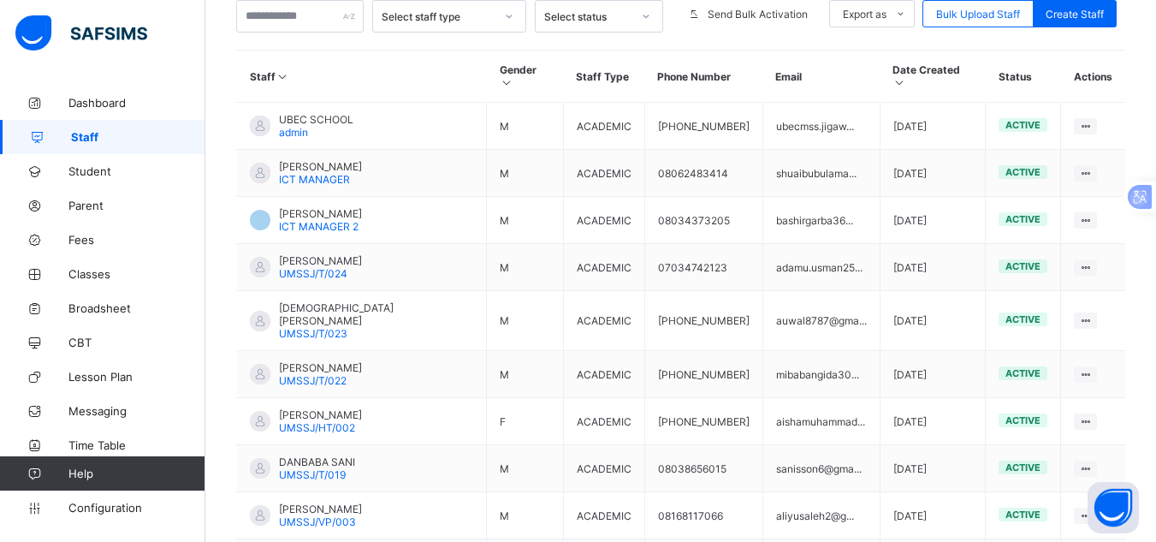
scroll to position [359, 0]
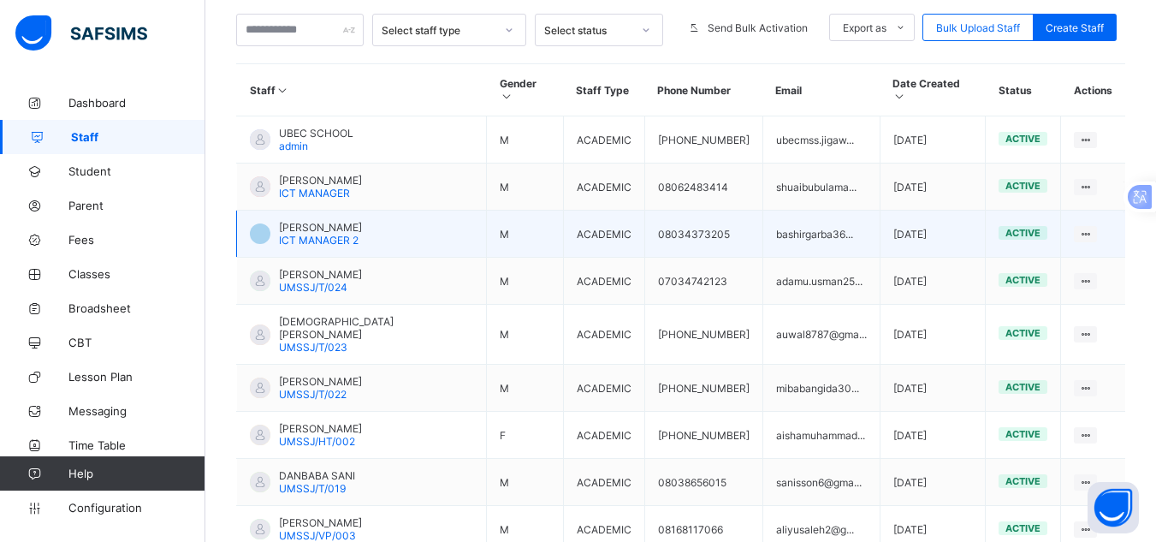
click at [262, 223] on div at bounding box center [260, 233] width 21 height 21
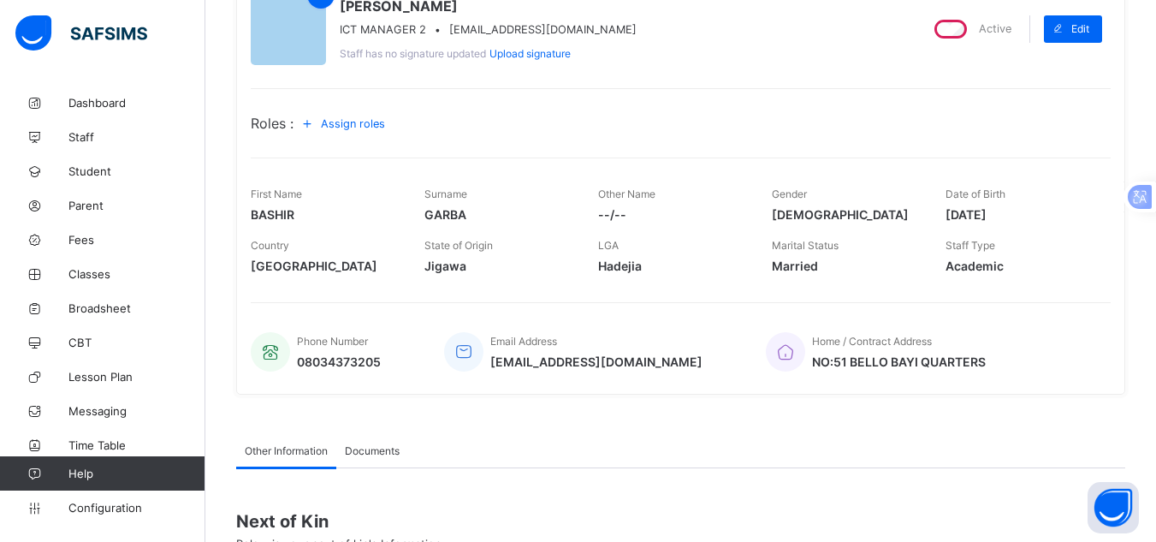
scroll to position [183, 0]
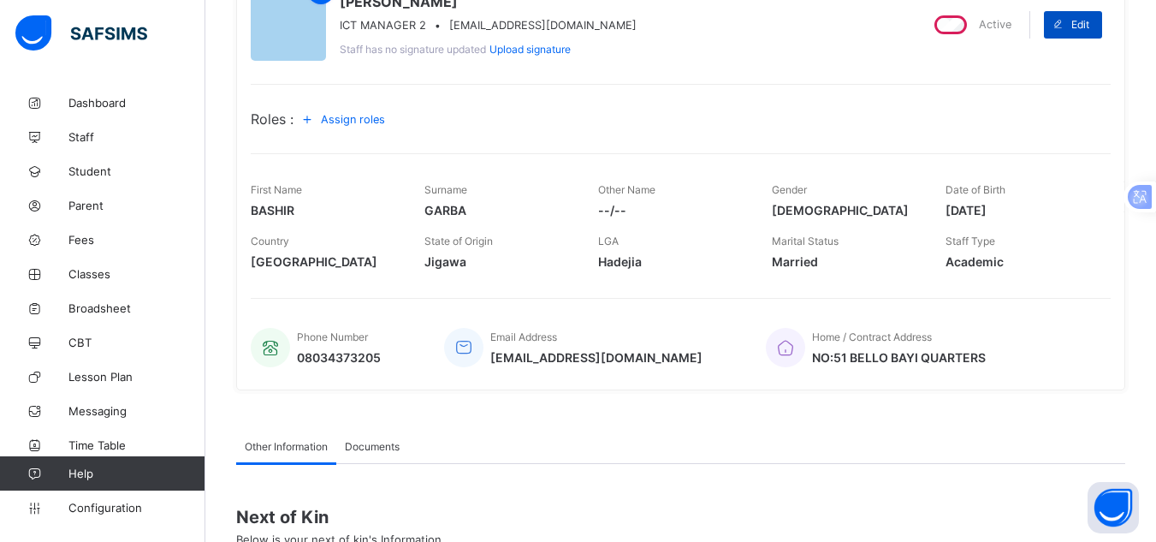
click at [1083, 25] on span "Edit" at bounding box center [1080, 24] width 18 height 13
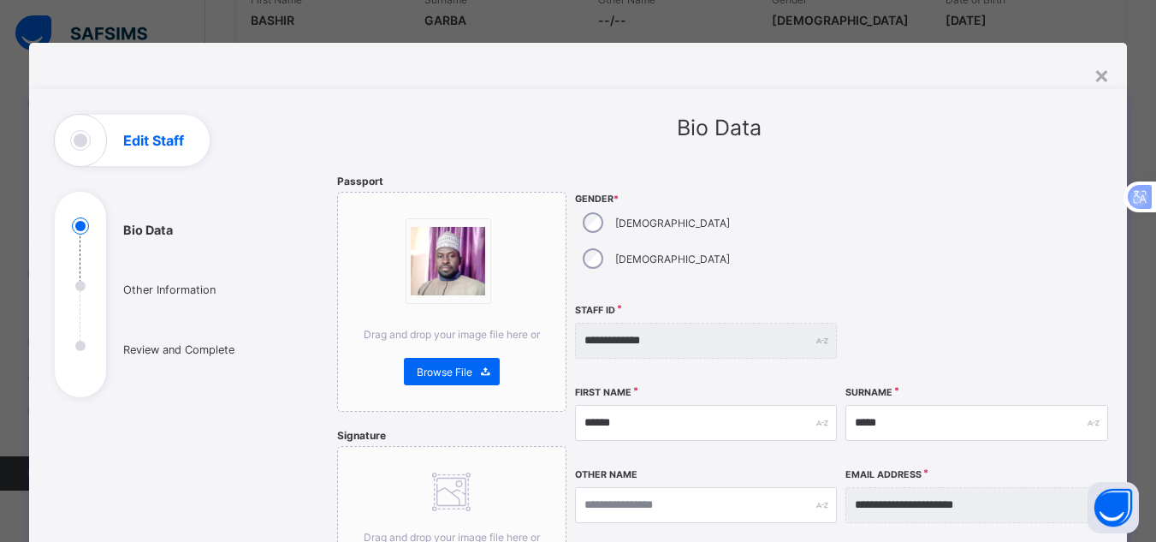
scroll to position [401, 0]
click at [982, 304] on div at bounding box center [976, 341] width 262 height 74
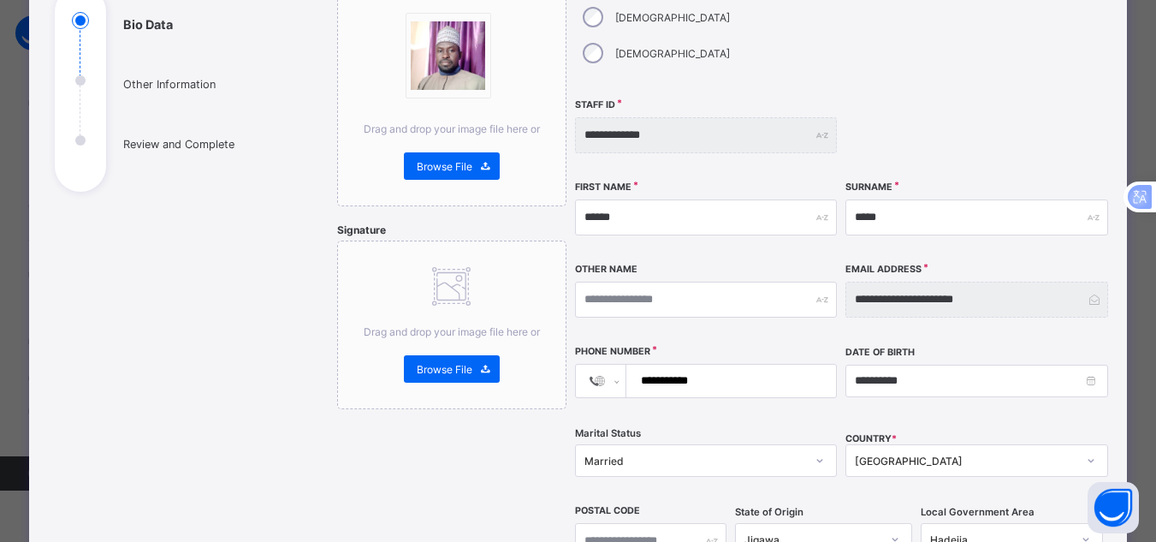
scroll to position [240, 0]
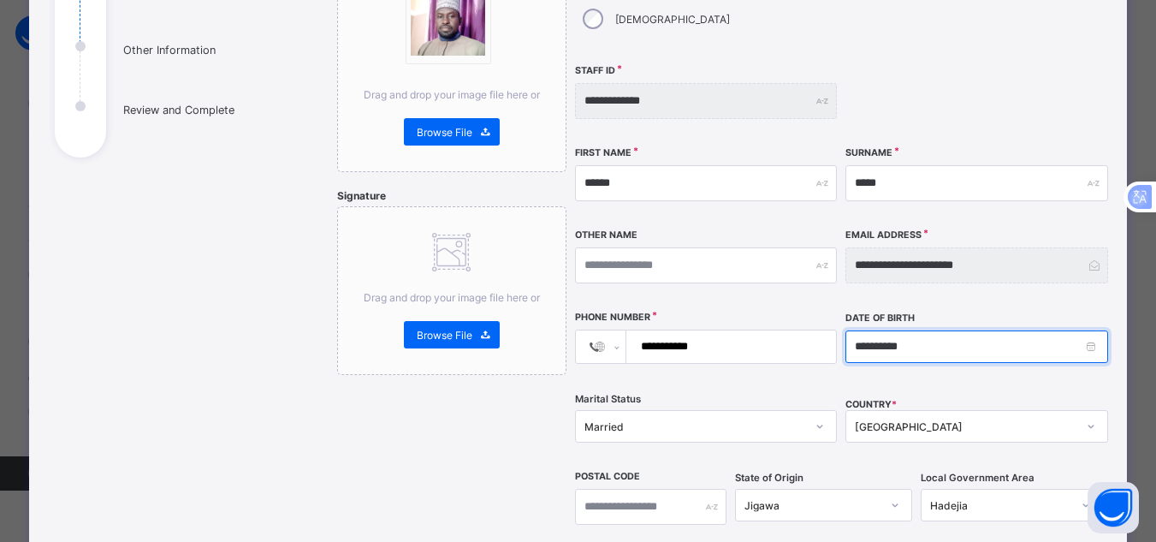
click at [863, 330] on input "**********" at bounding box center [976, 346] width 262 height 33
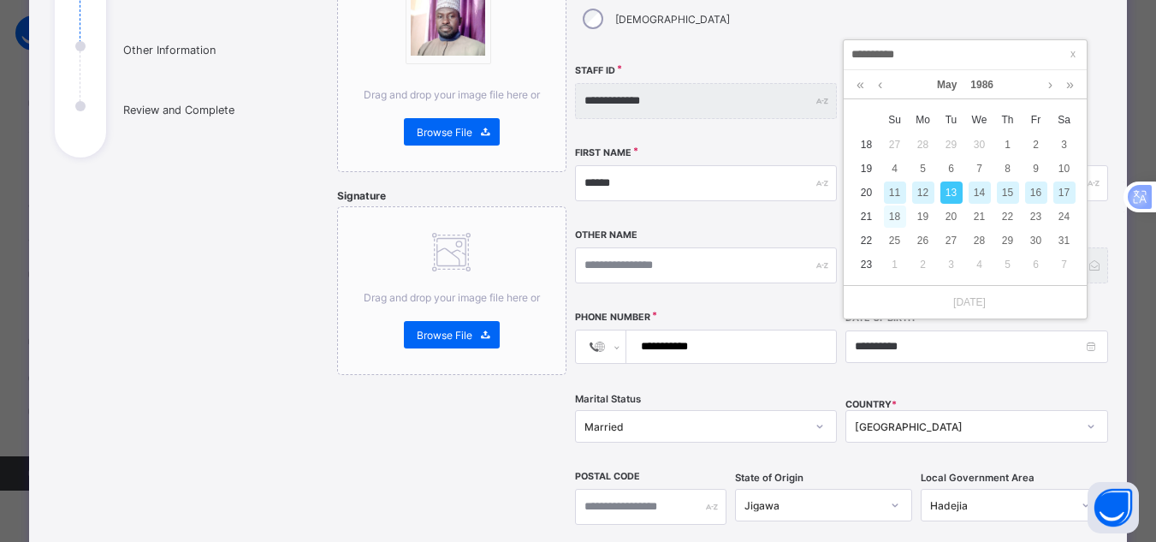
click at [898, 218] on div "18" at bounding box center [895, 216] width 22 height 22
type input "**********"
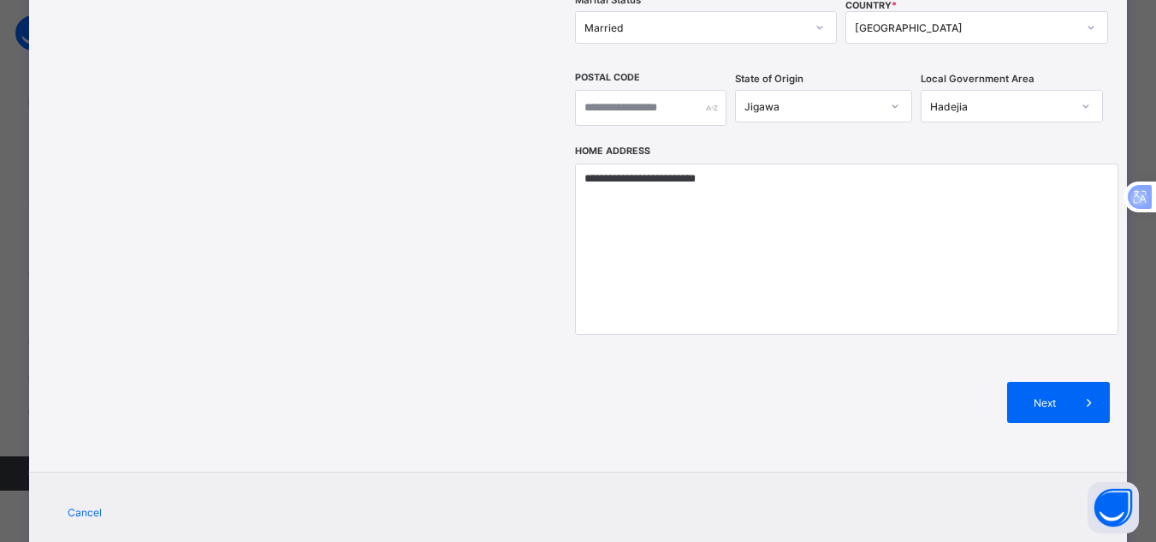
scroll to position [655, 0]
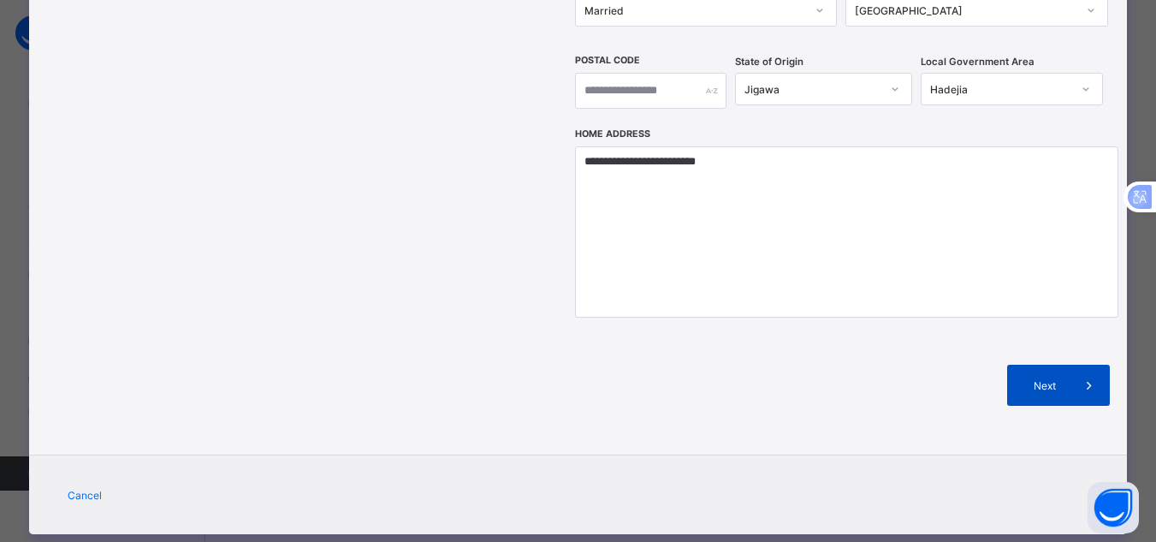
click at [1049, 365] on div "Next" at bounding box center [1058, 385] width 103 height 41
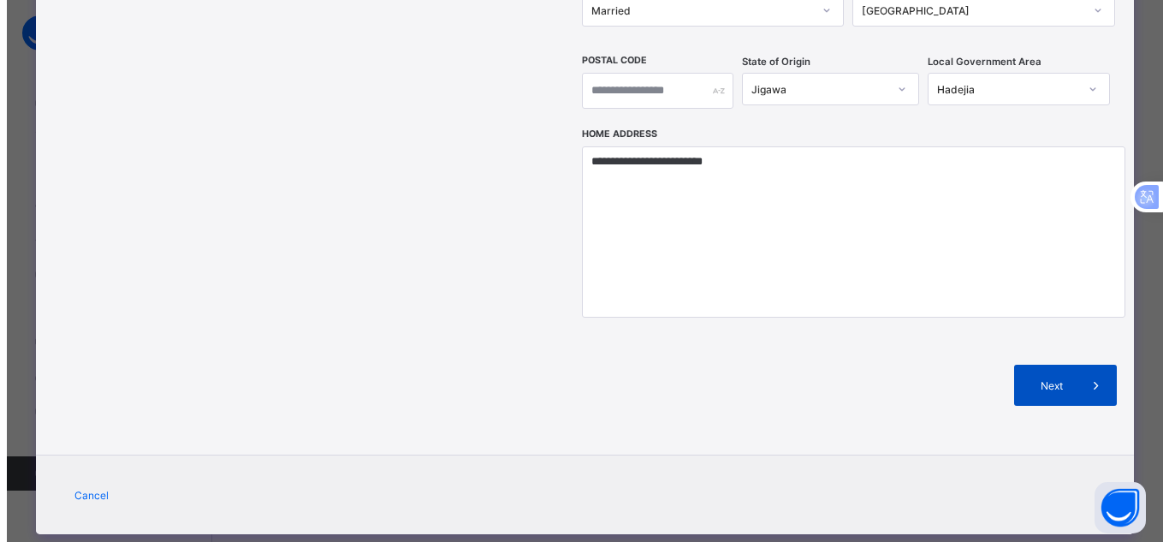
scroll to position [350, 0]
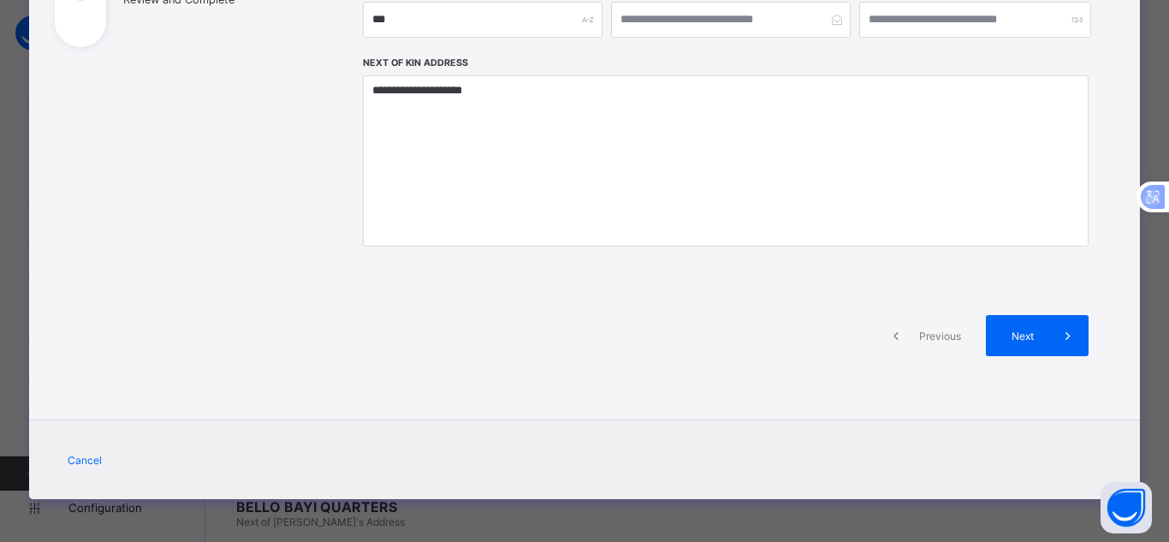
click at [1049, 340] on span at bounding box center [1067, 335] width 41 height 41
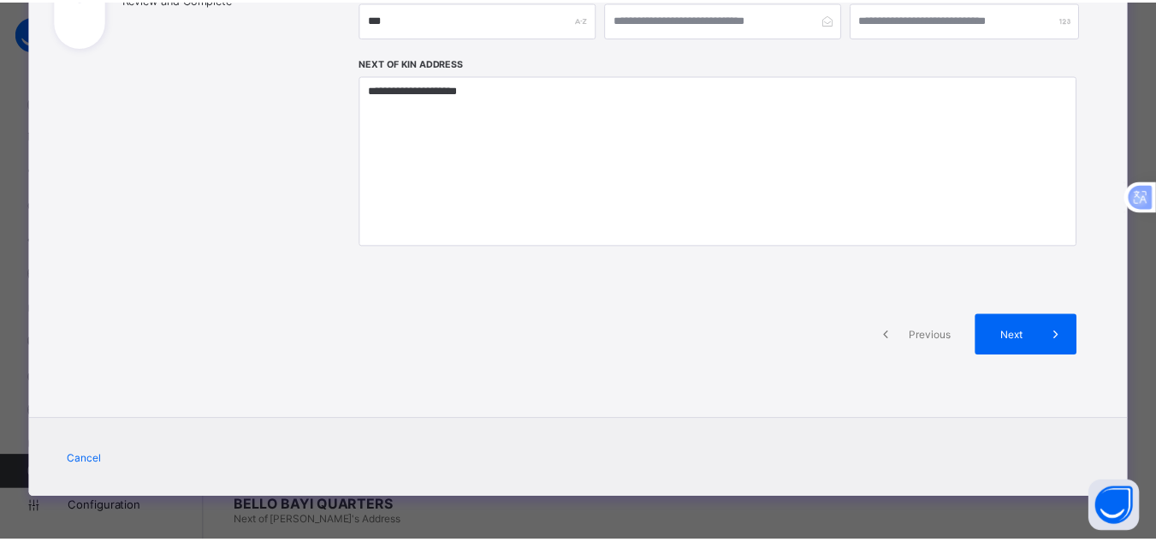
scroll to position [589, 0]
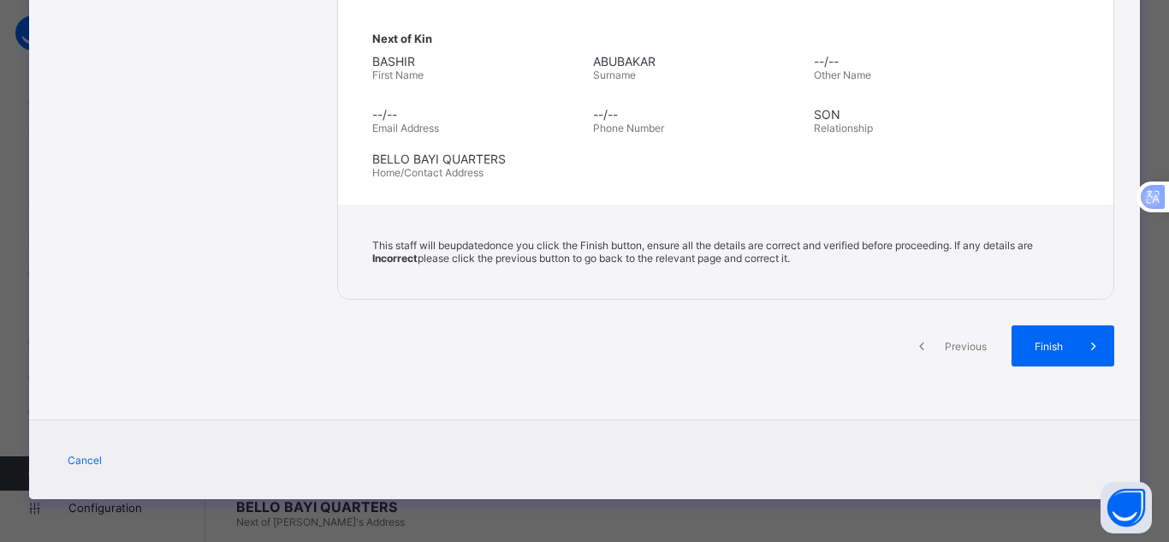
click at [1049, 340] on span "Finish" at bounding box center [1048, 346] width 49 height 13
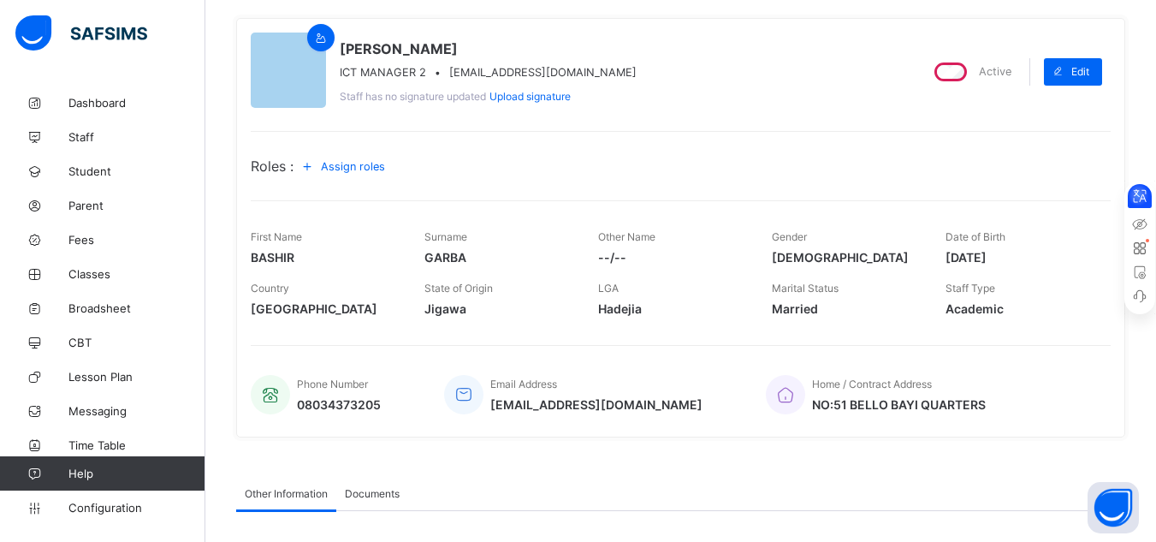
scroll to position [134, 0]
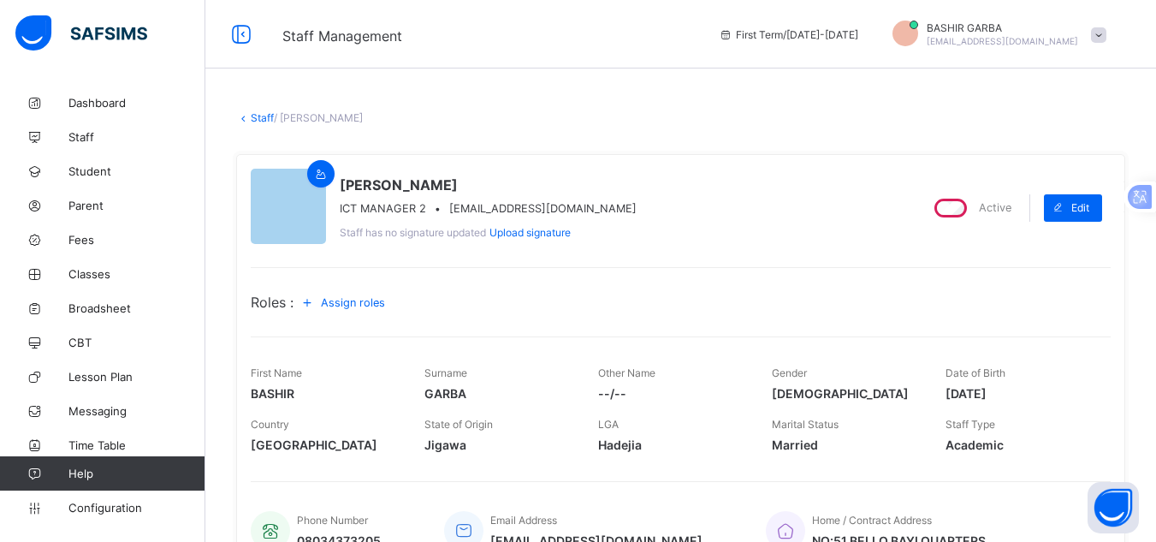
scroll to position [134, 0]
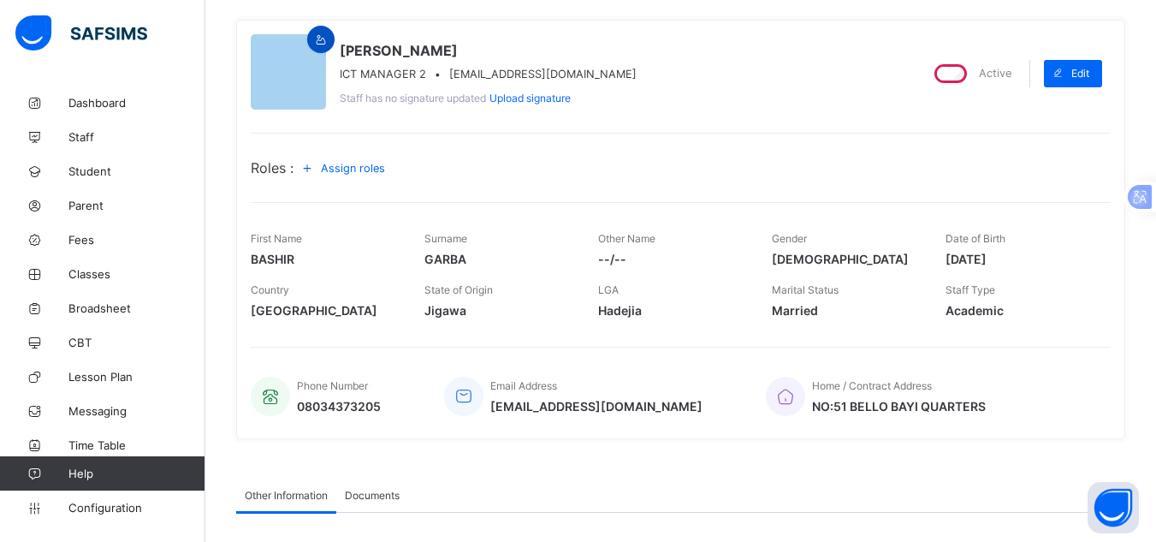
click at [321, 44] on icon at bounding box center [321, 39] width 15 height 13
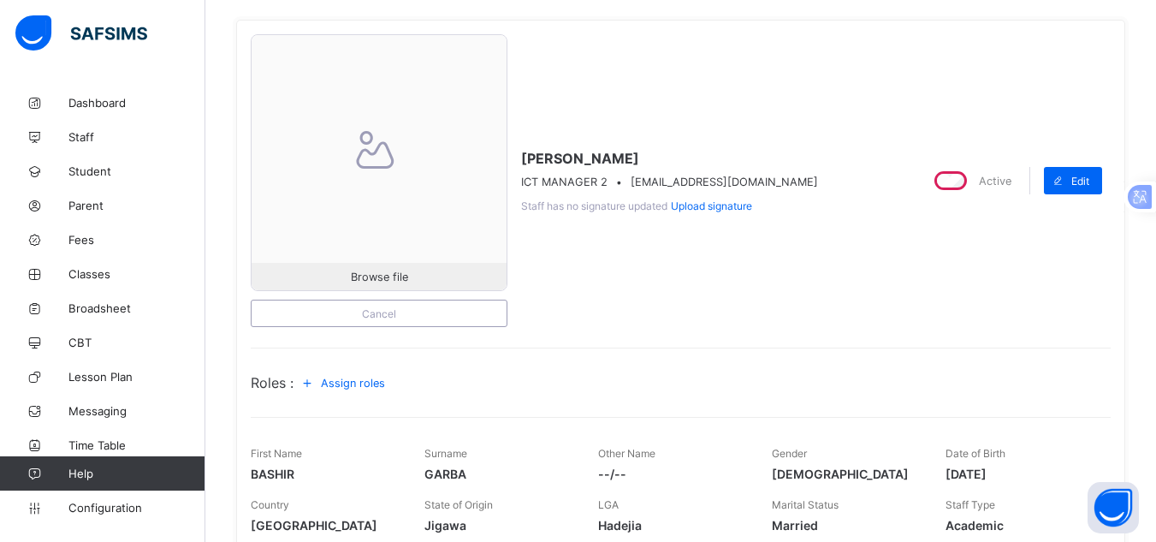
click at [556, 66] on div "Browse file Cancel [PERSON_NAME] ICT MANAGER 2 • [EMAIL_ADDRESS][DOMAIN_NAME] S…" at bounding box center [578, 180] width 654 height 293
click at [456, 309] on span "Cancel" at bounding box center [378, 313] width 229 height 13
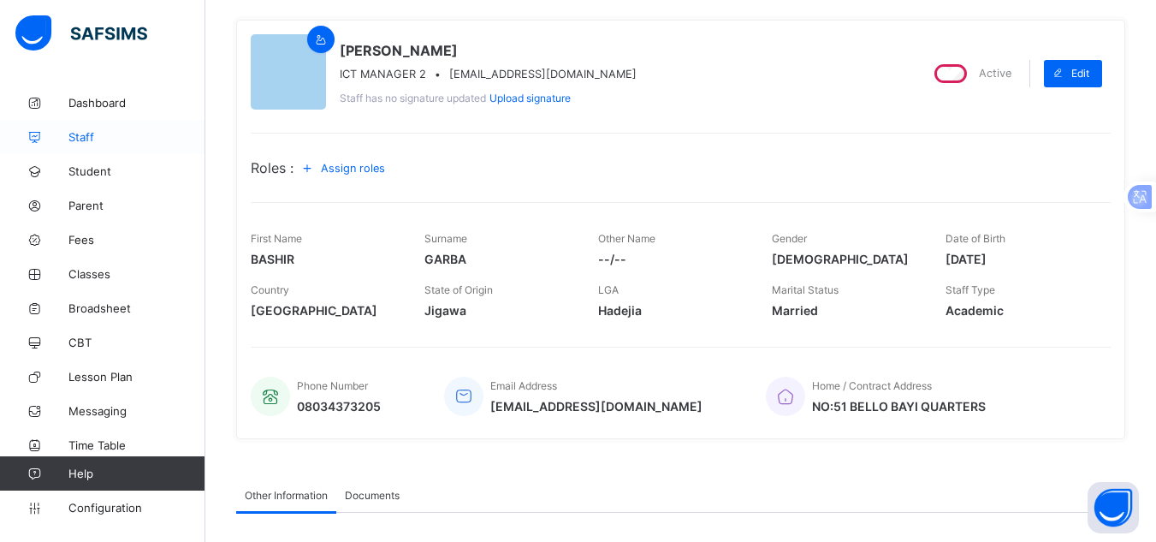
click at [141, 133] on span "Staff" at bounding box center [136, 137] width 137 height 14
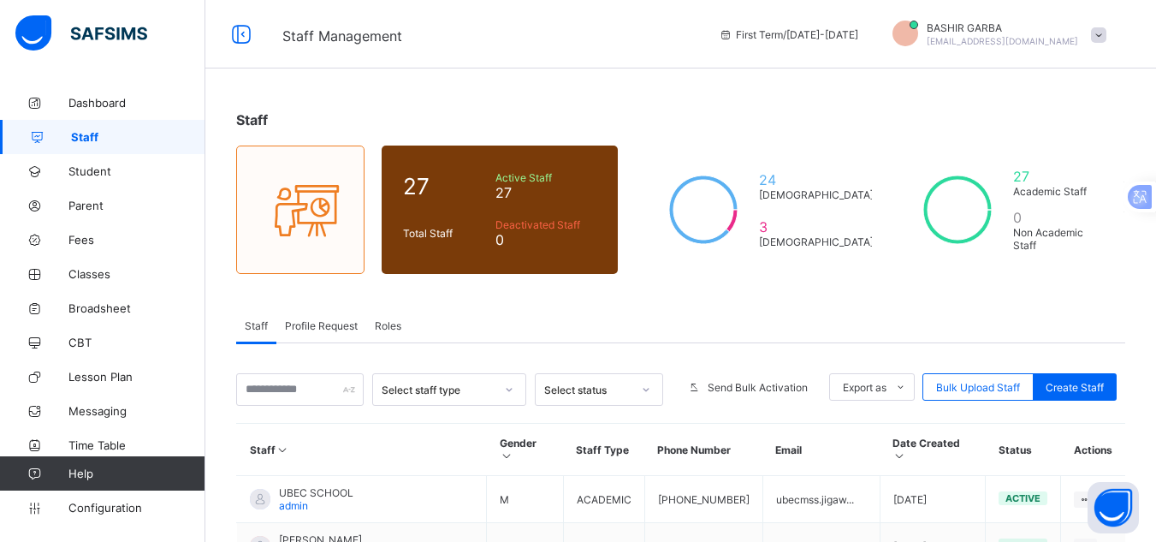
click at [397, 321] on span "Roles" at bounding box center [388, 325] width 27 height 13
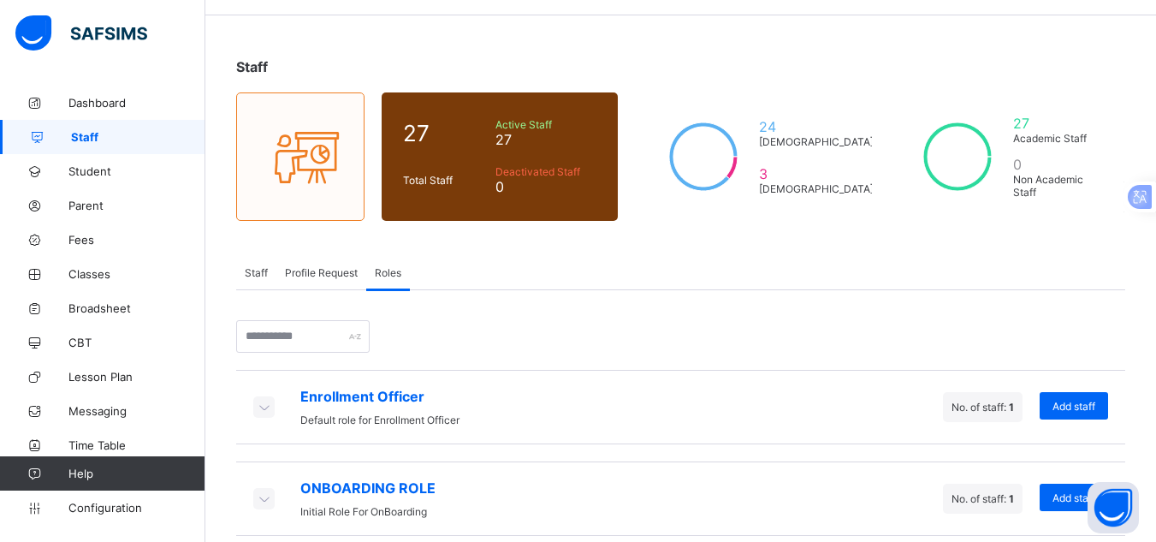
scroll to position [73, 0]
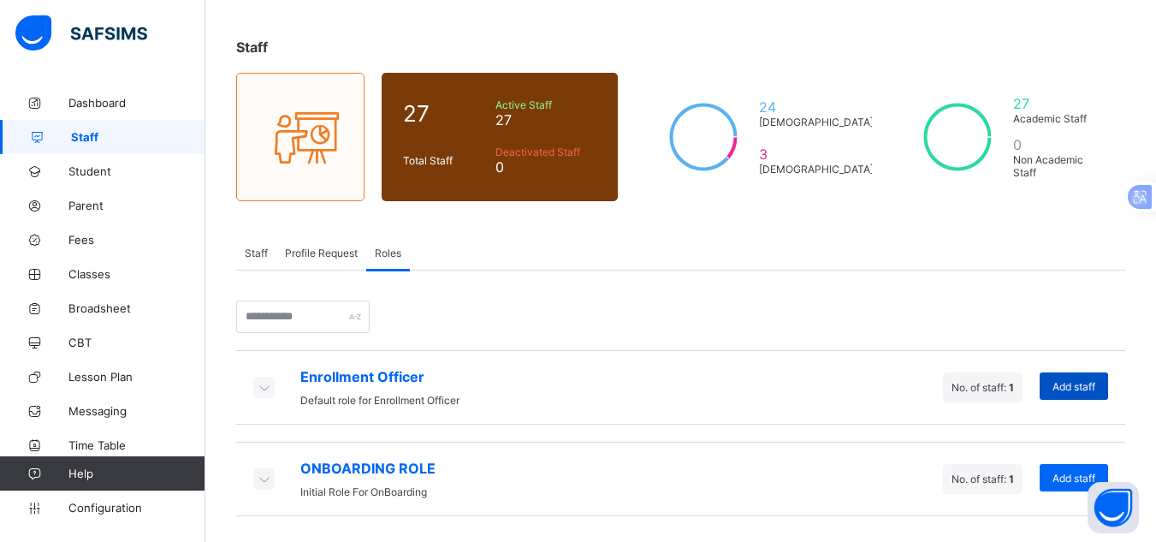
click at [1074, 393] on div "Add staff" at bounding box center [1074, 385] width 68 height 27
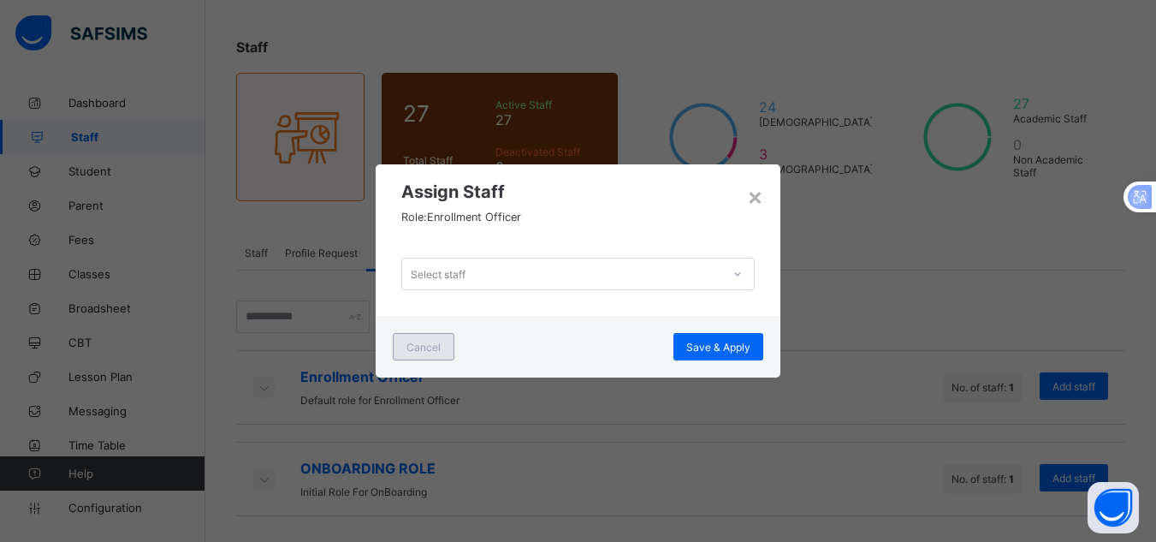
click at [421, 345] on span "Cancel" at bounding box center [423, 347] width 34 height 13
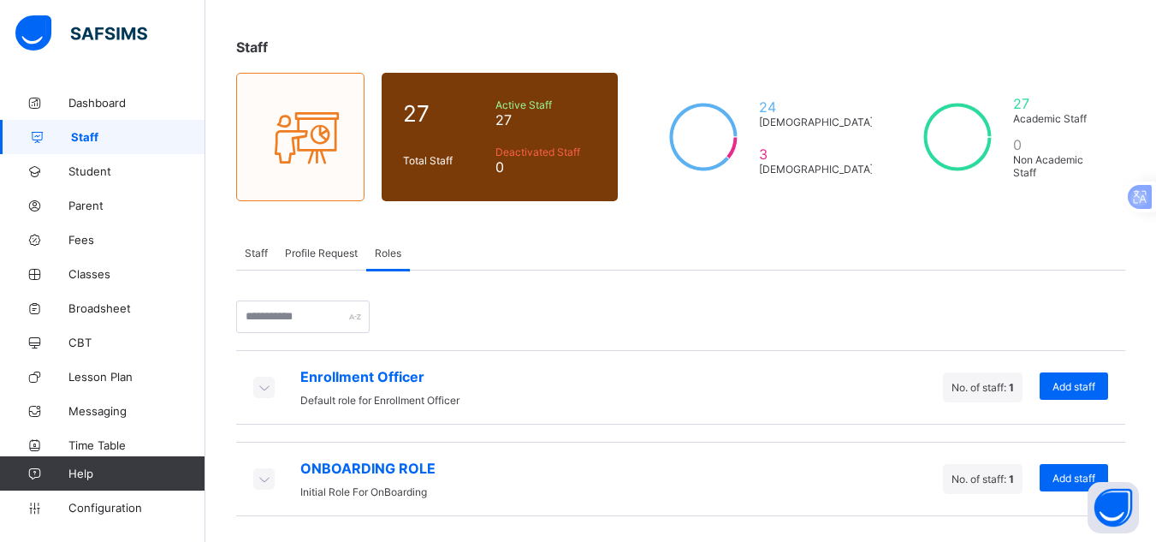
click at [264, 388] on icon at bounding box center [263, 386] width 19 height 17
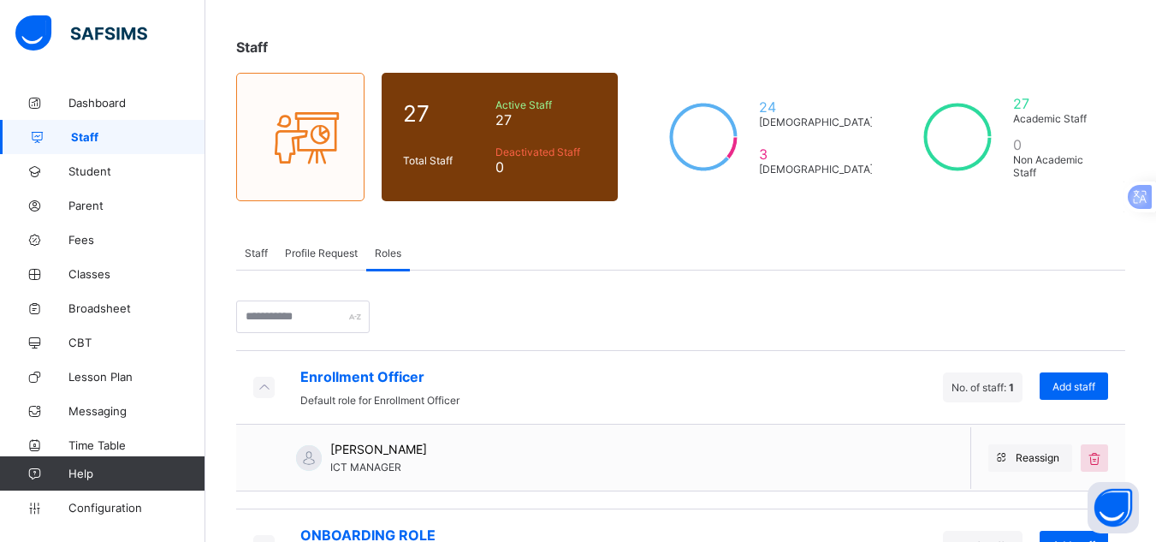
click at [495, 388] on div "Enrollment Officer Default role for Enrollment Officer No. of staff: 1 Add staff" at bounding box center [680, 387] width 889 height 74
click at [258, 385] on icon at bounding box center [263, 386] width 19 height 17
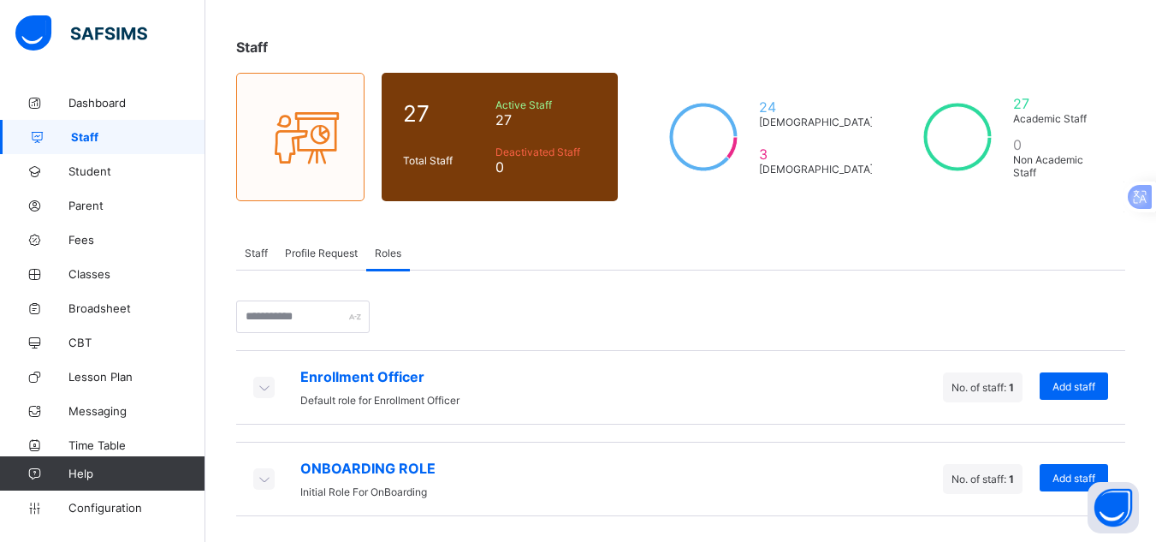
click at [261, 481] on icon at bounding box center [263, 478] width 19 height 17
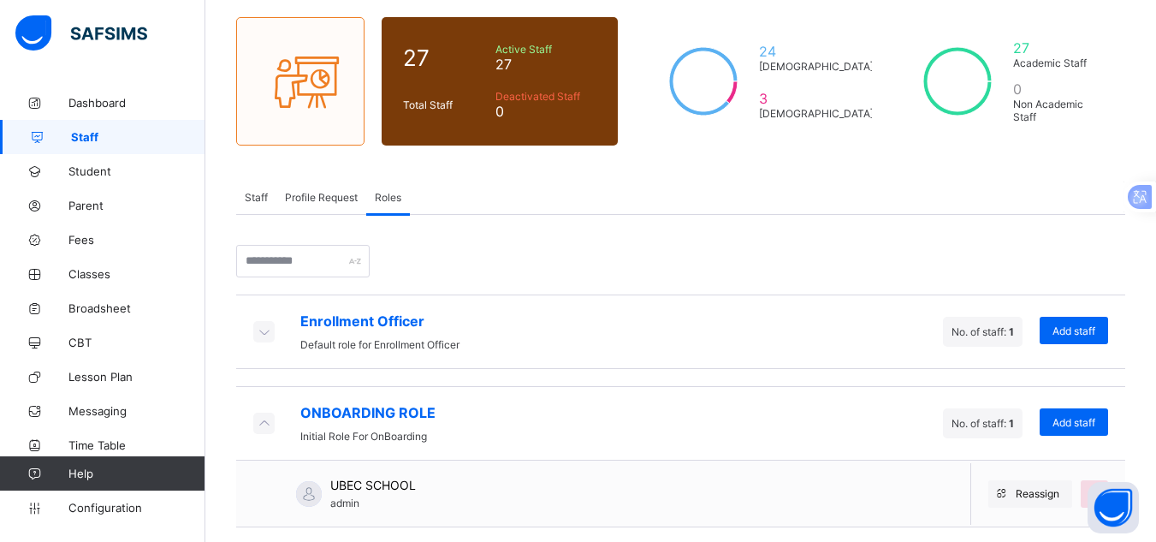
scroll to position [139, 0]
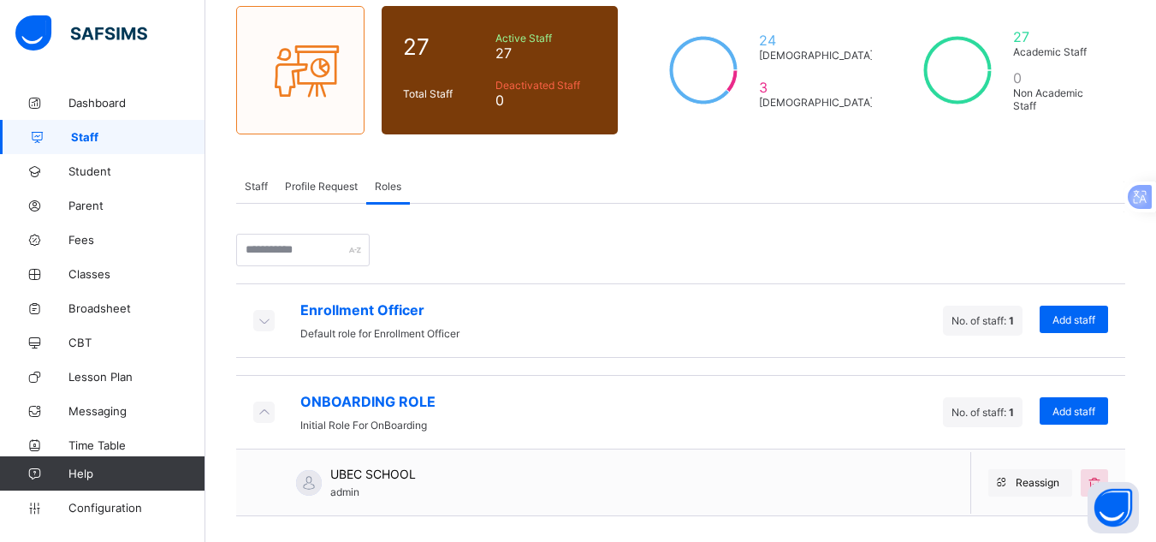
click at [674, 228] on div "Enrollment Officer Default role for Enrollment Officer No. of staff: 1 Add staf…" at bounding box center [680, 360] width 889 height 312
click at [261, 182] on span "Staff" at bounding box center [256, 186] width 23 height 13
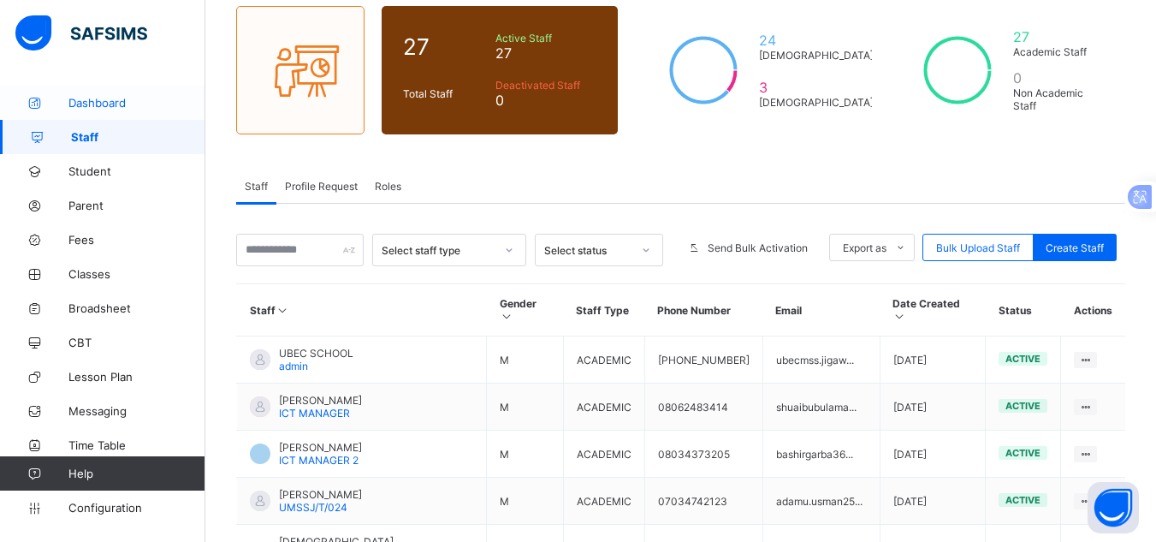
click at [89, 104] on span "Dashboard" at bounding box center [136, 103] width 137 height 14
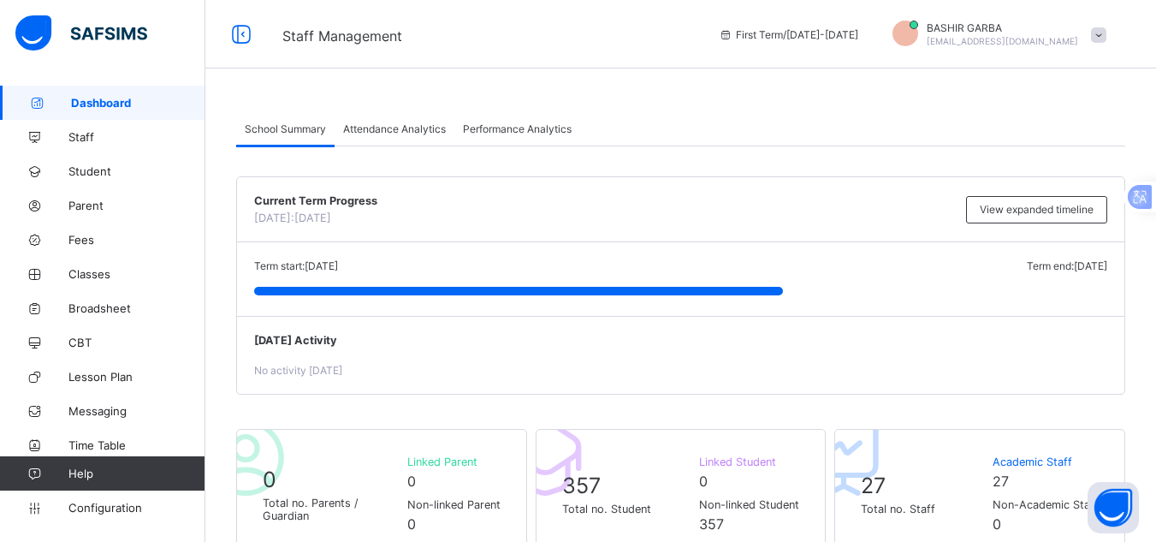
click at [1106, 36] on span at bounding box center [1098, 34] width 15 height 15
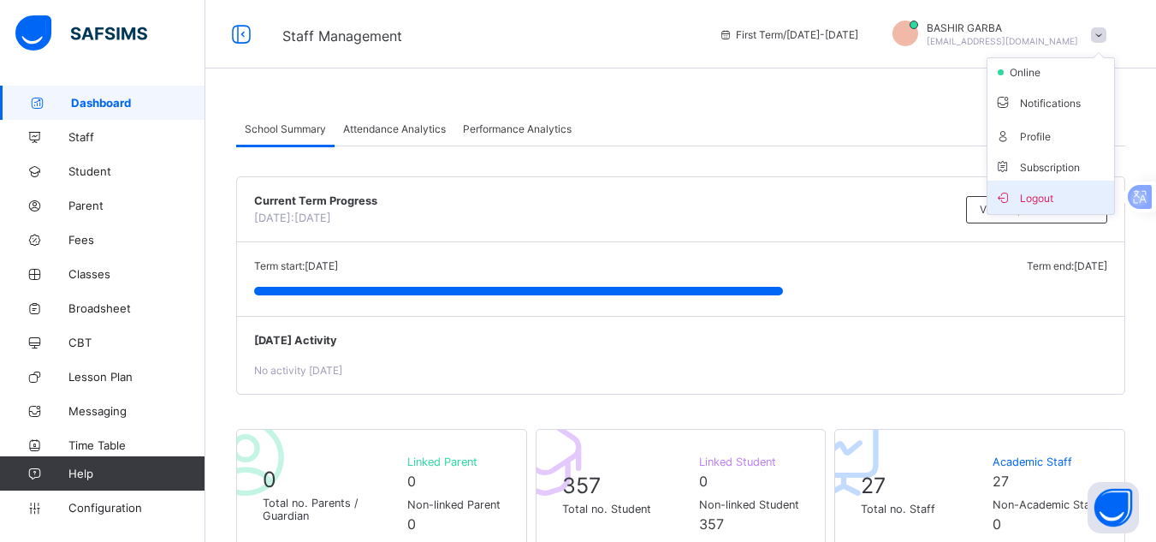
click at [1041, 192] on span "Logout" at bounding box center [1050, 197] width 113 height 20
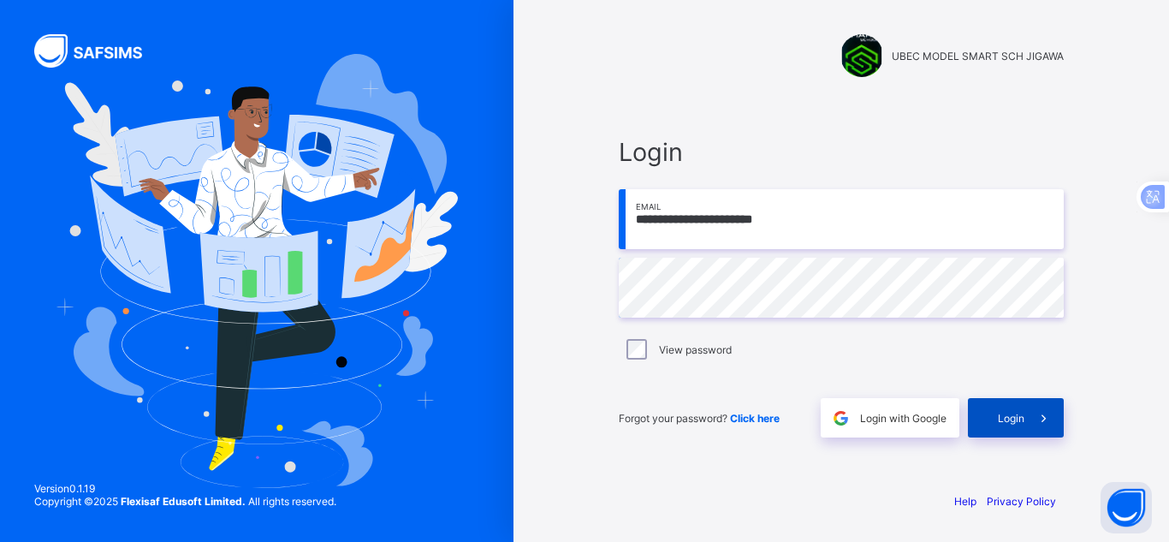
click at [1019, 410] on div "Login" at bounding box center [1016, 417] width 96 height 39
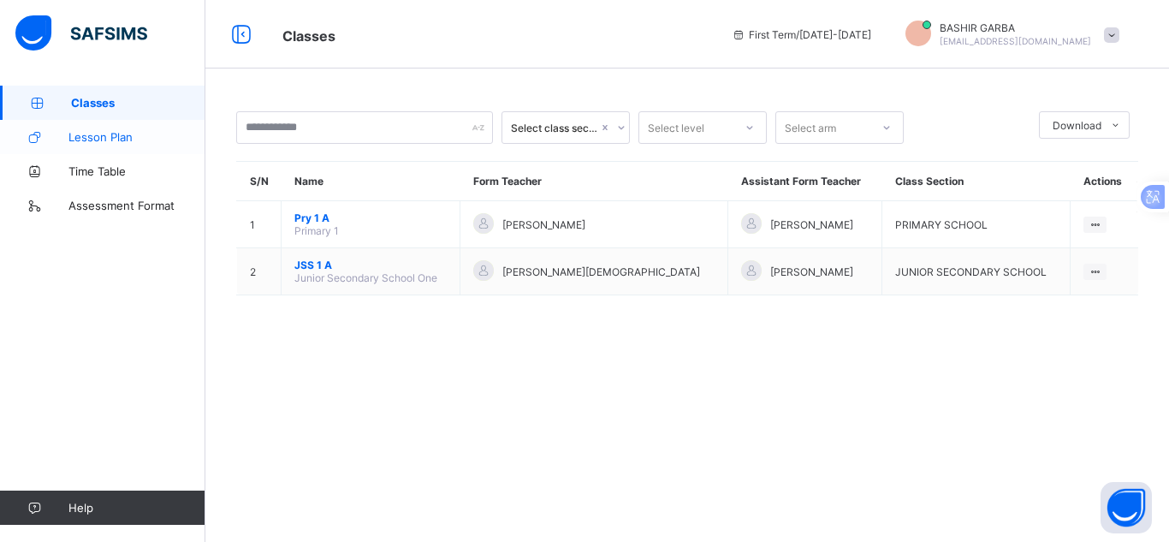
click at [136, 140] on span "Lesson Plan" at bounding box center [136, 137] width 137 height 14
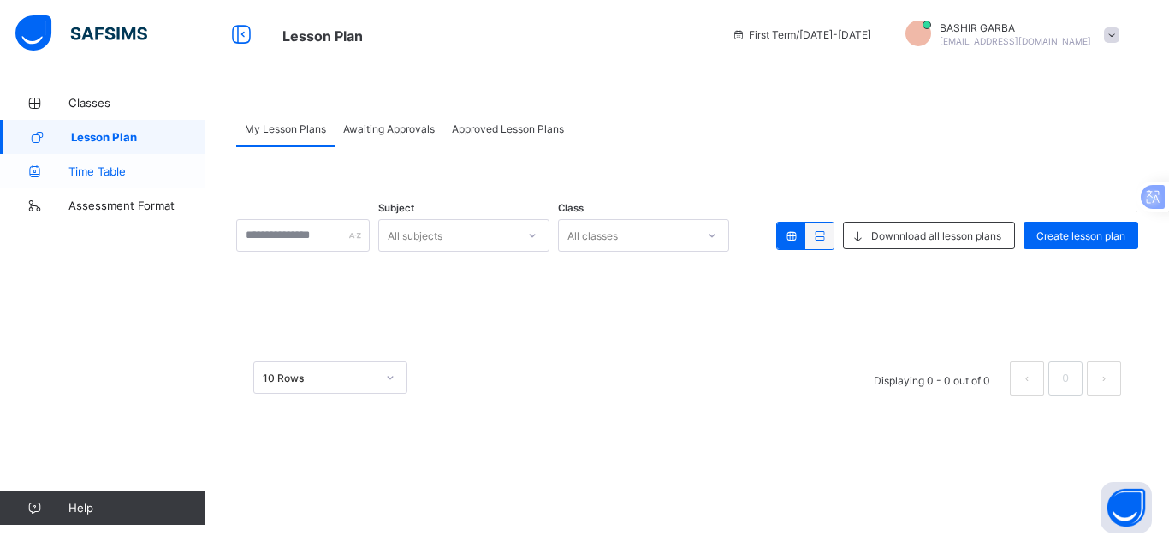
click at [128, 164] on span "Time Table" at bounding box center [136, 171] width 137 height 14
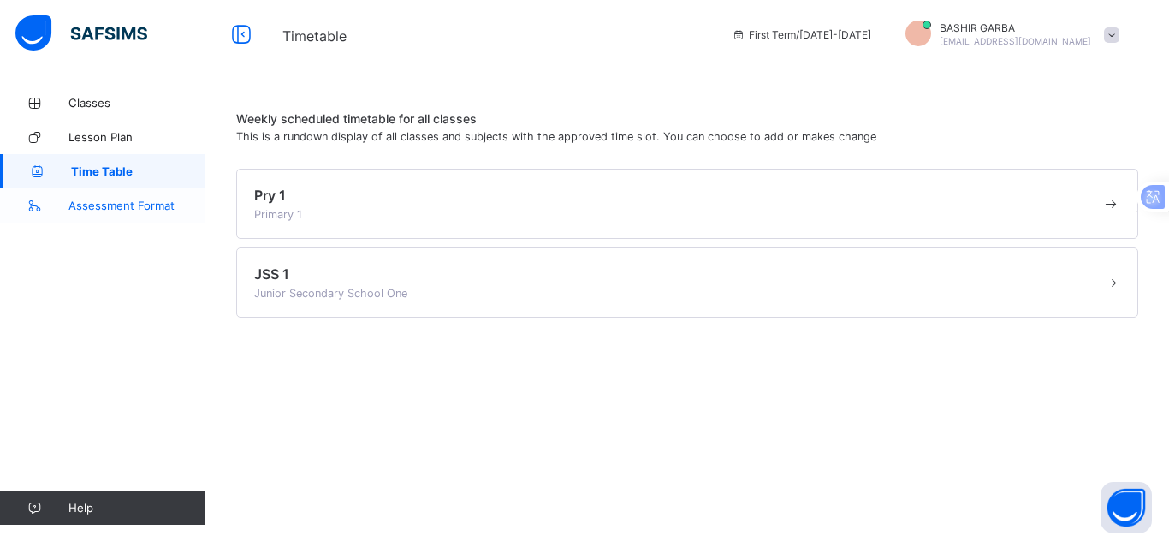
click at [138, 201] on span "Assessment Format" at bounding box center [136, 206] width 137 height 14
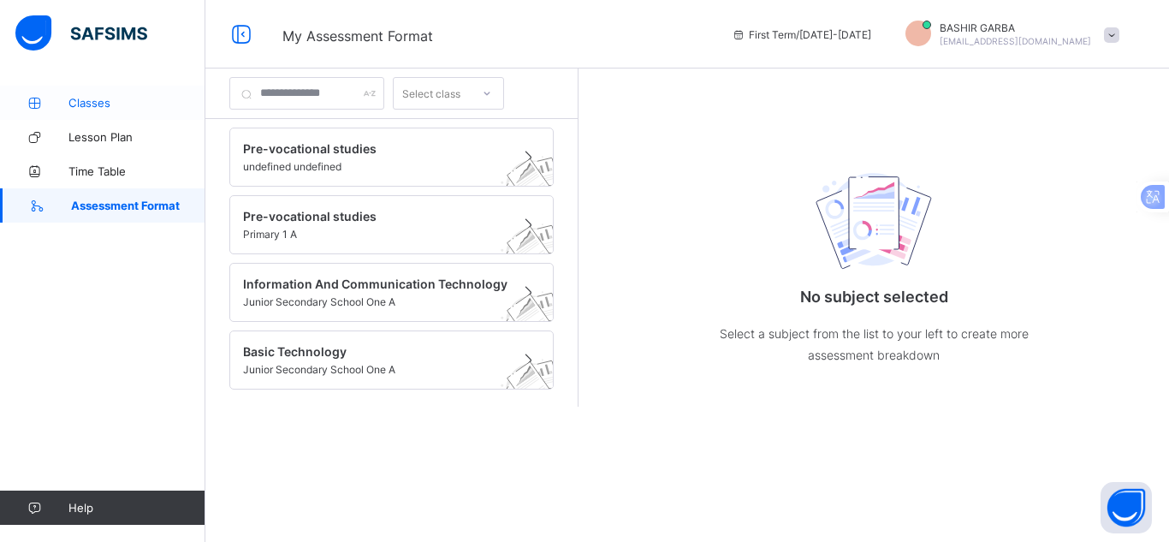
click at [85, 98] on span "Classes" at bounding box center [136, 103] width 137 height 14
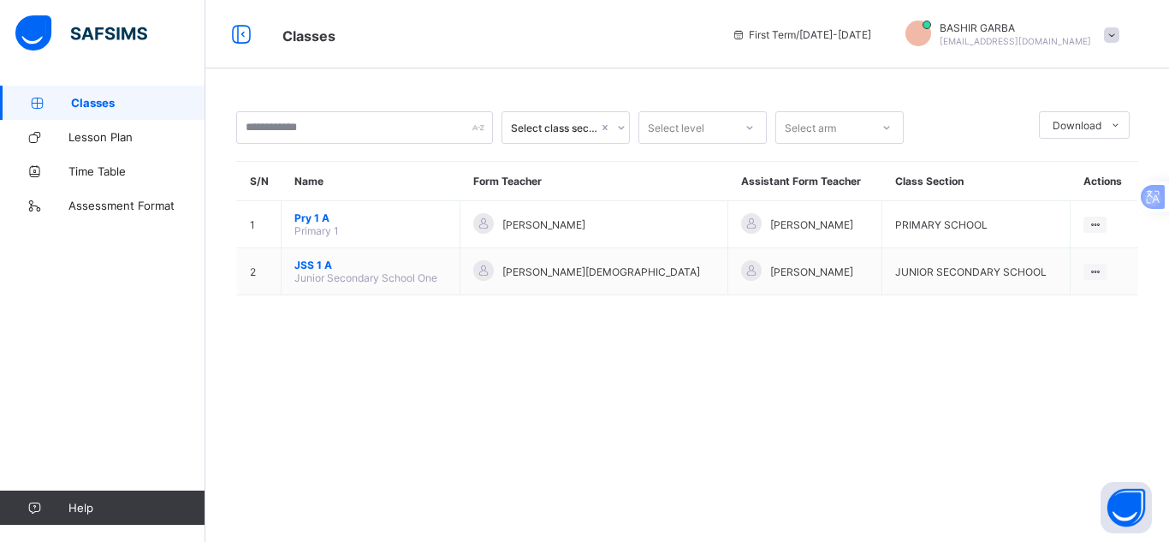
click at [1110, 31] on span at bounding box center [1111, 34] width 15 height 15
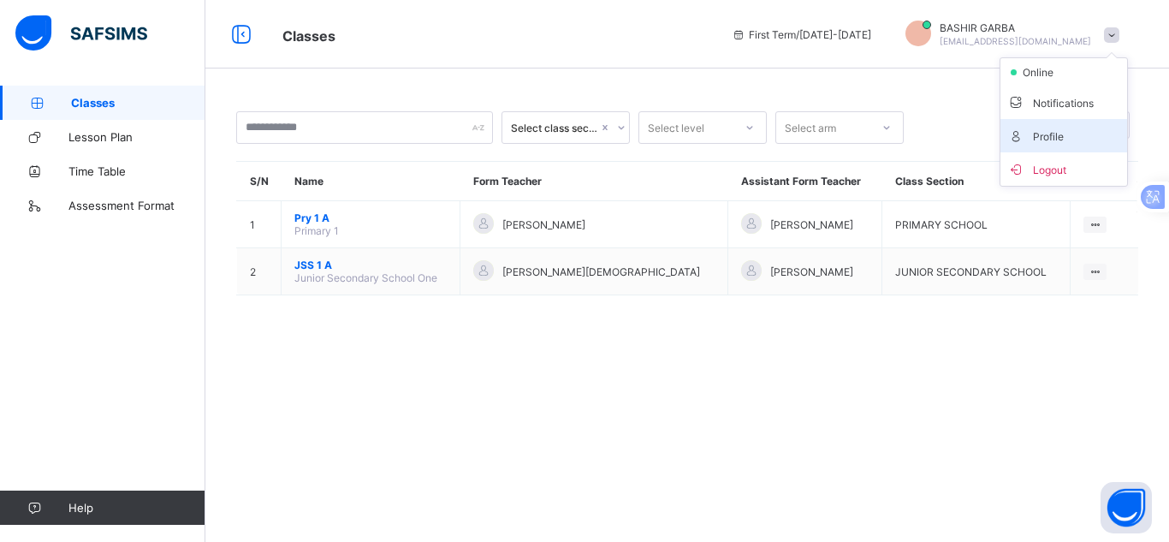
click at [1071, 132] on span "Profile" at bounding box center [1063, 136] width 113 height 20
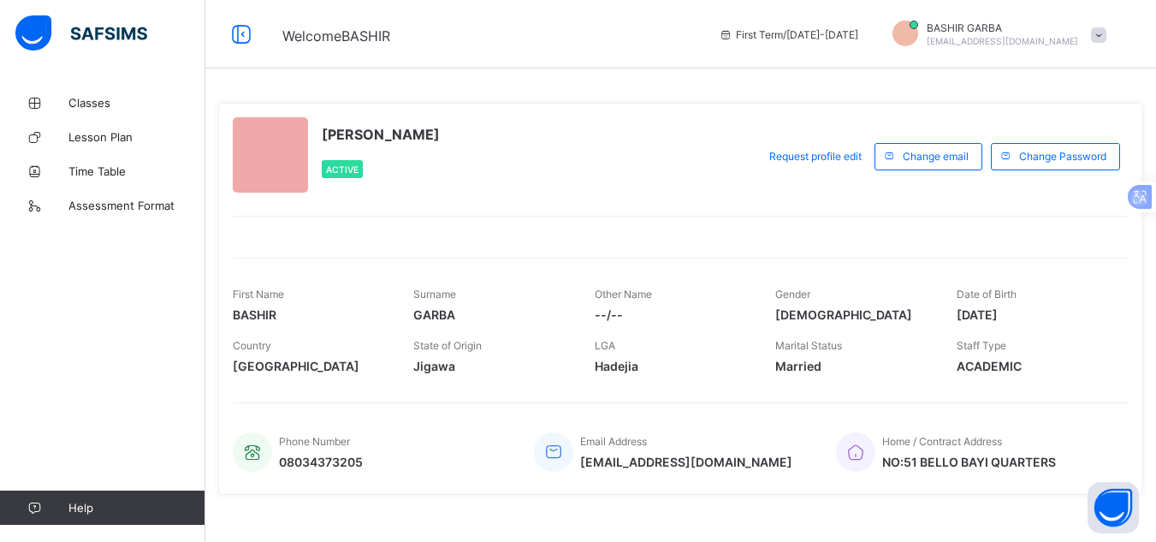
click at [1106, 36] on span at bounding box center [1098, 34] width 15 height 15
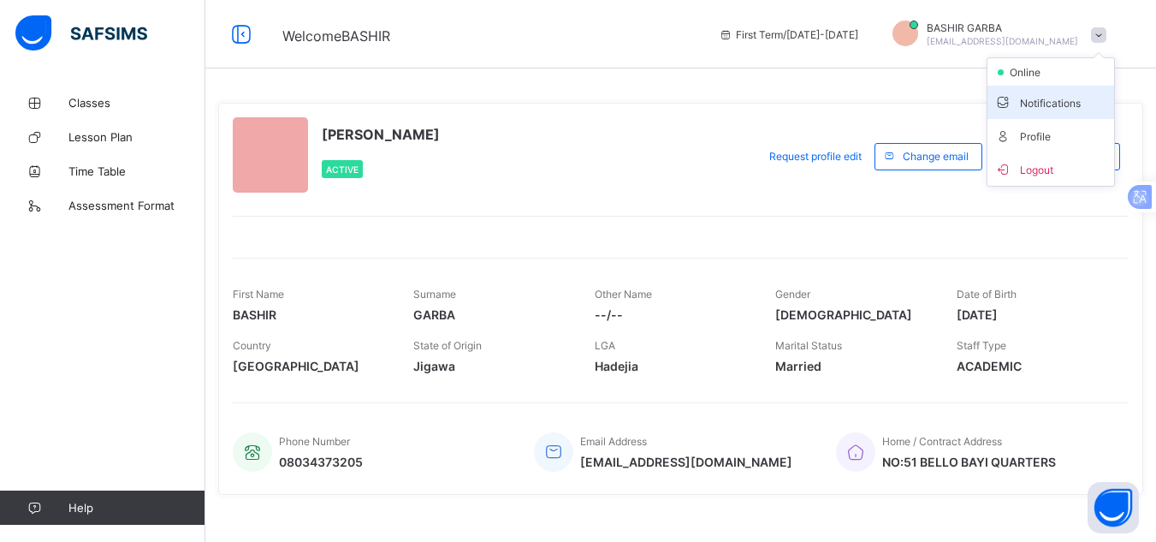
click at [1077, 92] on span "Notifications" at bounding box center [1050, 102] width 113 height 20
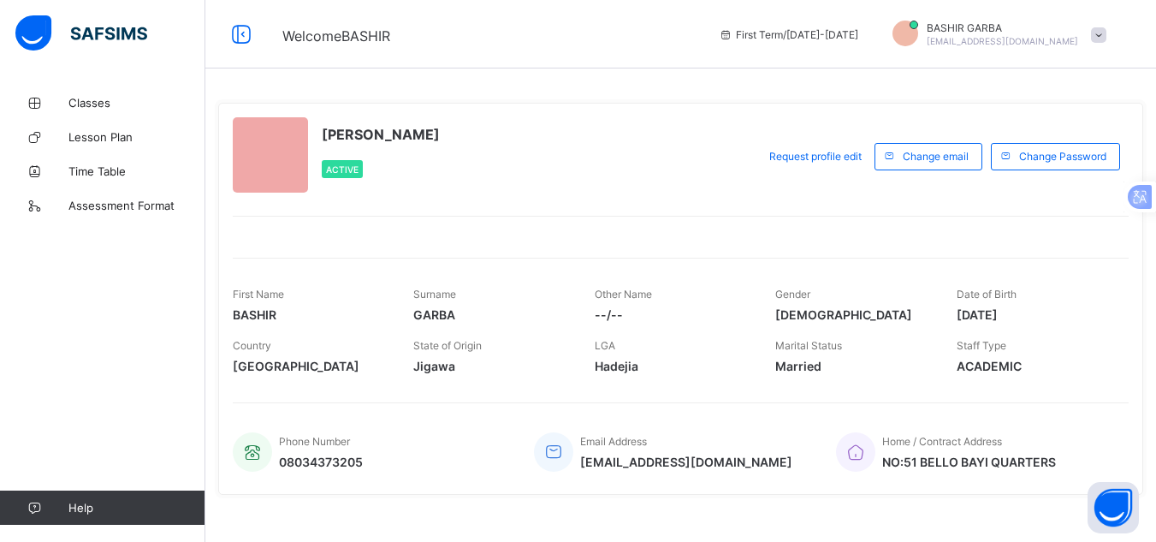
click at [1106, 37] on span at bounding box center [1098, 34] width 15 height 15
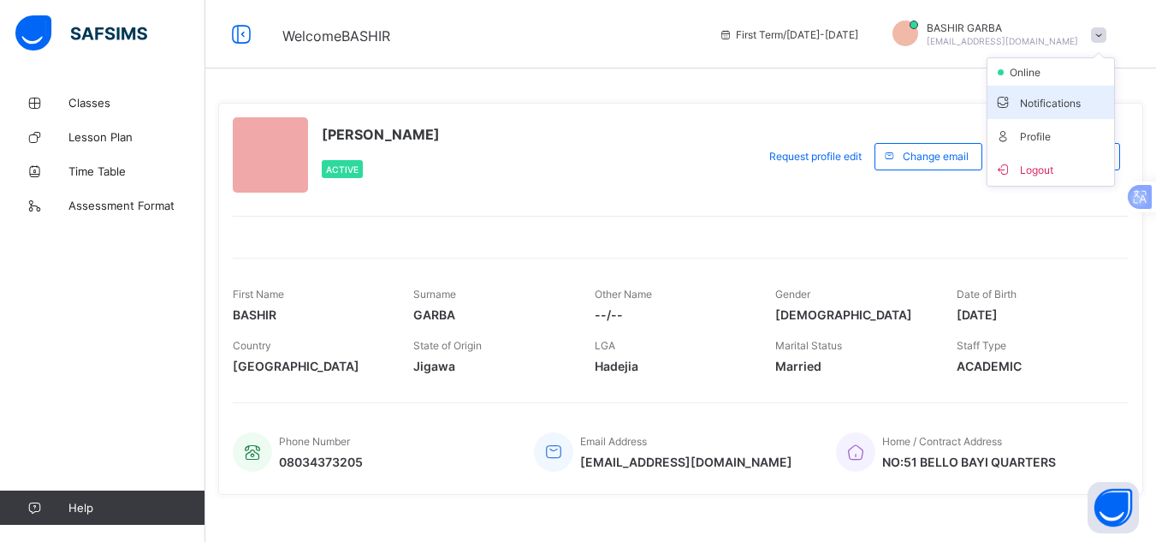
click at [1086, 100] on span "Notifications" at bounding box center [1050, 102] width 113 height 20
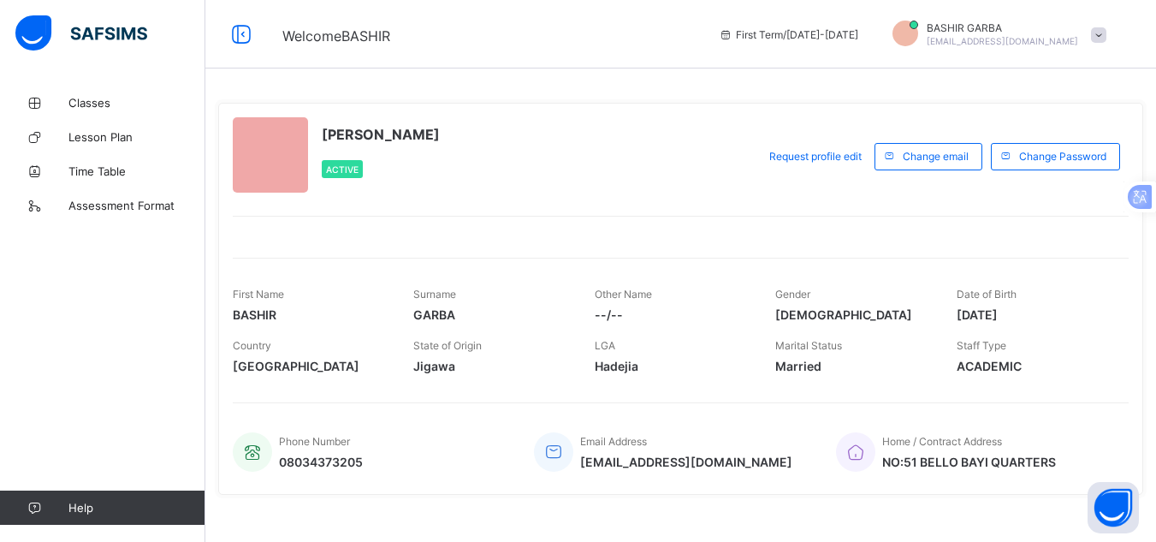
click at [1105, 33] on span at bounding box center [1098, 34] width 15 height 15
click at [1049, 162] on span "Logout" at bounding box center [1050, 169] width 113 height 20
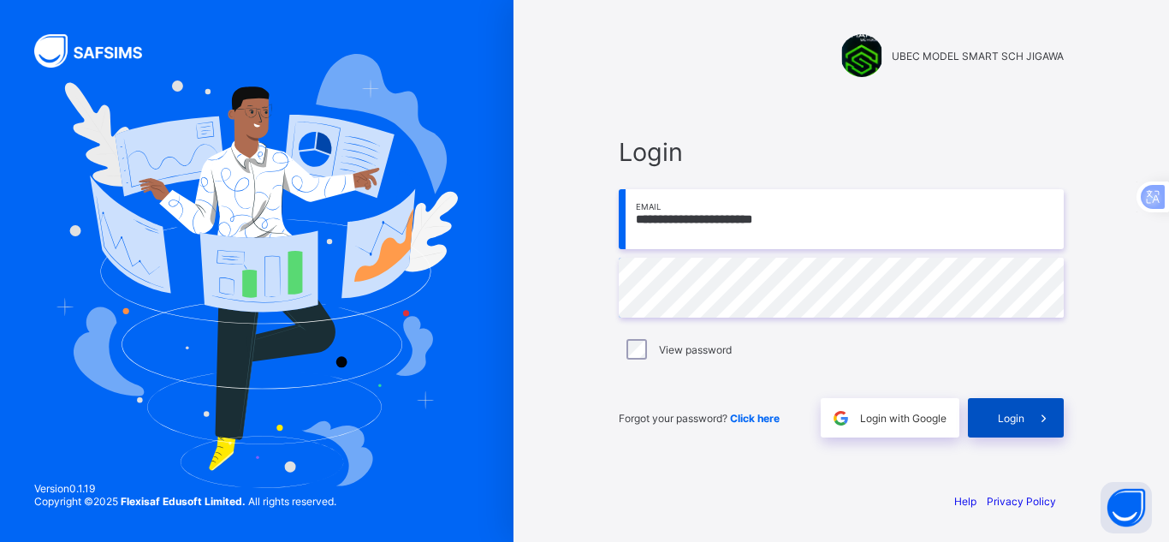
click at [1010, 405] on div "Login" at bounding box center [1016, 417] width 96 height 39
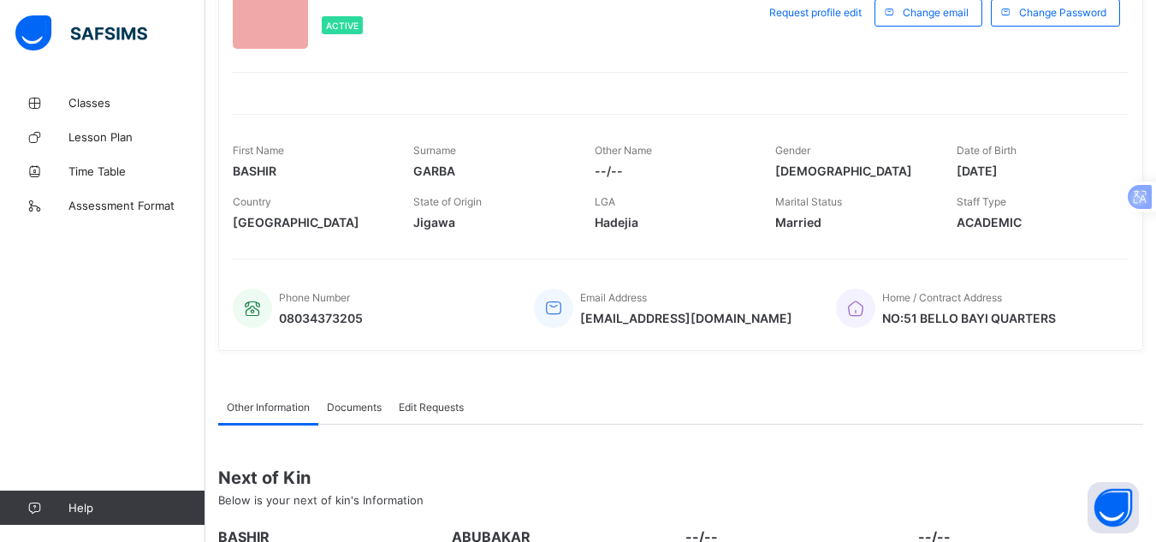
scroll to position [136, 0]
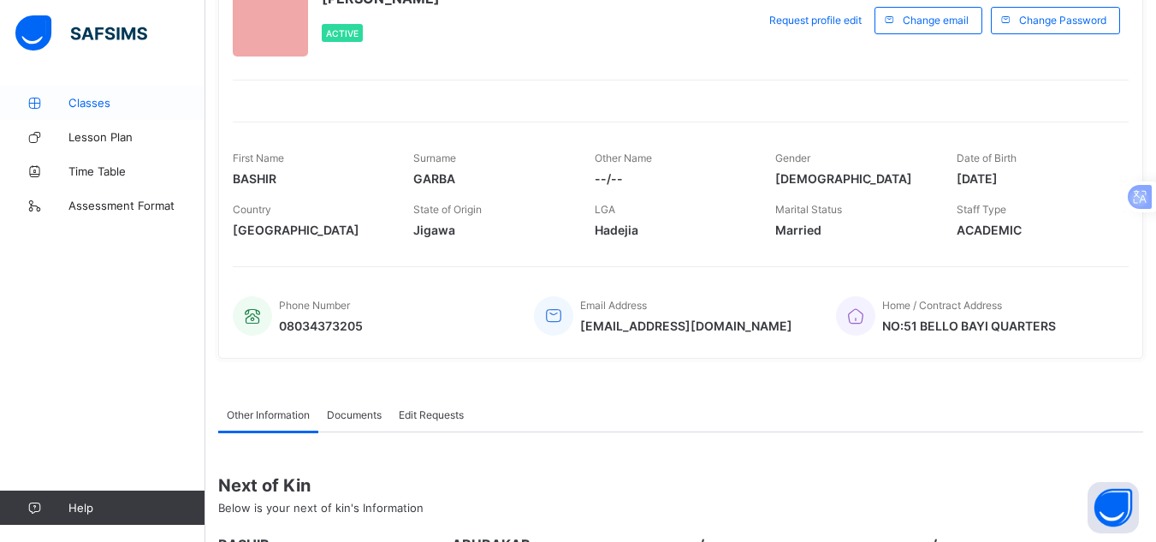
click at [98, 94] on link "Classes" at bounding box center [102, 103] width 205 height 34
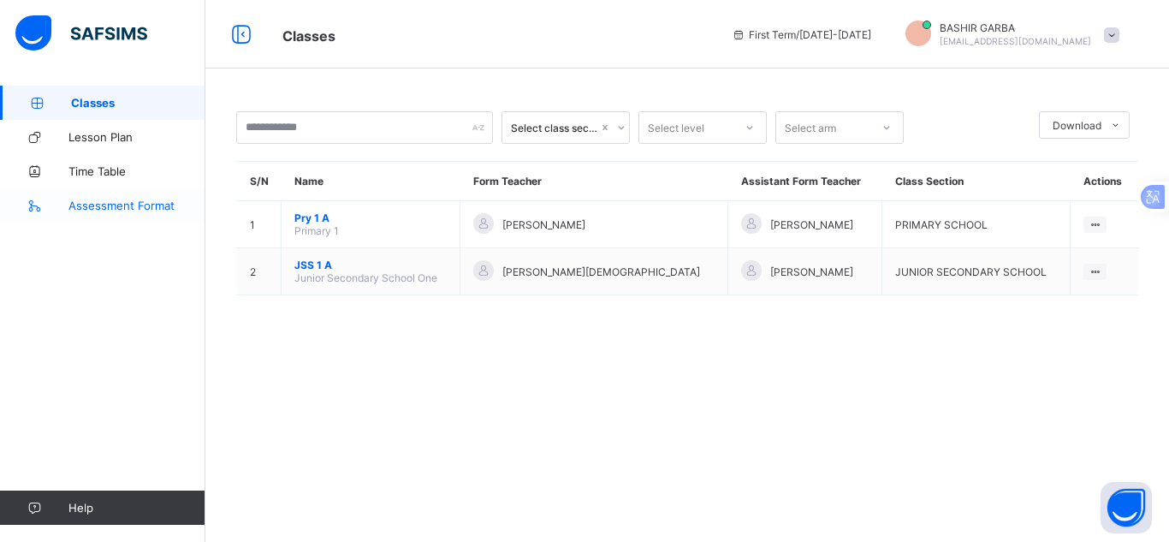
click at [139, 213] on link "Assessment Format" at bounding box center [102, 205] width 205 height 34
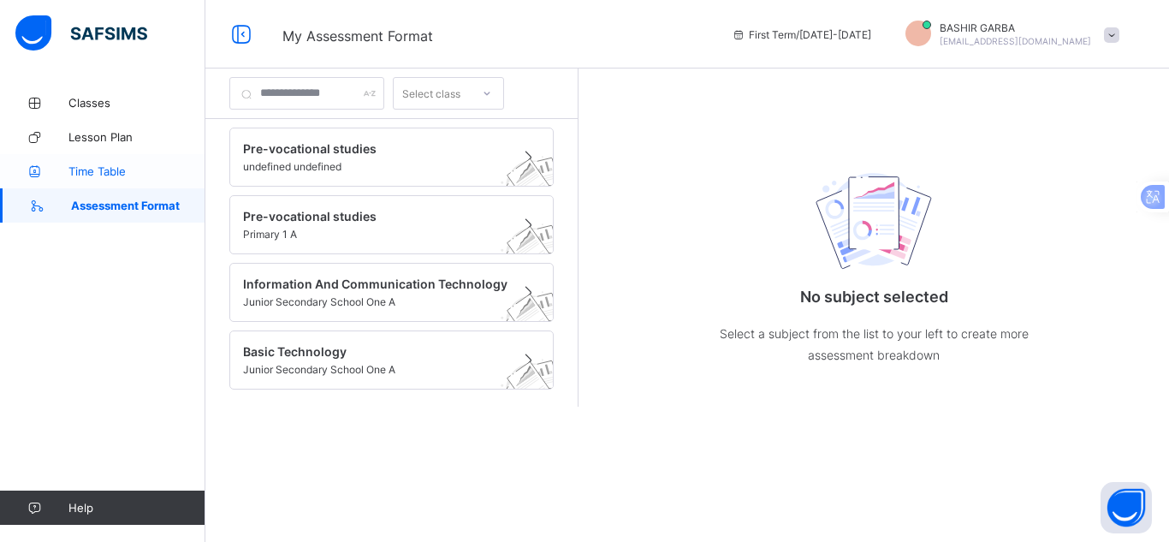
click at [123, 175] on span "Time Table" at bounding box center [136, 171] width 137 height 14
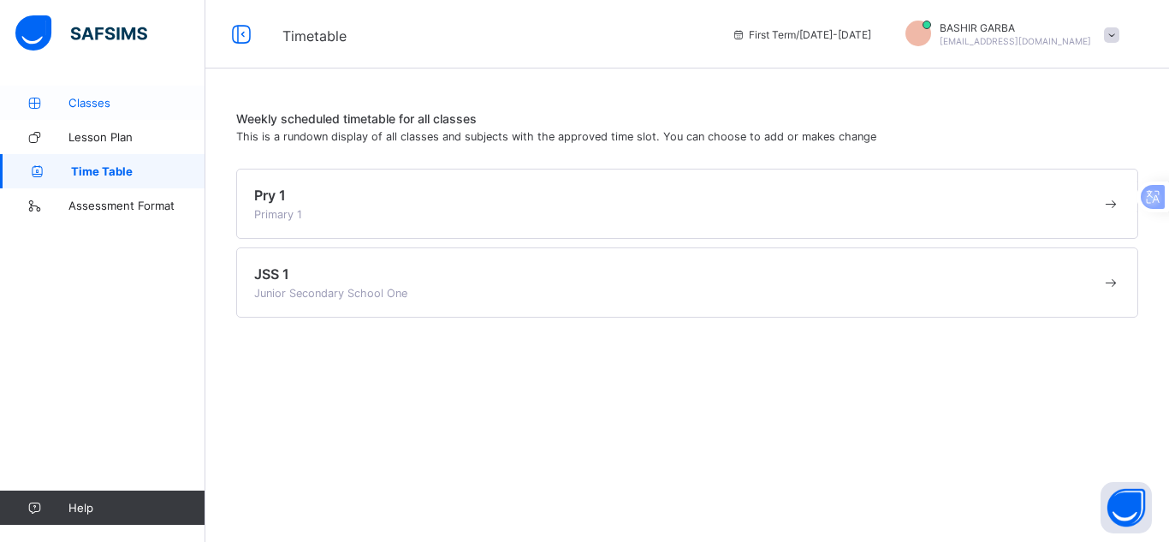
click at [102, 110] on link "Classes" at bounding box center [102, 103] width 205 height 34
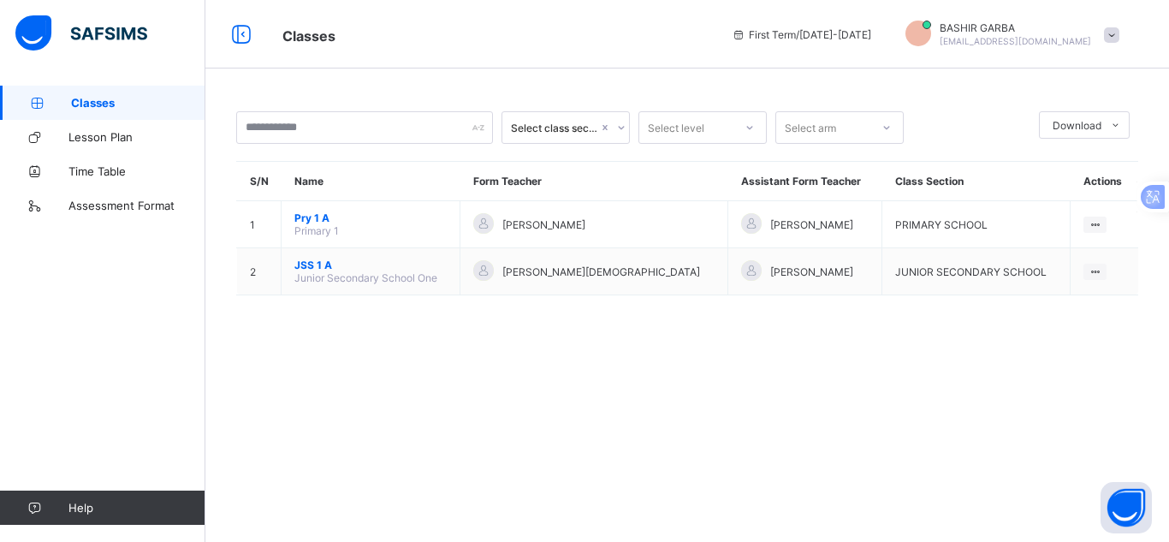
click at [1108, 33] on span at bounding box center [1111, 34] width 15 height 15
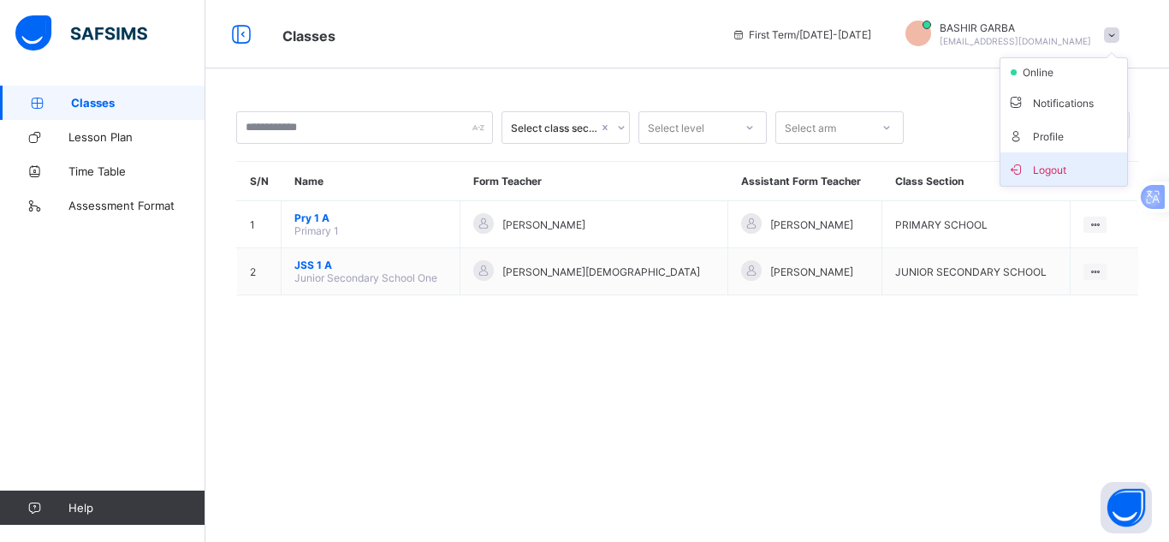
click at [1043, 164] on span "Logout" at bounding box center [1063, 169] width 113 height 20
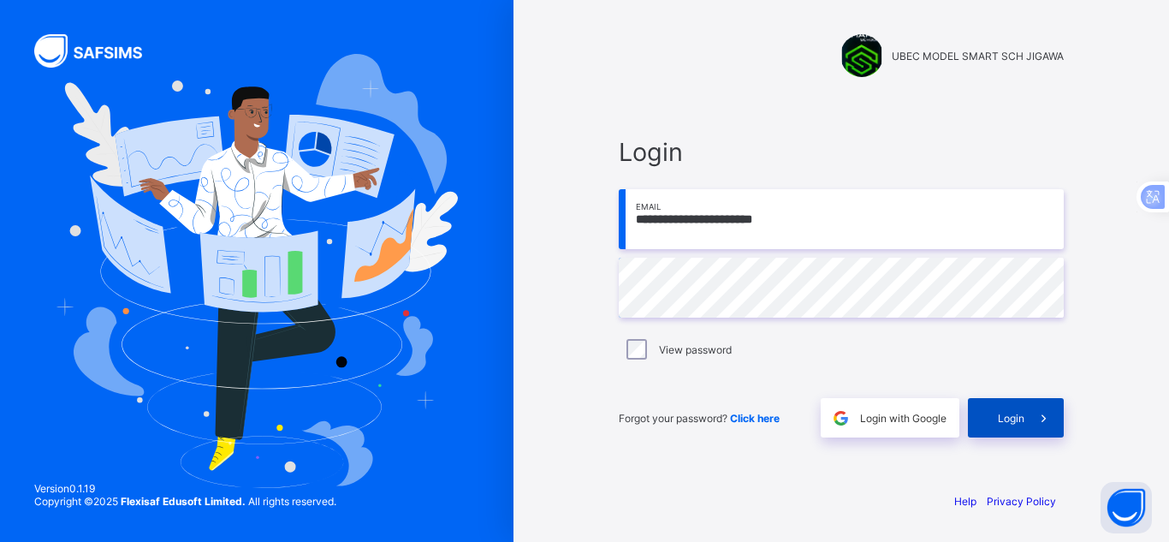
click at [1014, 422] on span "Login" at bounding box center [1011, 418] width 27 height 13
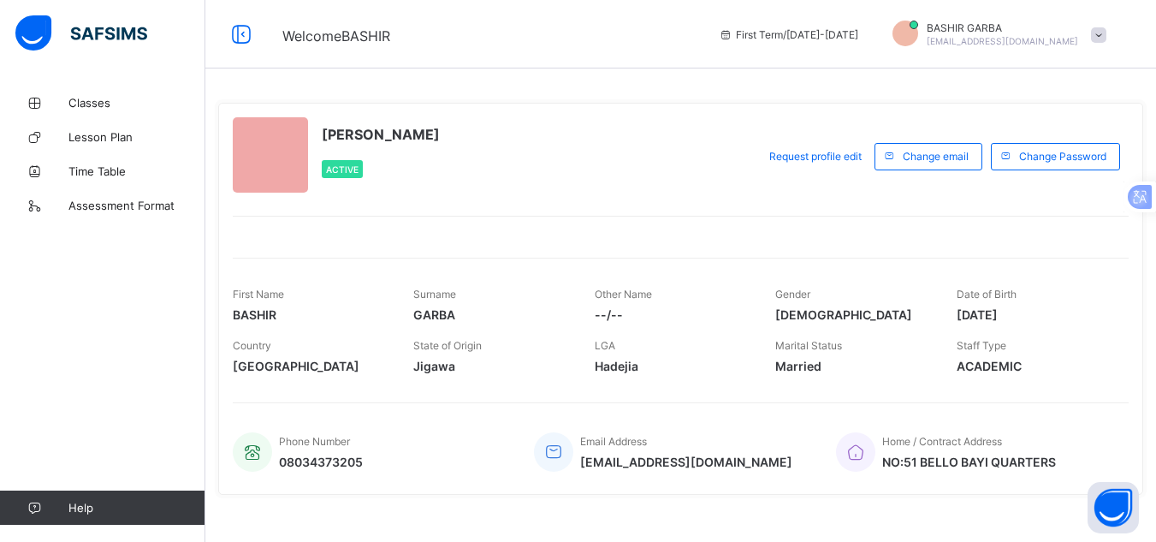
click at [128, 502] on span "Help" at bounding box center [136, 508] width 136 height 14
click at [133, 500] on link "Help" at bounding box center [102, 507] width 205 height 34
click at [33, 497] on link "Help" at bounding box center [102, 507] width 205 height 34
click at [73, 502] on span "Help" at bounding box center [136, 508] width 136 height 14
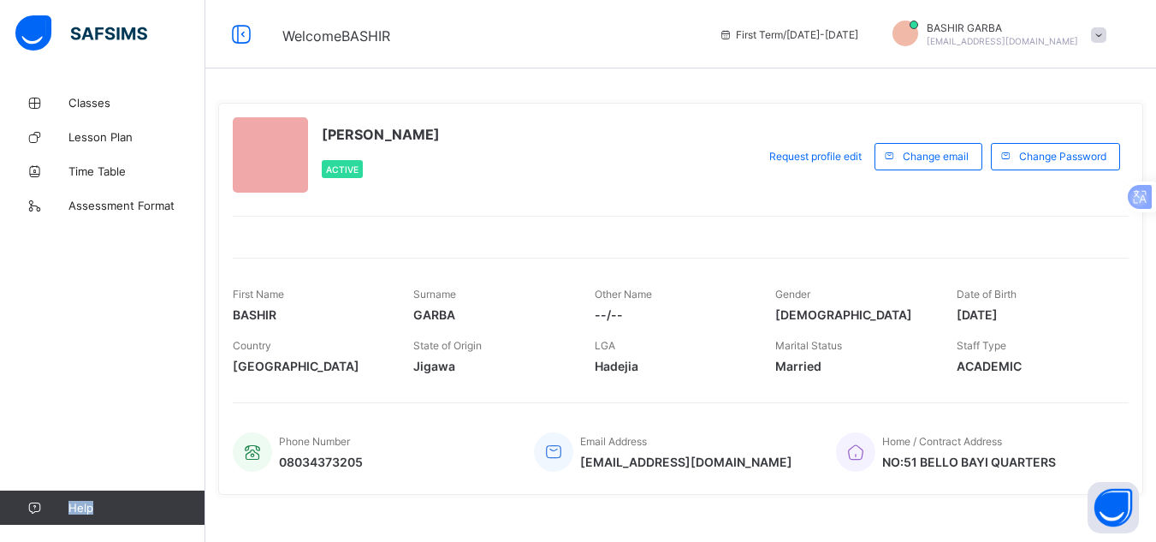
click at [73, 502] on span "Help" at bounding box center [136, 508] width 136 height 14
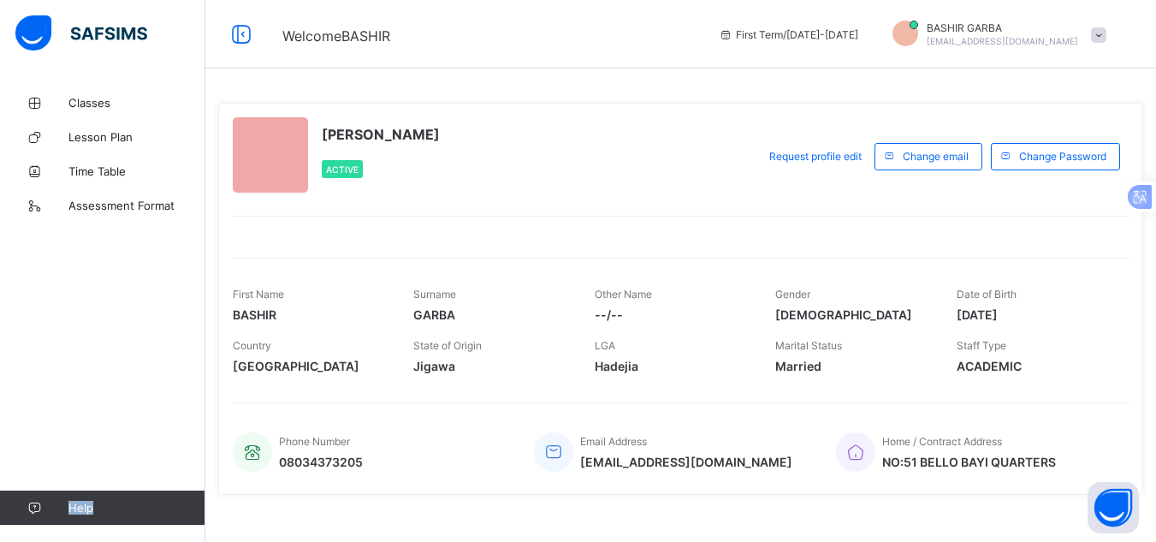
click at [73, 502] on span "Help" at bounding box center [136, 508] width 136 height 14
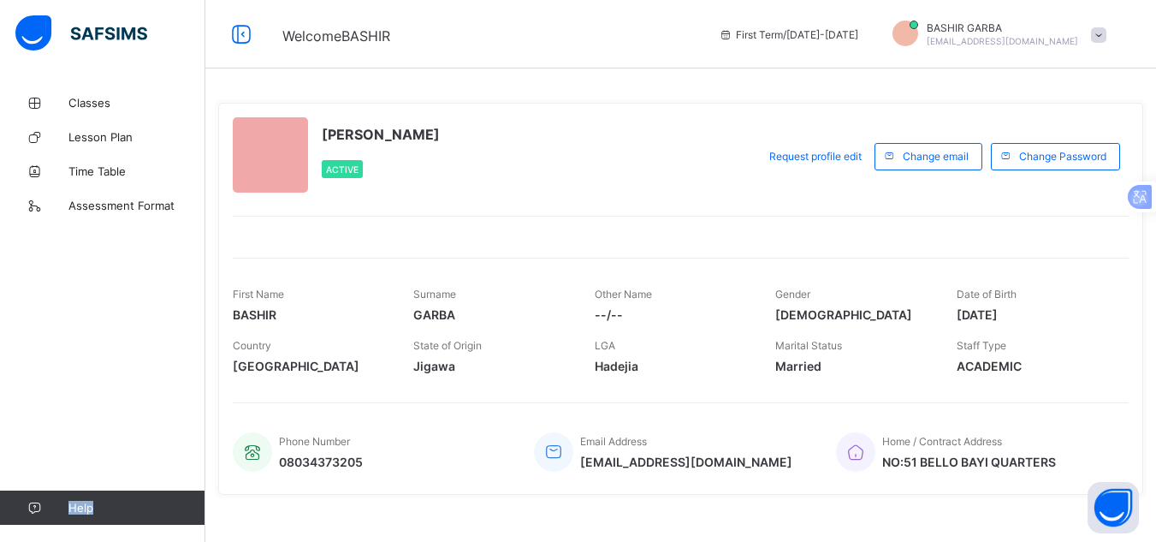
click at [73, 502] on span "Help" at bounding box center [136, 508] width 136 height 14
click at [237, 31] on icon at bounding box center [241, 34] width 29 height 25
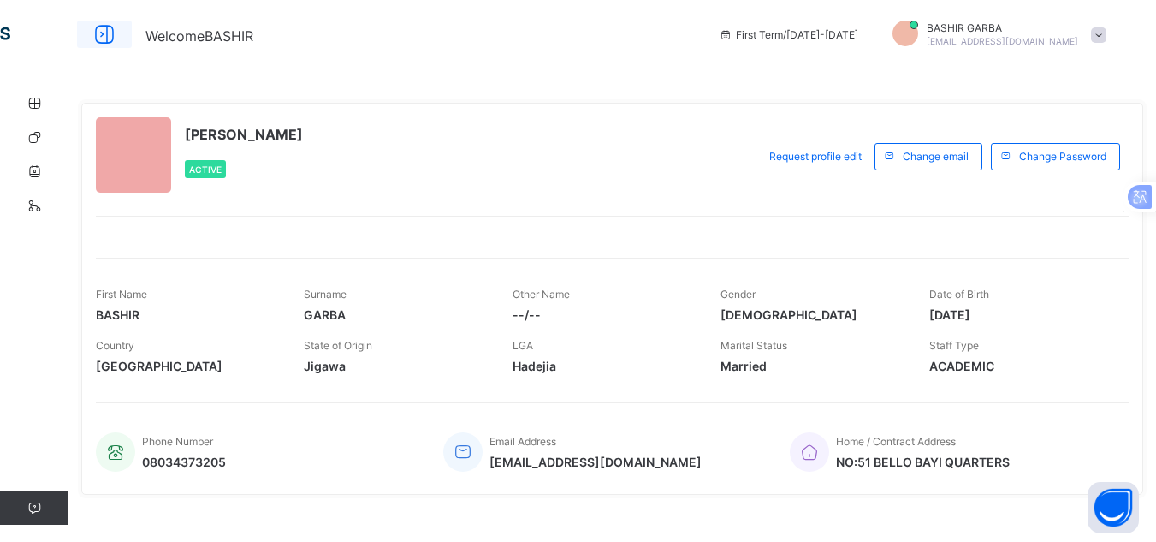
click at [237, 31] on span "Welcome BASHIR" at bounding box center [199, 35] width 108 height 17
click at [113, 33] on icon at bounding box center [104, 34] width 29 height 25
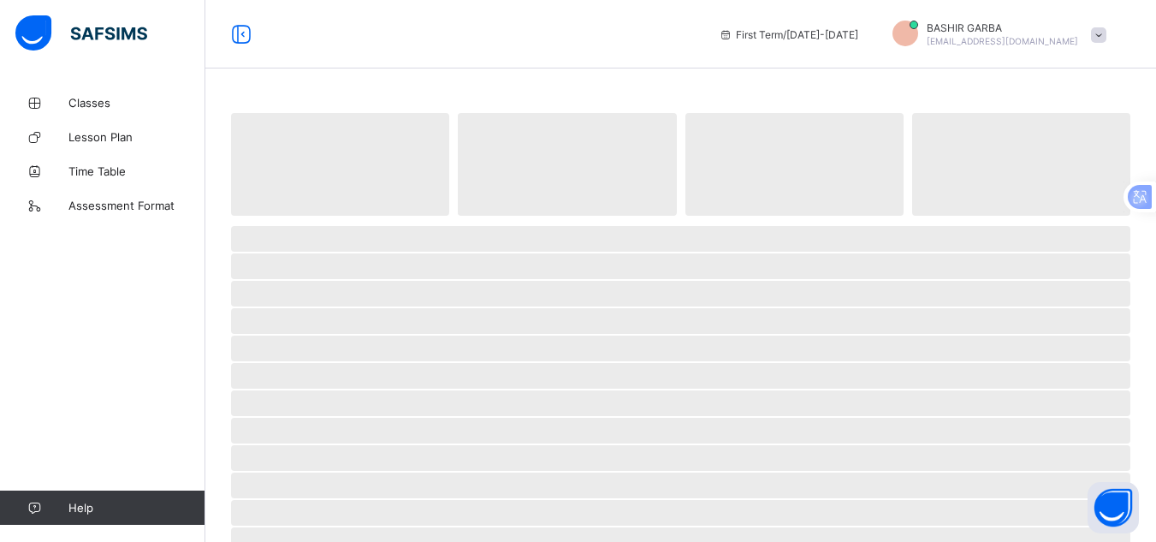
scroll to position [159, 0]
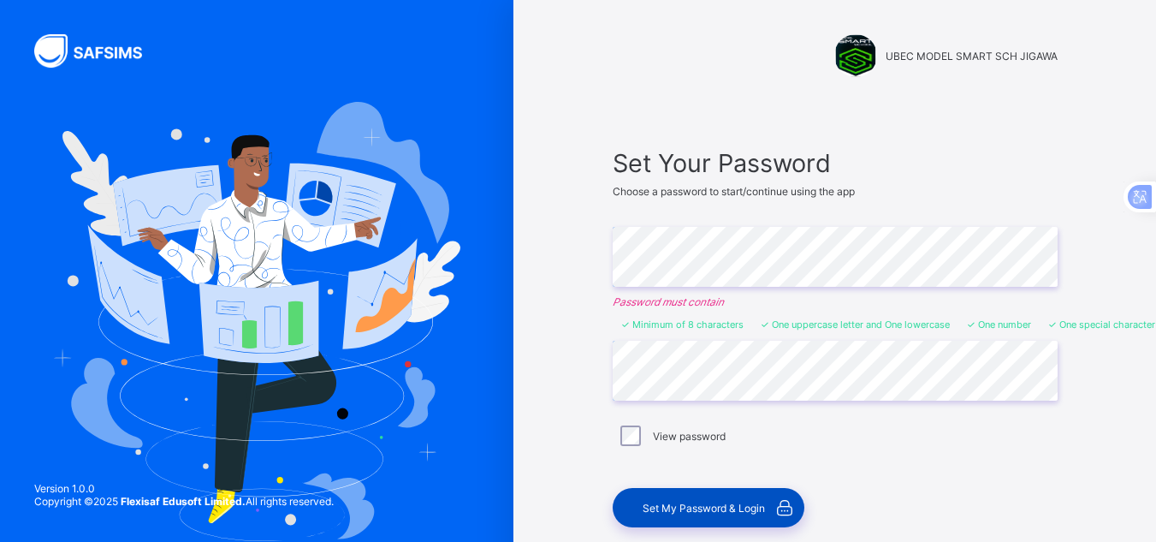
click at [695, 505] on span "Set My Password & Login" at bounding box center [704, 507] width 122 height 13
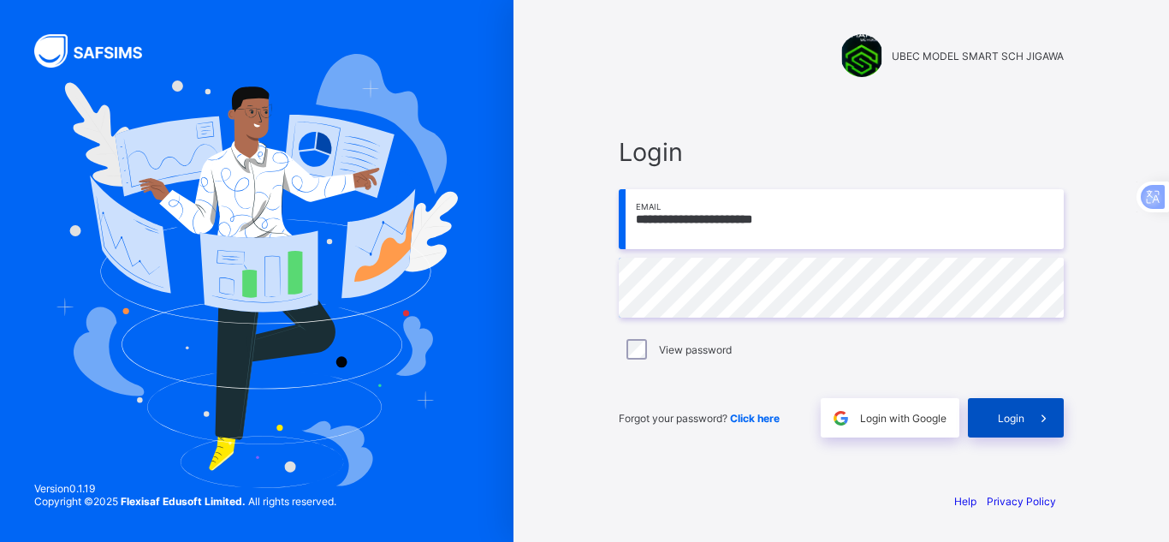
click at [1015, 412] on span "Login" at bounding box center [1011, 418] width 27 height 13
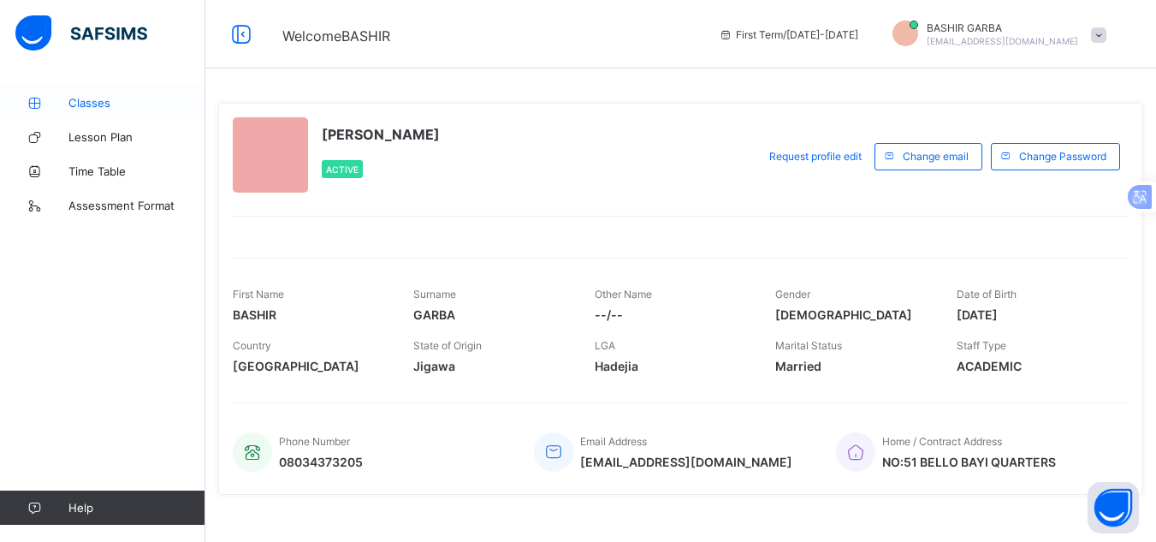
click at [104, 108] on span "Classes" at bounding box center [136, 103] width 137 height 14
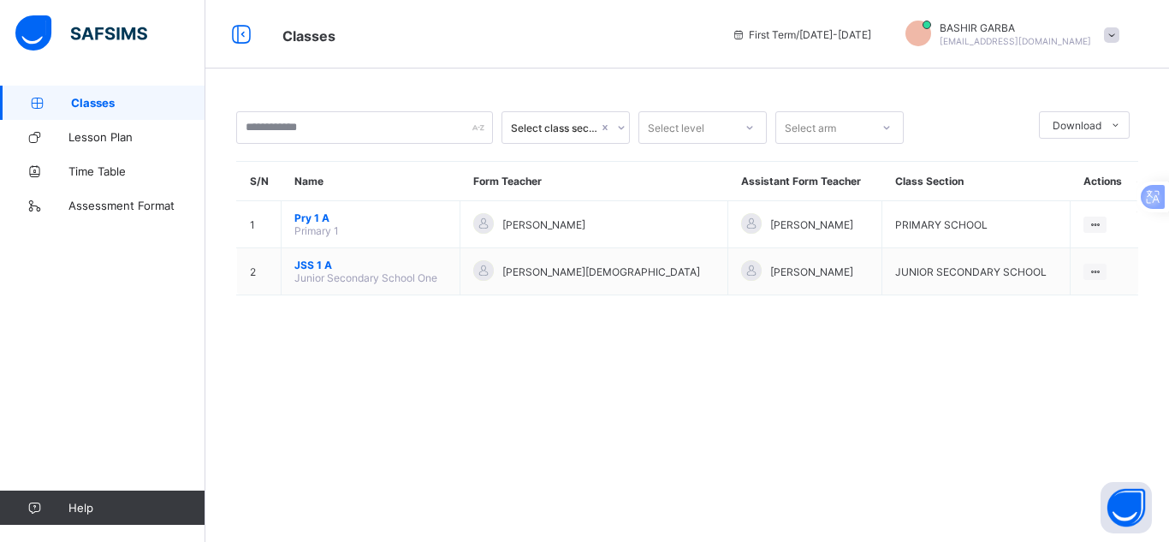
drag, startPoint x: 1130, startPoint y: 1, endPoint x: 656, endPoint y: 377, distance: 605.4
click at [656, 377] on div "Select class section Select level Select arm Download Pdf Report Excel Report S…" at bounding box center [687, 271] width 964 height 542
click at [505, 383] on div "Select class section Select level Select arm Download Pdf Report Excel Report S…" at bounding box center [687, 271] width 964 height 542
click at [106, 130] on span "Lesson Plan" at bounding box center [136, 137] width 137 height 14
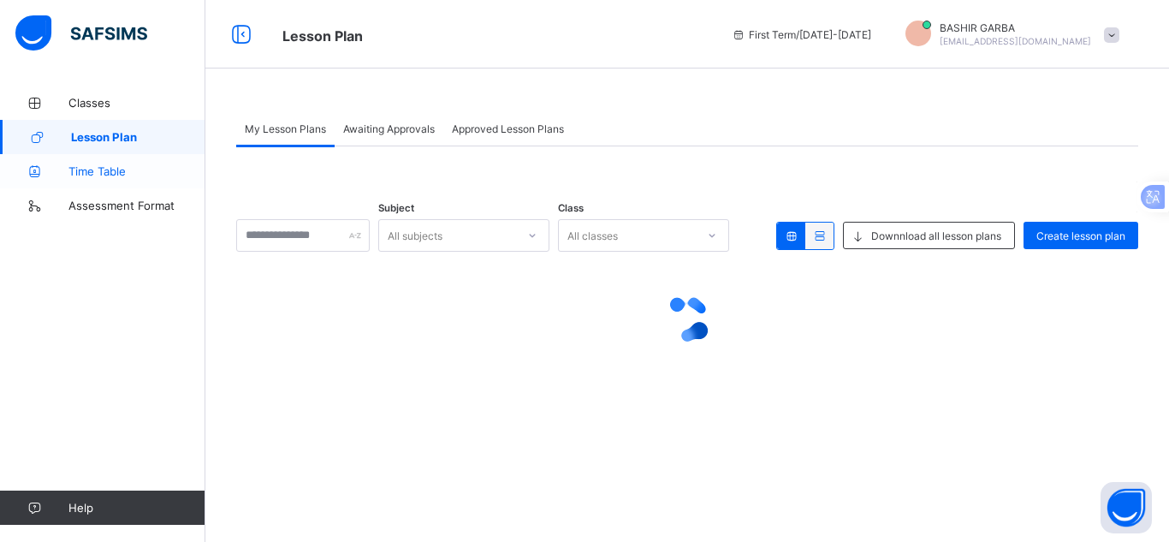
click at [111, 157] on link "Time Table" at bounding box center [102, 171] width 205 height 34
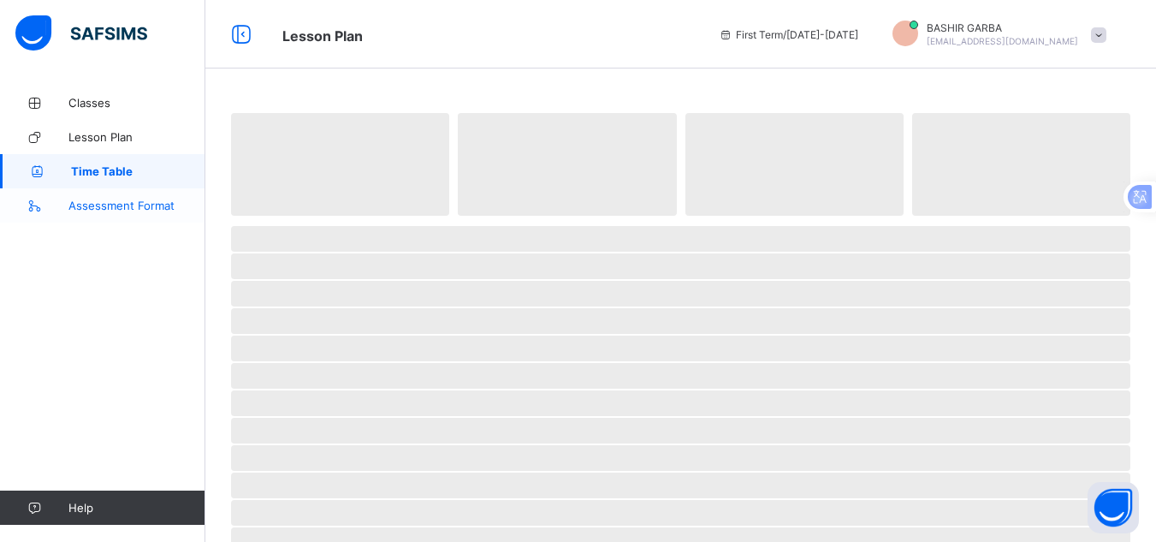
click at [121, 202] on span "Assessment Format" at bounding box center [136, 206] width 137 height 14
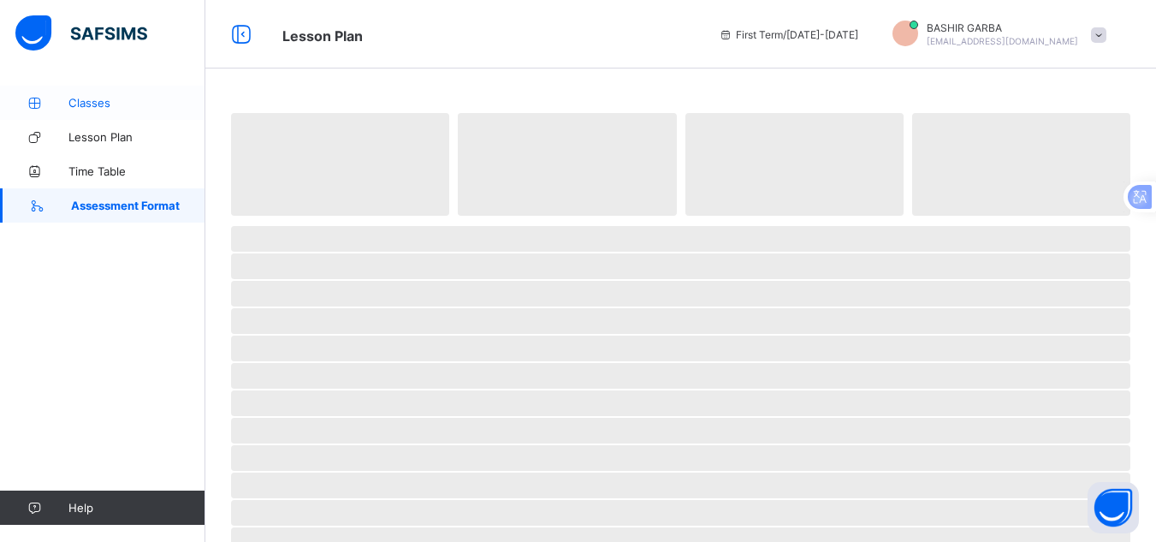
click at [96, 100] on span "Classes" at bounding box center [136, 103] width 137 height 14
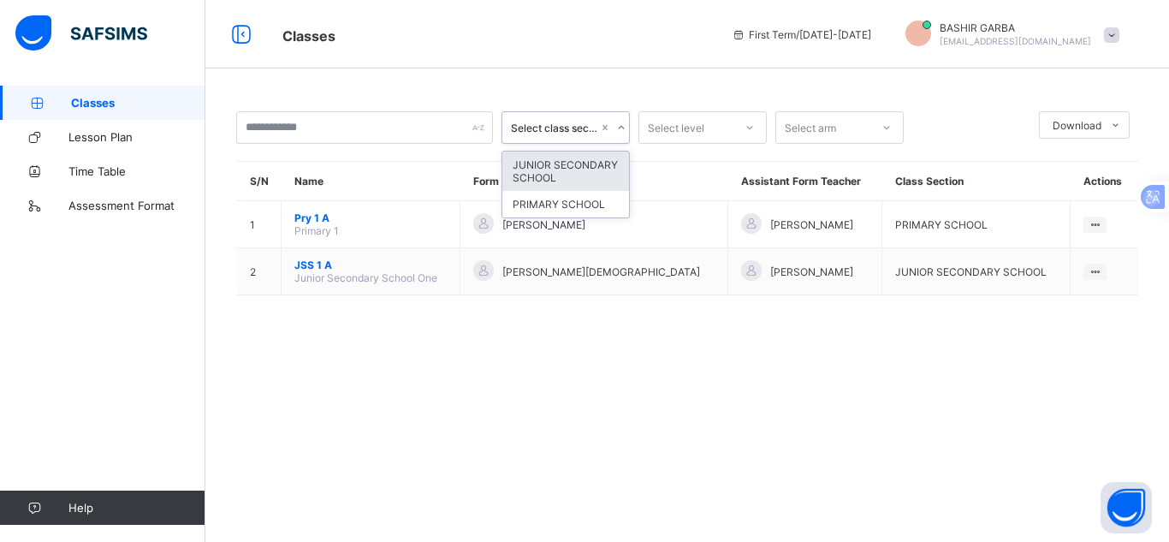
click at [620, 132] on icon at bounding box center [621, 127] width 10 height 17
click at [612, 82] on div "option JUNIOR SECONDARY SCHOOL focused, 1 of 2. 2 results available. Use Up and…" at bounding box center [687, 271] width 964 height 542
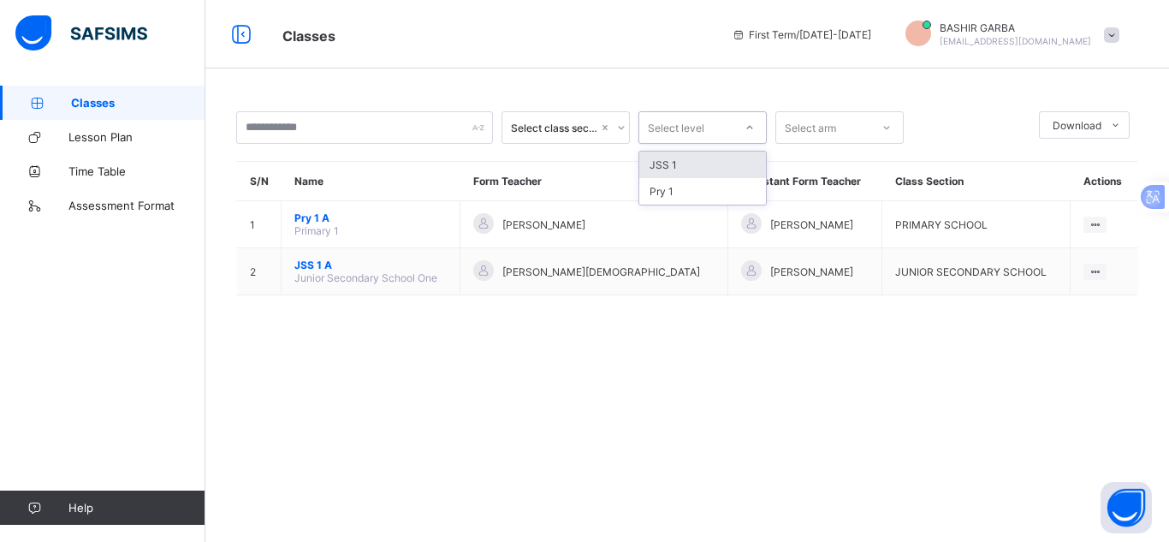
click at [753, 129] on icon at bounding box center [749, 127] width 10 height 17
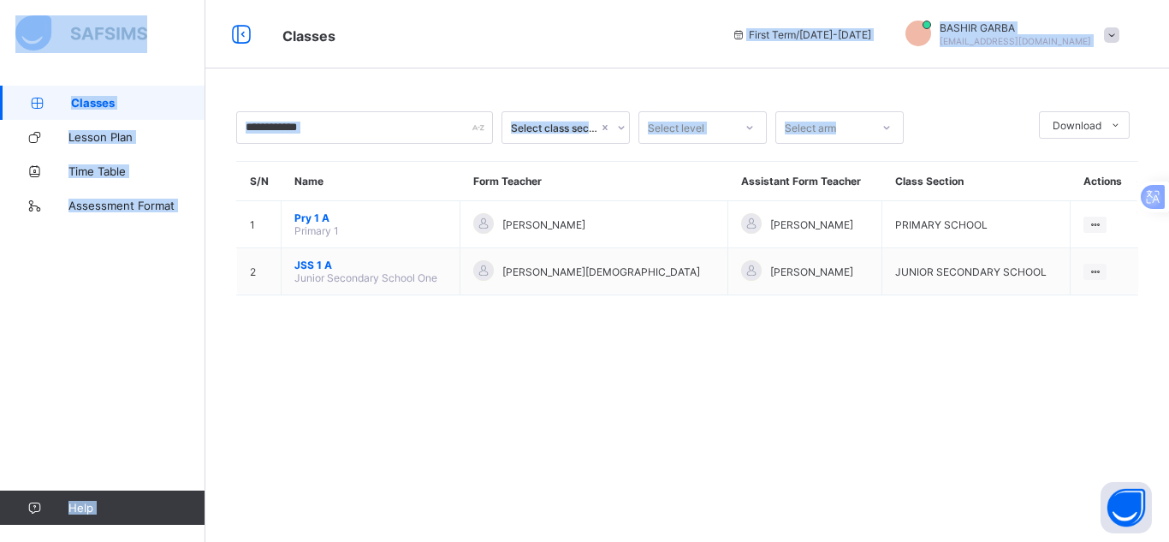
drag, startPoint x: 741, startPoint y: 68, endPoint x: 868, endPoint y: 122, distance: 137.6
click at [868, 122] on div "Classes First Term / 2025-2026 BASHIR GARBA bashirgarba36@gmail.com Classes Les…" at bounding box center [584, 271] width 1169 height 542
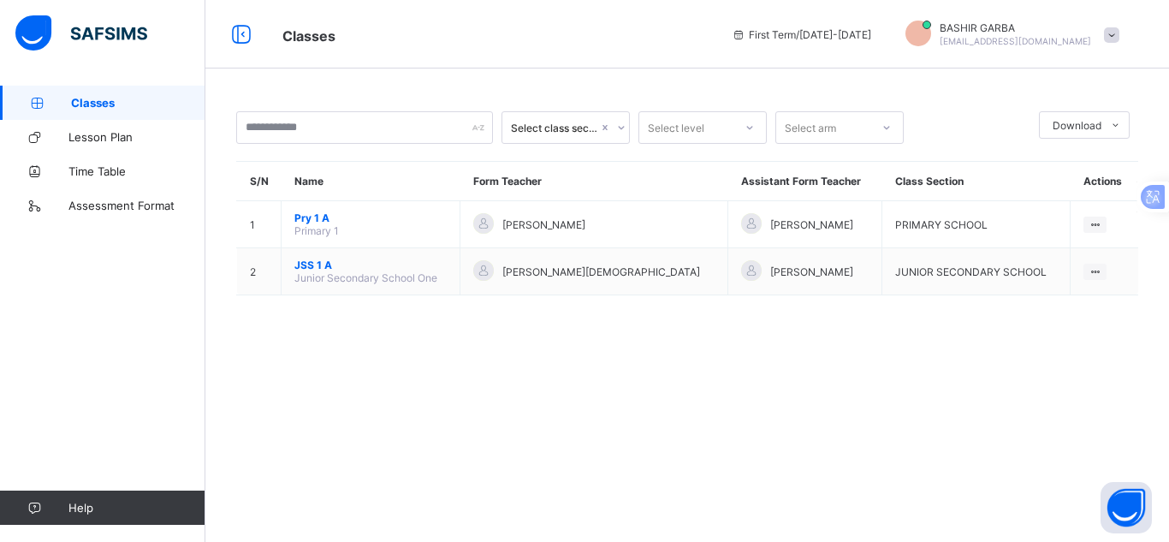
click at [945, 116] on div at bounding box center [971, 127] width 118 height 33
click at [884, 128] on icon at bounding box center [886, 127] width 10 height 17
click at [940, 133] on div at bounding box center [971, 127] width 118 height 33
click at [38, 33] on img at bounding box center [81, 33] width 132 height 36
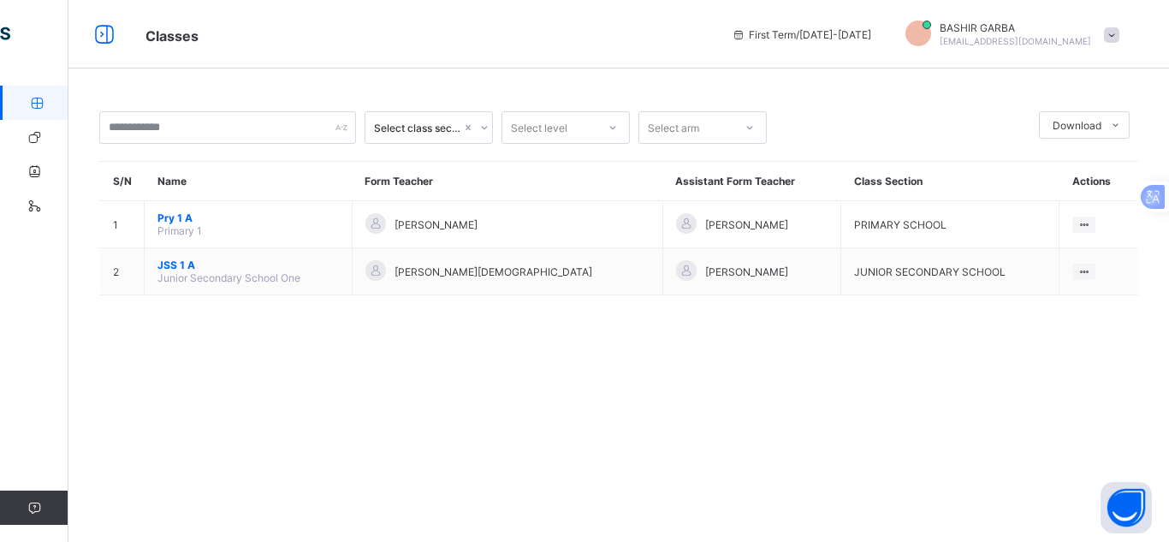
click at [28, 278] on div "Classes Lesson Plan Time Table Assessment Format Help" at bounding box center [102, 304] width 205 height 473
click at [103, 40] on icon at bounding box center [104, 34] width 29 height 25
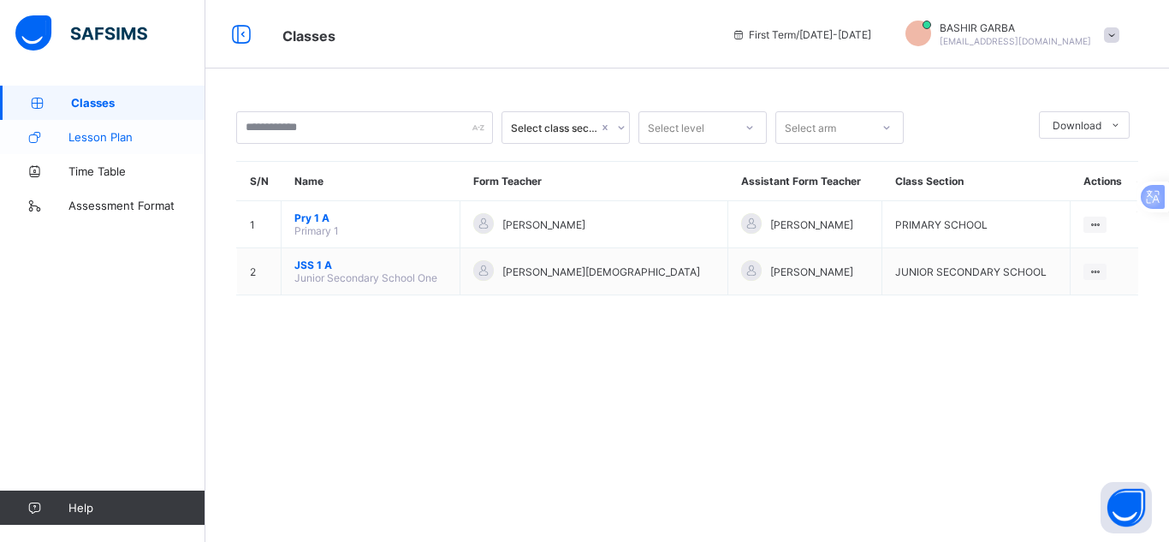
click at [116, 129] on link "Lesson Plan" at bounding box center [102, 137] width 205 height 34
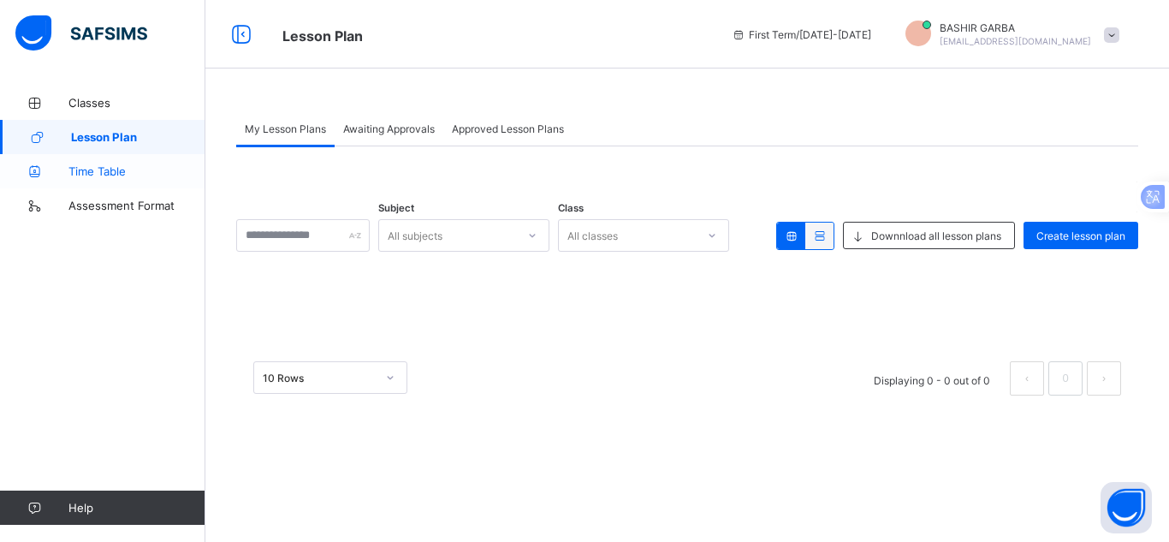
click at [131, 175] on span "Time Table" at bounding box center [136, 171] width 137 height 14
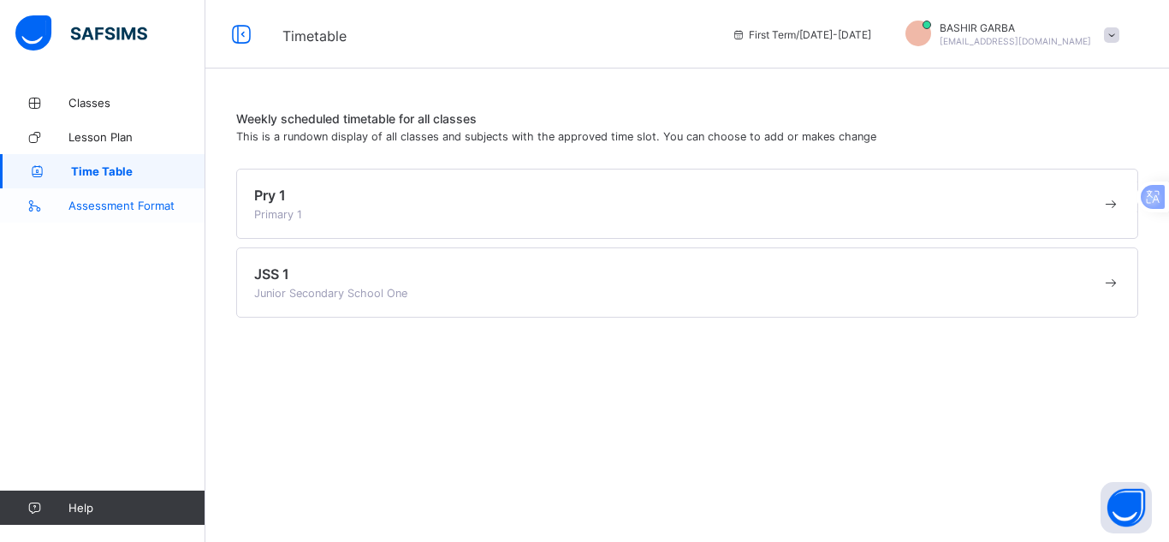
click at [139, 205] on span "Assessment Format" at bounding box center [136, 206] width 137 height 14
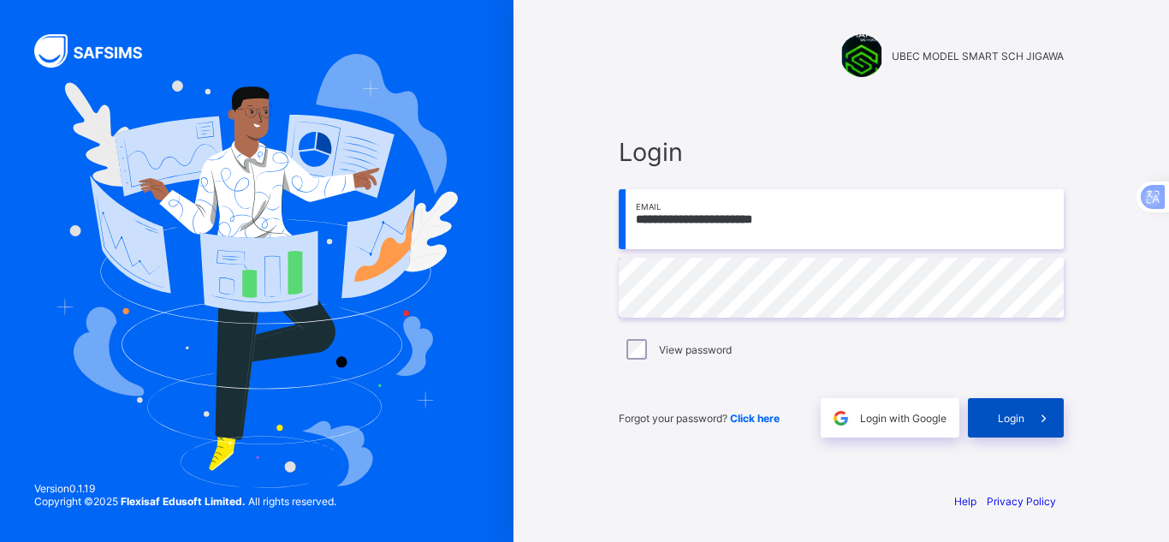
click at [1005, 419] on span "Login" at bounding box center [1011, 418] width 27 height 13
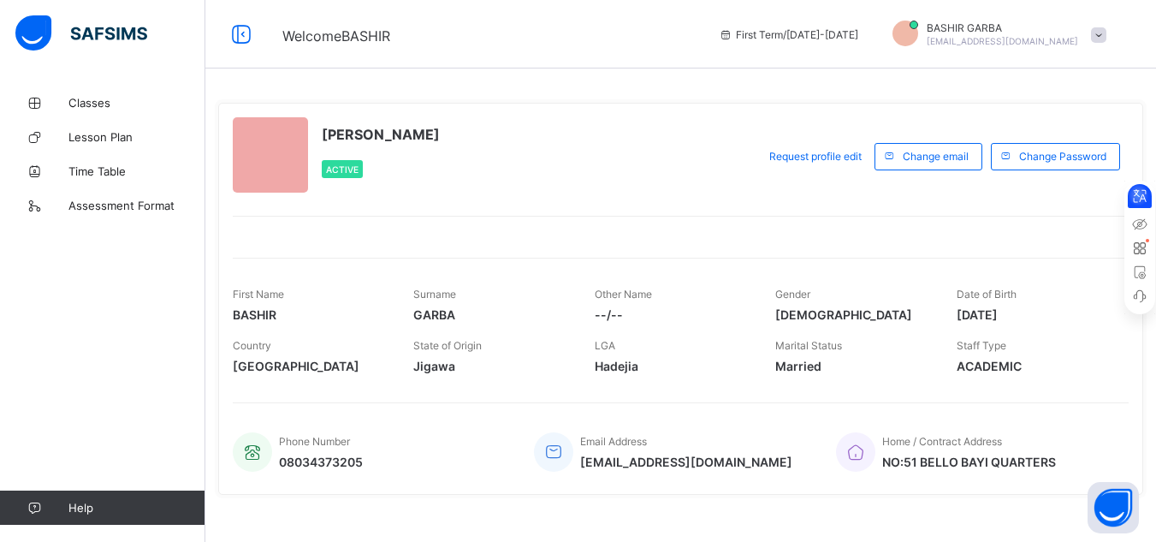
click at [1139, 195] on icon at bounding box center [1139, 195] width 17 height 17
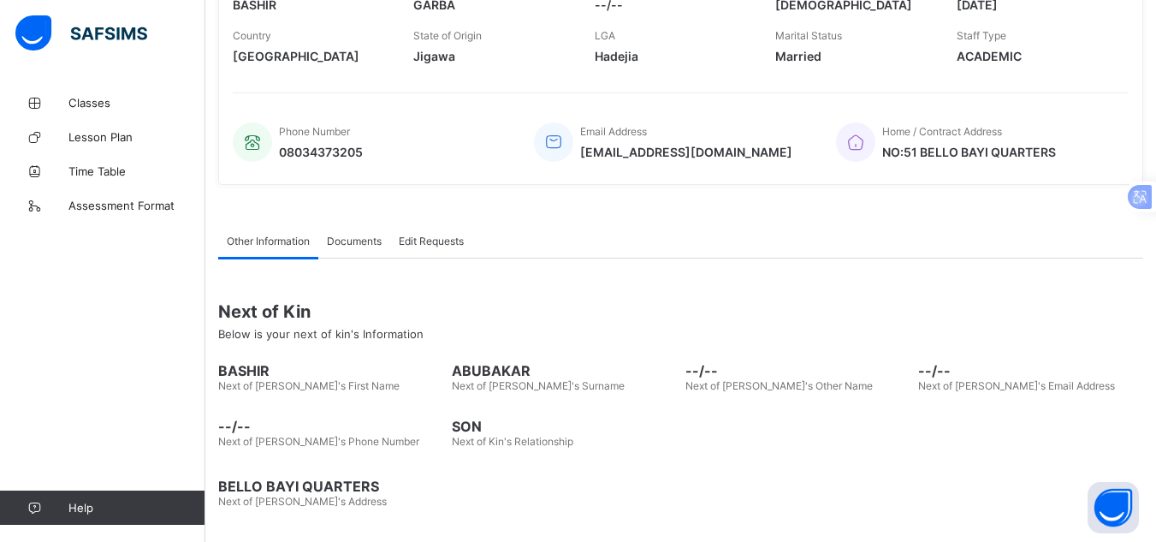
scroll to position [314, 0]
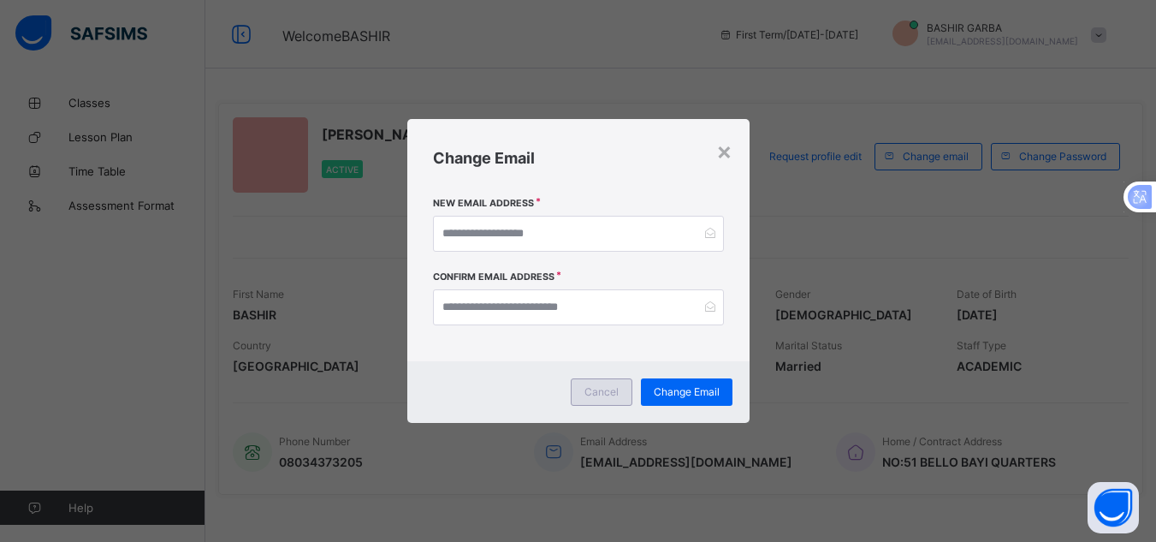
click at [594, 389] on span "Cancel" at bounding box center [601, 391] width 34 height 13
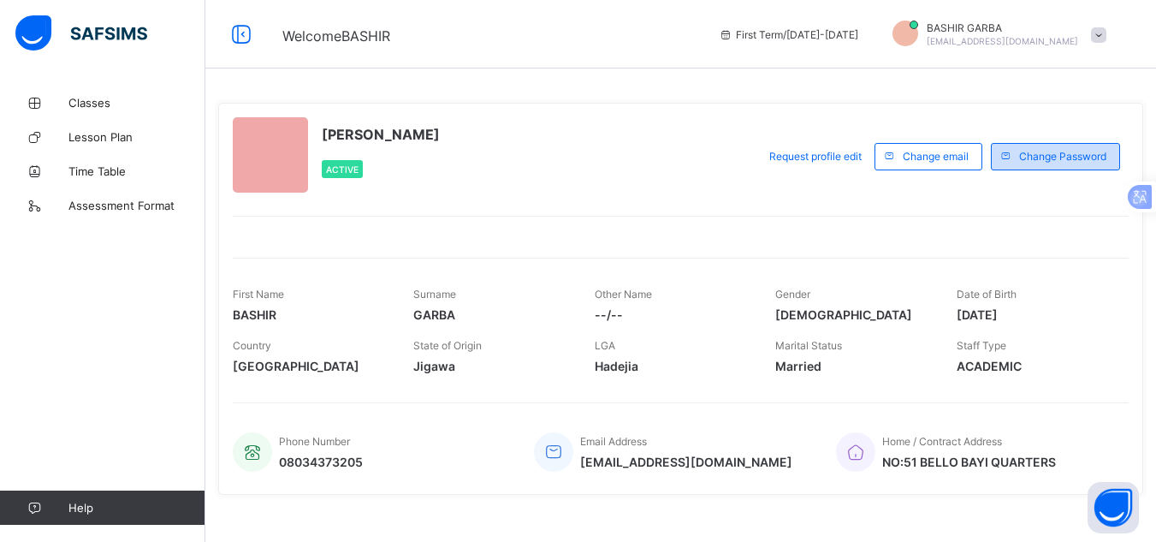
click at [1062, 156] on span "Change Password" at bounding box center [1062, 156] width 87 height 13
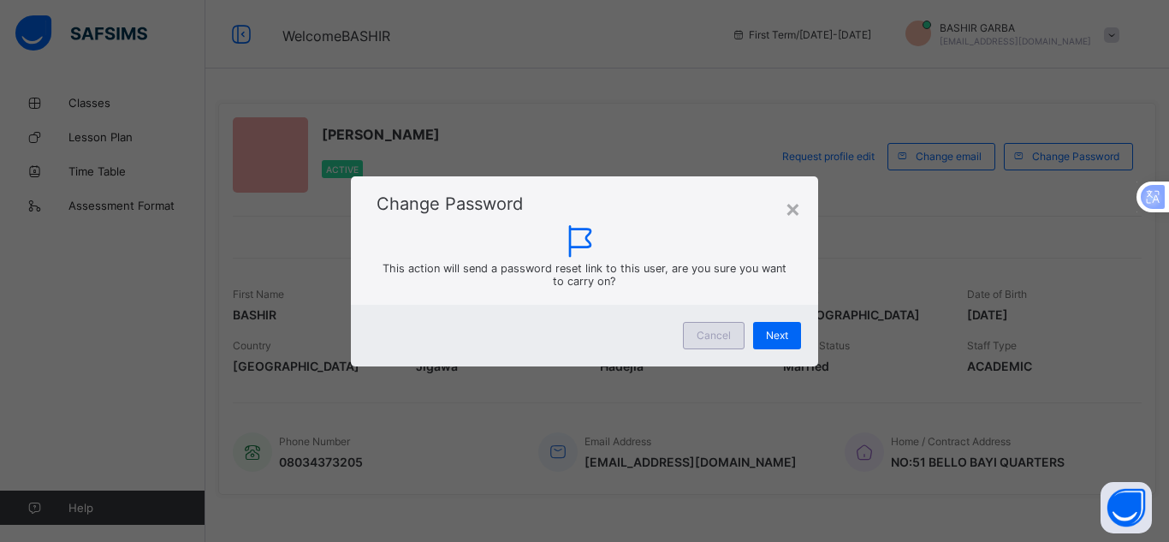
click at [718, 341] on div "Cancel" at bounding box center [714, 335] width 62 height 27
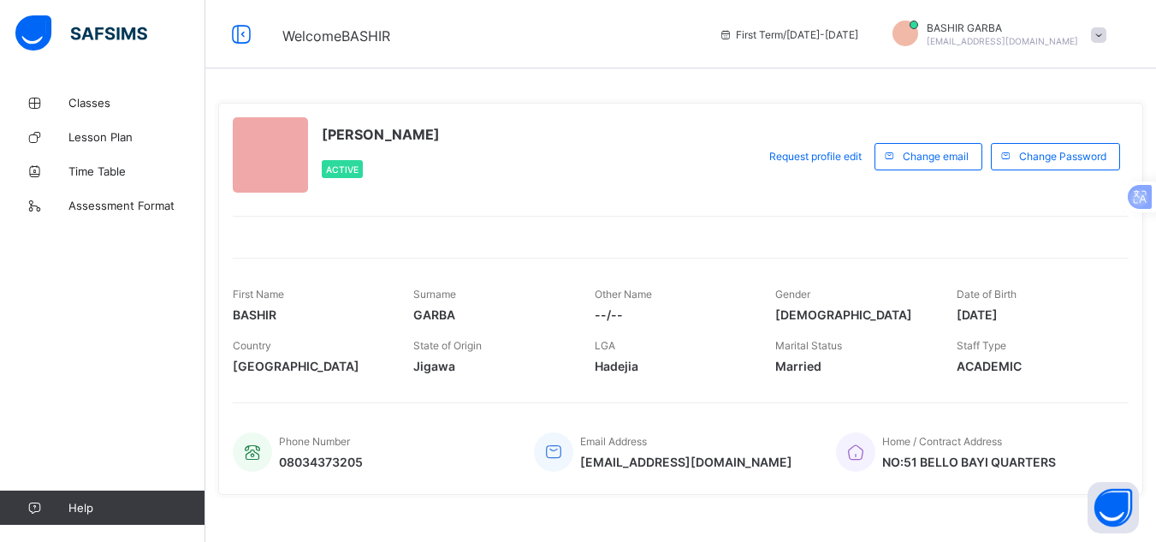
click at [340, 167] on span "Active" at bounding box center [342, 169] width 33 height 10
click at [261, 142] on div at bounding box center [270, 154] width 75 height 75
click at [374, 137] on span "[PERSON_NAME]" at bounding box center [381, 134] width 118 height 17
click at [1102, 31] on div "BASHIR GARBA [EMAIL_ADDRESS][DOMAIN_NAME]" at bounding box center [995, 35] width 240 height 28
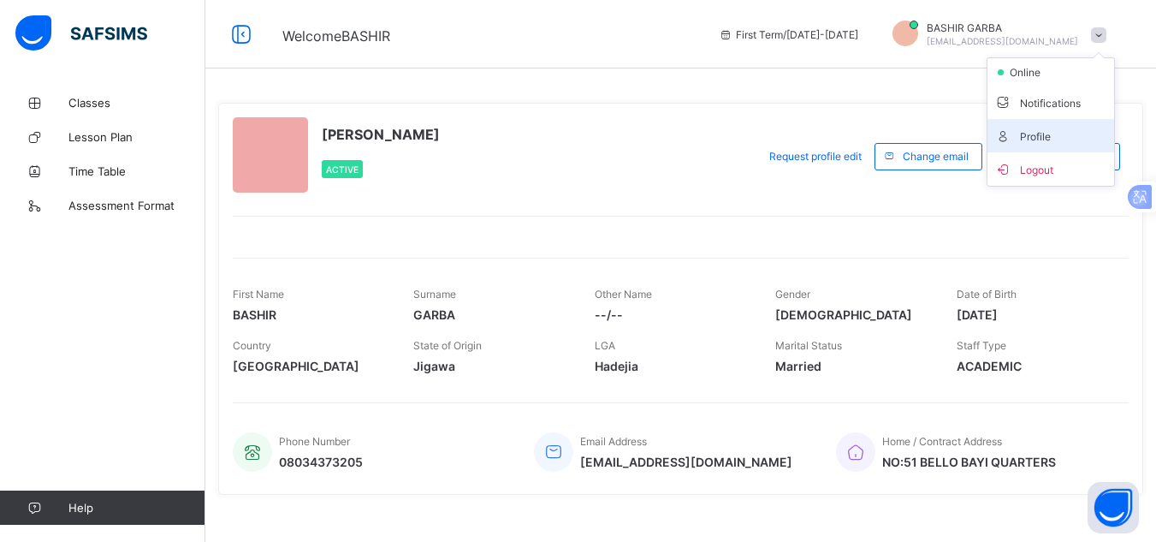
click at [1063, 127] on span "Profile" at bounding box center [1050, 136] width 113 height 20
click at [1106, 38] on span at bounding box center [1098, 34] width 15 height 15
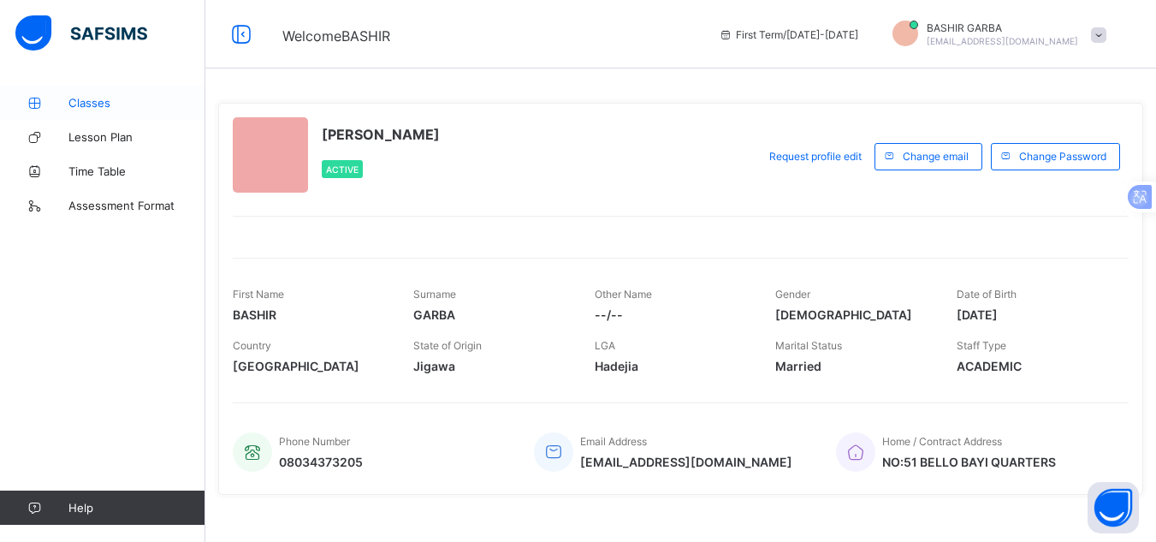
click at [120, 92] on link "Classes" at bounding box center [102, 103] width 205 height 34
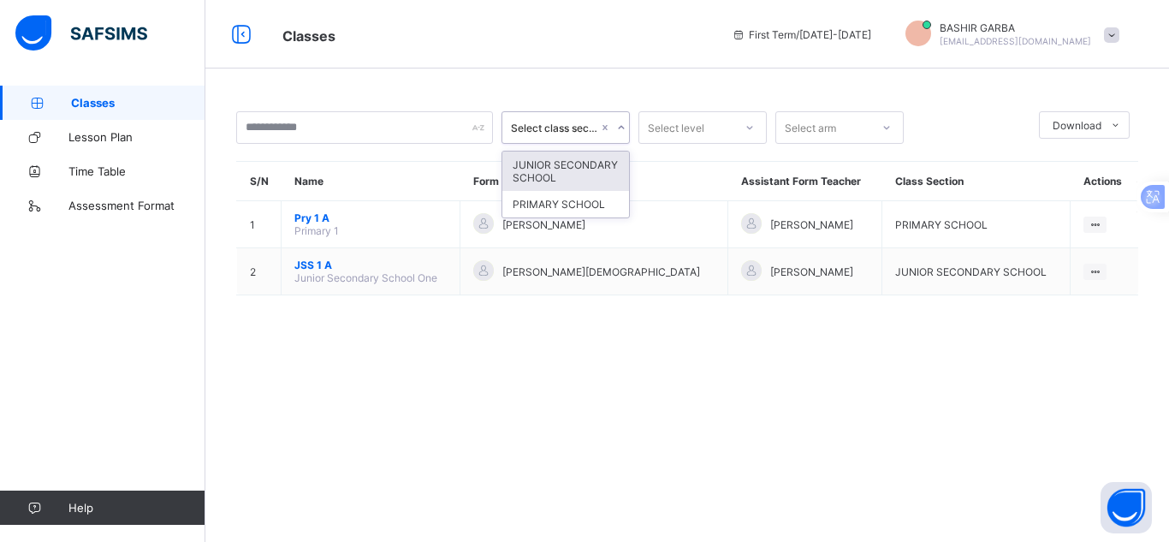
click at [620, 129] on icon at bounding box center [621, 127] width 10 height 17
click at [607, 167] on div "JUNIOR SECONDARY SCHOOL" at bounding box center [565, 170] width 127 height 39
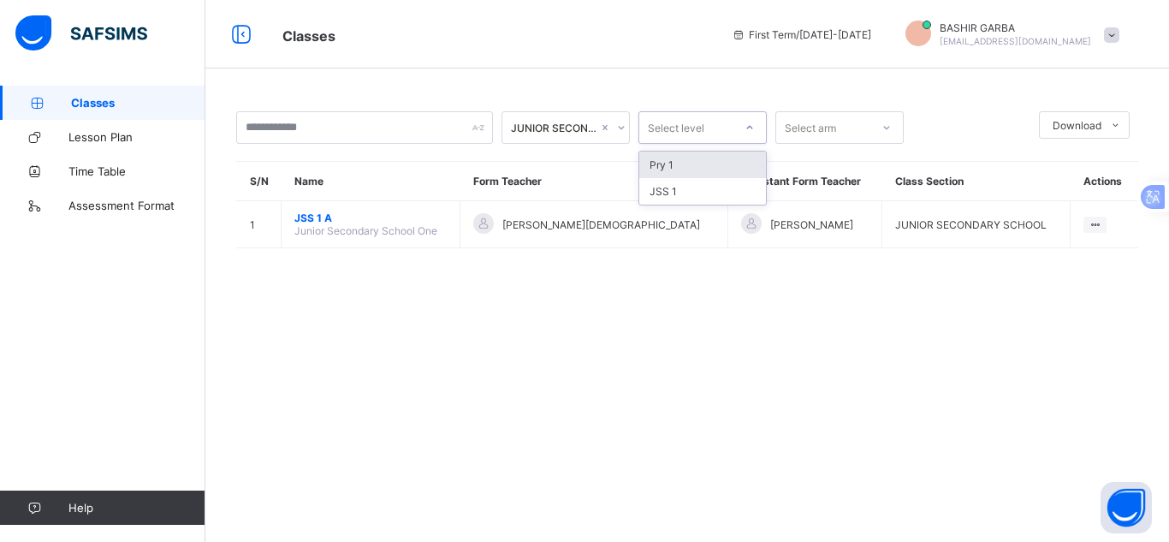
click at [749, 128] on icon at bounding box center [750, 127] width 6 height 3
click at [726, 187] on div "JSS 1" at bounding box center [702, 191] width 127 height 27
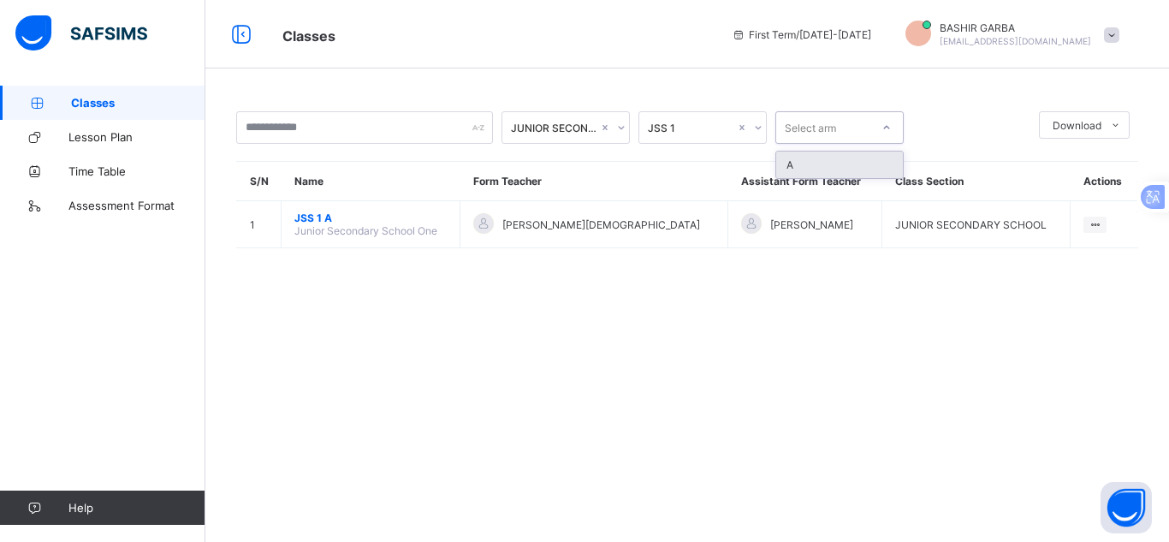
click at [887, 125] on icon at bounding box center [886, 127] width 10 height 17
click at [854, 163] on div "A" at bounding box center [839, 164] width 127 height 27
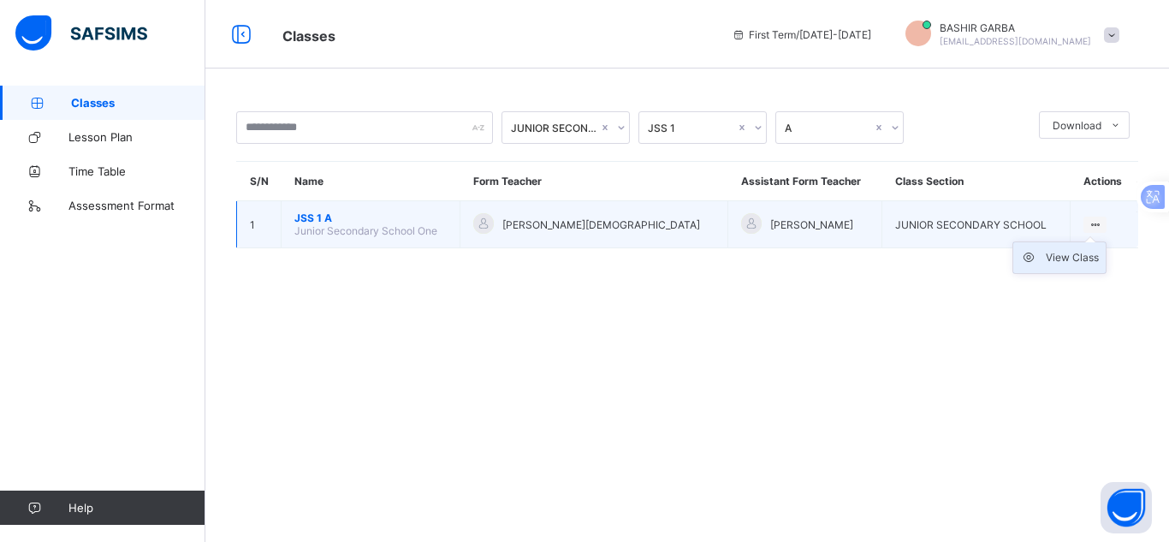
click at [1062, 252] on div "View Class" at bounding box center [1072, 257] width 53 height 17
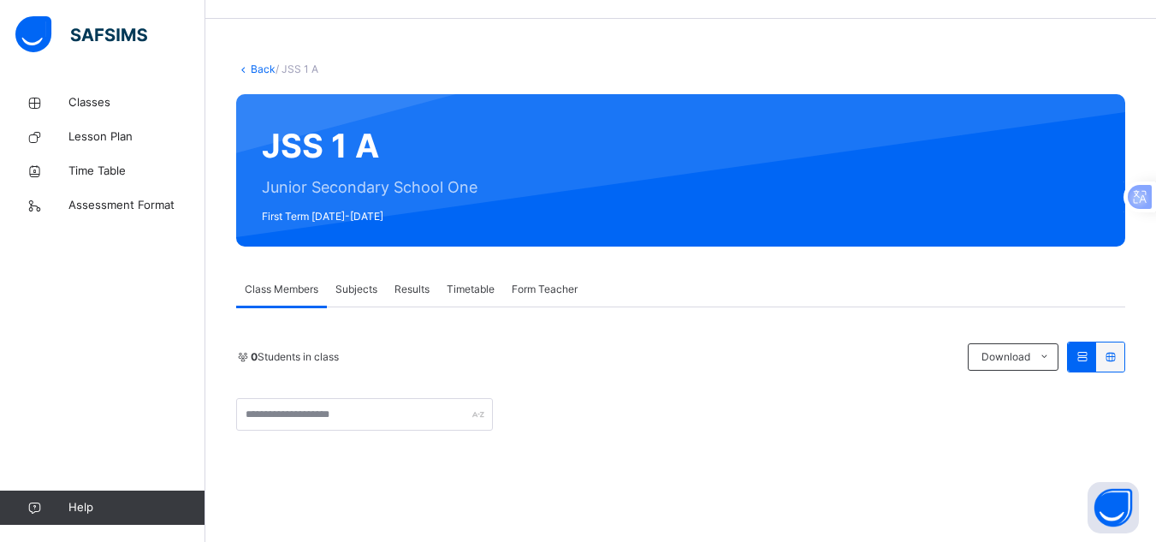
scroll to position [45, 0]
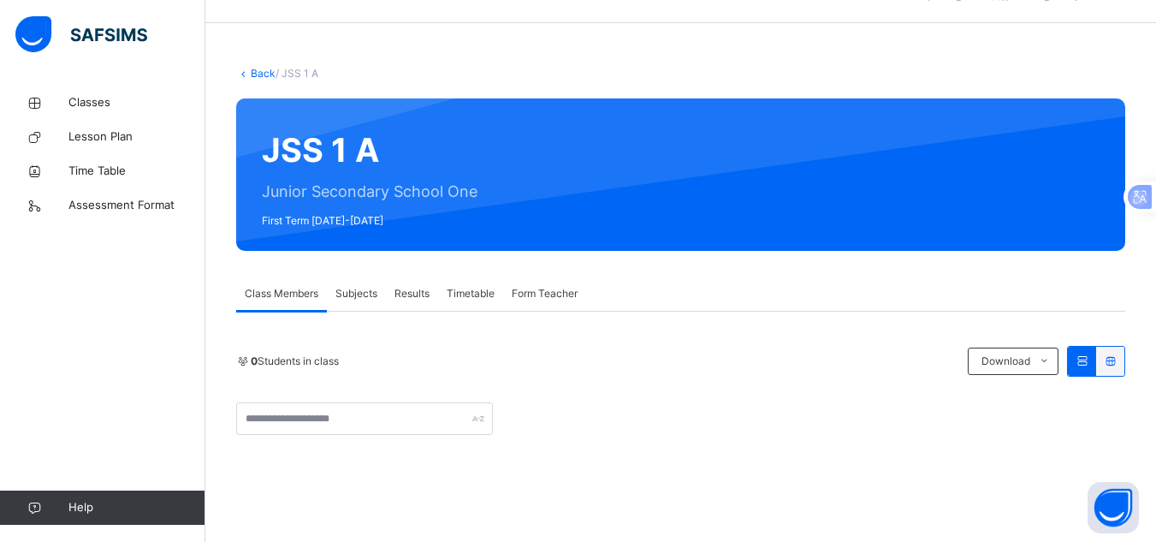
click at [348, 289] on span "Subjects" at bounding box center [356, 293] width 42 height 15
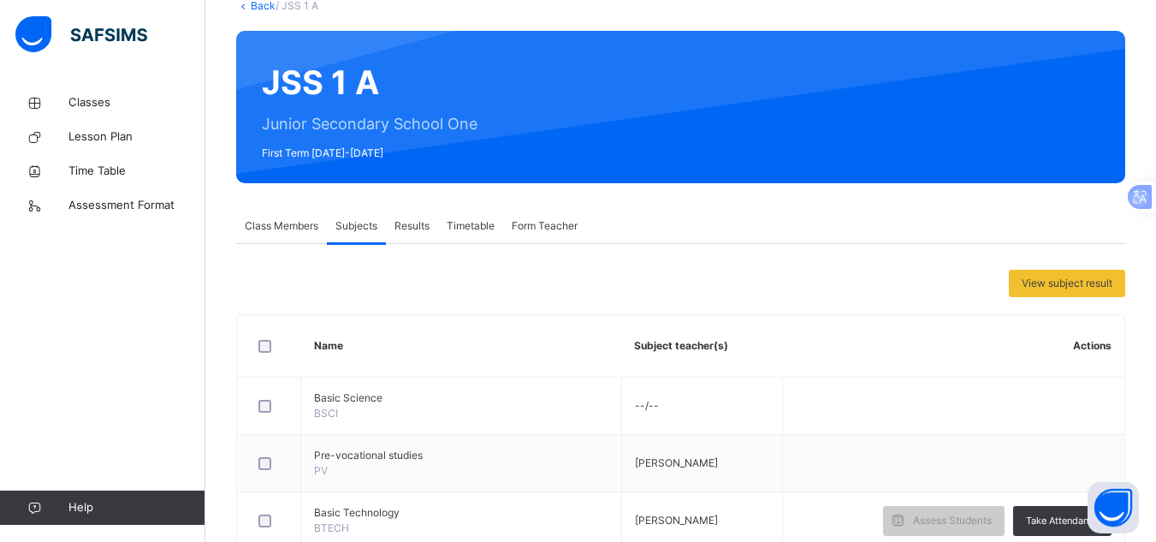
scroll to position [109, 0]
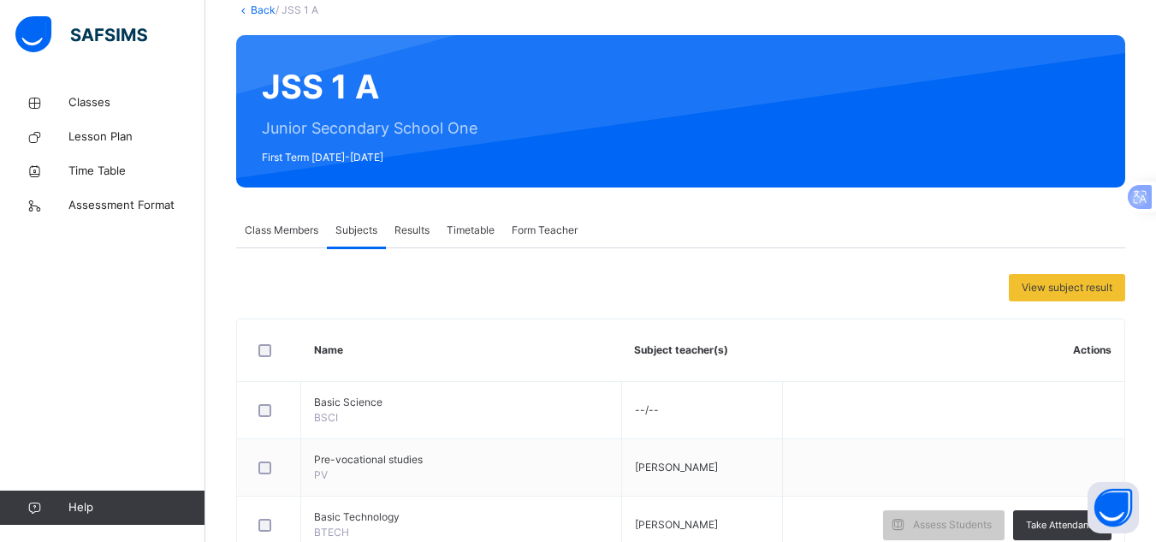
click at [414, 226] on span "Results" at bounding box center [411, 229] width 35 height 15
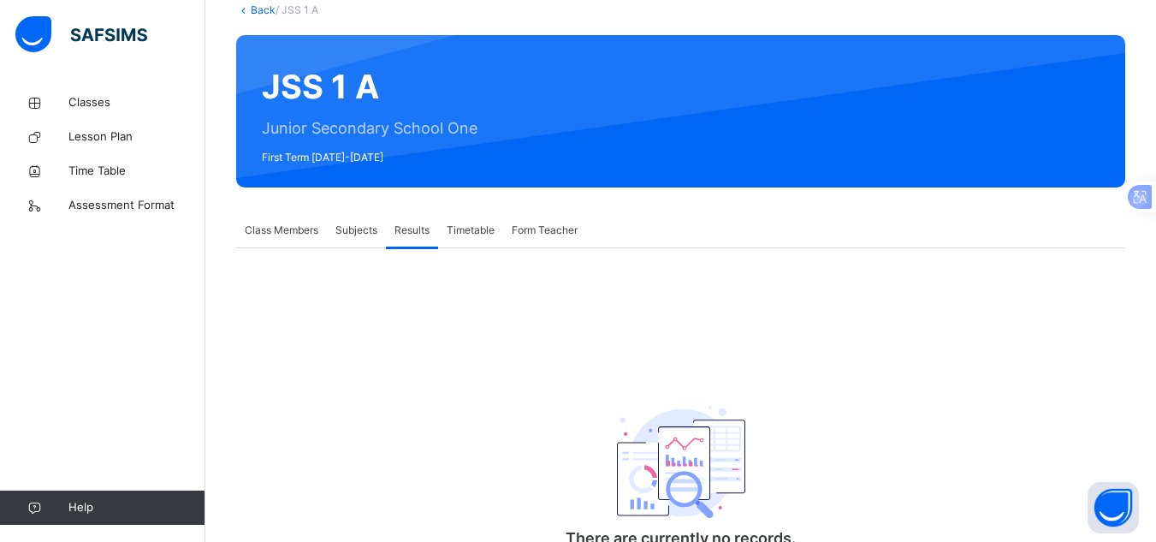
click at [478, 227] on span "Timetable" at bounding box center [471, 229] width 48 height 15
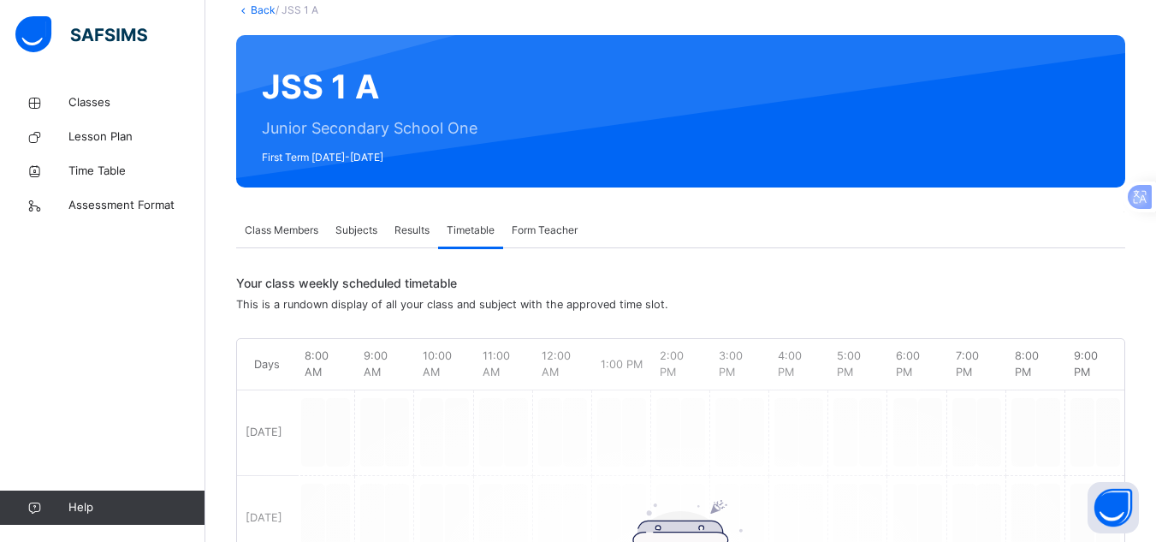
click at [526, 228] on span "Form Teacher" at bounding box center [545, 229] width 66 height 15
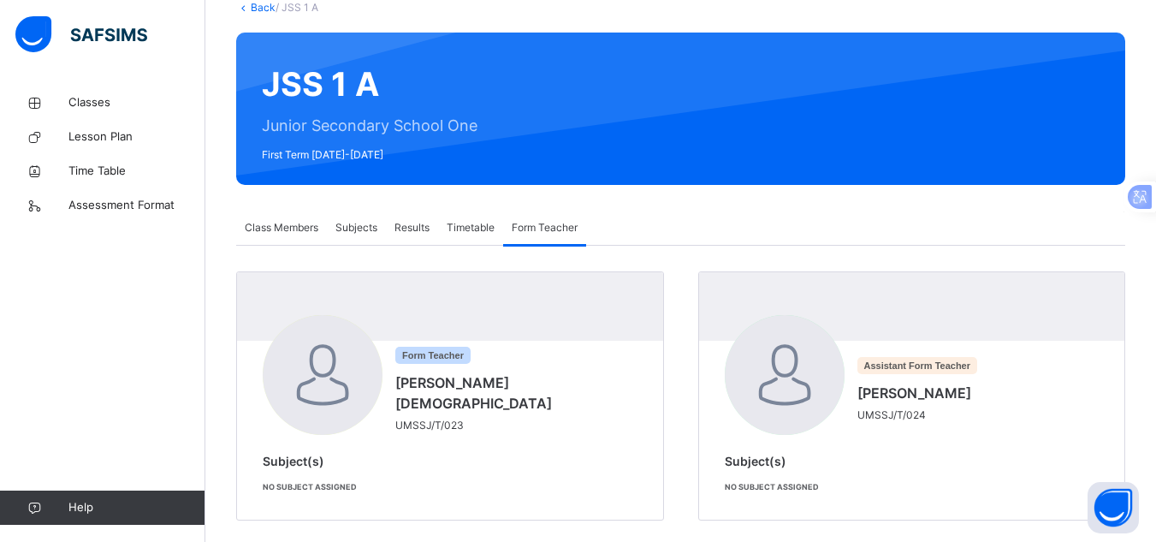
scroll to position [133, 0]
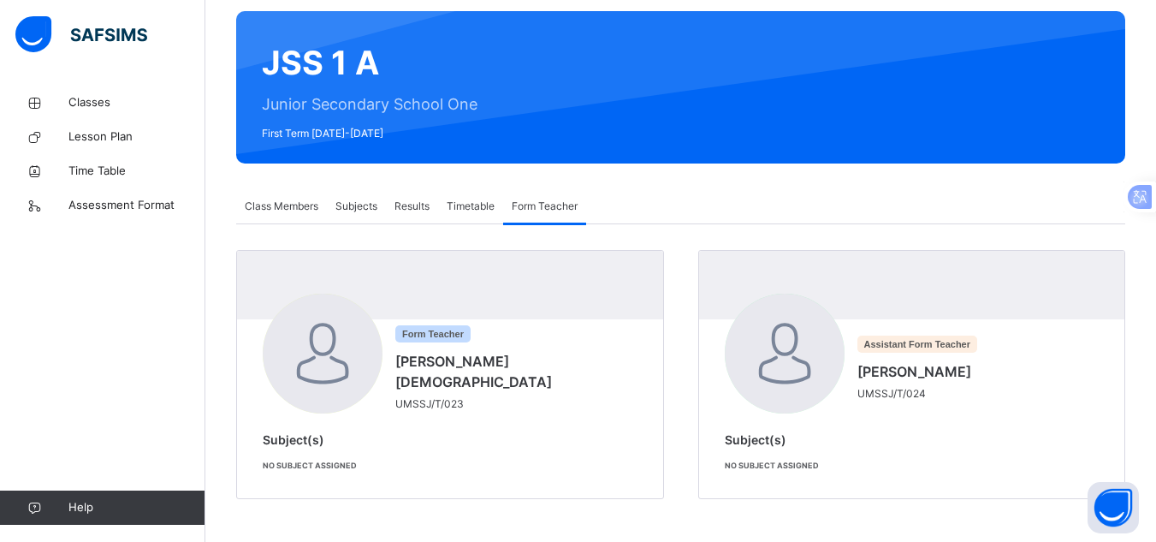
click at [247, 208] on span "Class Members" at bounding box center [282, 206] width 74 height 15
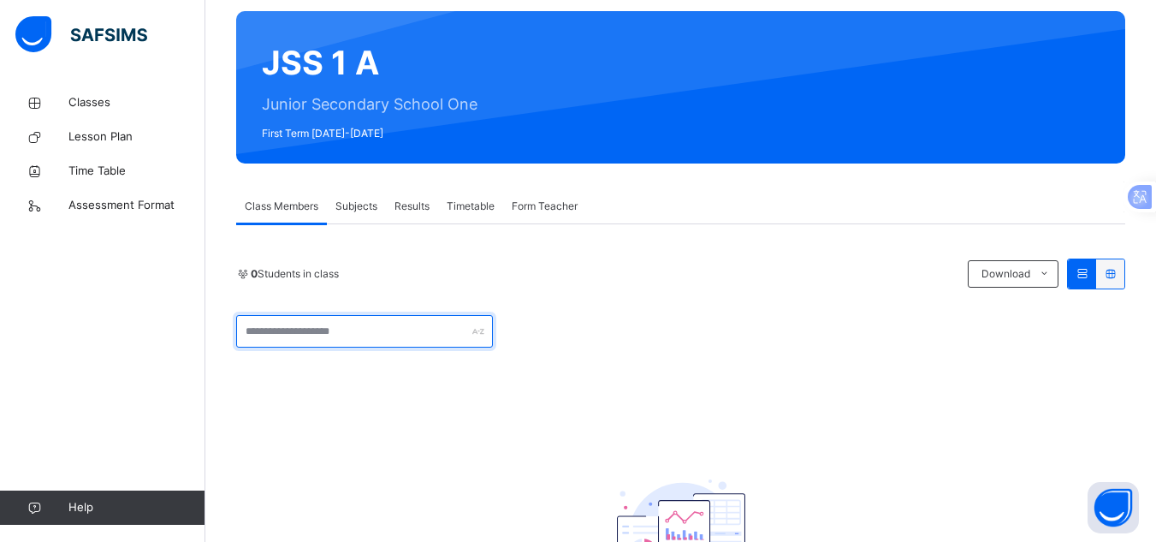
click at [407, 329] on input "text" at bounding box center [364, 331] width 257 height 33
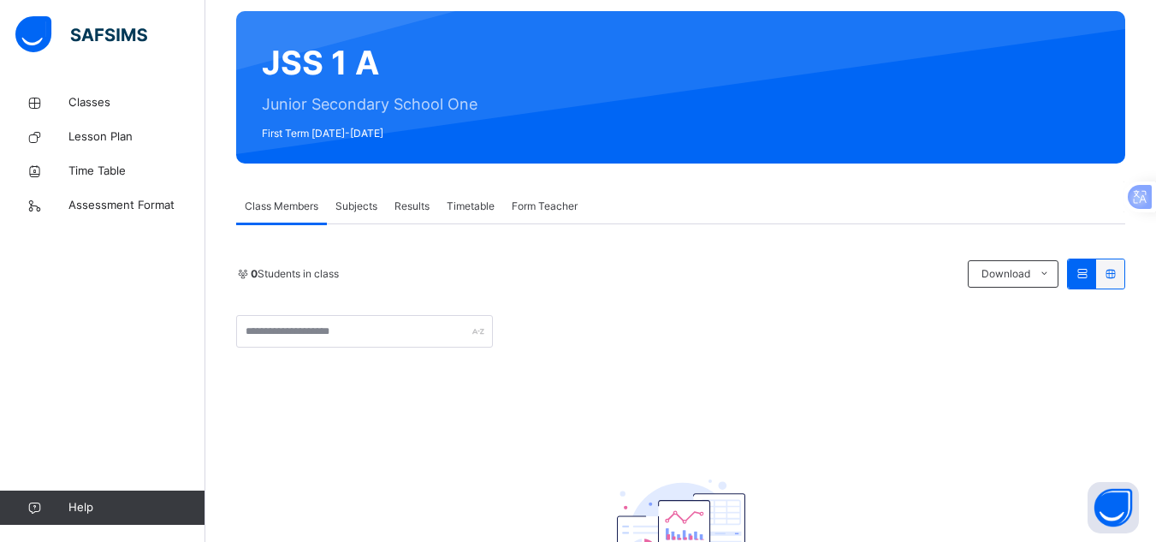
click at [388, 262] on div "0 Students in class Download Pdf Report Excel Report" at bounding box center [680, 273] width 889 height 31
click at [97, 111] on link "Classes" at bounding box center [102, 103] width 205 height 34
